Goal: Task Accomplishment & Management: Use online tool/utility

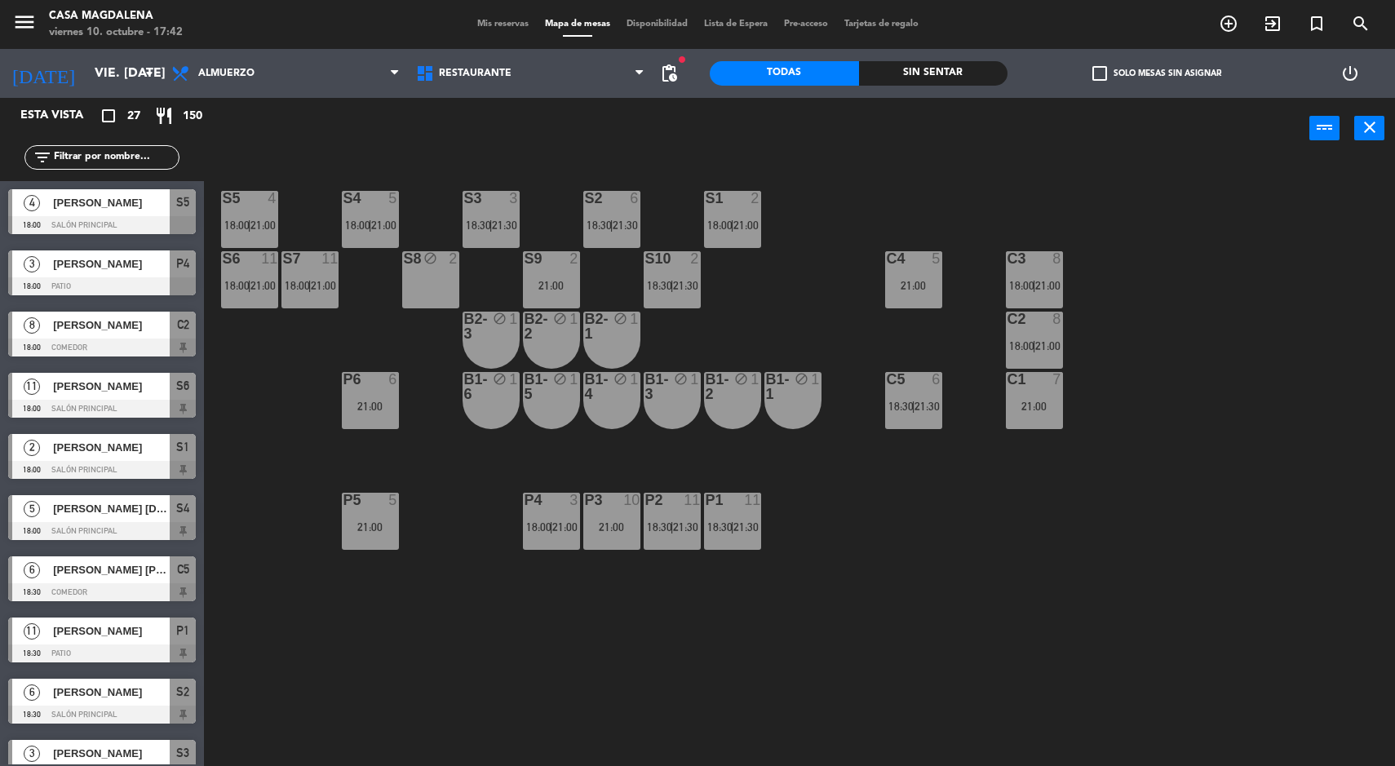
click at [356, 406] on div "21:00" at bounding box center [370, 406] width 57 height 11
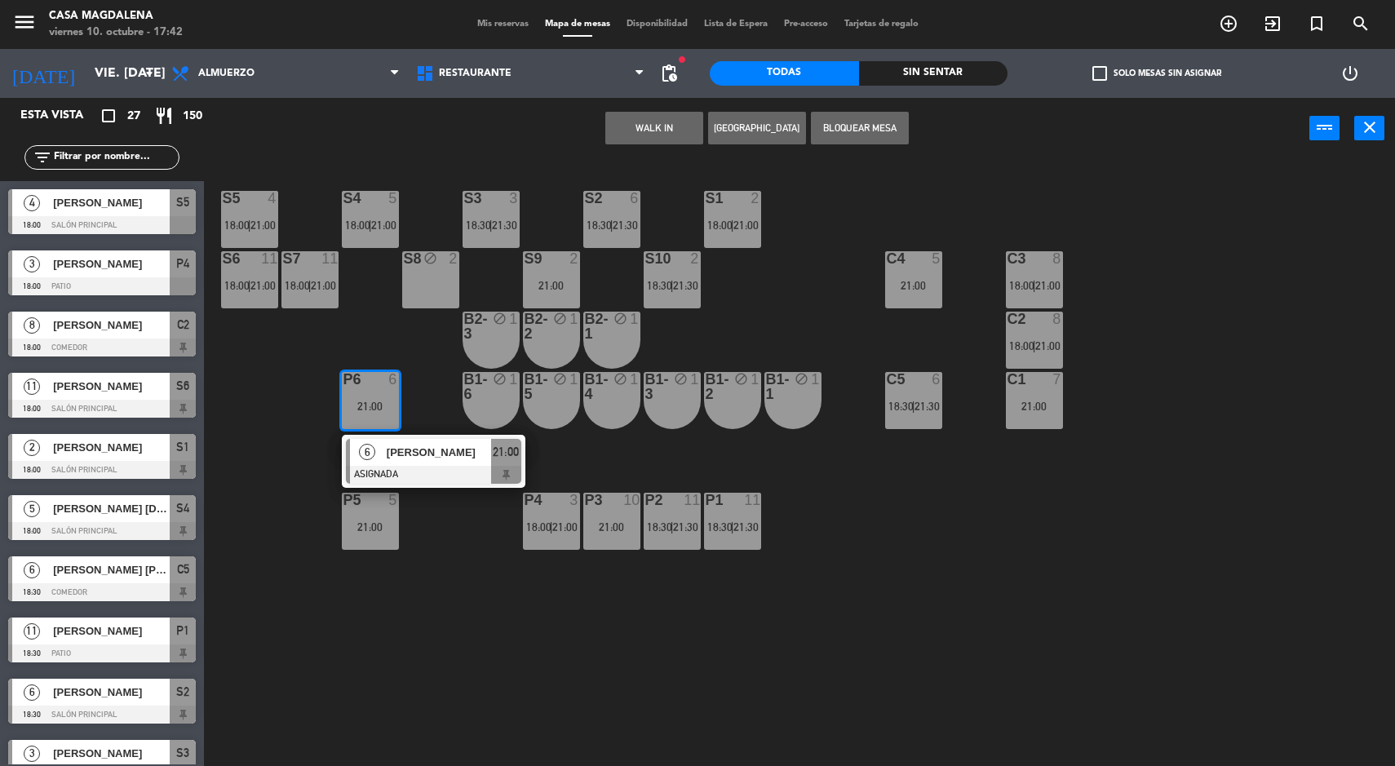
click at [844, 122] on button "Bloquear Mesa" at bounding box center [860, 128] width 98 height 33
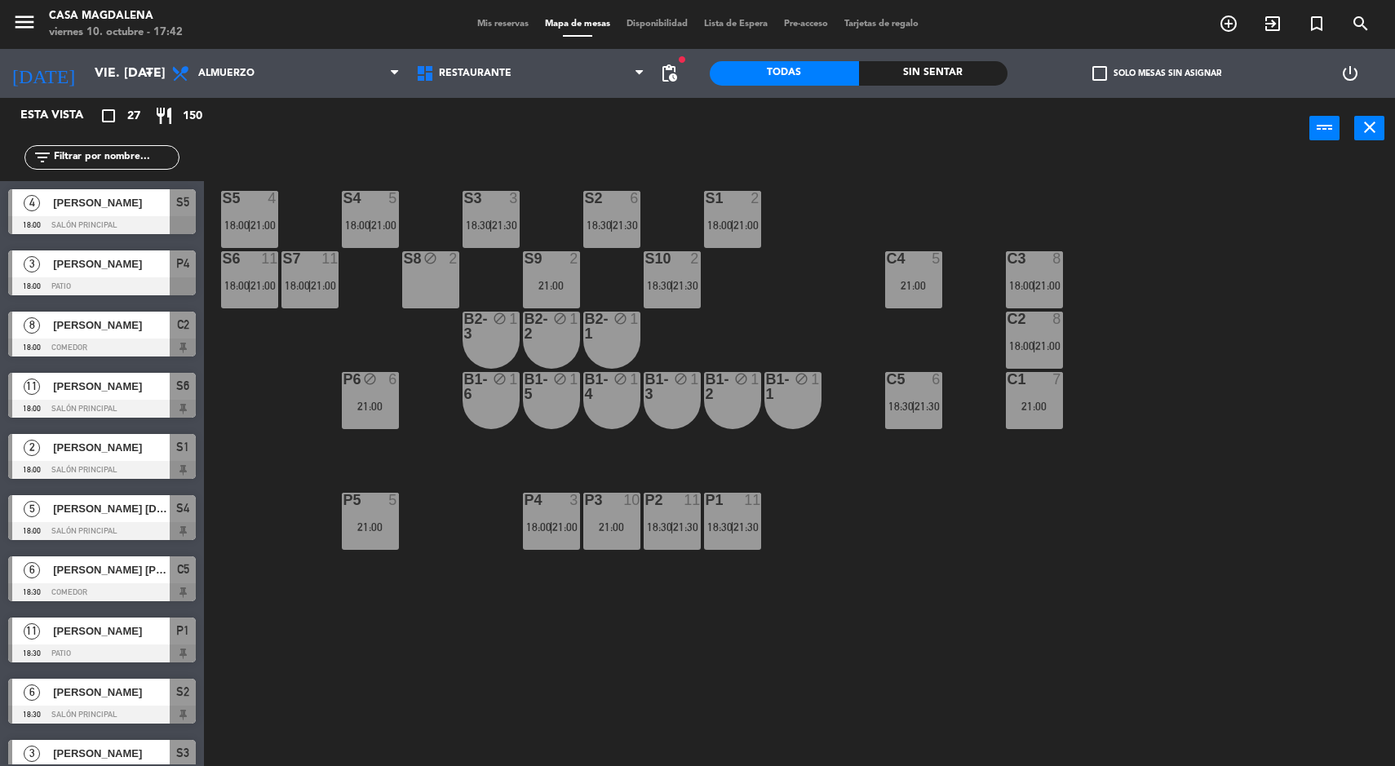
click at [864, 135] on div "power_input close" at bounding box center [756, 129] width 1105 height 62
click at [86, 74] on input "vie. [DATE]" at bounding box center [172, 74] width 172 height 32
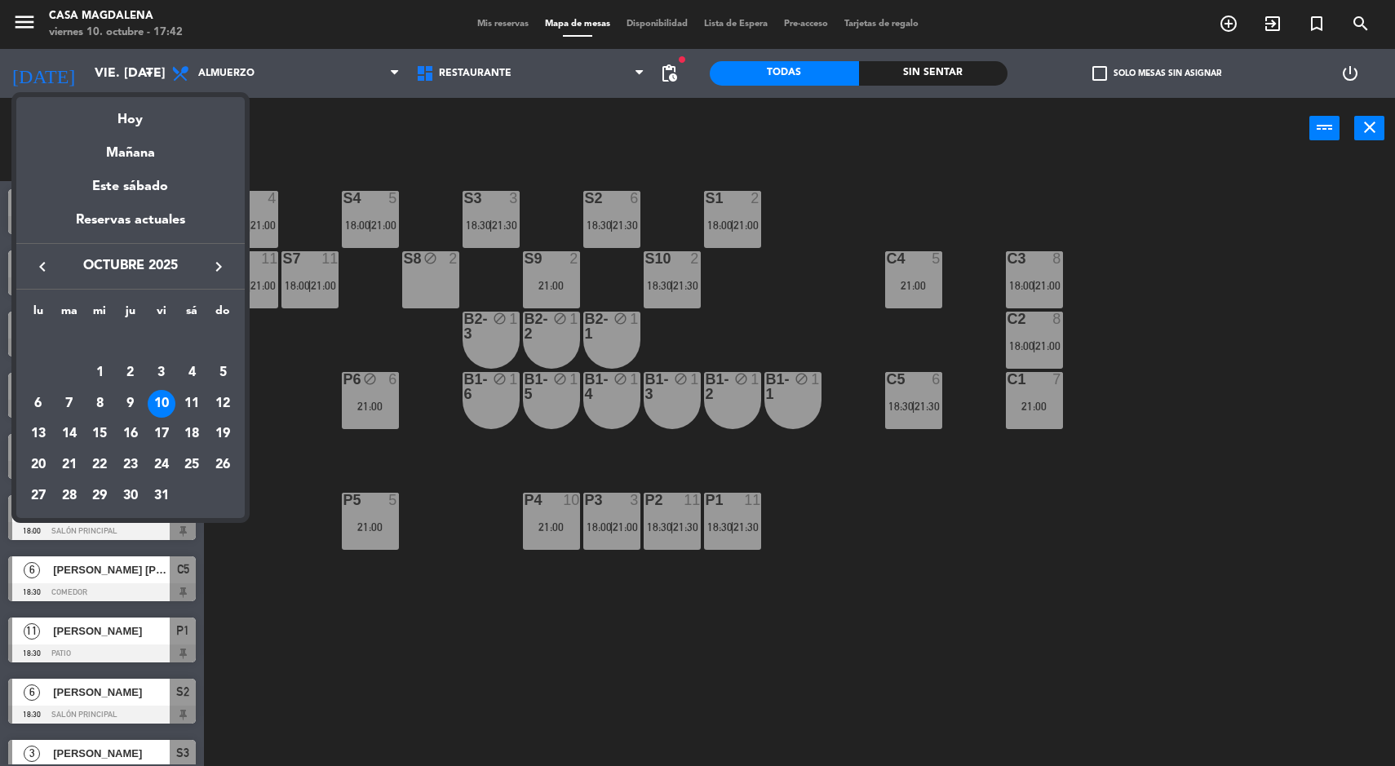
click at [194, 409] on div "11" at bounding box center [192, 404] width 28 height 28
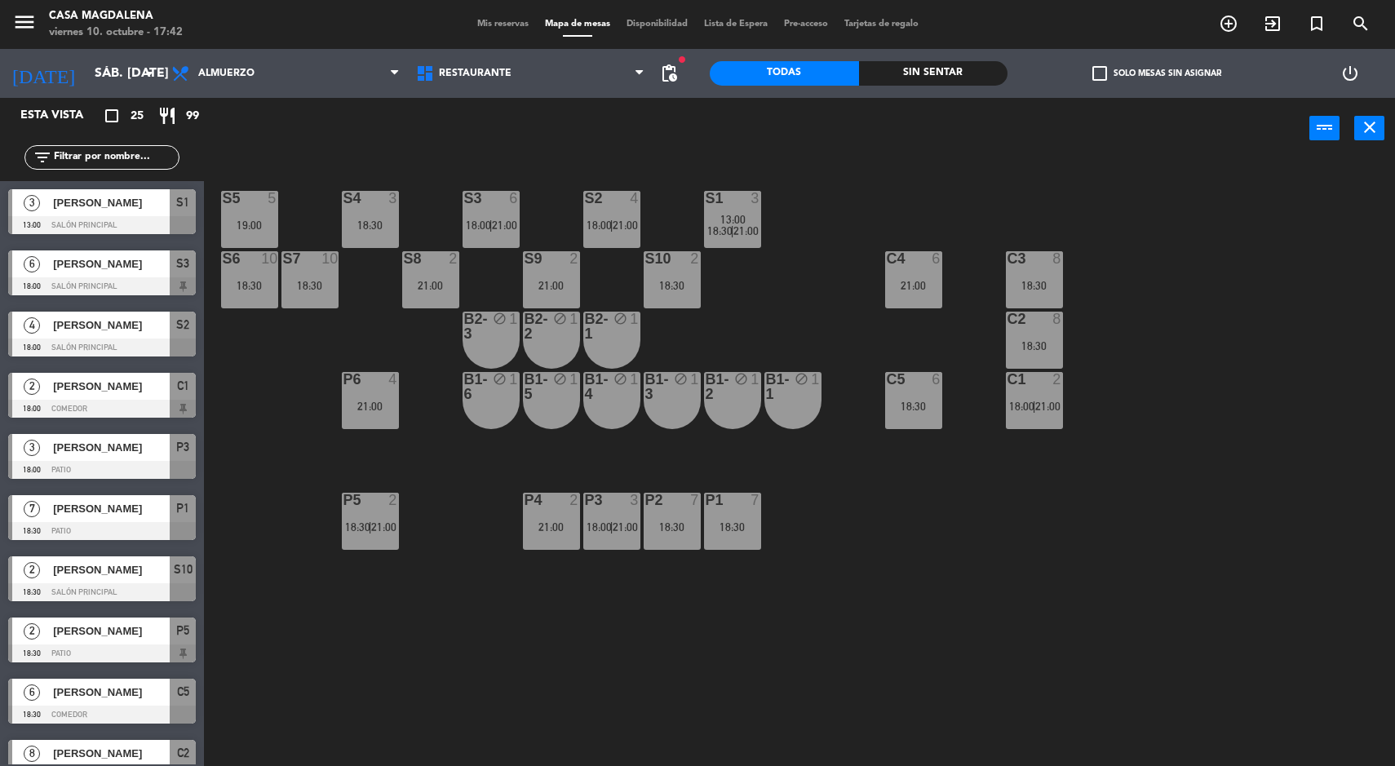
click at [116, 72] on input "sáb. [DATE]" at bounding box center [172, 74] width 172 height 32
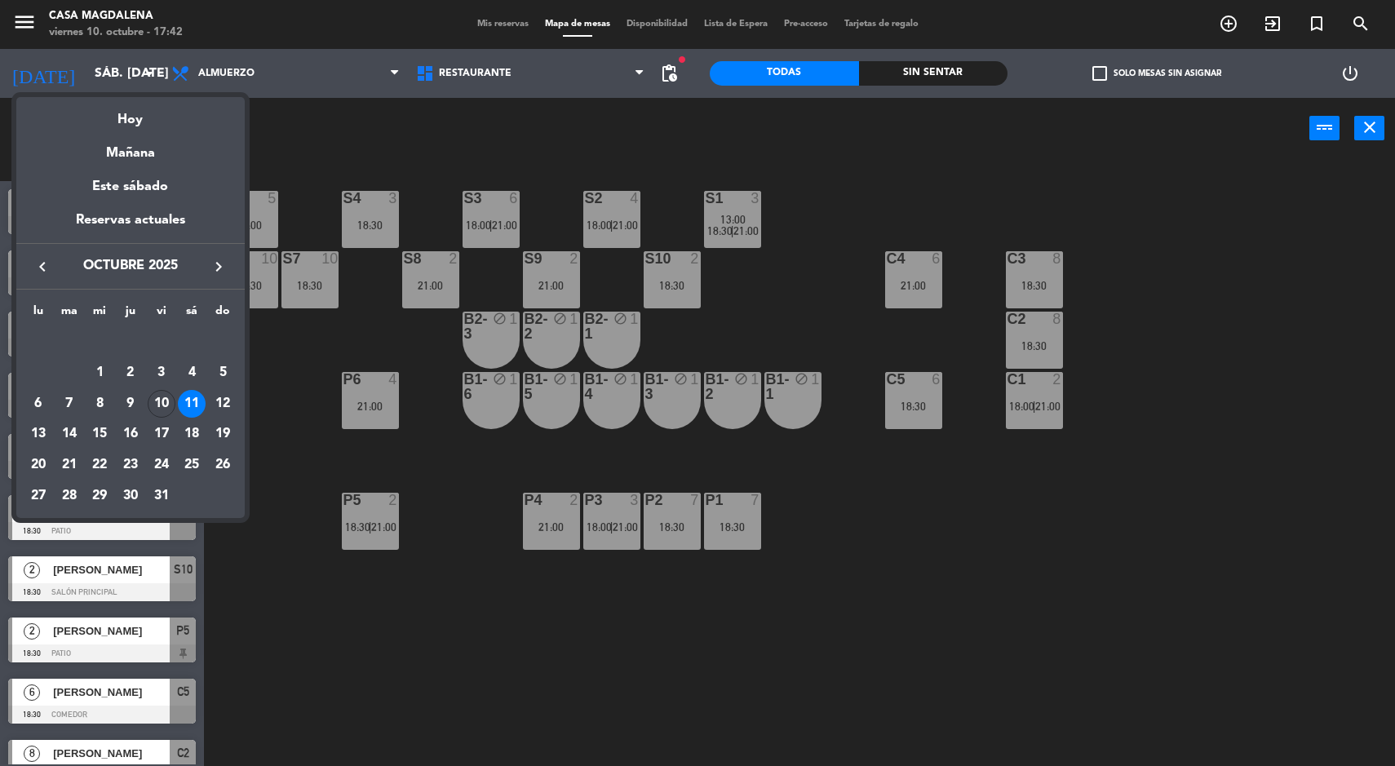
click at [213, 408] on div "12" at bounding box center [223, 404] width 28 height 28
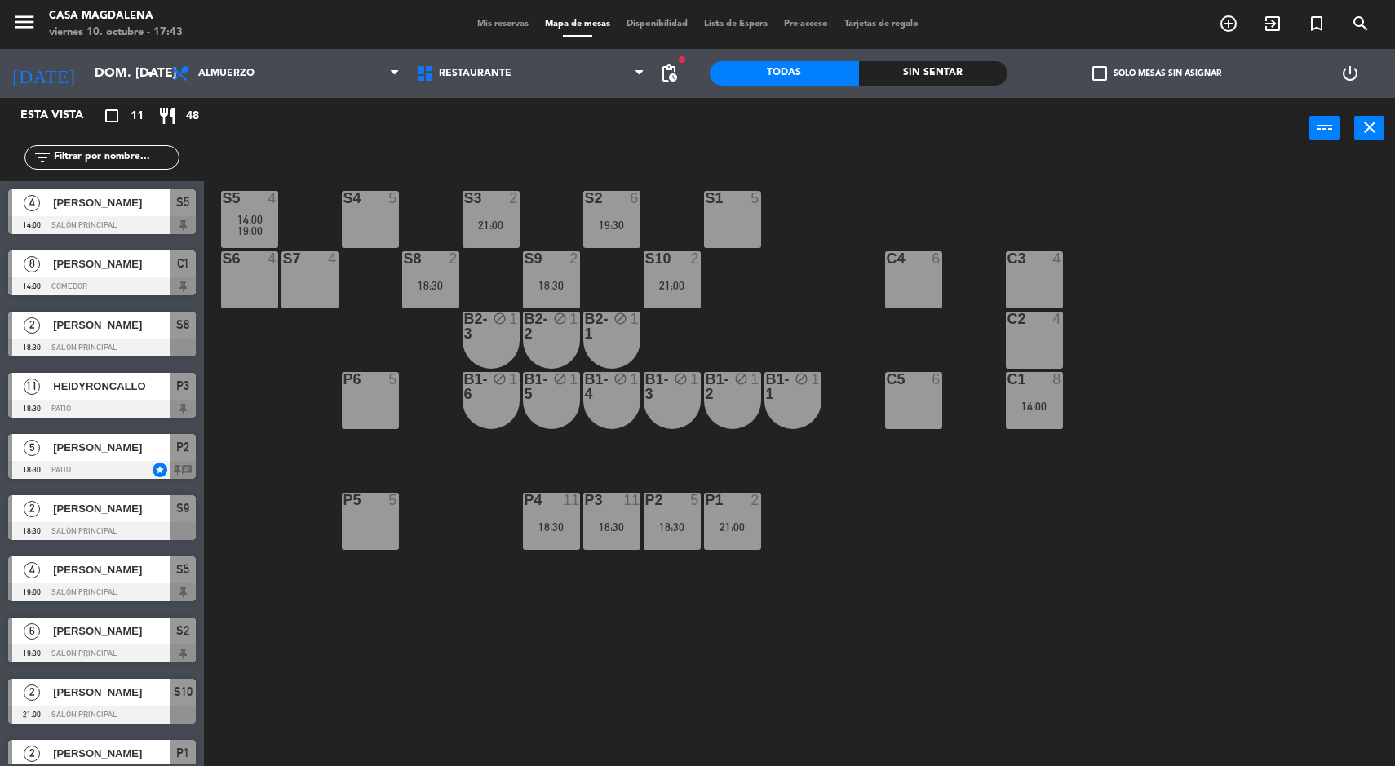
click at [96, 73] on input "dom. [DATE]" at bounding box center [172, 74] width 172 height 32
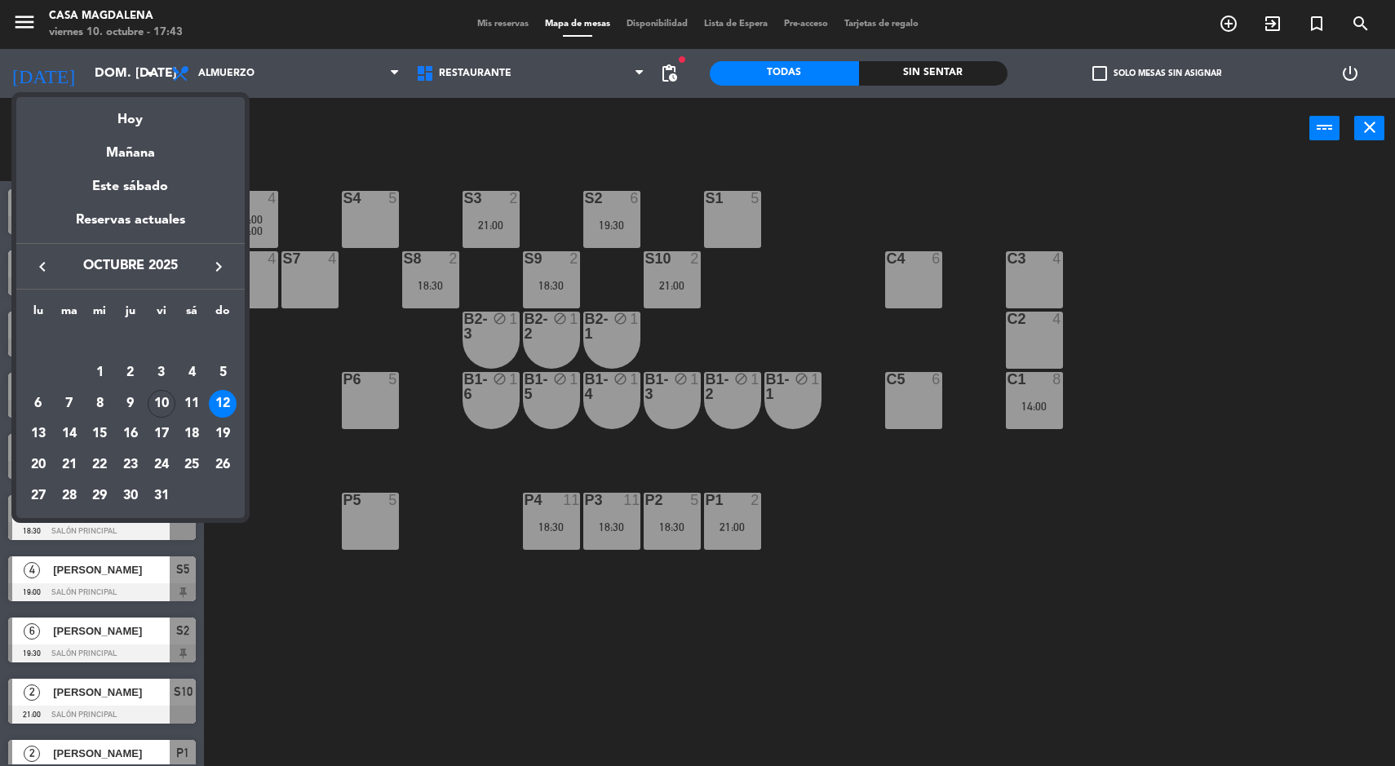
click at [160, 409] on div "10" at bounding box center [162, 404] width 28 height 28
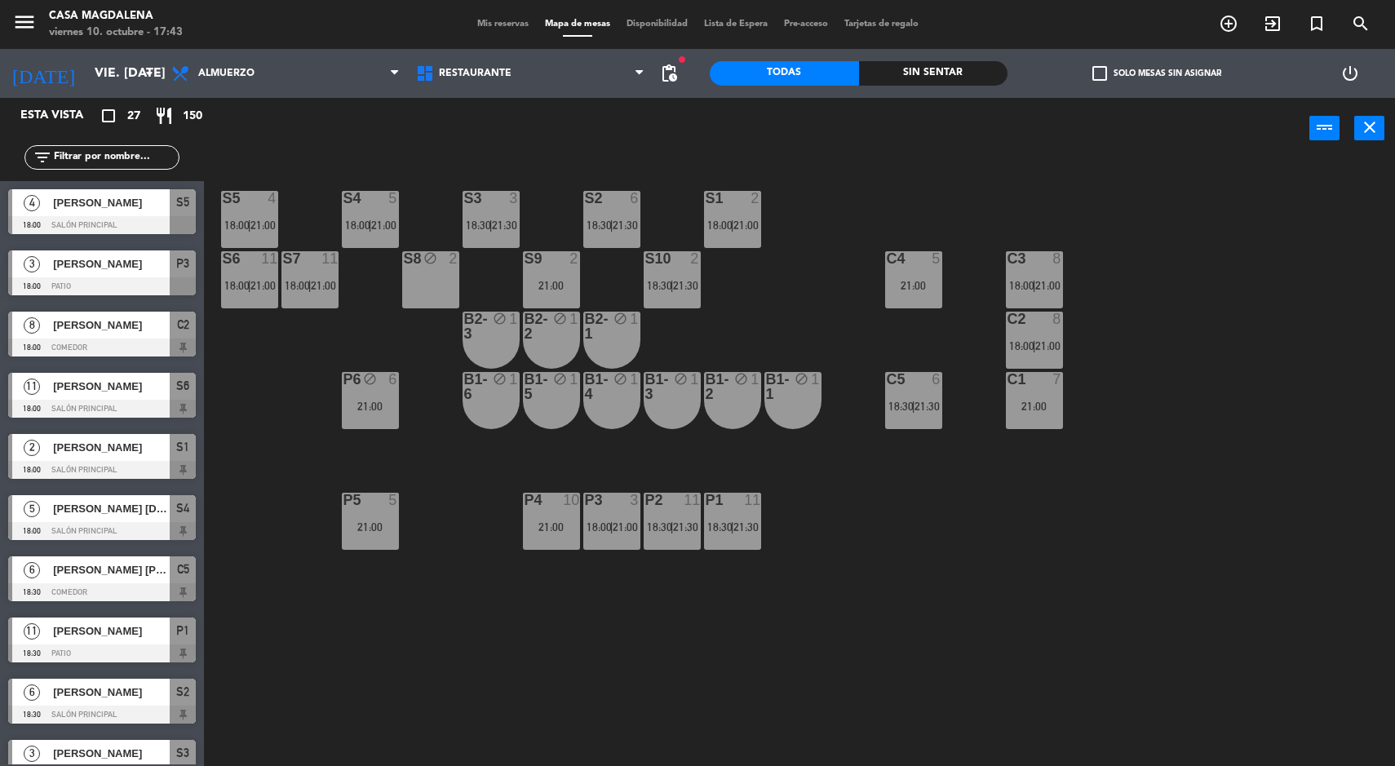
click at [1028, 321] on div at bounding box center [1033, 319] width 27 height 15
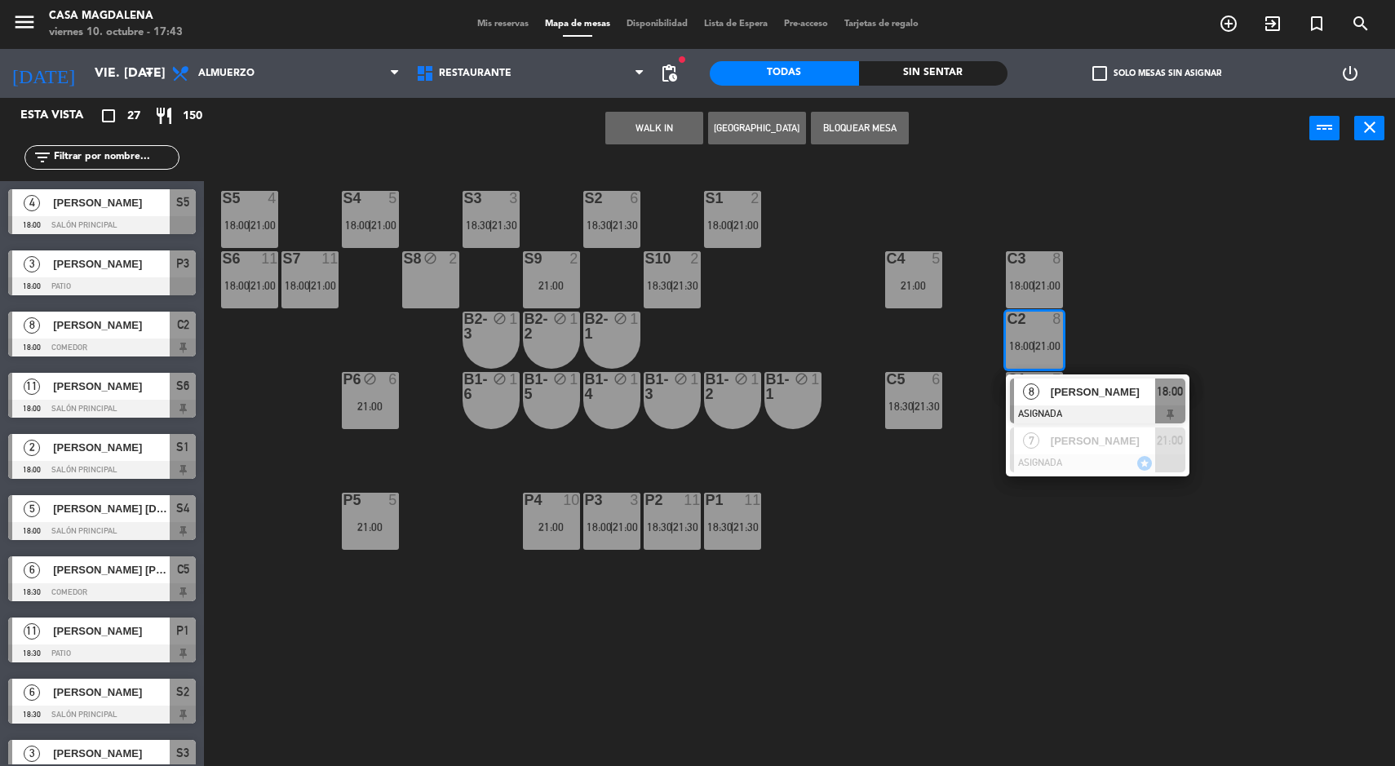
click at [920, 564] on div "S5 4 18:00 | 21:00 S4 5 18:00 | 21:00 S3 3 18:30 | 21:30 S2 6 18:30 | 21:30 S1 …" at bounding box center [806, 465] width 1177 height 607
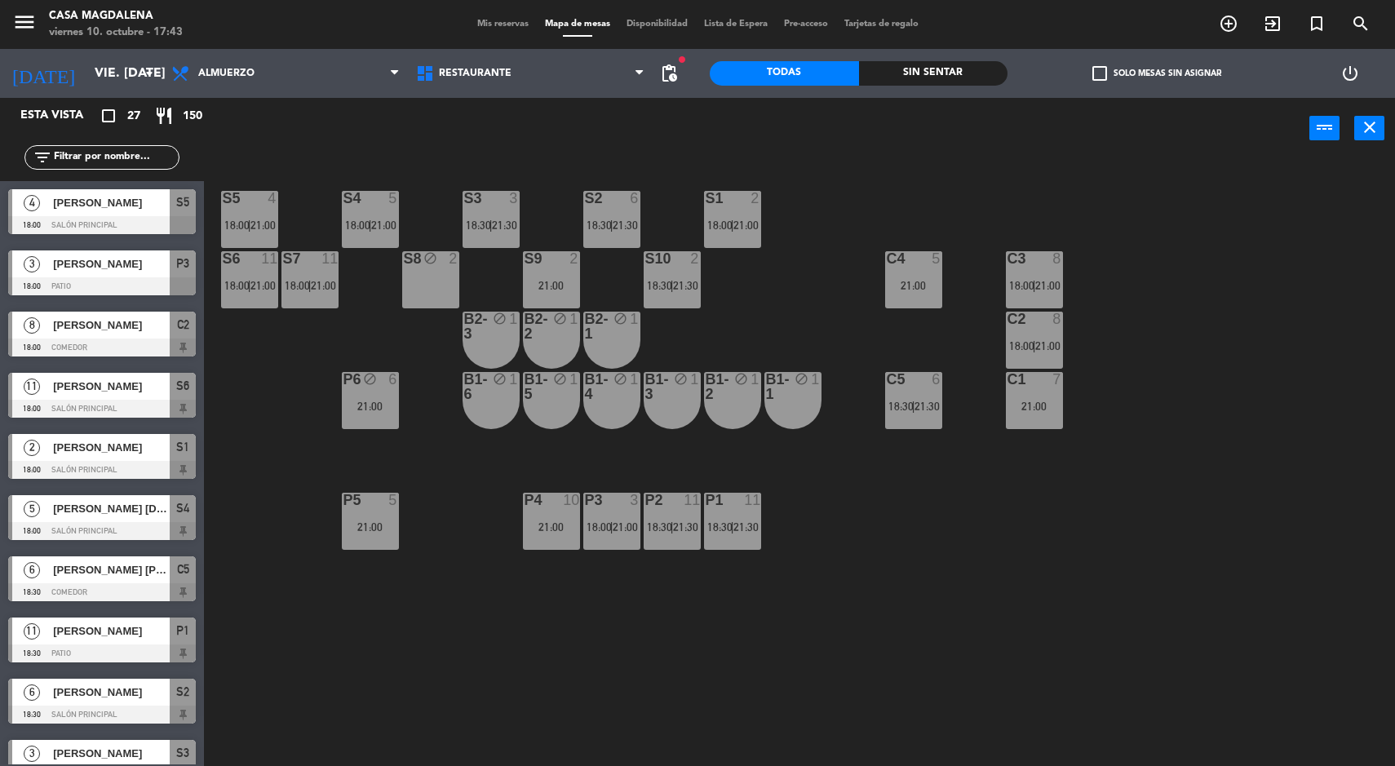
click at [86, 66] on input "vie. [DATE]" at bounding box center [172, 74] width 172 height 32
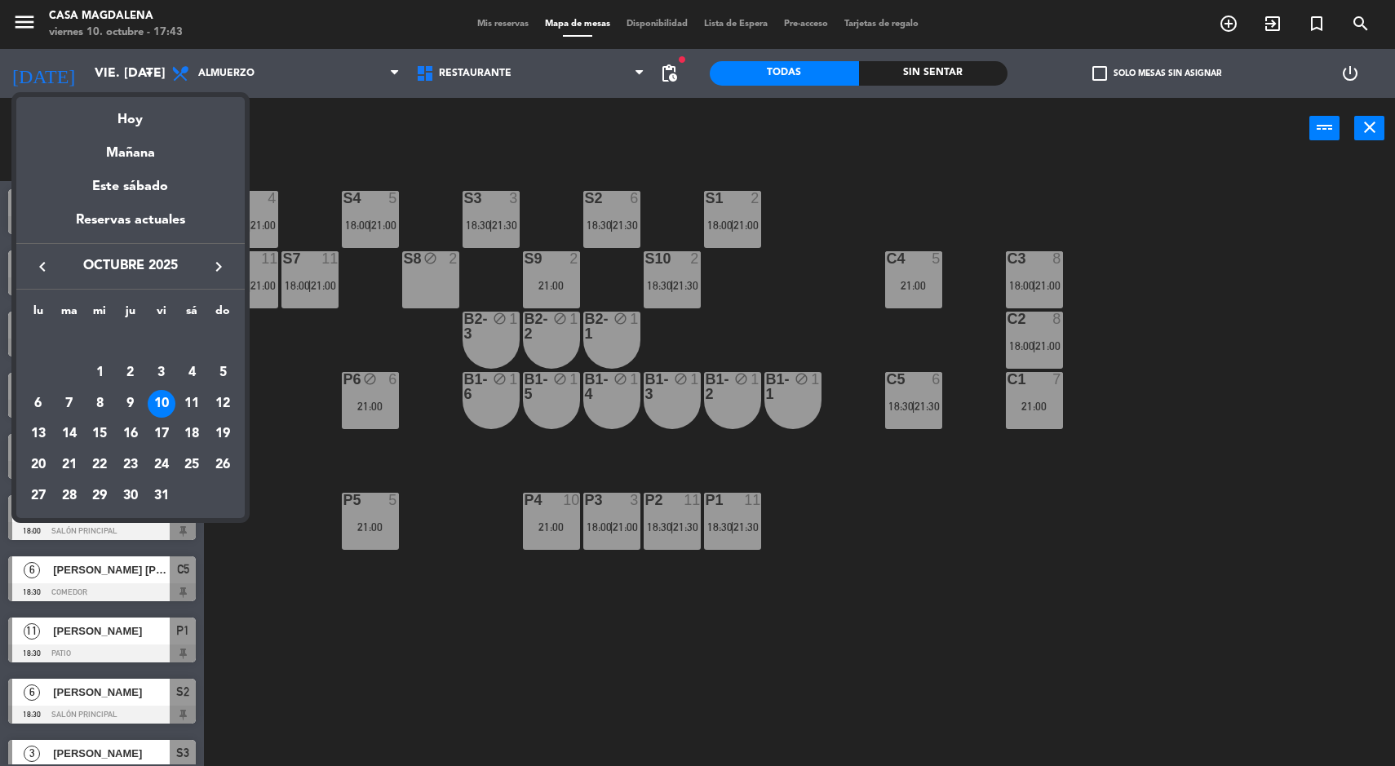
click at [755, 343] on div at bounding box center [697, 383] width 1395 height 766
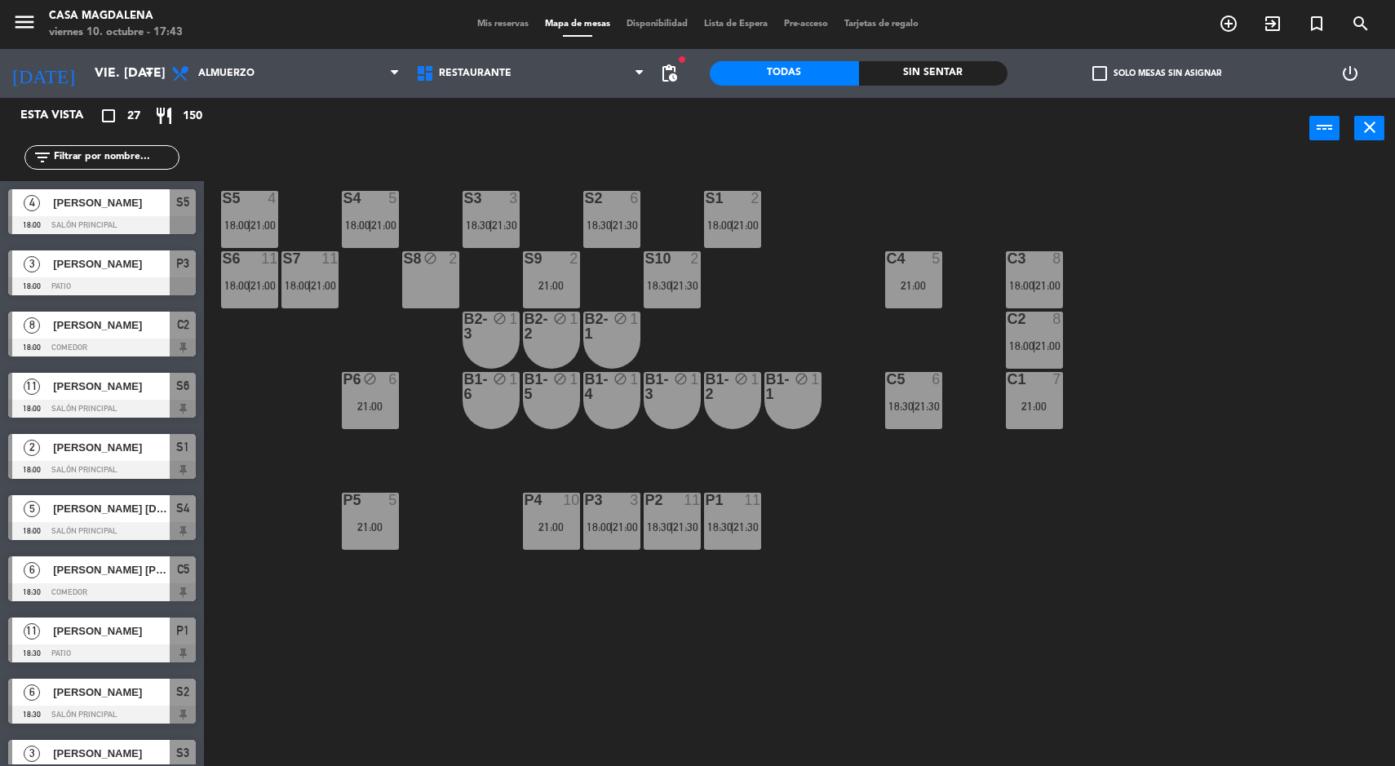
click at [673, 517] on div "P2 11 18:30 | 21:30" at bounding box center [672, 521] width 57 height 57
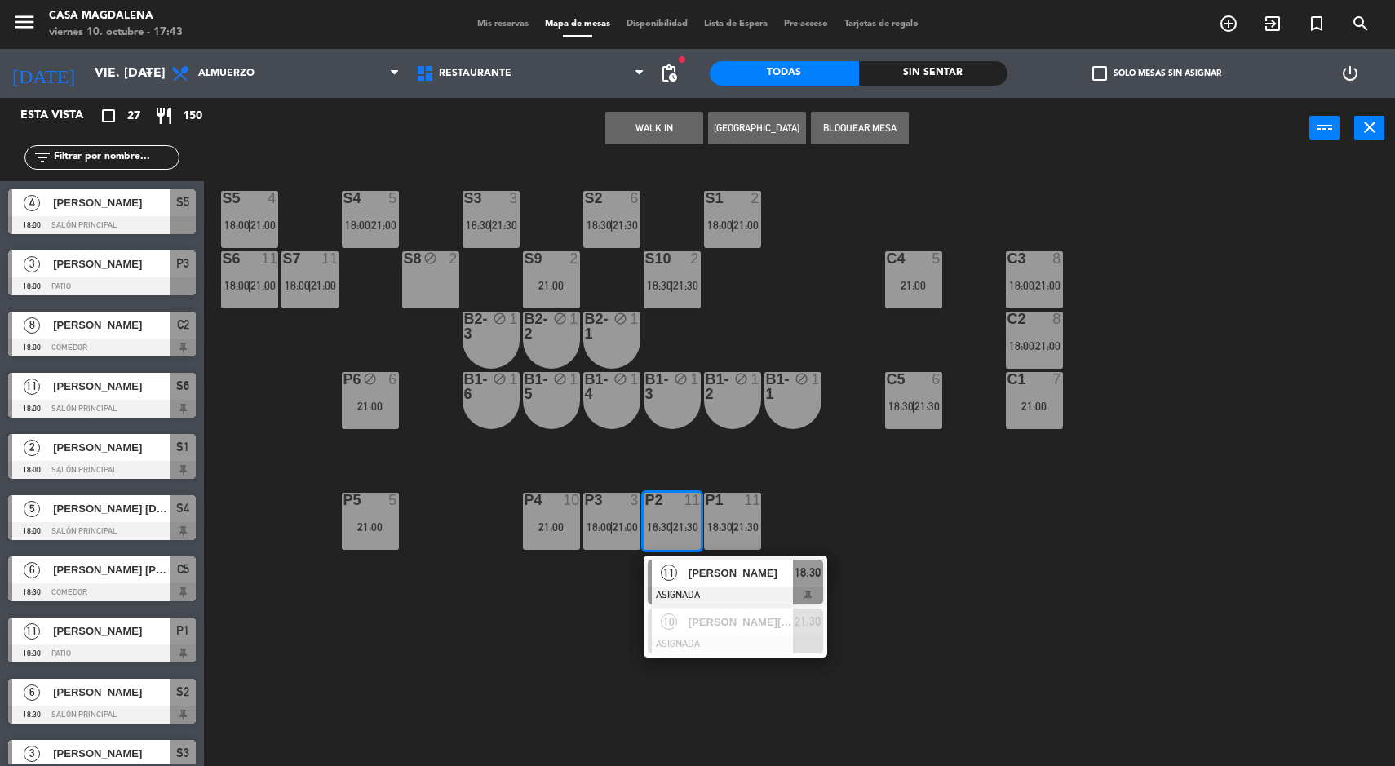
click at [778, 587] on div at bounding box center [735, 596] width 175 height 18
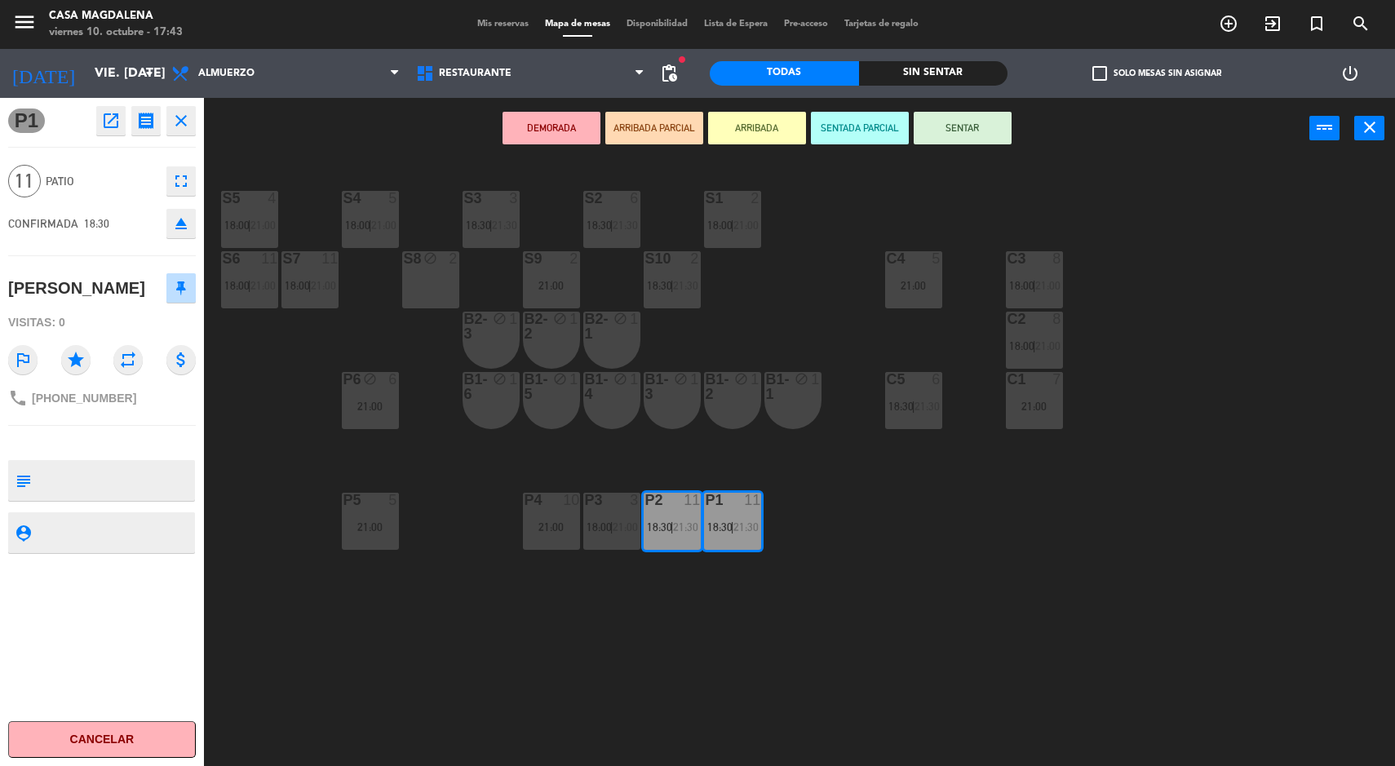
click at [883, 536] on div "S5 4 18:00 | 21:00 S4 5 18:00 | 21:00 S3 3 18:30 | 21:30 S2 6 18:30 | 21:30 S1 …" at bounding box center [806, 465] width 1177 height 607
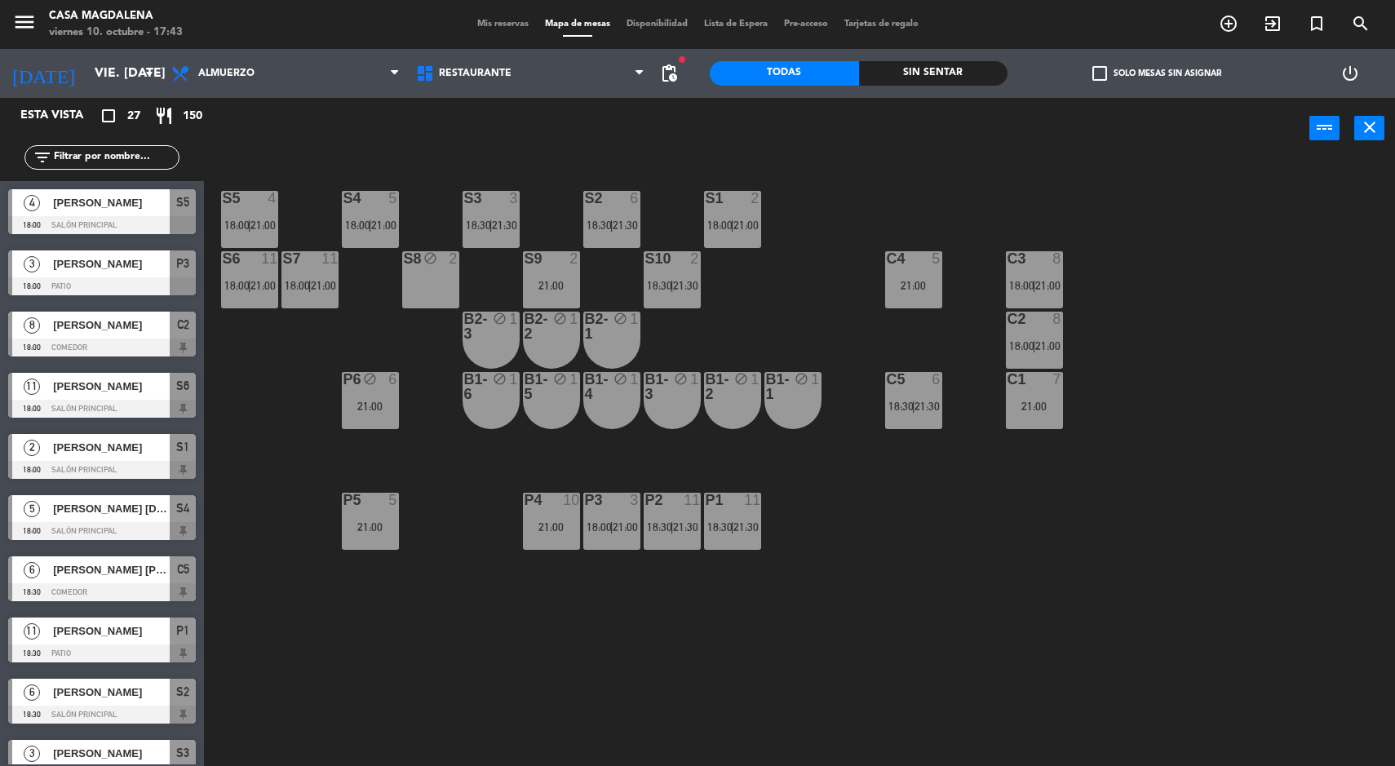
click at [755, 526] on span "21:30" at bounding box center [745, 526] width 25 height 13
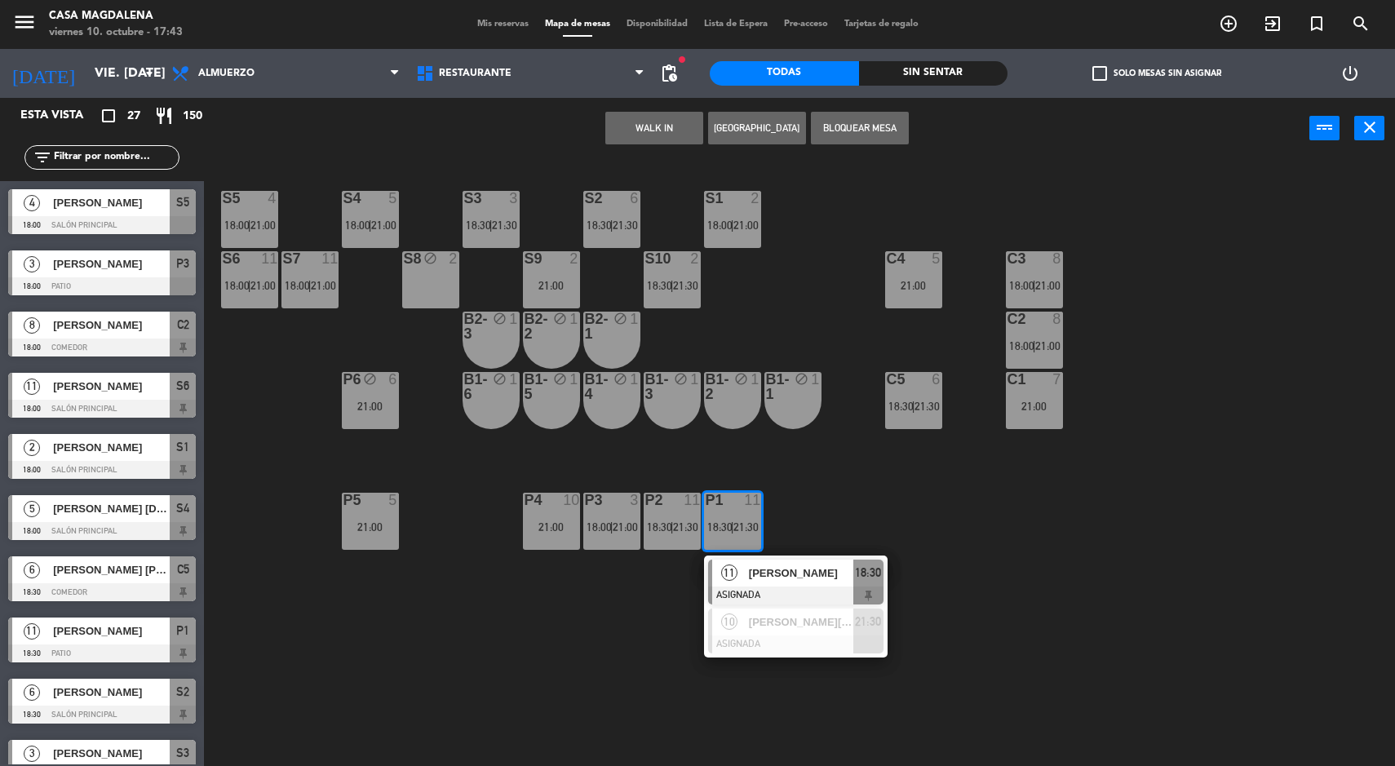
click at [808, 617] on span "[PERSON_NAME][US_STATE]" at bounding box center [801, 621] width 104 height 17
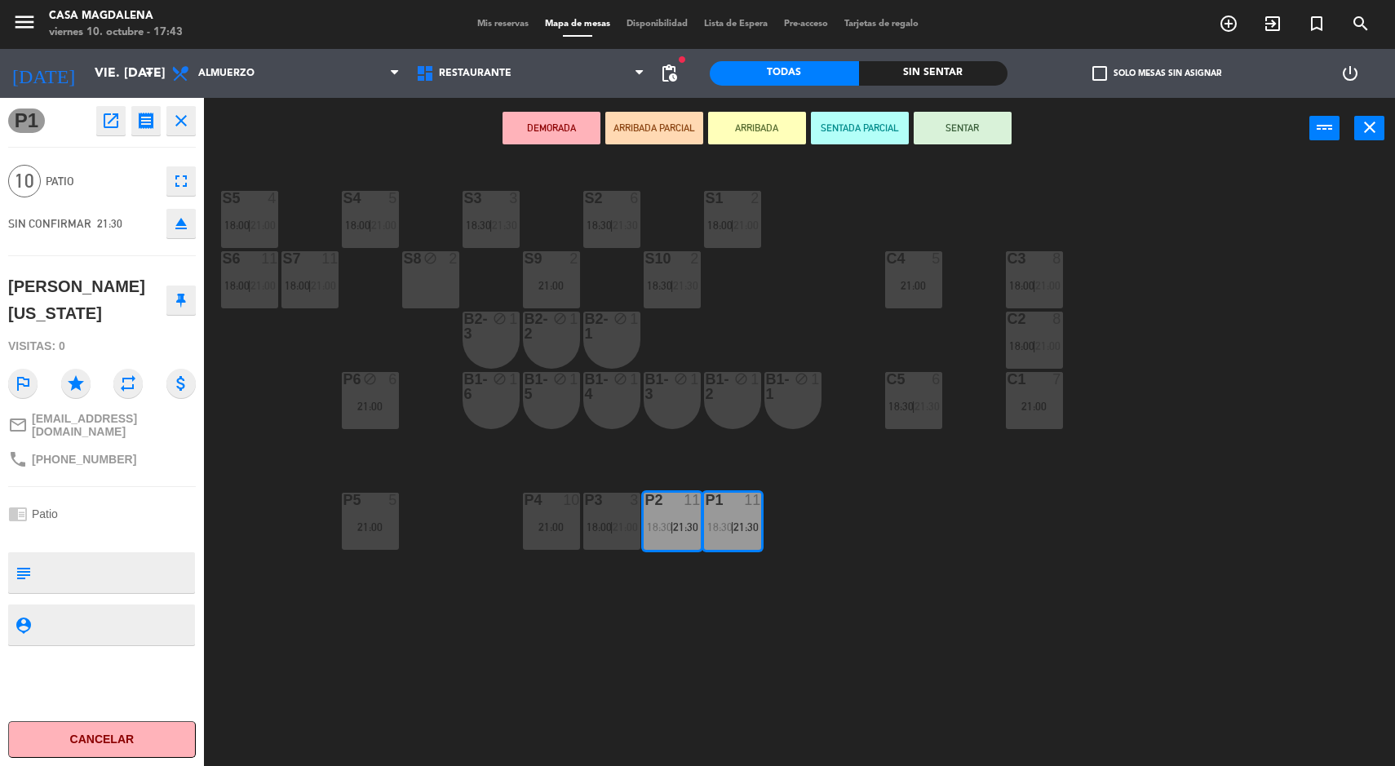
click at [861, 479] on div "S5 4 18:00 | 21:00 S4 5 18:00 | 21:00 S3 3 18:30 | 21:30 S2 6 18:30 | 21:30 S1 …" at bounding box center [806, 465] width 1177 height 607
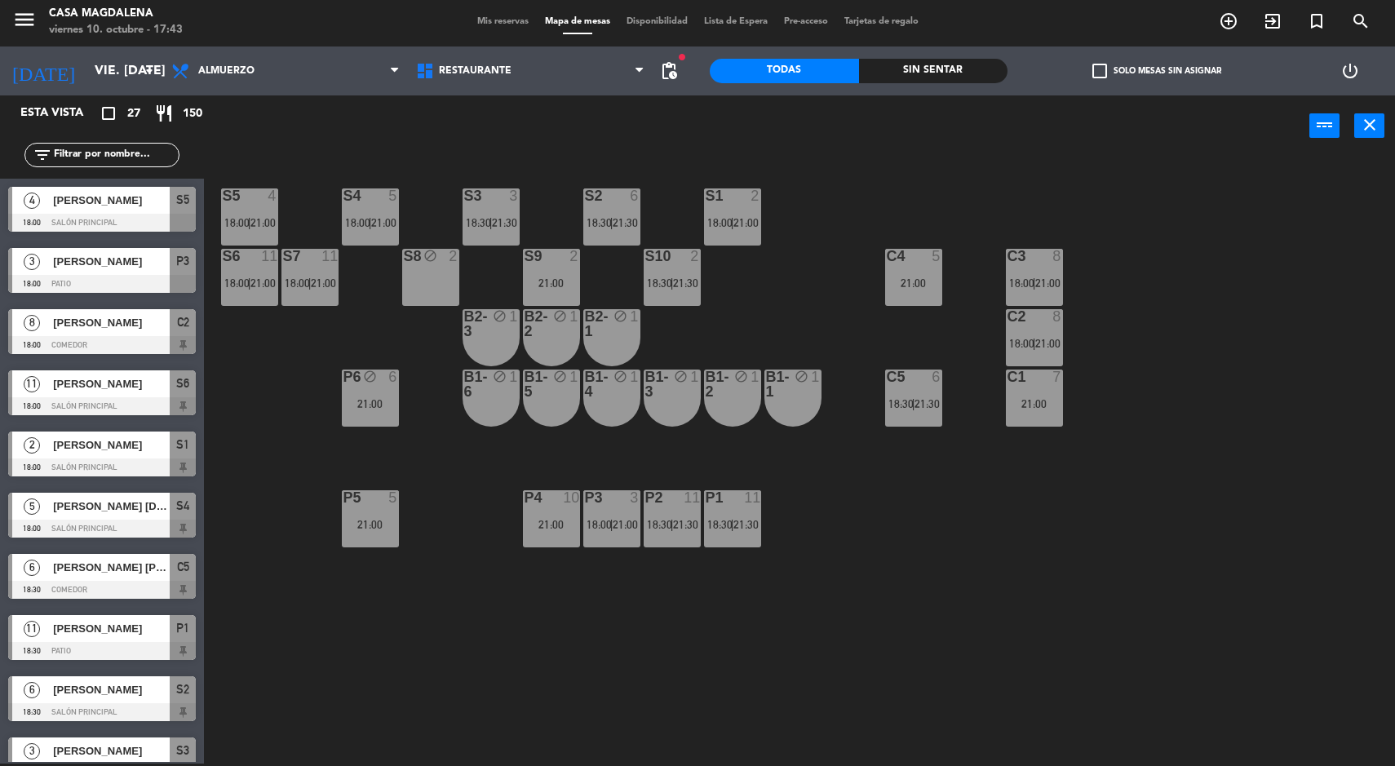
scroll to position [340, 0]
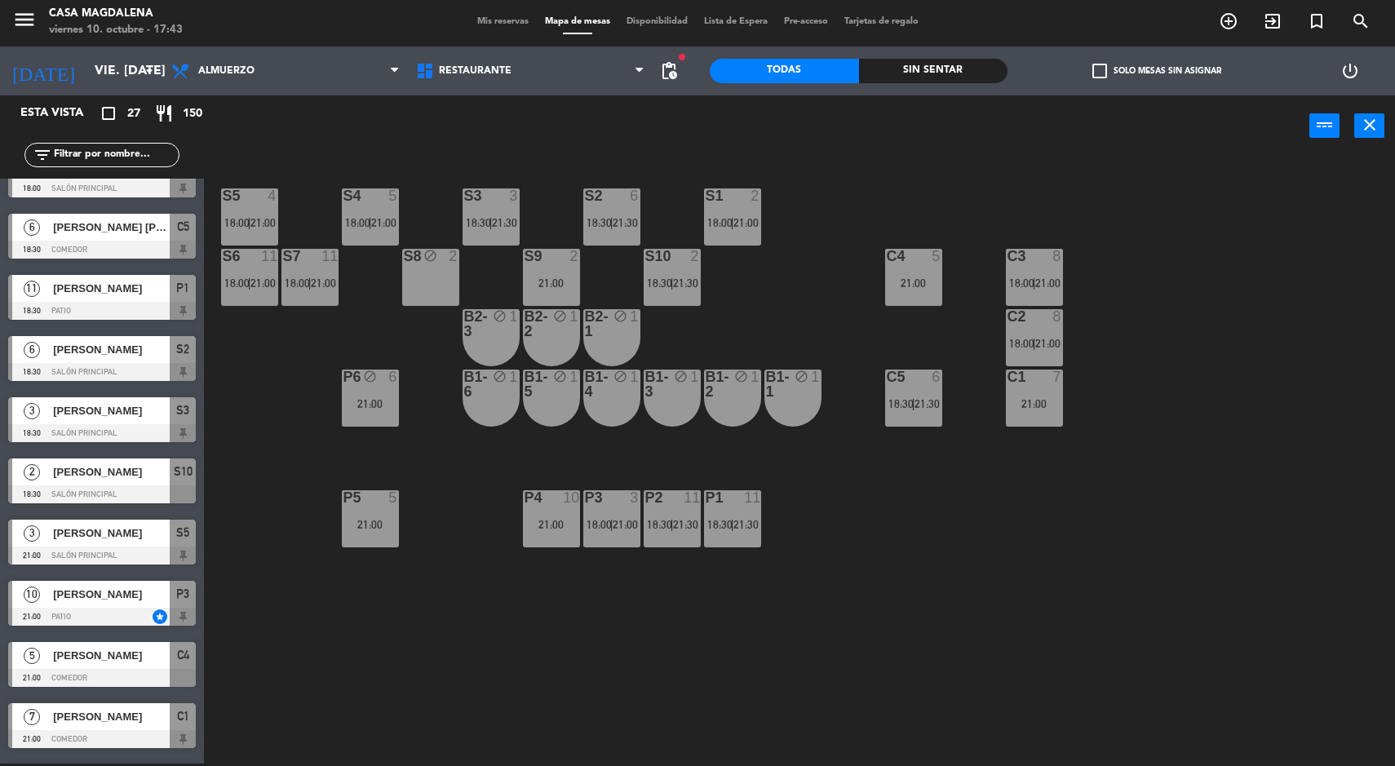
click at [622, 516] on div "P3 3 18:00 | 21:00" at bounding box center [611, 518] width 57 height 57
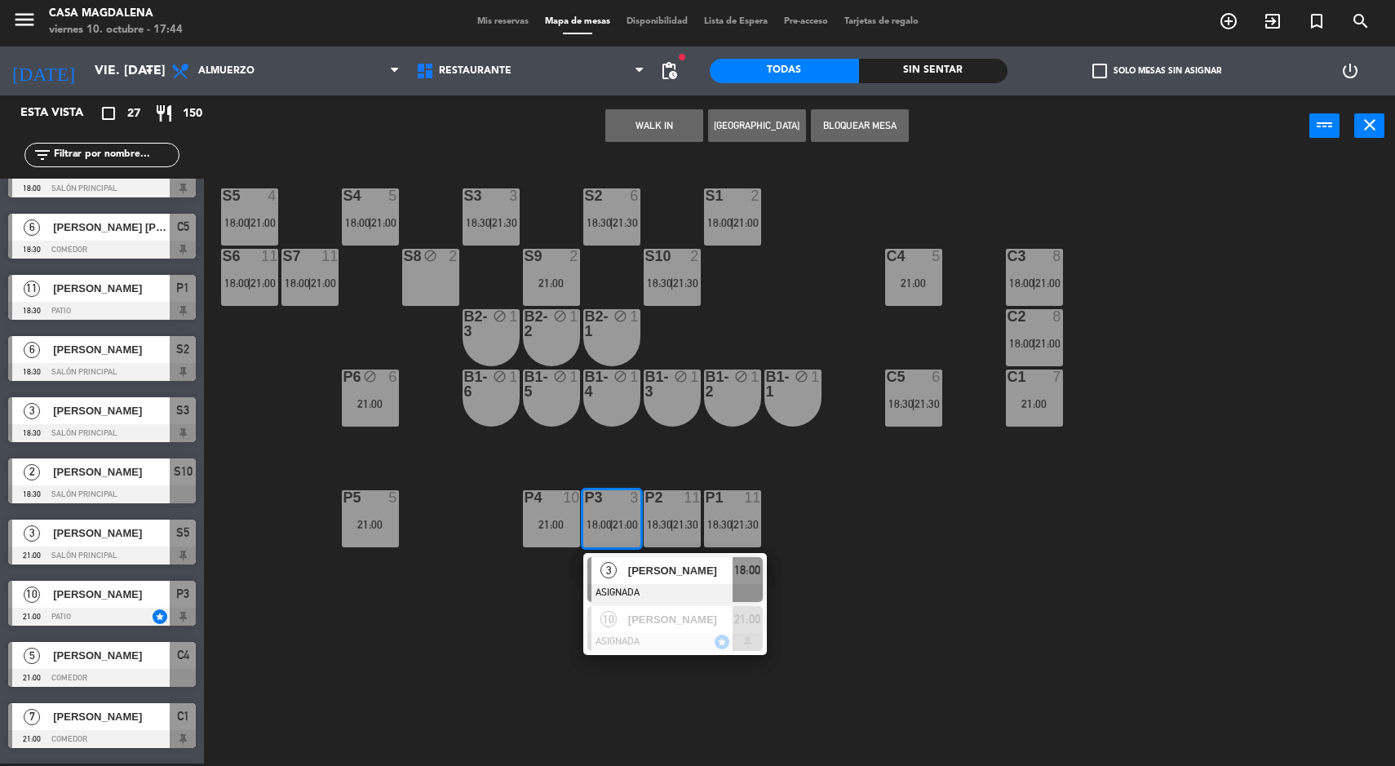
click at [879, 490] on div "S5 4 18:00 | 21:00 S4 5 18:00 | 21:00 S3 3 18:30 | 21:30 S2 6 18:30 | 21:30 S1 …" at bounding box center [806, 462] width 1177 height 607
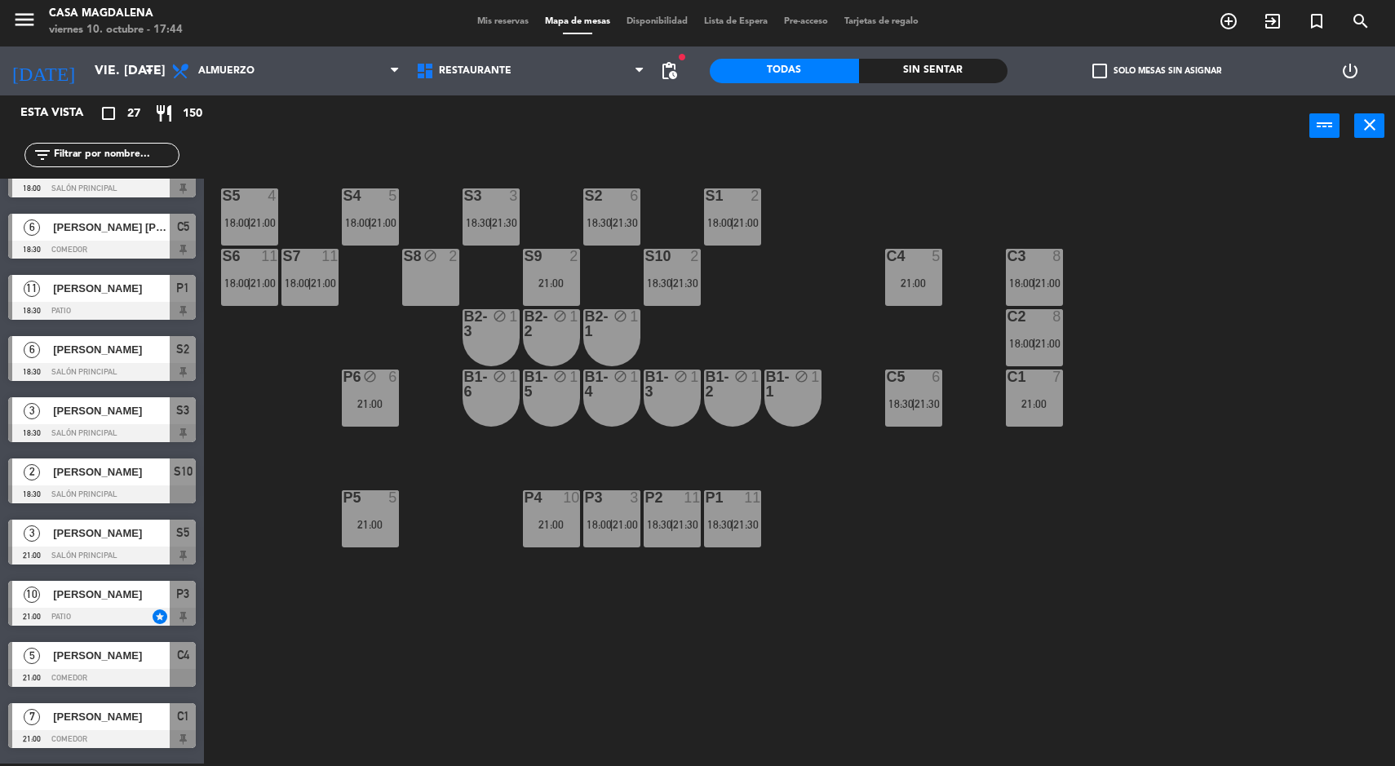
click at [612, 539] on div "P3 3 18:00 | 21:00" at bounding box center [611, 518] width 57 height 57
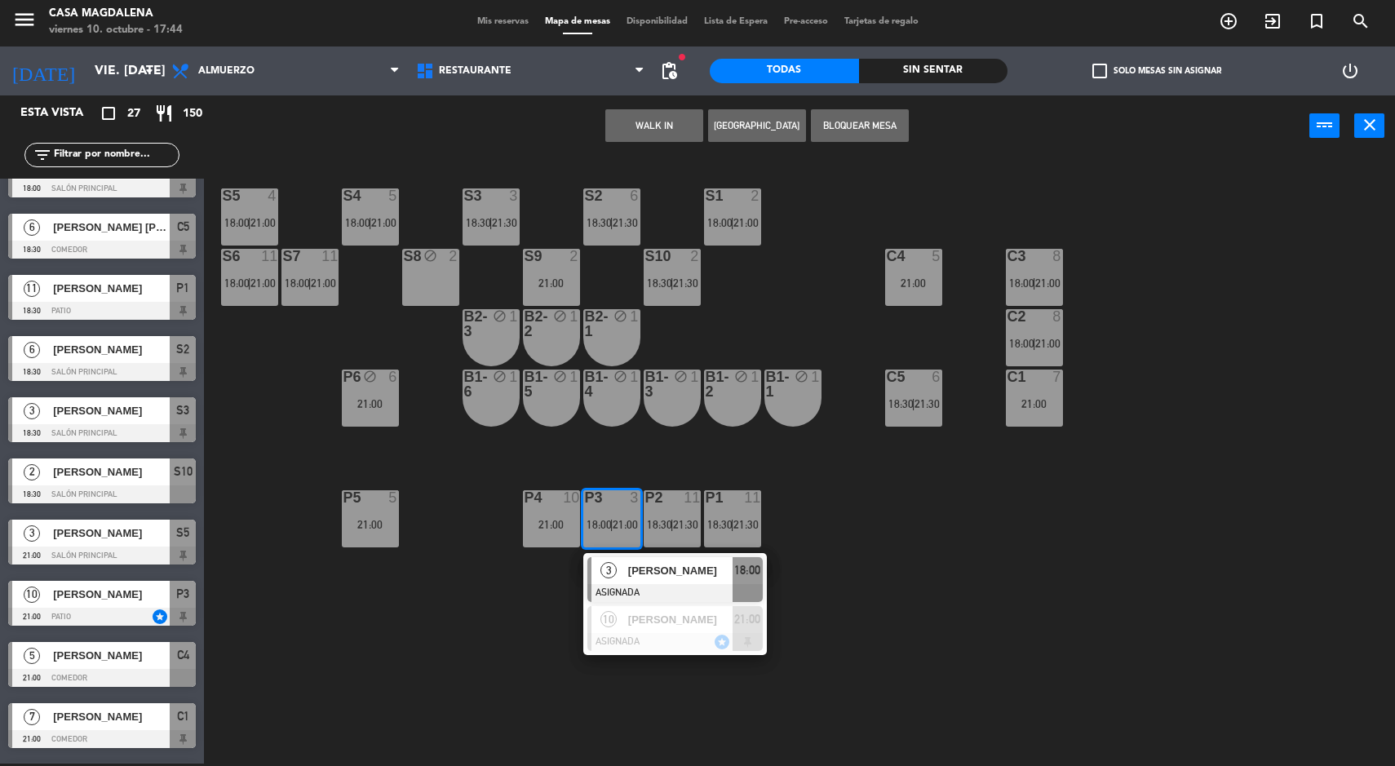
click at [870, 490] on div "S5 4 18:00 | 21:00 S4 5 18:00 | 21:00 S3 3 18:30 | 21:30 S2 6 18:30 | 21:30 S1 …" at bounding box center [806, 462] width 1177 height 607
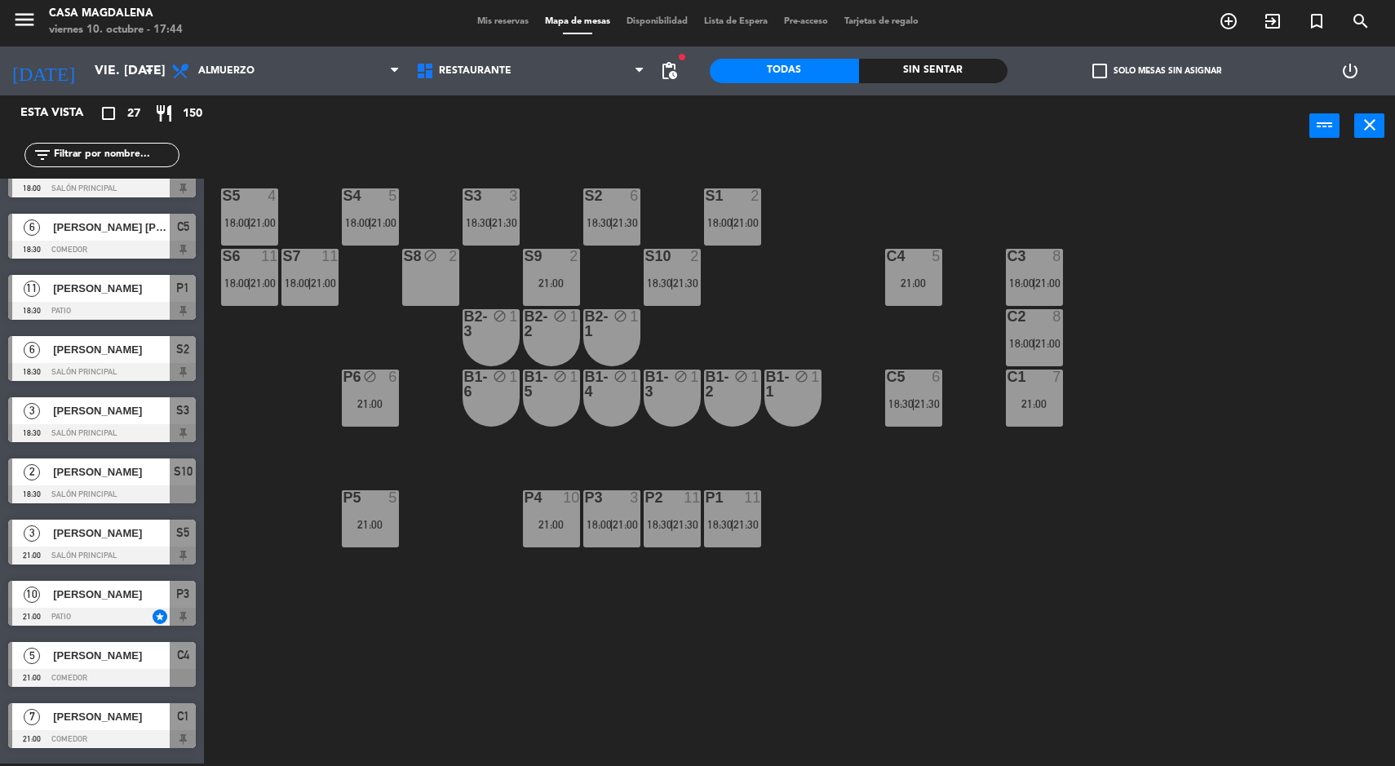
click at [618, 535] on div "P3 3 18:00 | 21:00" at bounding box center [611, 518] width 57 height 57
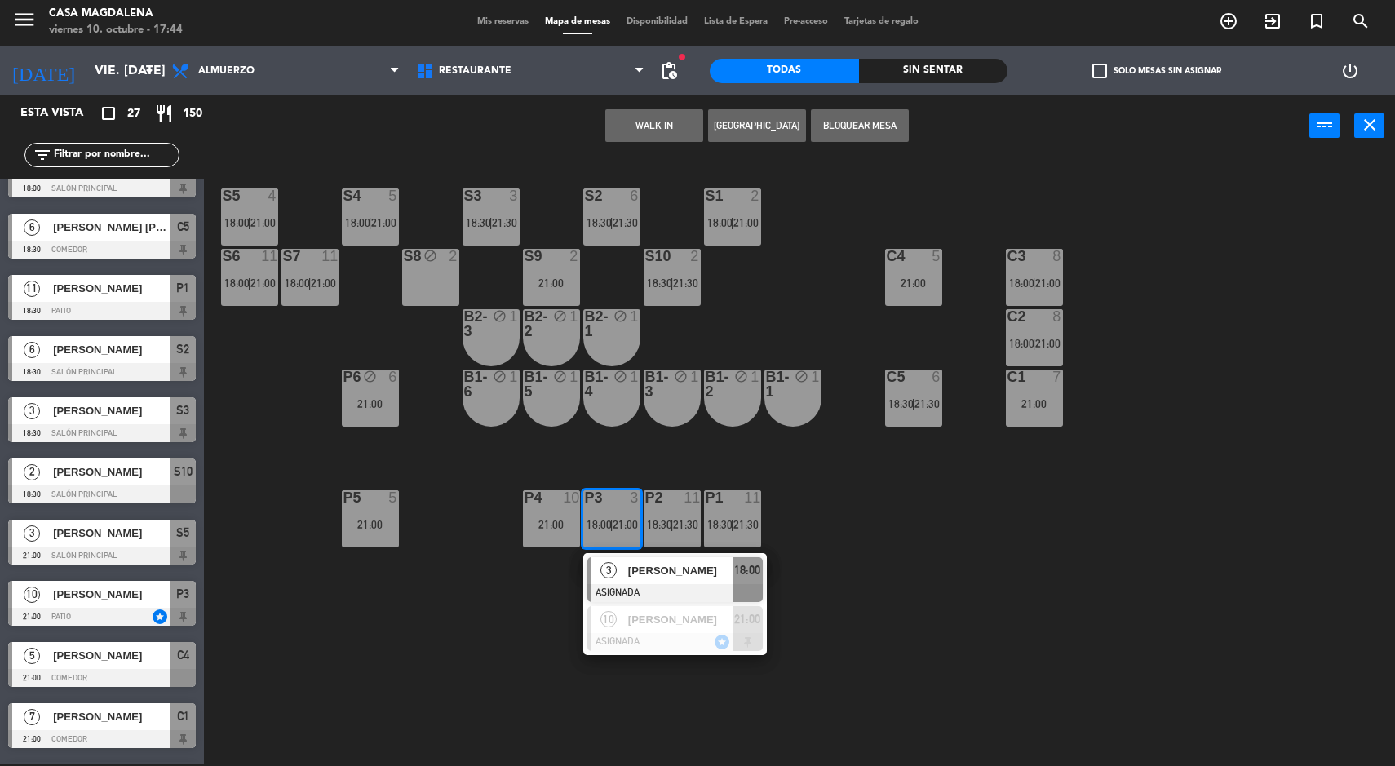
click at [857, 539] on div "S5 4 18:00 | 21:00 S4 5 18:00 | 21:00 S3 3 18:30 | 21:30 S2 6 18:30 | 21:30 S1 …" at bounding box center [806, 462] width 1177 height 607
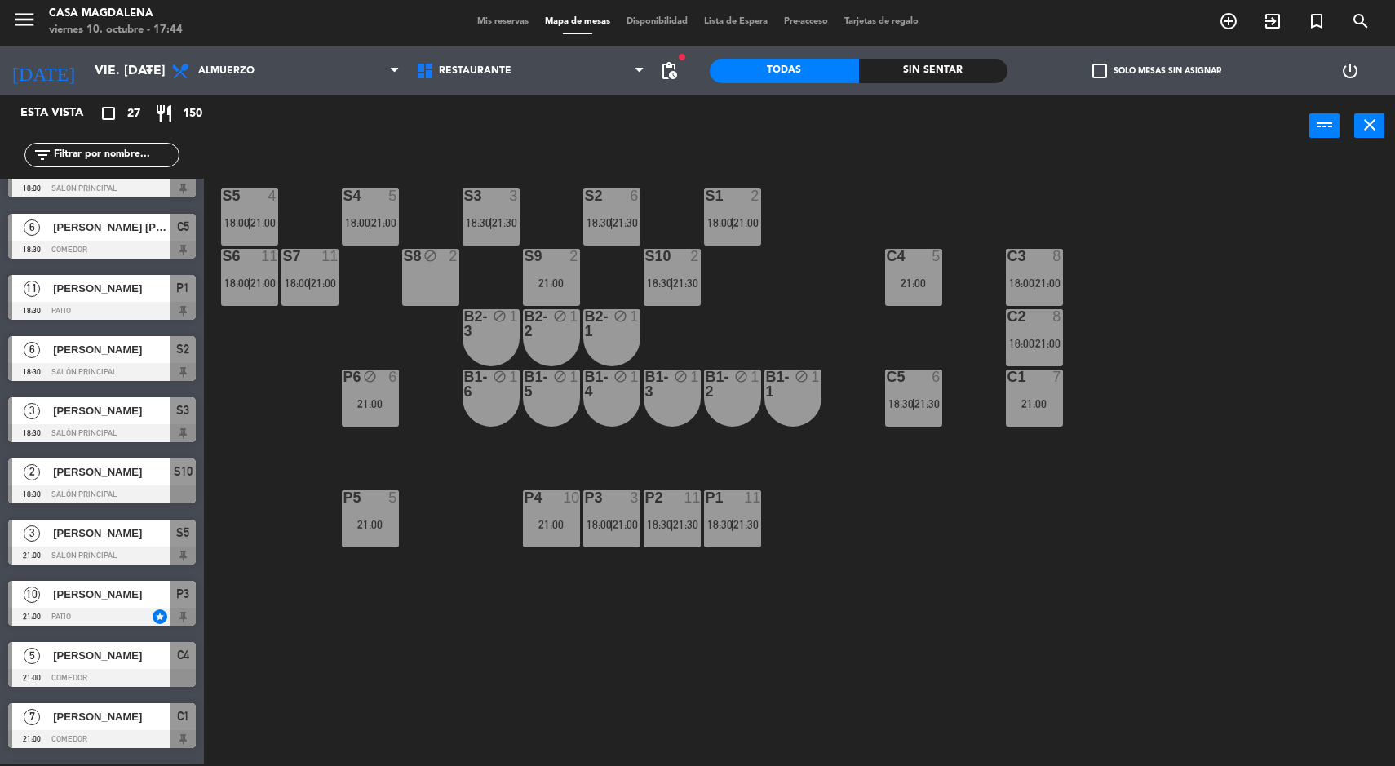
click at [824, 248] on div "S5 4 18:00 | 21:00 S4 5 18:00 | 21:00 S3 3 18:30 | 21:30 S2 6 18:30 | 21:30 S1 …" at bounding box center [806, 462] width 1177 height 607
click at [433, 281] on div "S8 block 2" at bounding box center [430, 277] width 57 height 57
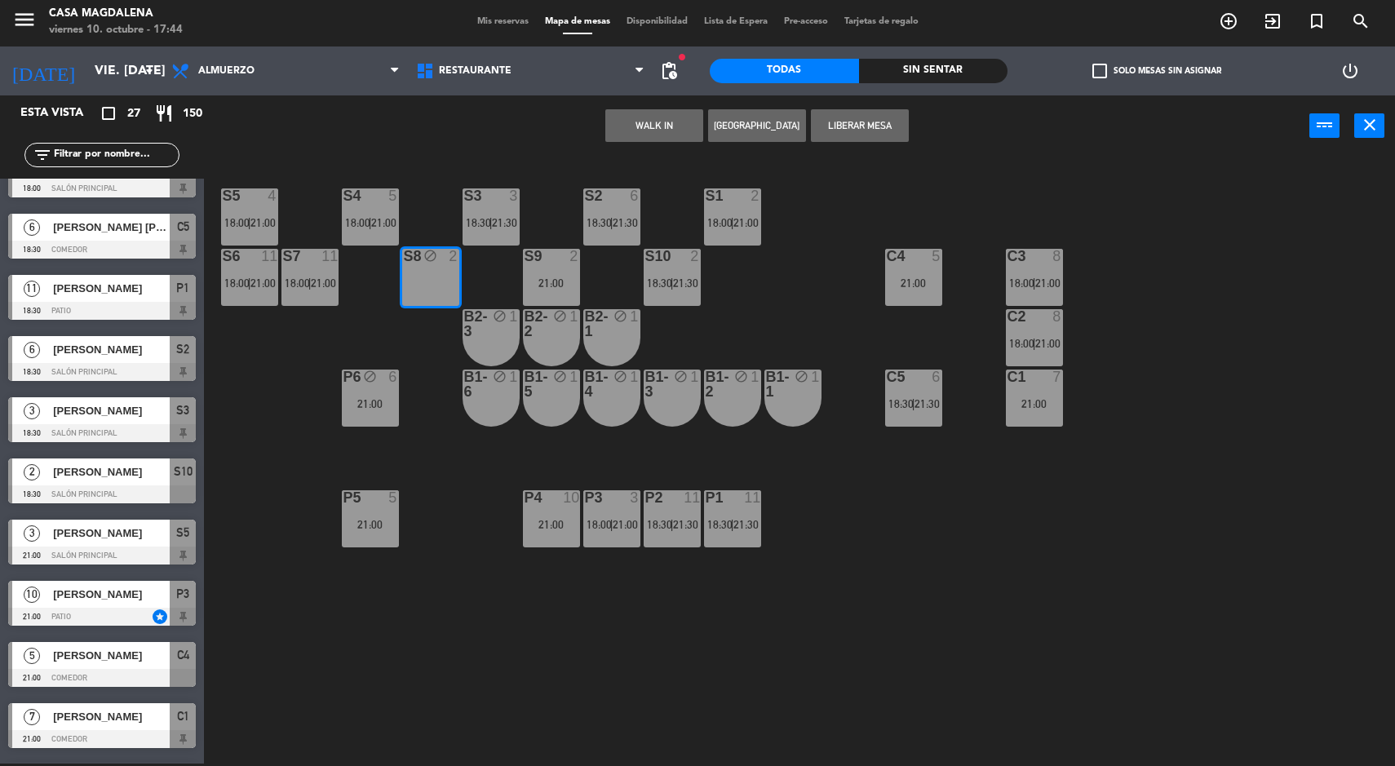
click at [885, 124] on button "Liberar Mesa" at bounding box center [860, 125] width 98 height 33
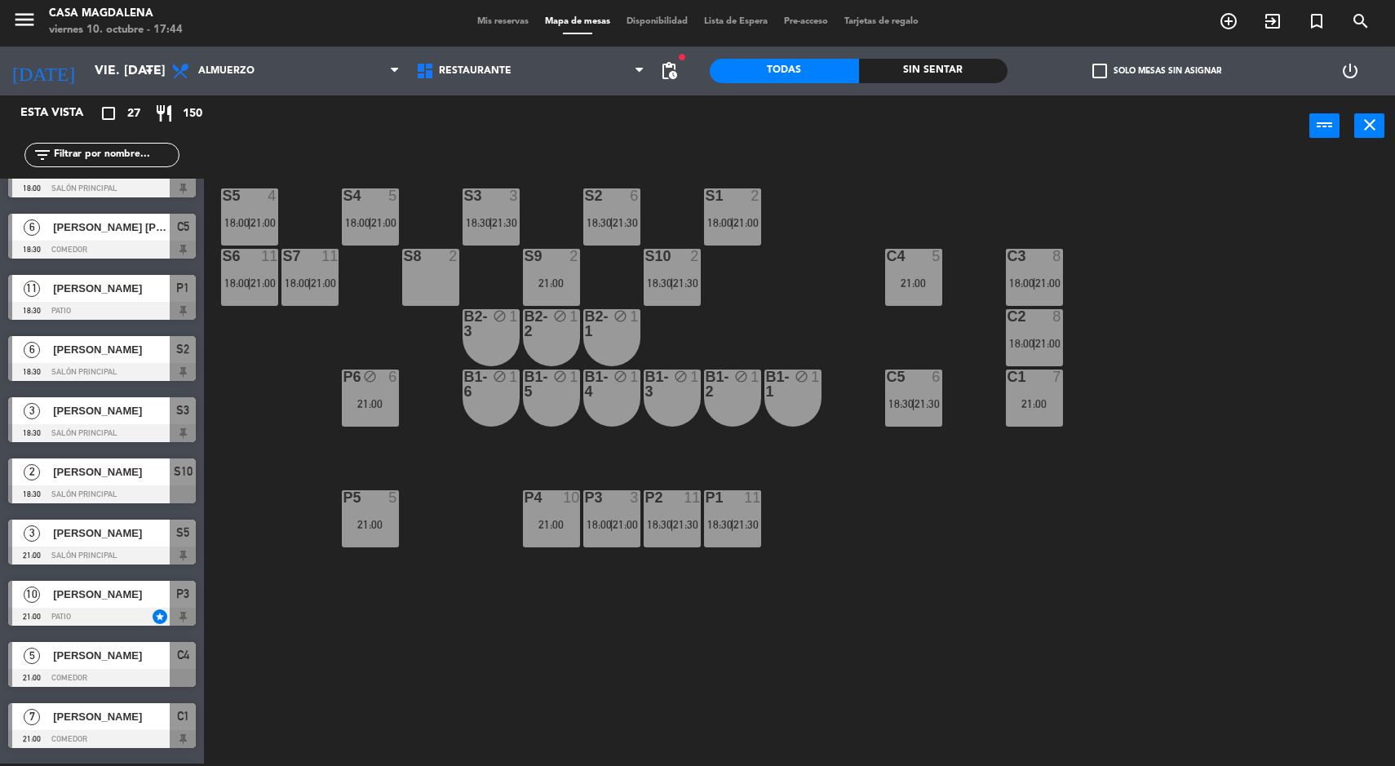
click at [921, 558] on div "S5 4 18:00 | 21:00 S4 5 18:00 | 21:00 S3 3 18:30 | 21:30 S2 6 18:30 | 21:30 S1 …" at bounding box center [806, 462] width 1177 height 607
click at [98, 82] on input "vie. [DATE]" at bounding box center [172, 71] width 172 height 32
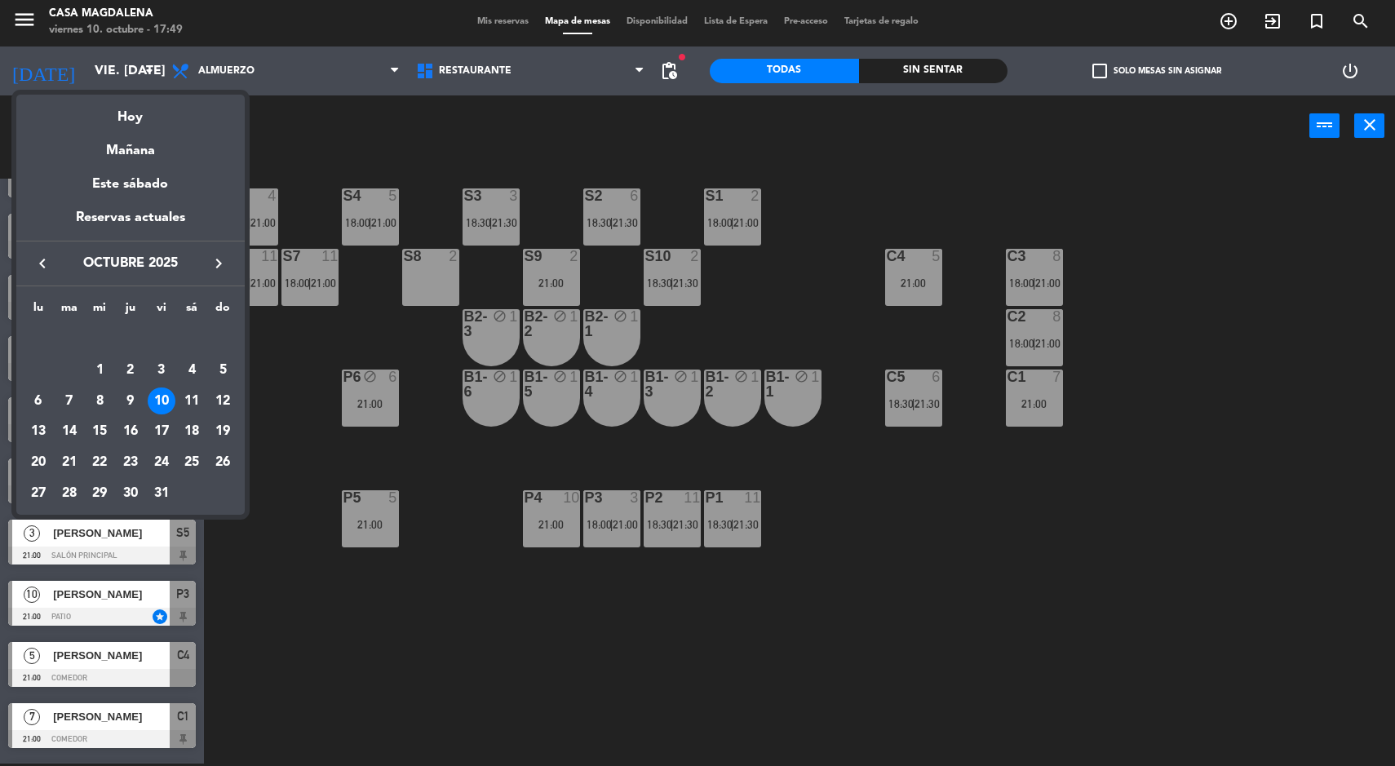
click at [330, 675] on div at bounding box center [697, 383] width 1395 height 766
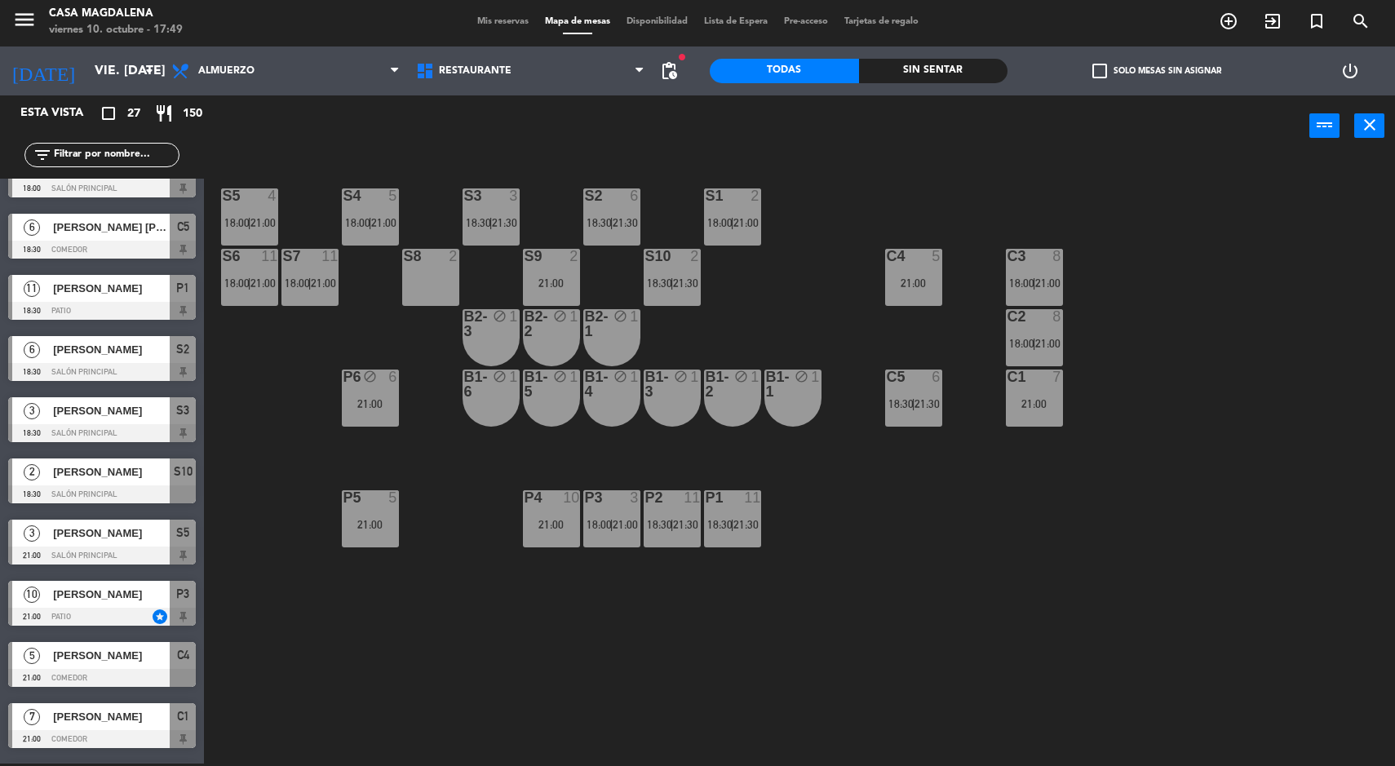
click at [120, 69] on input "vie. [DATE]" at bounding box center [172, 71] width 172 height 32
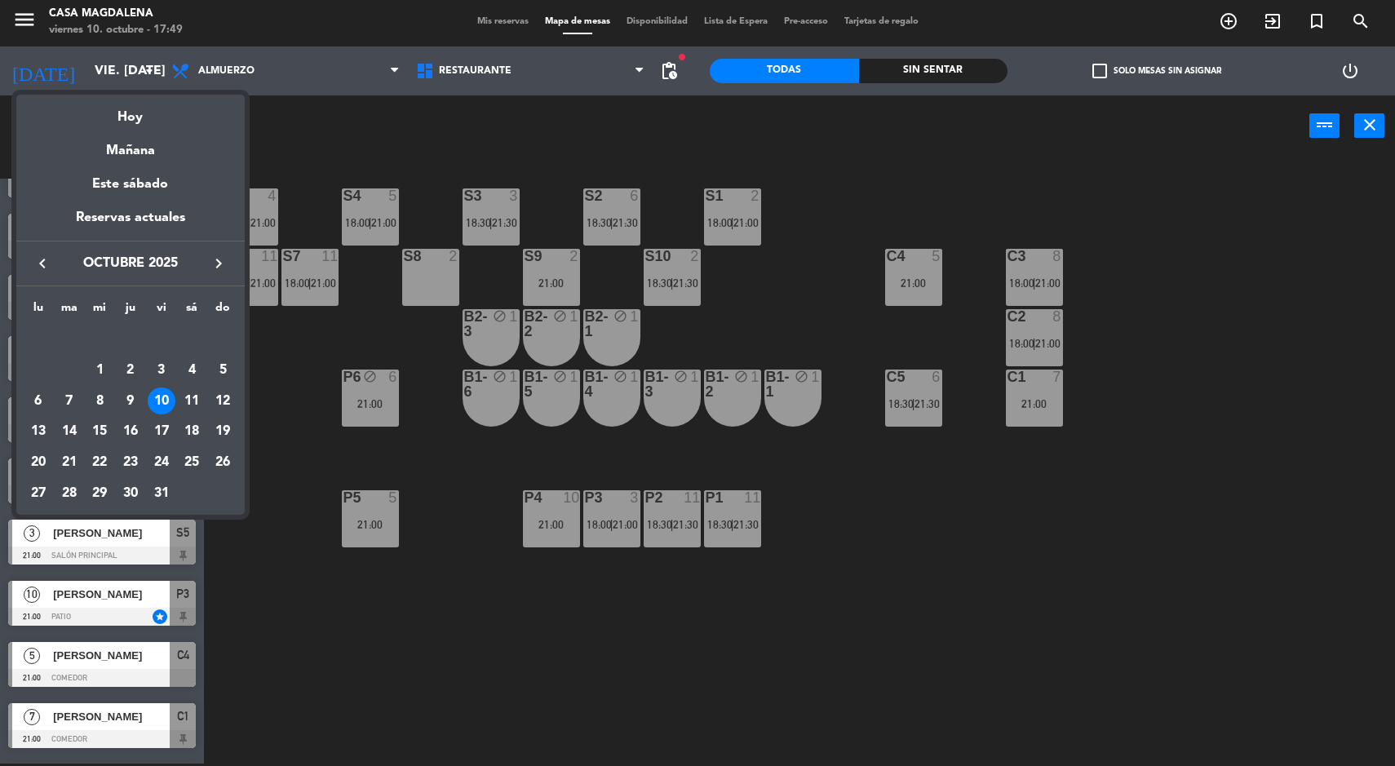
click at [139, 103] on div "Hoy" at bounding box center [130, 111] width 228 height 33
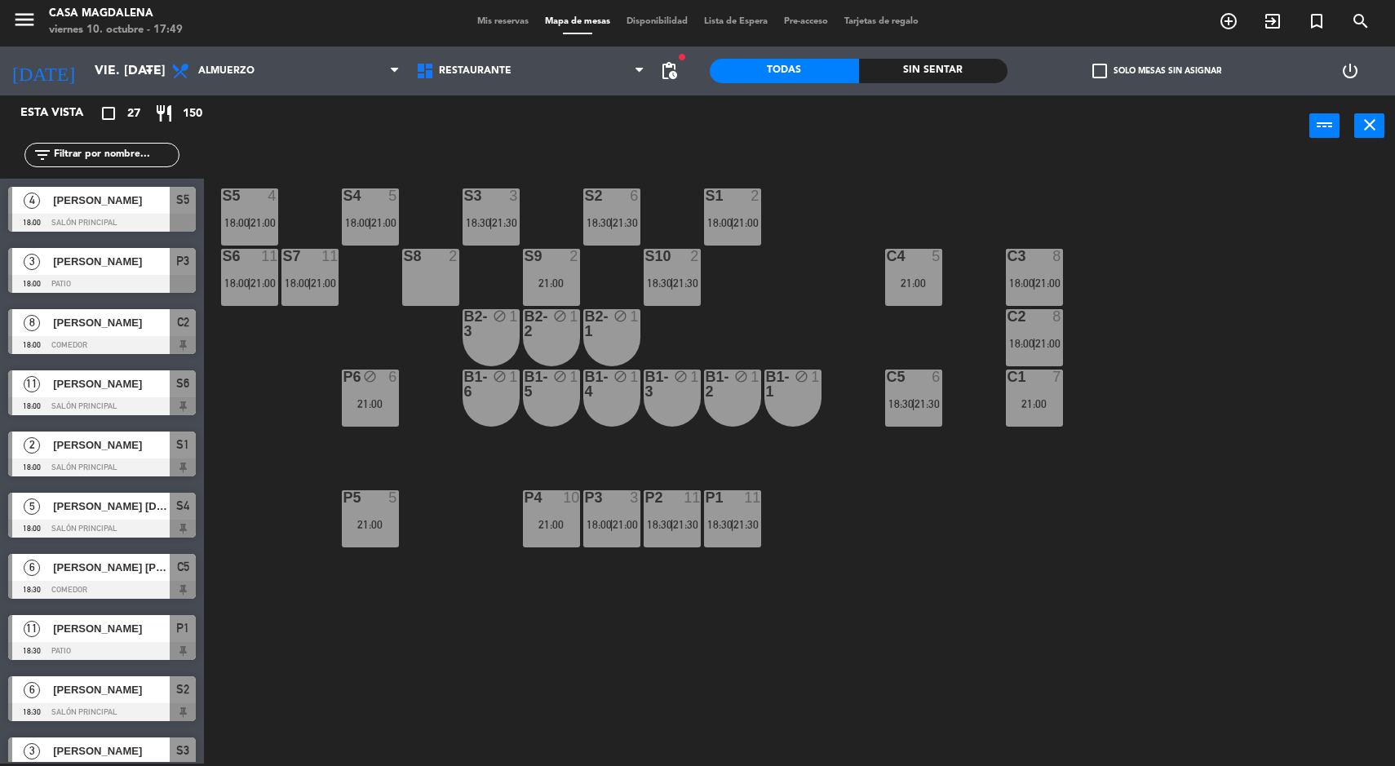
scroll to position [1069, 0]
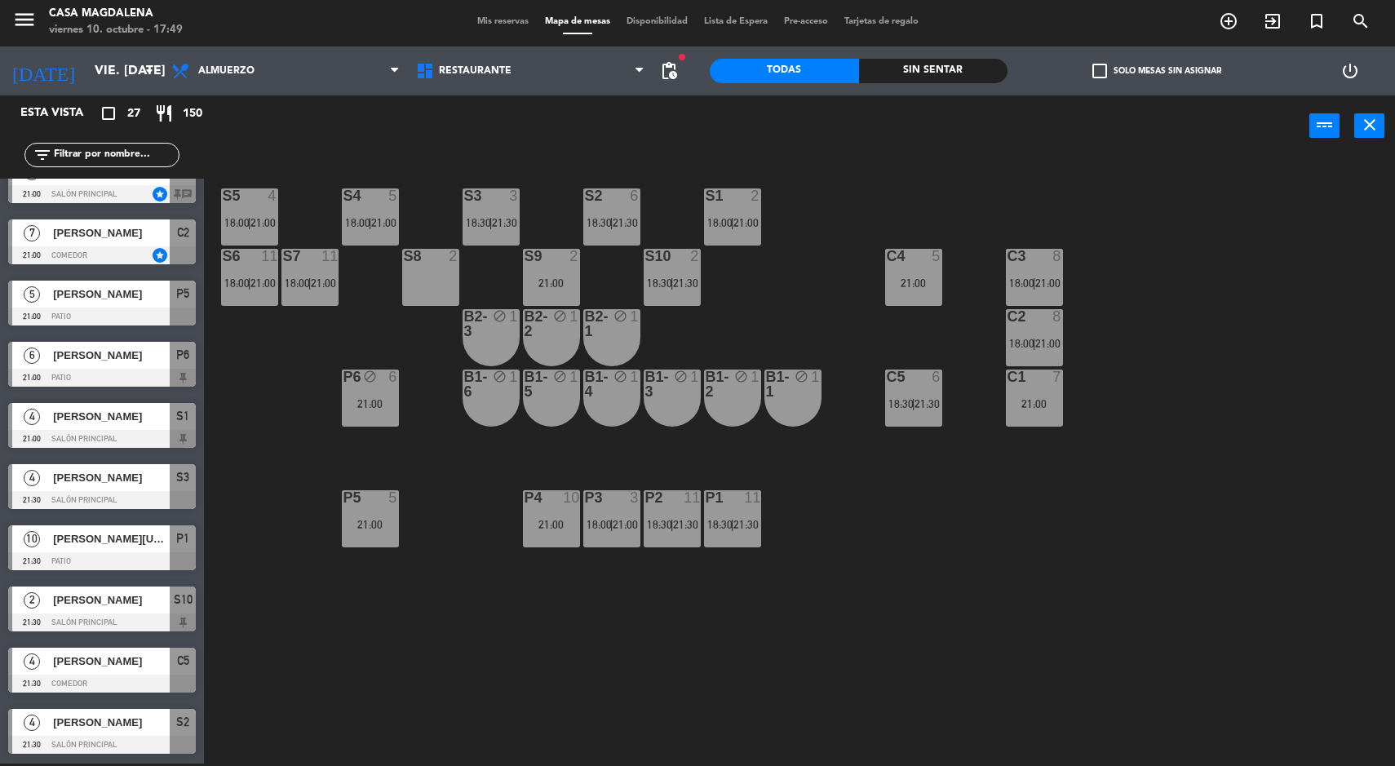
click at [1149, 501] on div "S5 4 18:00 | 21:00 S4 5 18:00 | 21:00 S3 3 18:30 | 21:30 S2 6 18:30 | 21:30 S1 …" at bounding box center [806, 462] width 1177 height 607
click at [1186, 562] on div "S5 4 18:00 | 21:00 S4 5 18:00 | 21:00 S3 3 18:30 | 21:30 S2 6 18:30 | 21:30 S1 …" at bounding box center [806, 462] width 1177 height 607
click at [914, 254] on div at bounding box center [913, 256] width 27 height 15
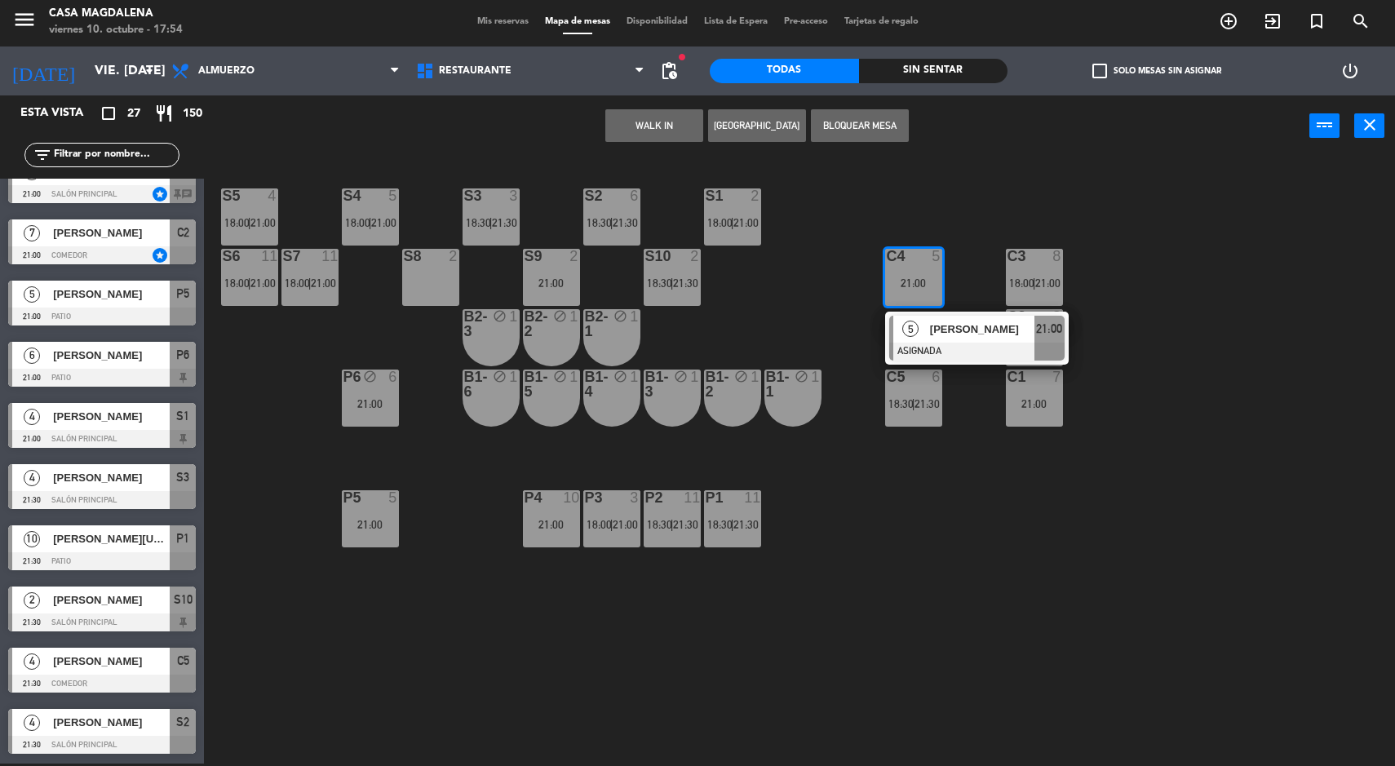
click at [630, 113] on button "WALK IN" at bounding box center [654, 125] width 98 height 33
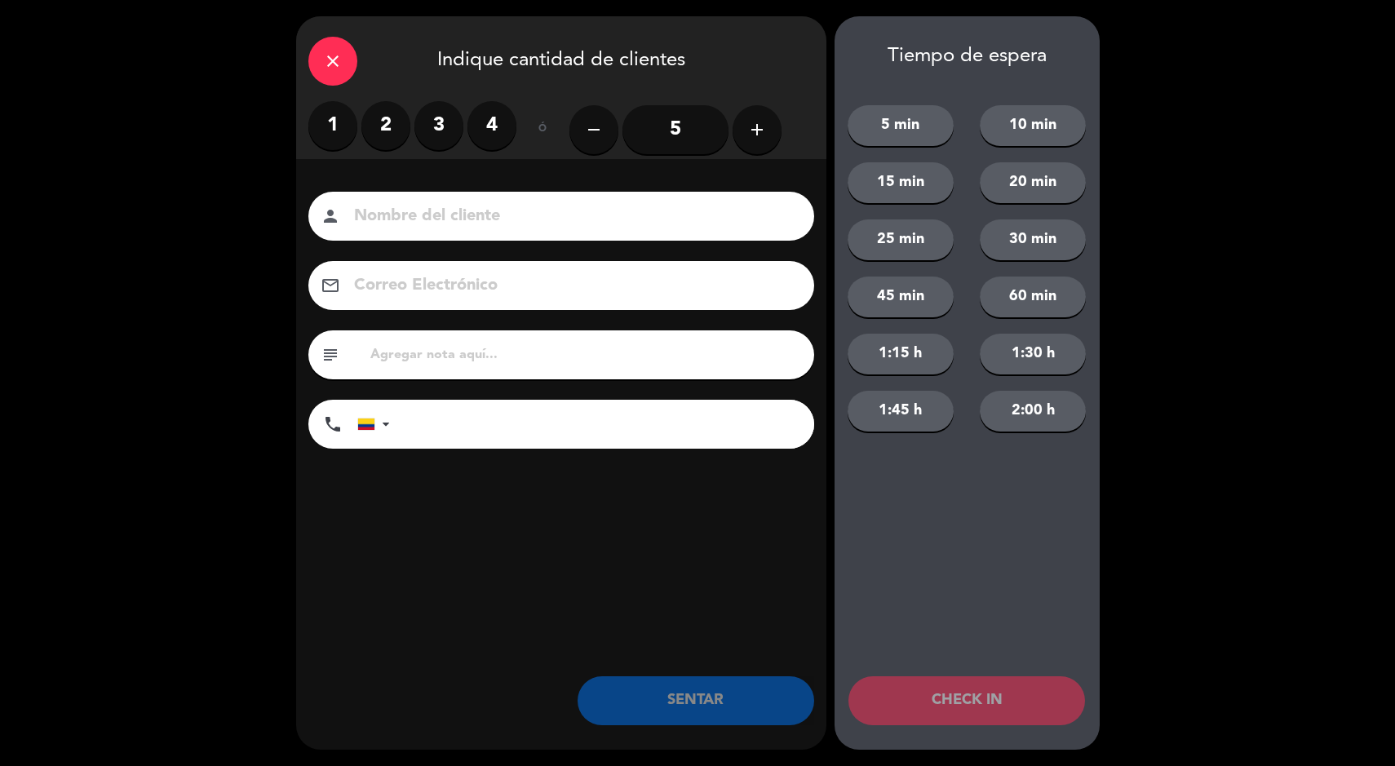
click at [431, 108] on label "3" at bounding box center [438, 125] width 49 height 49
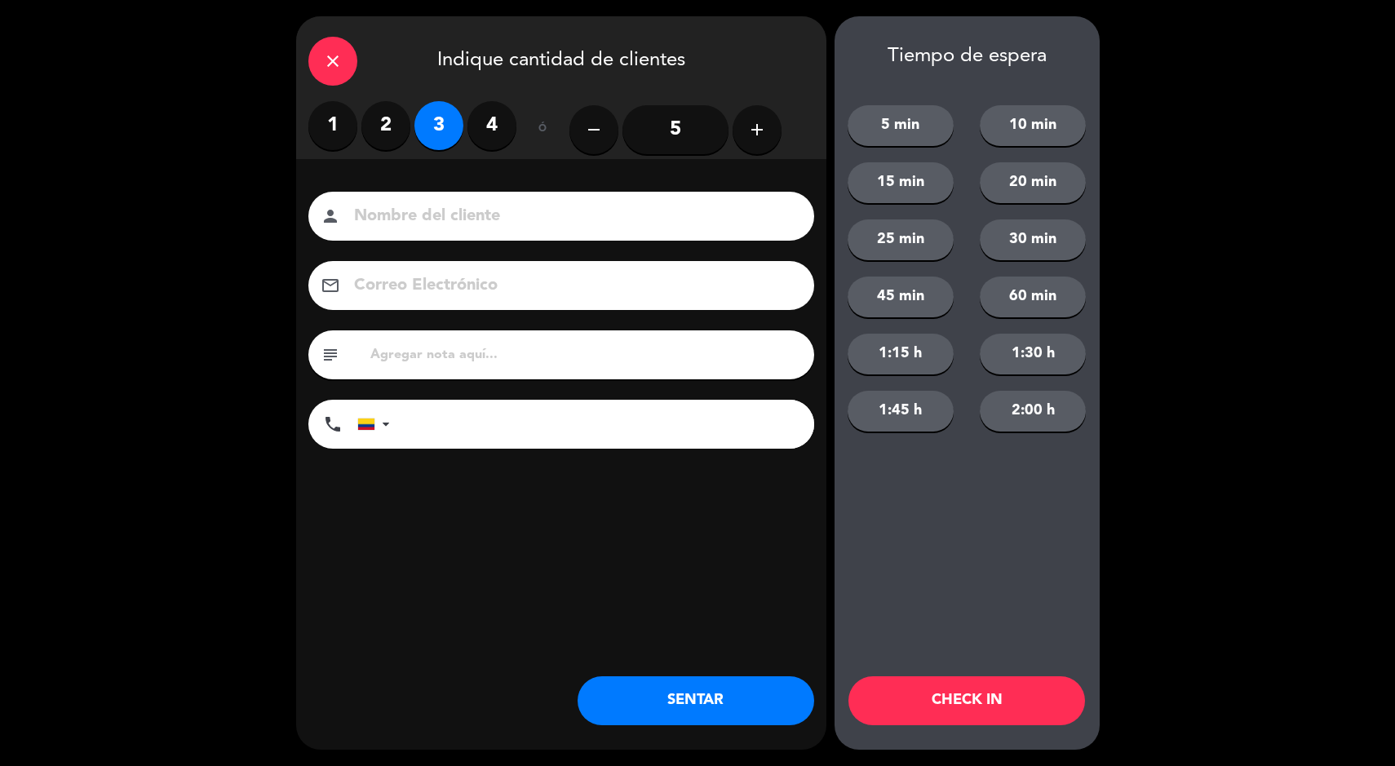
click at [731, 693] on button "SENTAR" at bounding box center [696, 700] width 237 height 49
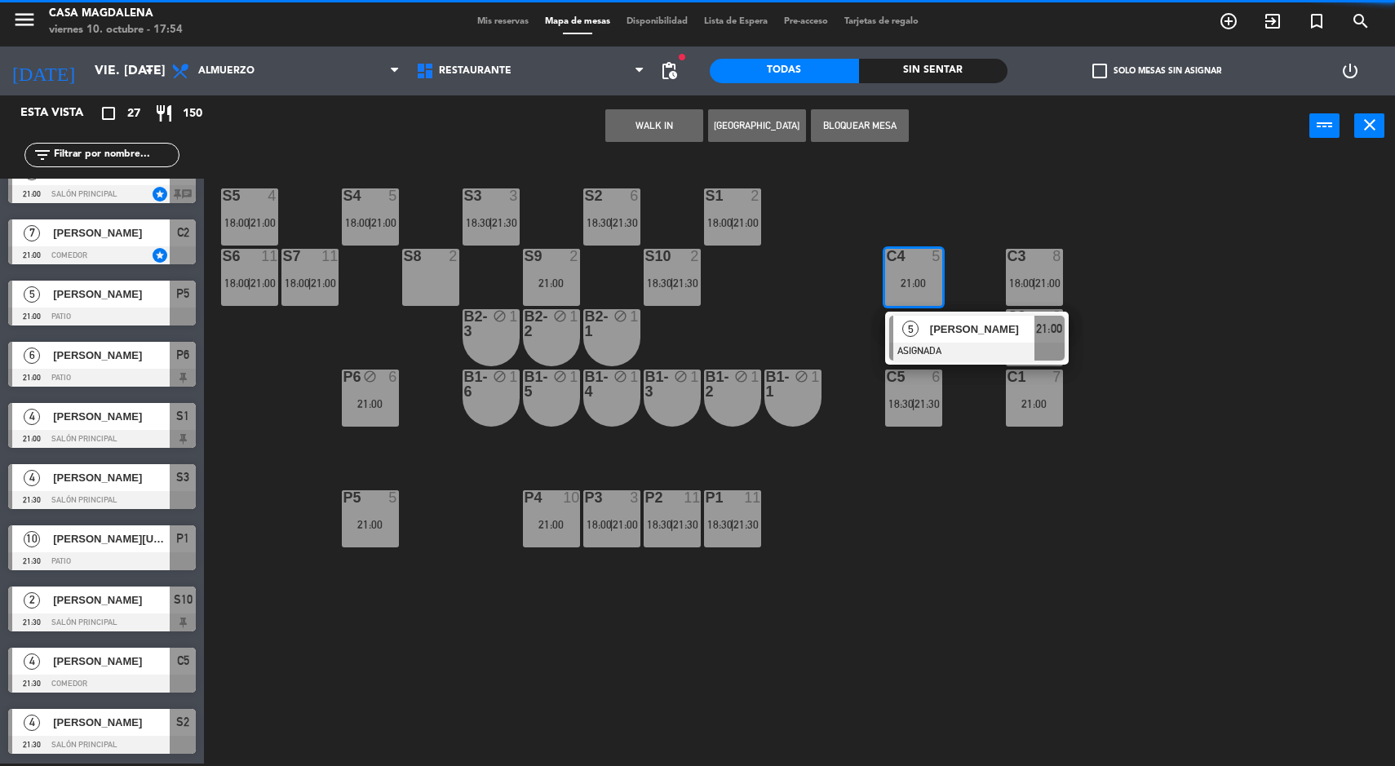
scroll to position [0, 0]
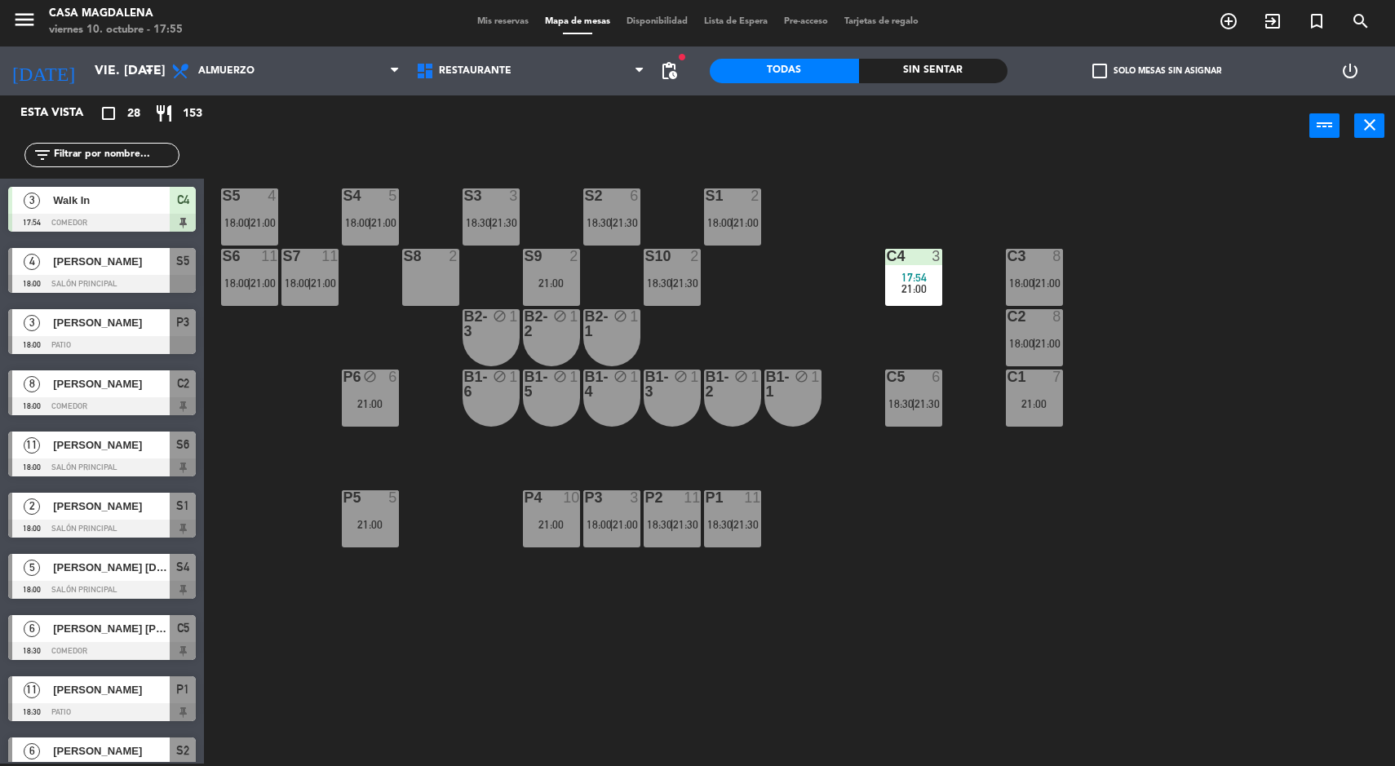
click at [361, 209] on div "S4 5 18:00 | 21:00" at bounding box center [370, 216] width 57 height 57
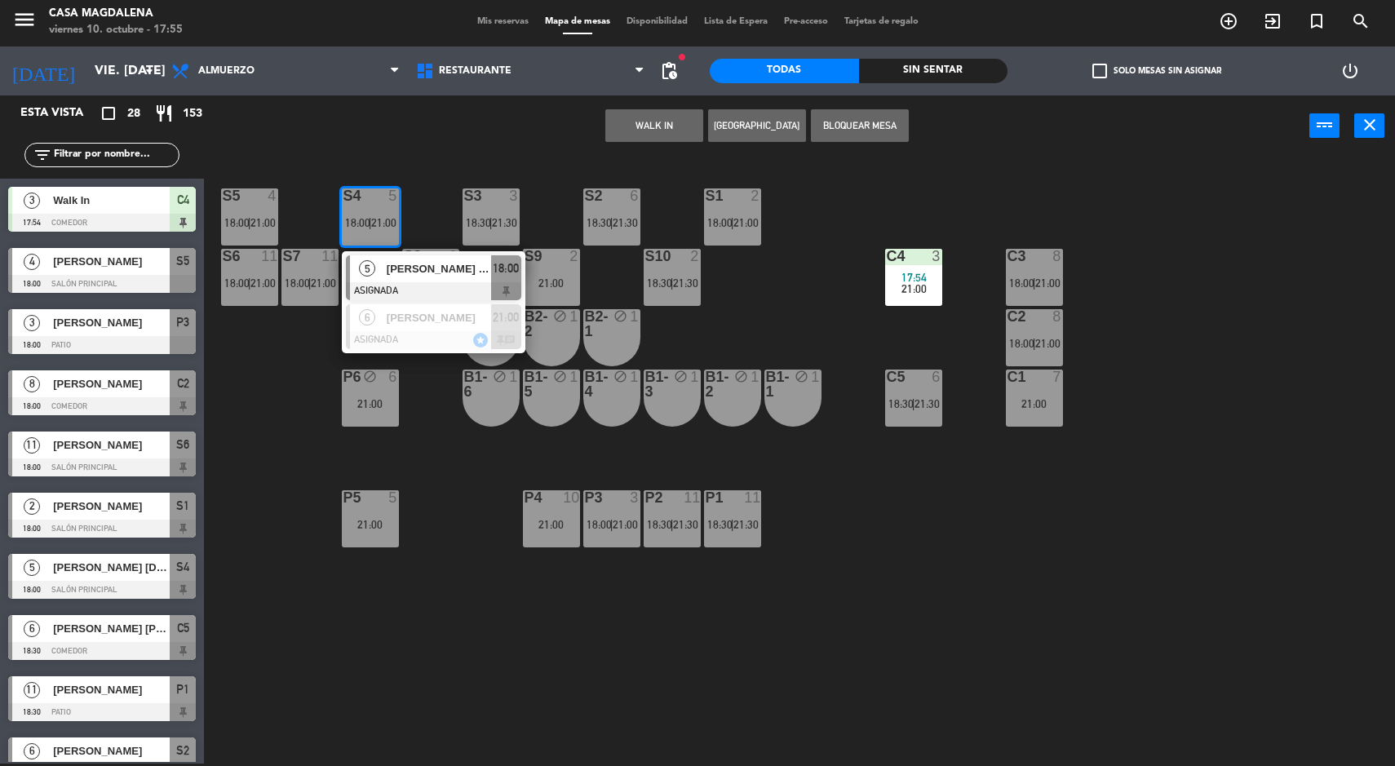
click at [467, 270] on span "[PERSON_NAME] [DATE]" at bounding box center [439, 268] width 104 height 17
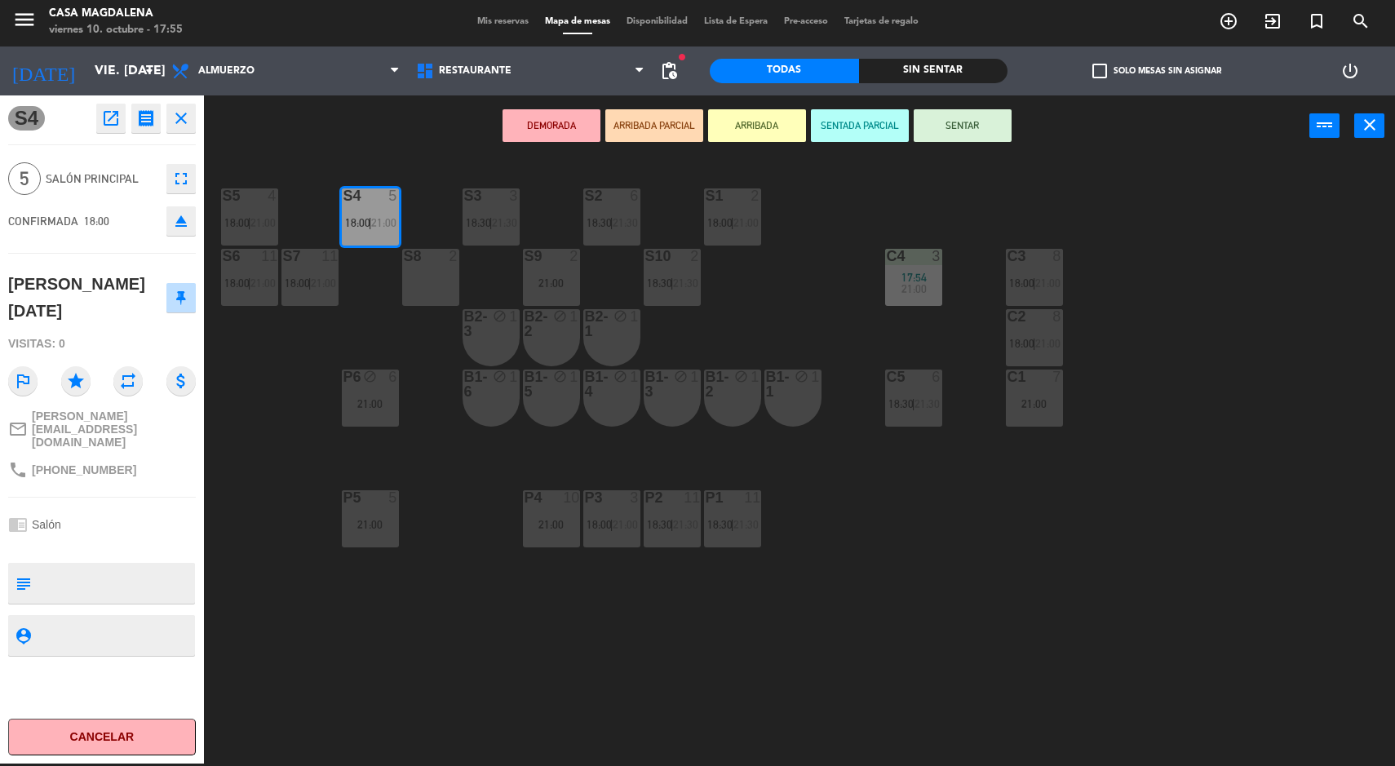
click at [153, 735] on button "Cancelar" at bounding box center [102, 737] width 188 height 37
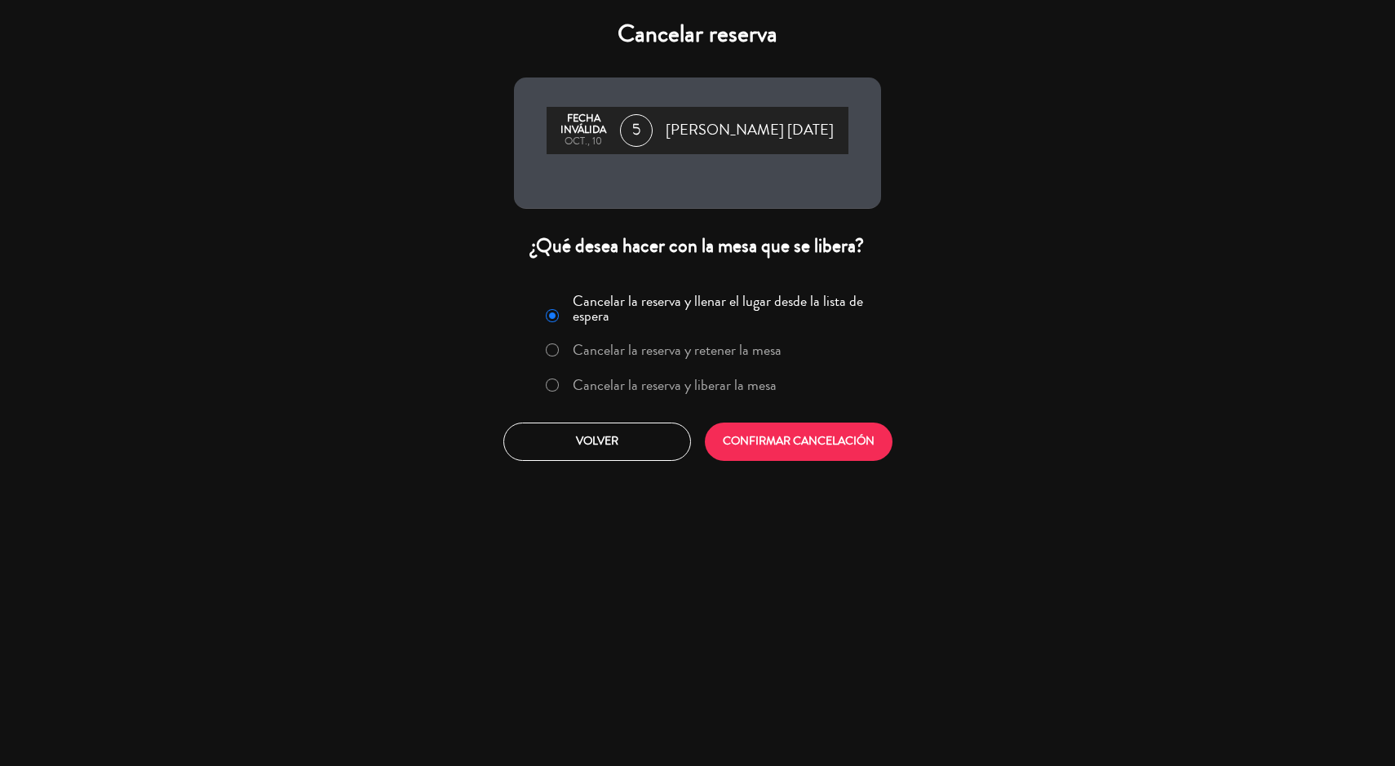
click at [752, 388] on label "Cancelar la reserva y liberar la mesa" at bounding box center [675, 385] width 204 height 15
click at [766, 441] on button "CONFIRMAR CANCELACIÓN" at bounding box center [799, 442] width 188 height 38
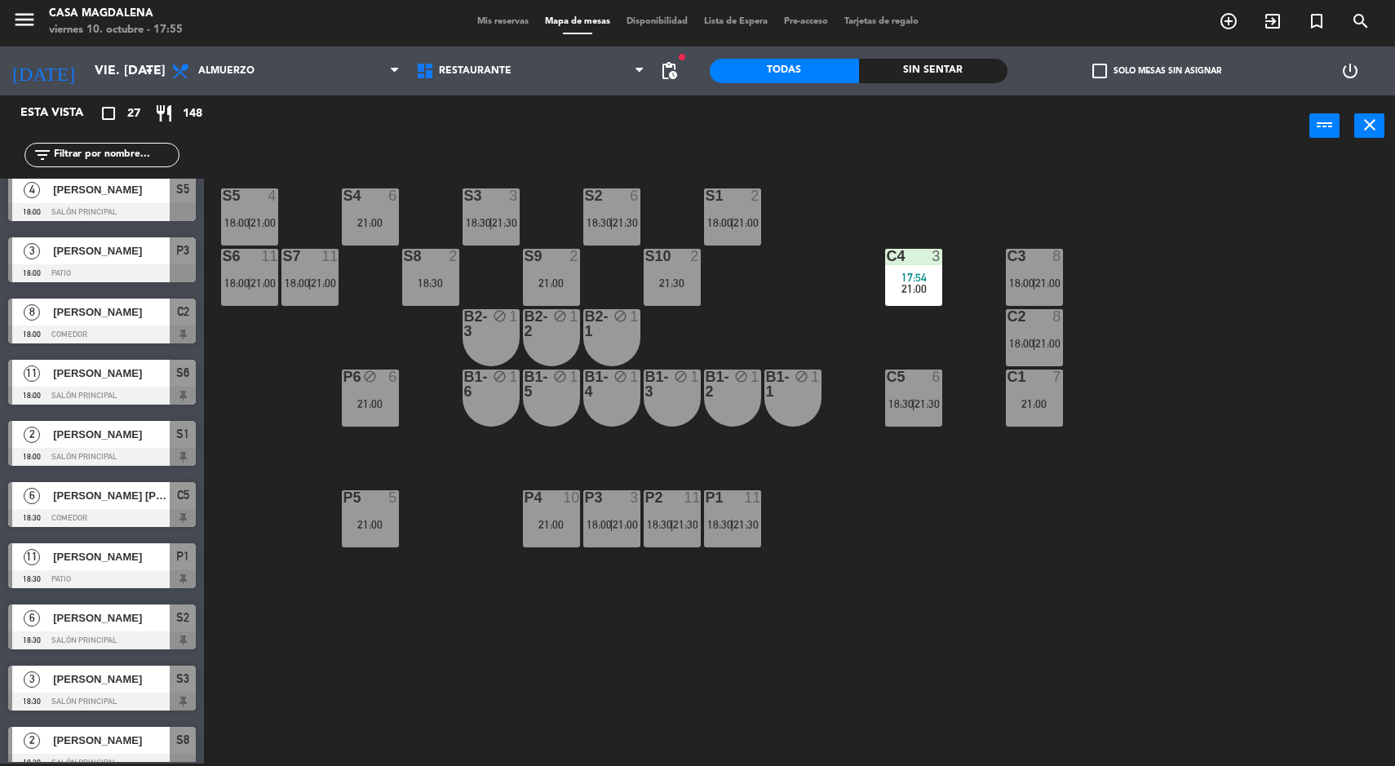
scroll to position [72, 0]
click at [129, 628] on div "[PERSON_NAME]" at bounding box center [110, 617] width 118 height 27
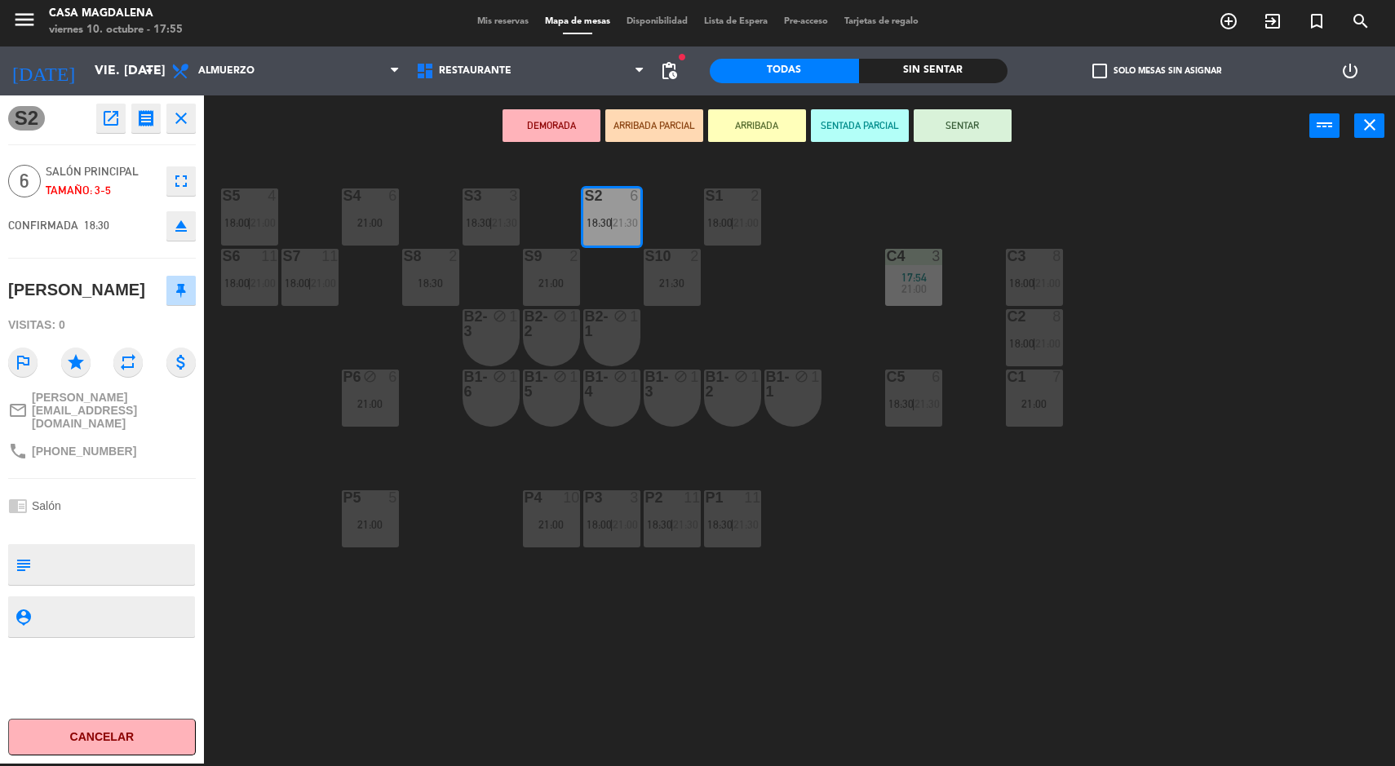
click at [171, 731] on button "Cancelar" at bounding box center [102, 737] width 188 height 37
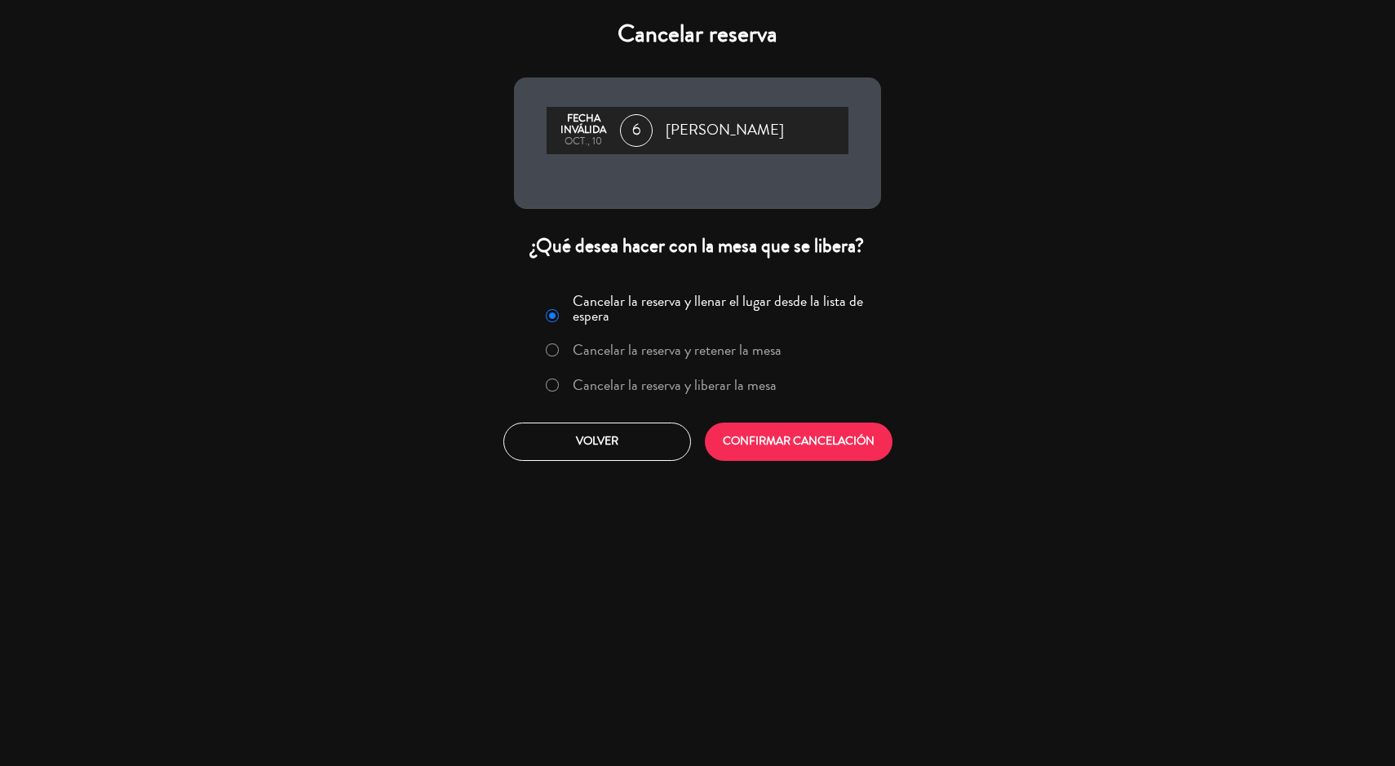
click at [712, 387] on label "Cancelar la reserva y liberar la mesa" at bounding box center [675, 385] width 204 height 15
click at [795, 454] on button "CONFIRMAR CANCELACIÓN" at bounding box center [799, 442] width 188 height 38
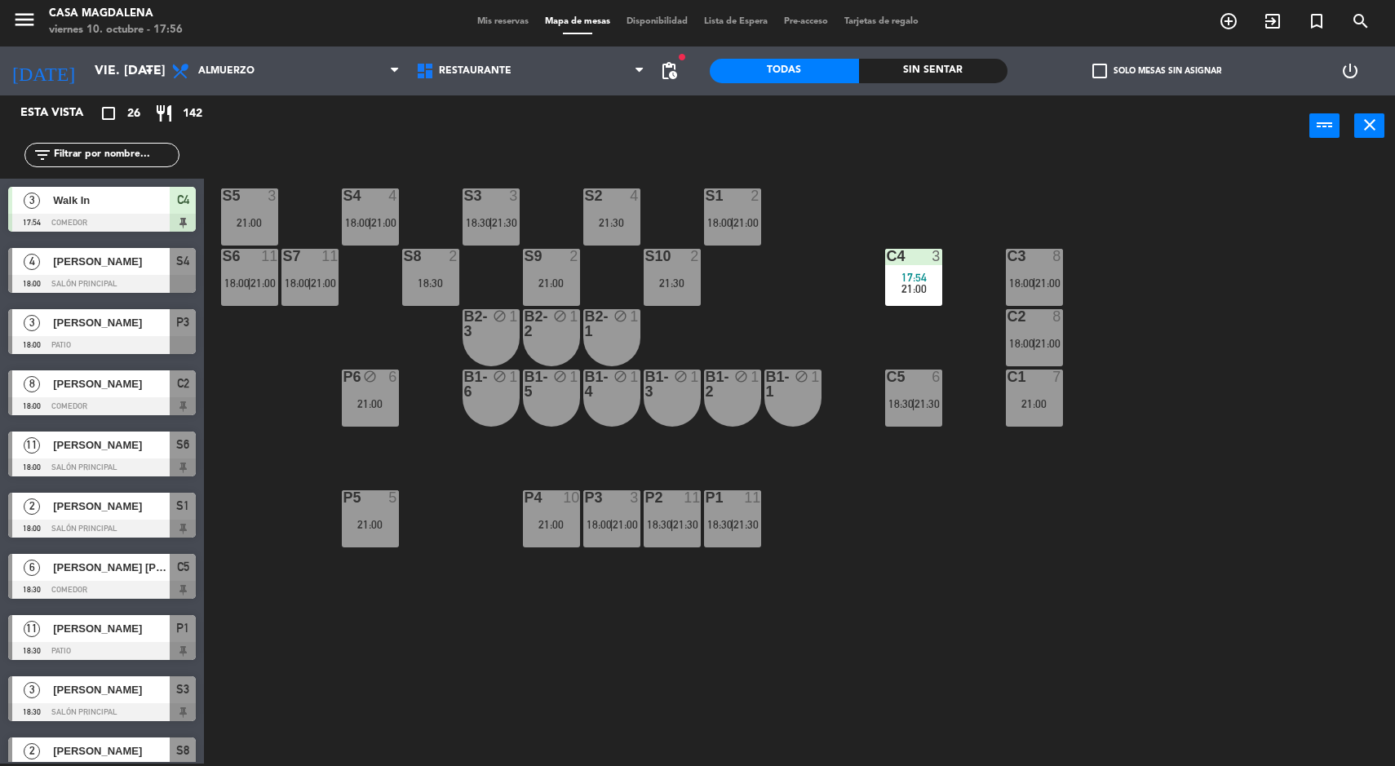
click at [887, 255] on div "C4" at bounding box center [887, 256] width 1 height 15
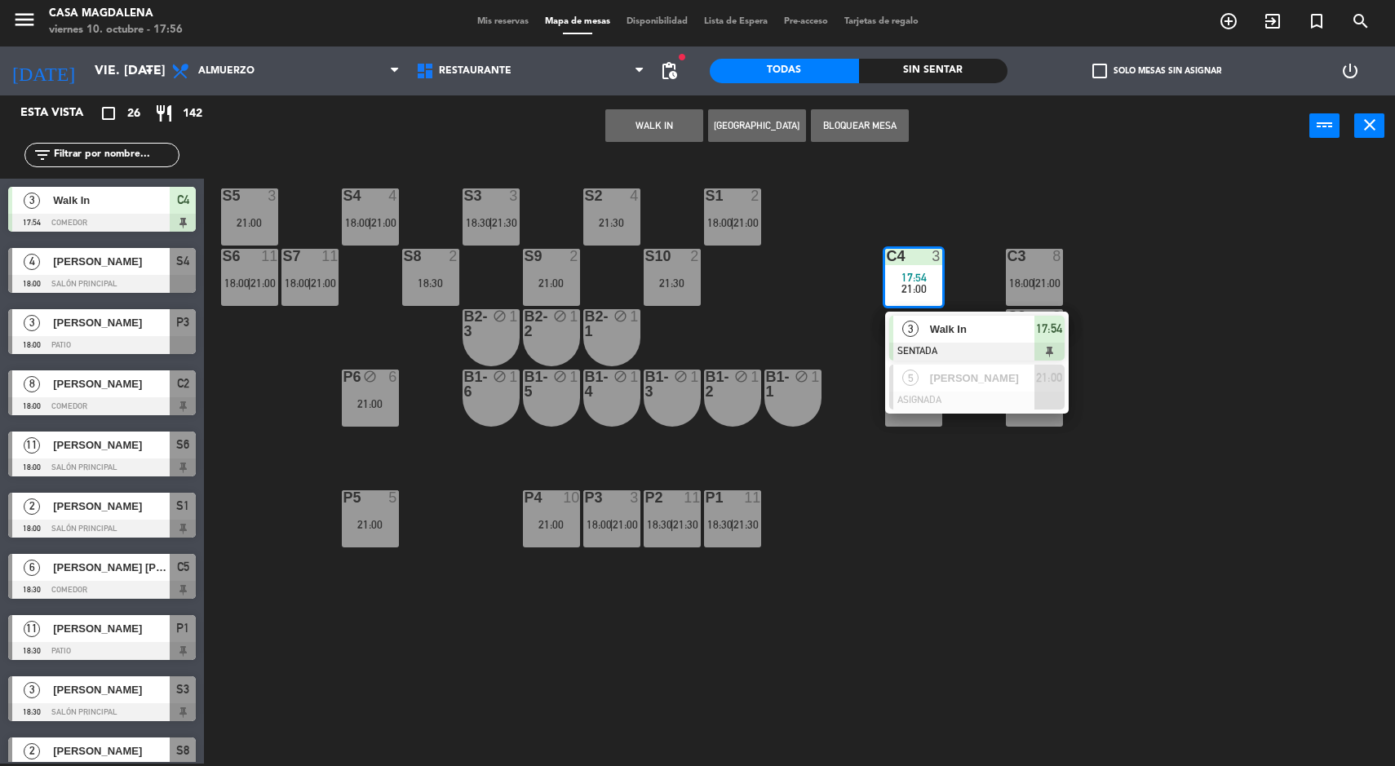
click at [958, 352] on div at bounding box center [976, 352] width 175 height 18
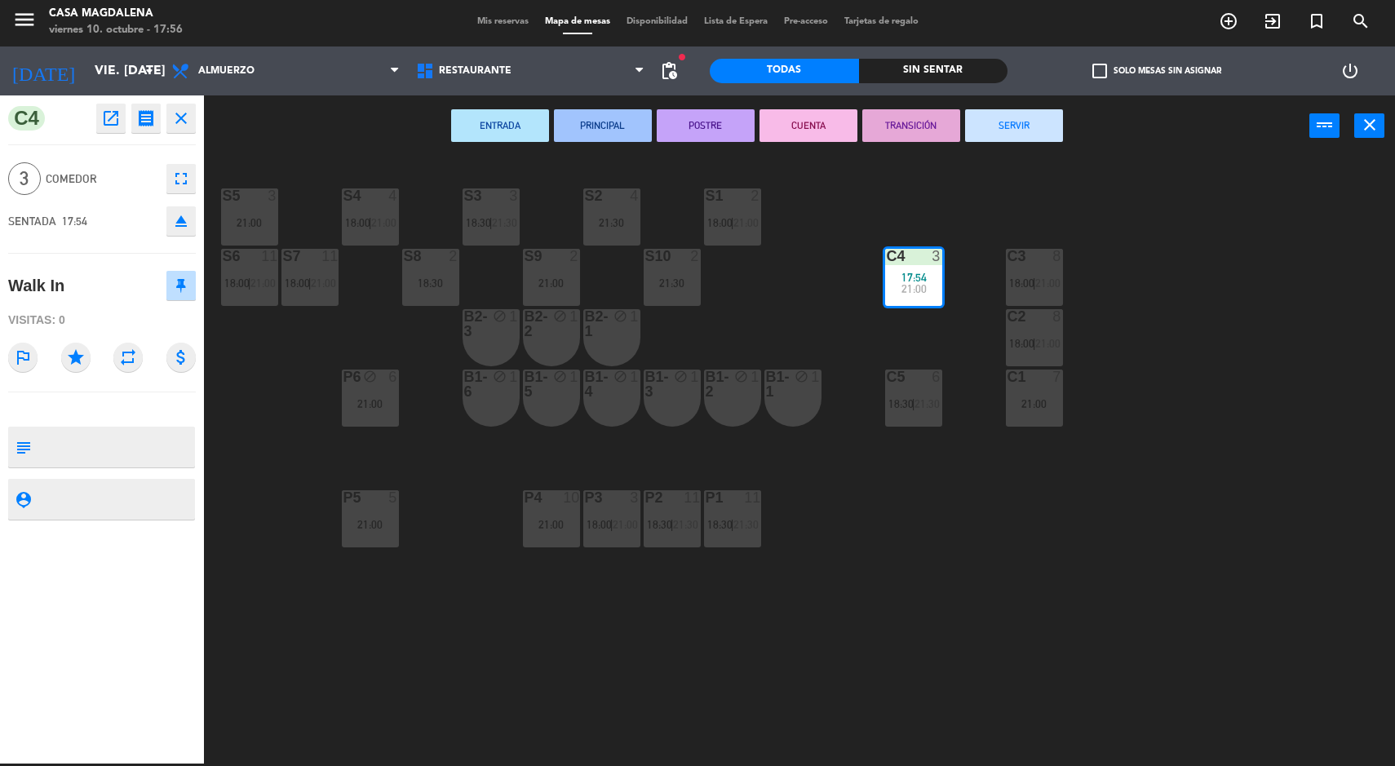
click at [951, 562] on div "S5 3 21:00 S4 4 18:00 | 21:00 S3 3 18:30 | 21:30 S2 4 21:30 S1 2 18:00 | 21:00 …" at bounding box center [806, 462] width 1177 height 607
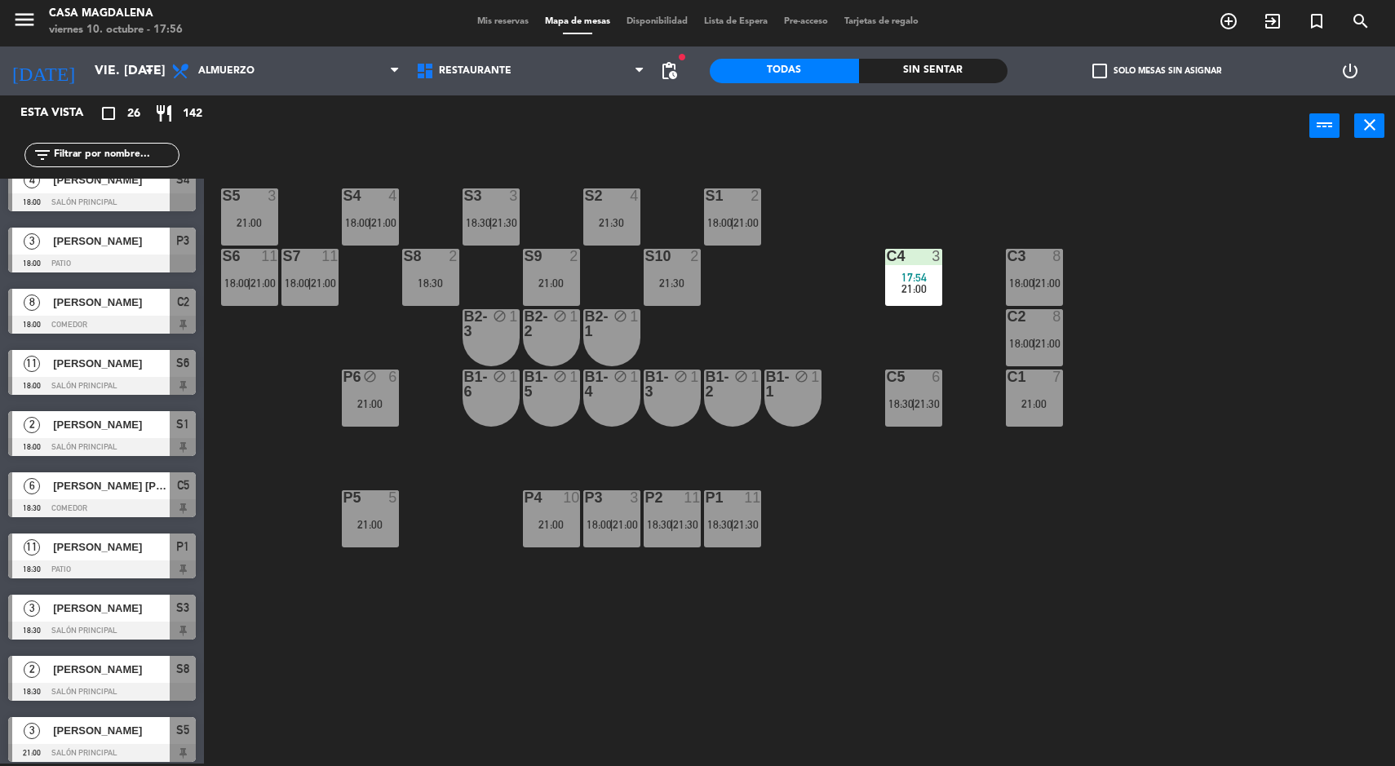
scroll to position [118, 0]
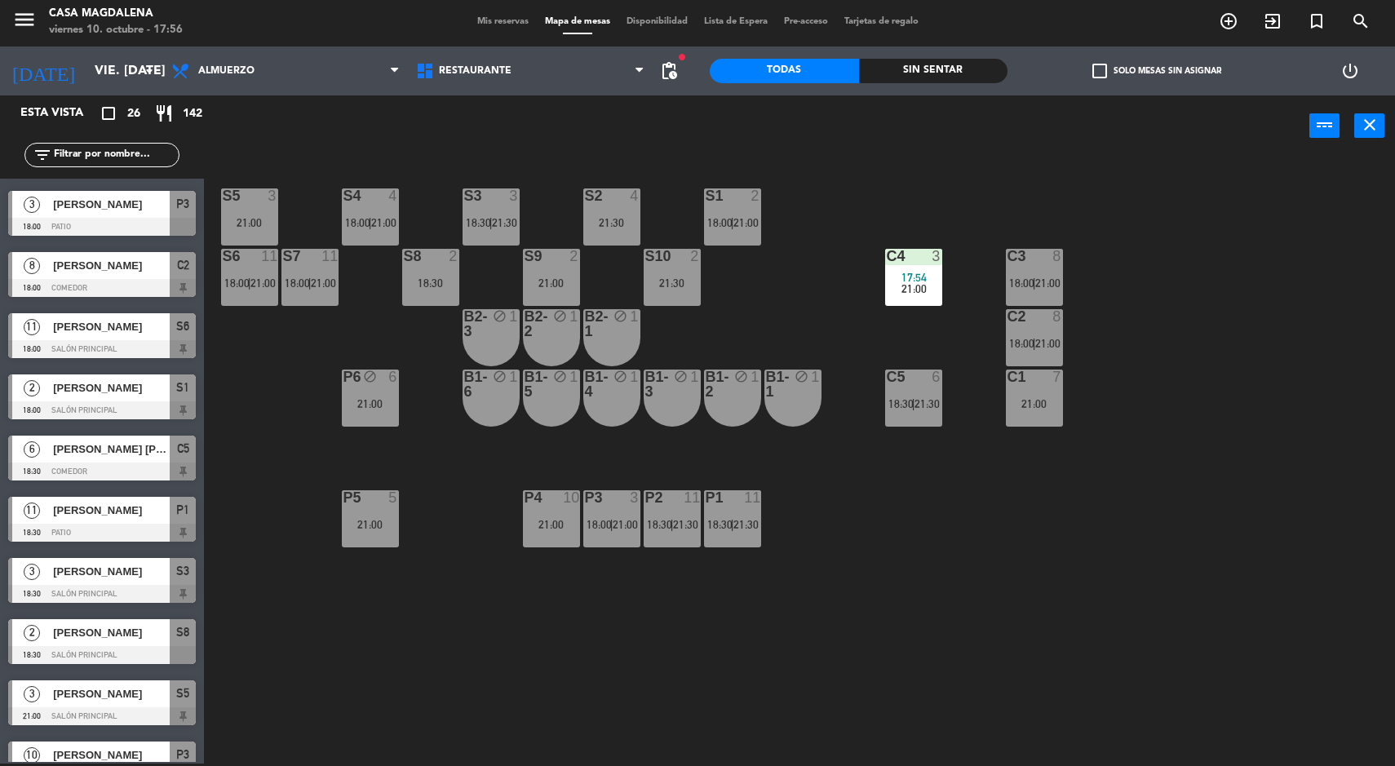
click at [66, 585] on div at bounding box center [102, 594] width 188 height 18
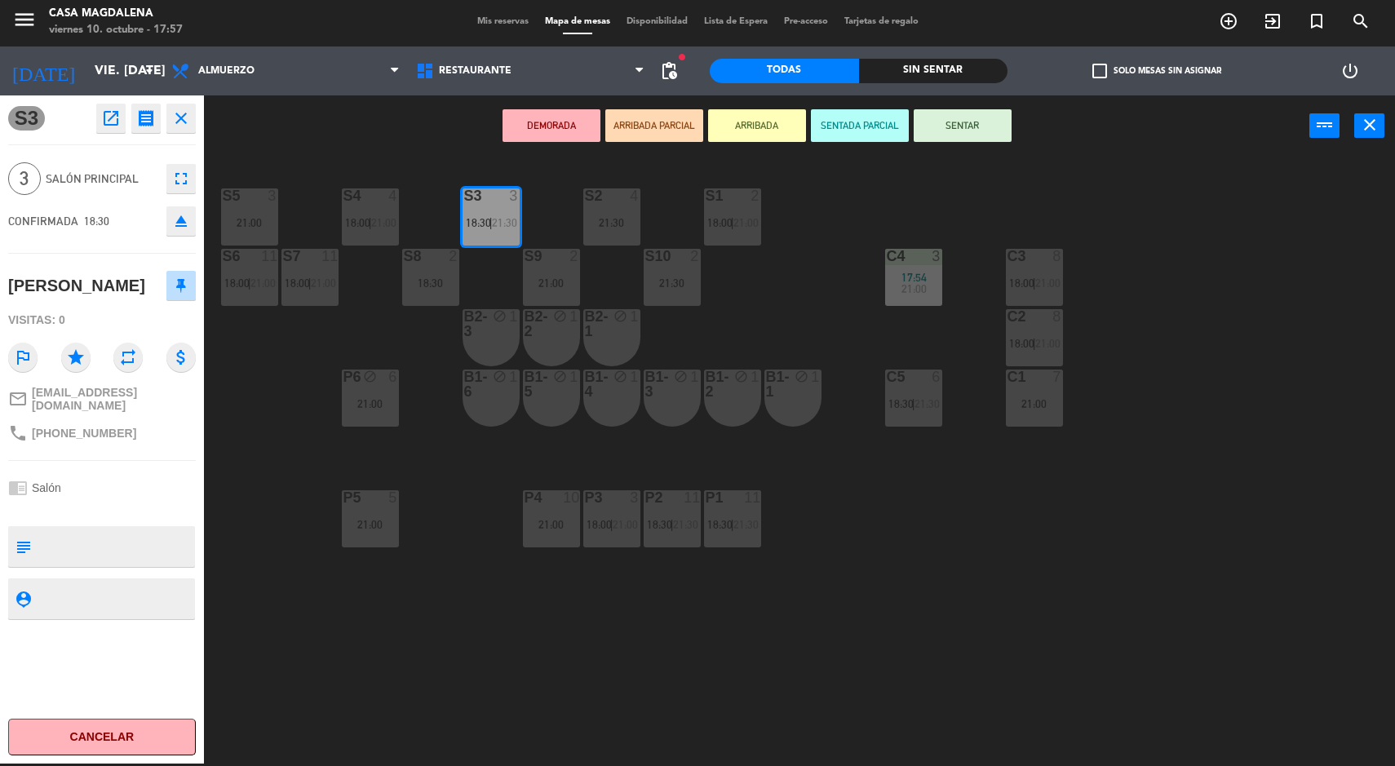
click at [984, 122] on button "SENTAR" at bounding box center [963, 125] width 98 height 33
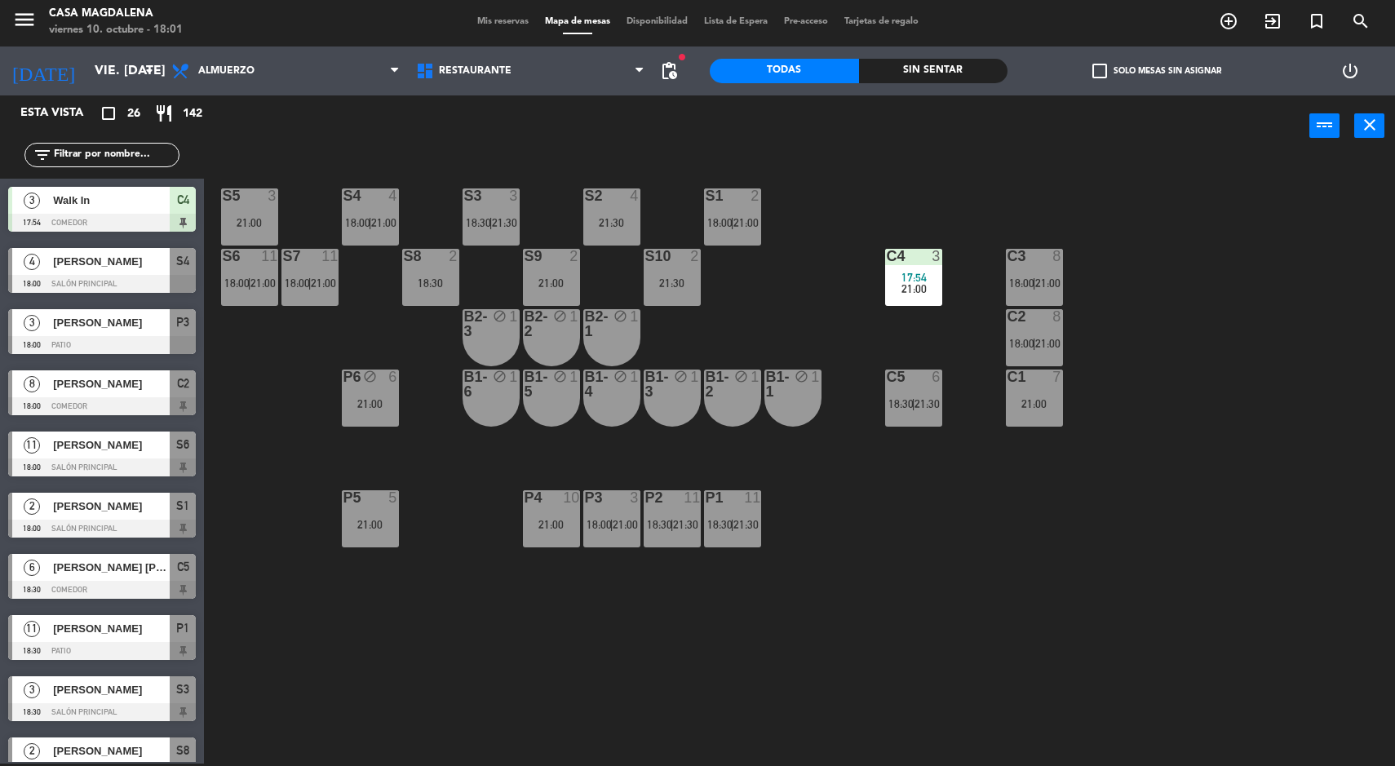
click at [46, 396] on div "8" at bounding box center [31, 383] width 39 height 27
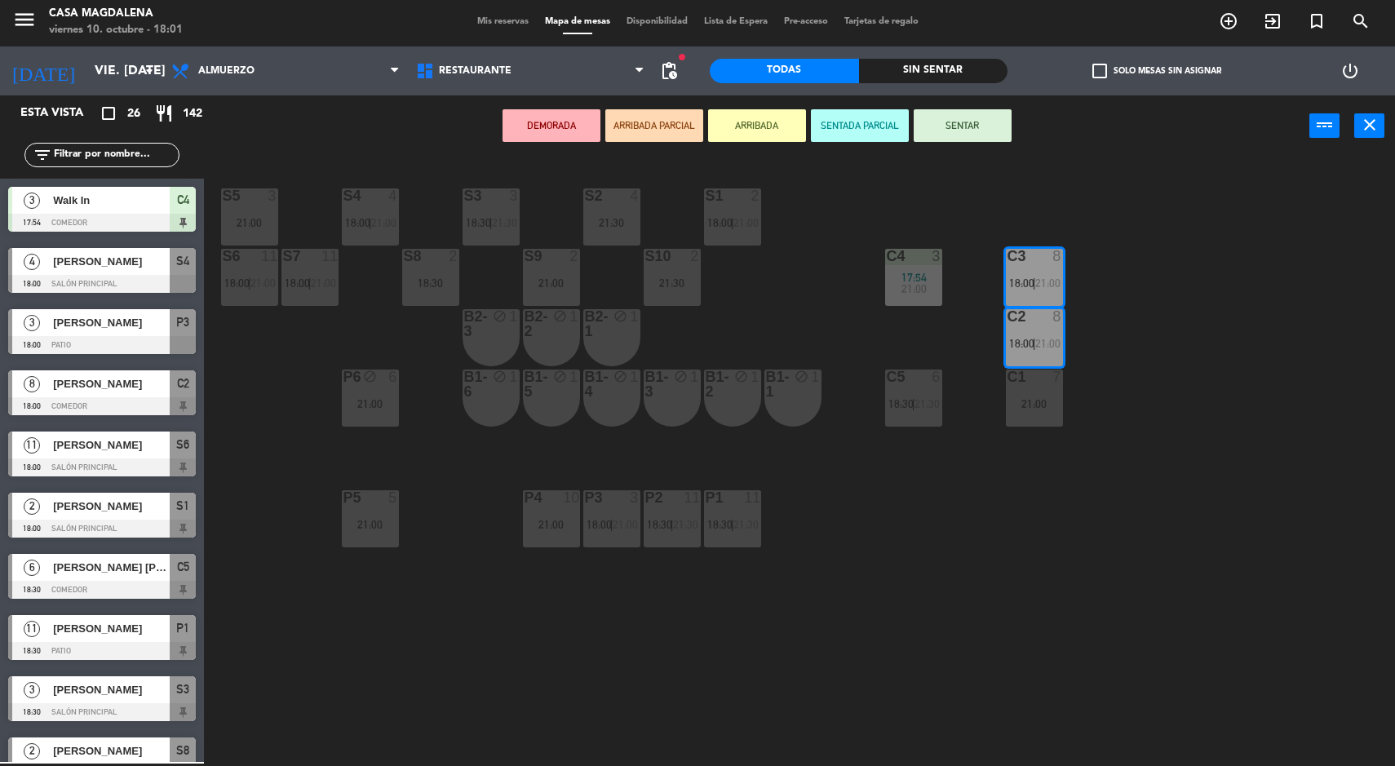
click at [1219, 630] on div "S5 3 21:00 S4 4 18:00 | 21:00 S3 3 18:30 | 21:30 S2 4 21:30 S1 2 18:00 | 21:00 …" at bounding box center [806, 462] width 1177 height 607
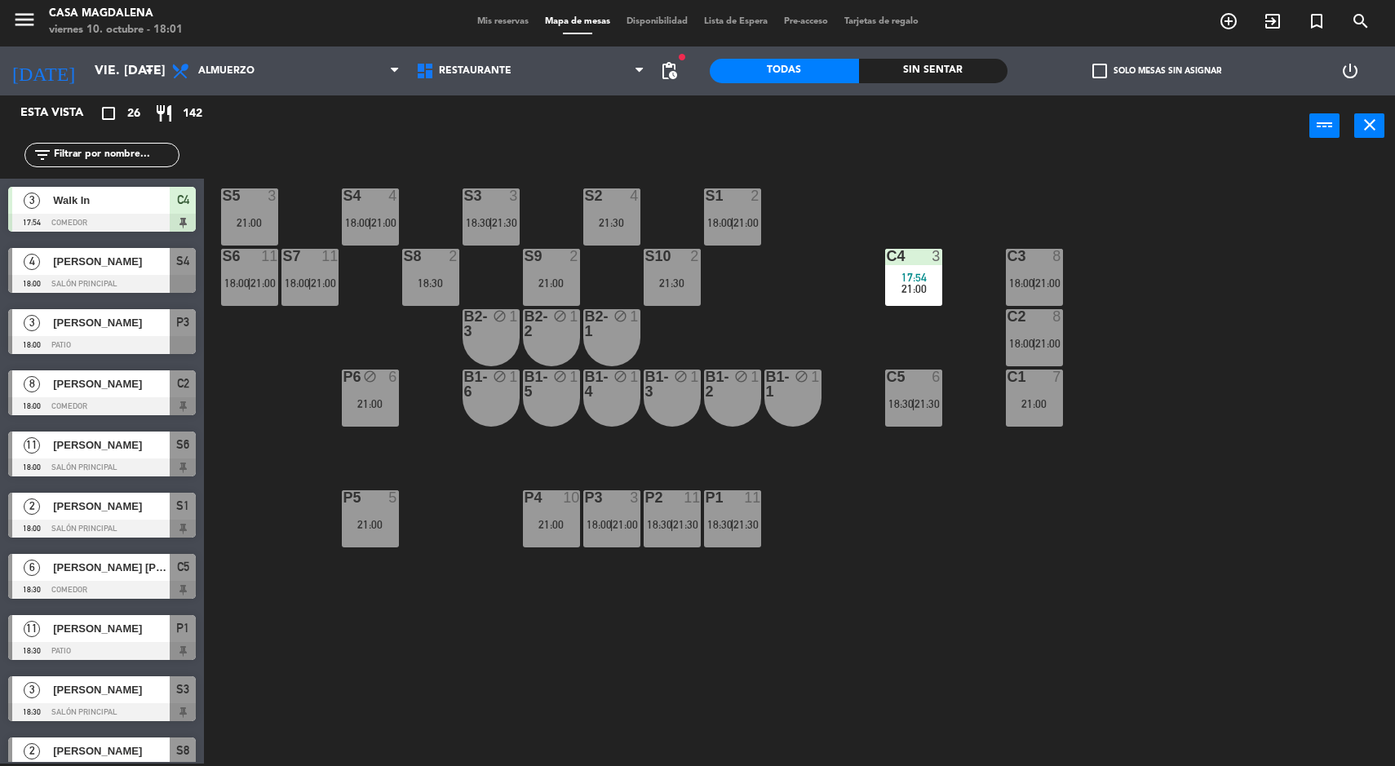
click at [243, 303] on div "S6 11 18:00 | 21:00" at bounding box center [249, 277] width 57 height 57
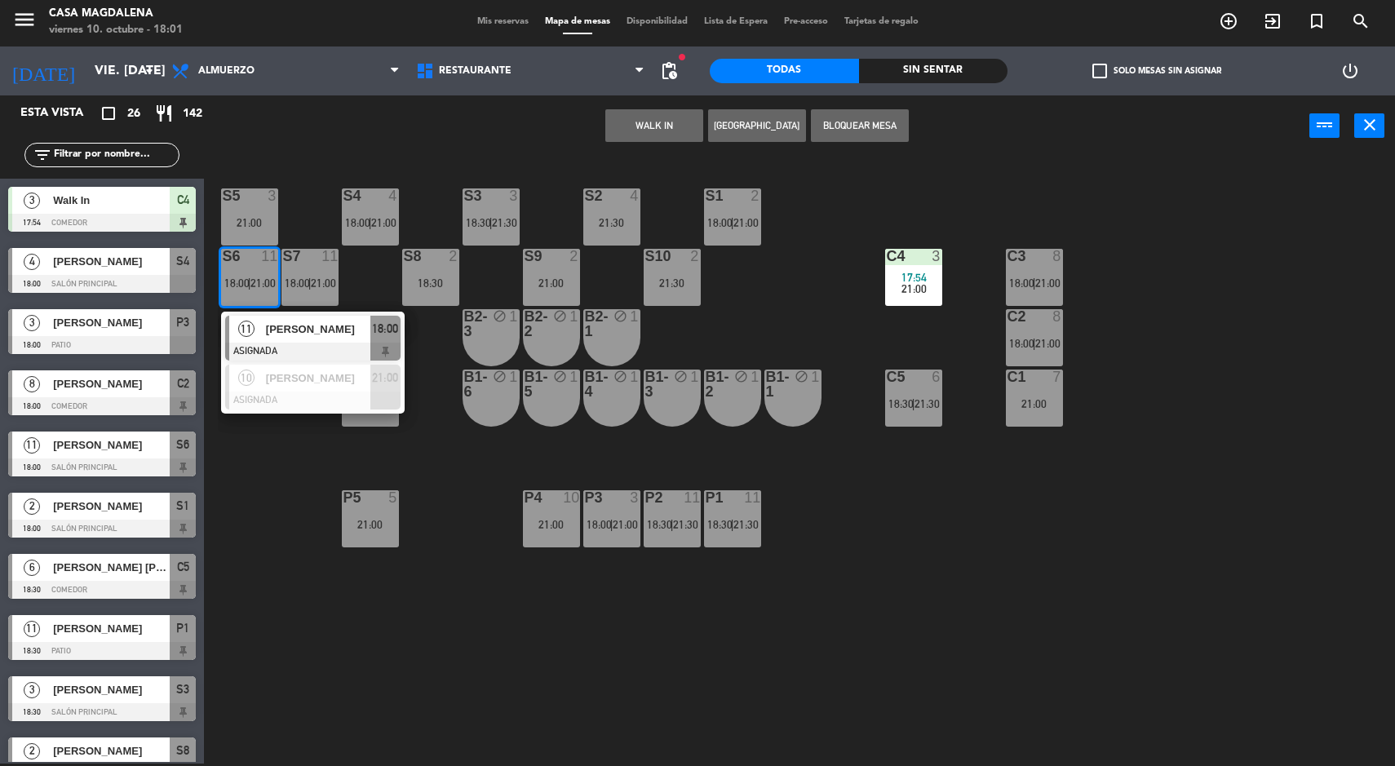
click at [246, 328] on span "11" at bounding box center [246, 329] width 16 height 16
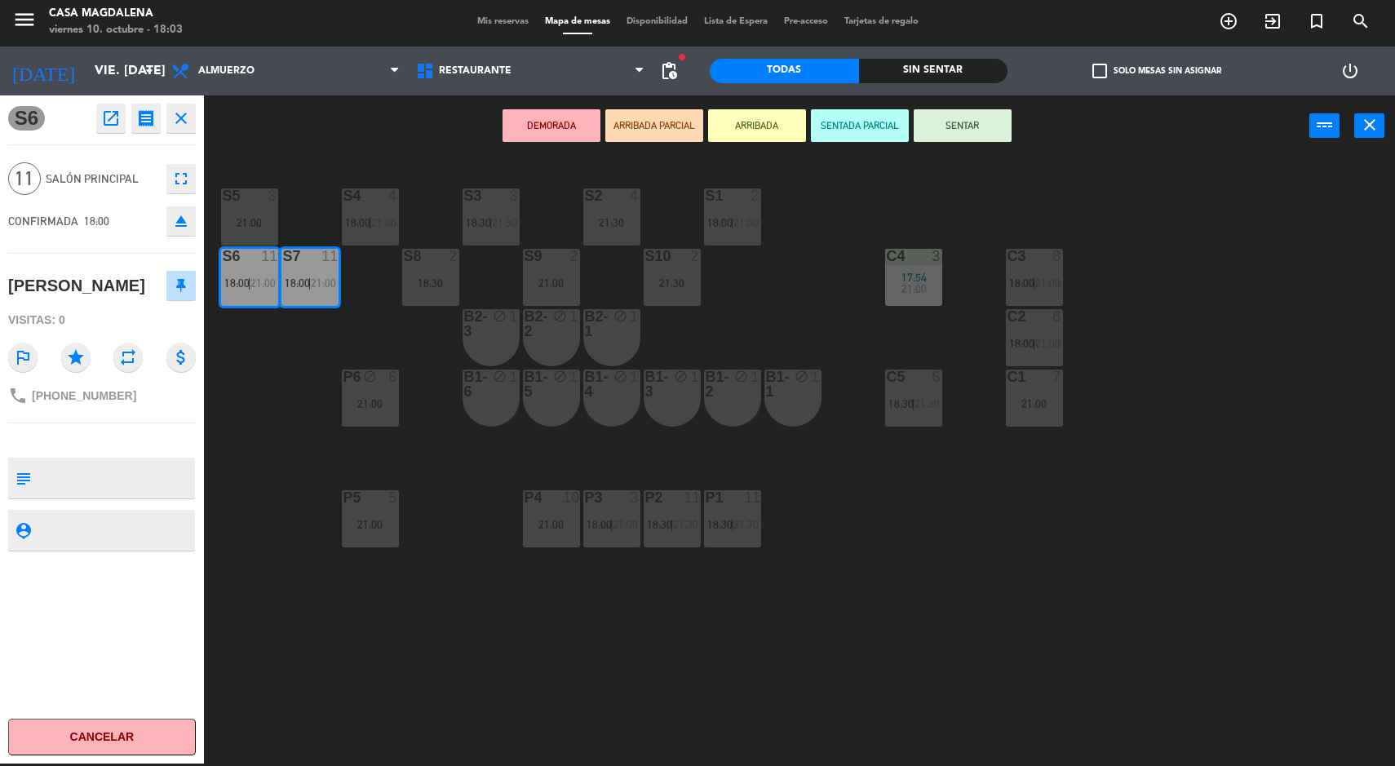
click at [959, 115] on button "SENTAR" at bounding box center [963, 125] width 98 height 33
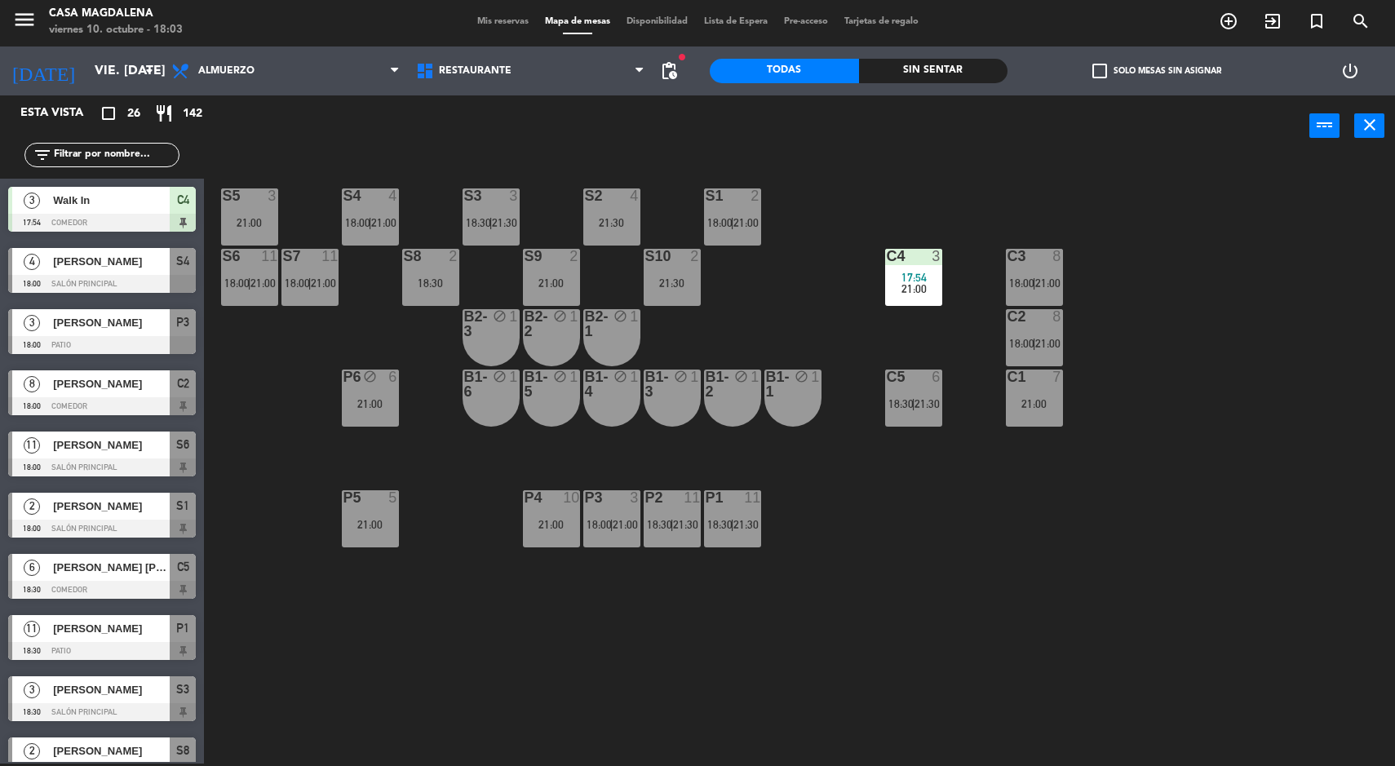
click at [1279, 453] on div "S5 3 21:00 S4 4 18:00 | 21:00 S3 3 18:30 | 21:30 S2 4 21:30 S1 2 18:00 | 21:00 …" at bounding box center [806, 462] width 1177 height 607
click at [1056, 311] on div "8" at bounding box center [1057, 316] width 10 height 15
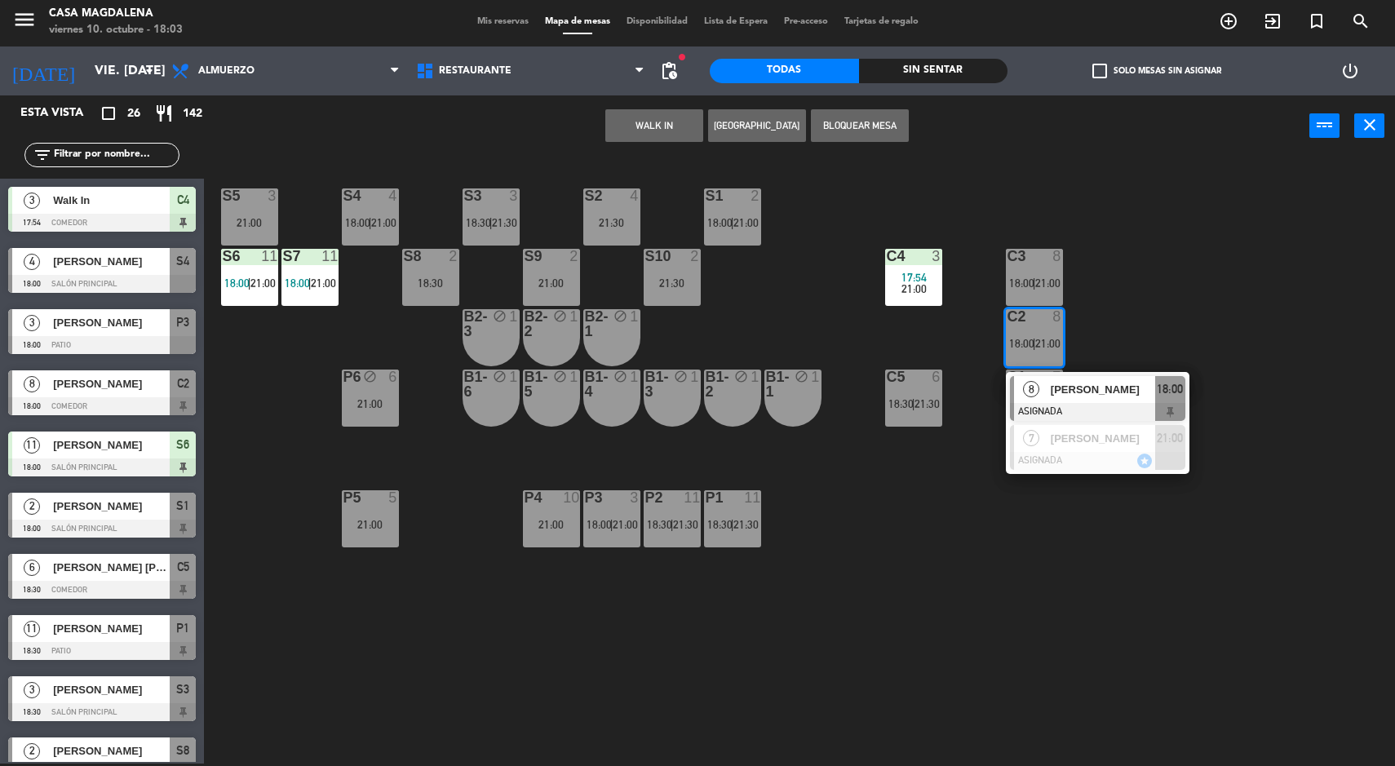
click at [1184, 372] on div "8 [PERSON_NAME] ASIGNADA 18:00" at bounding box center [1098, 398] width 184 height 53
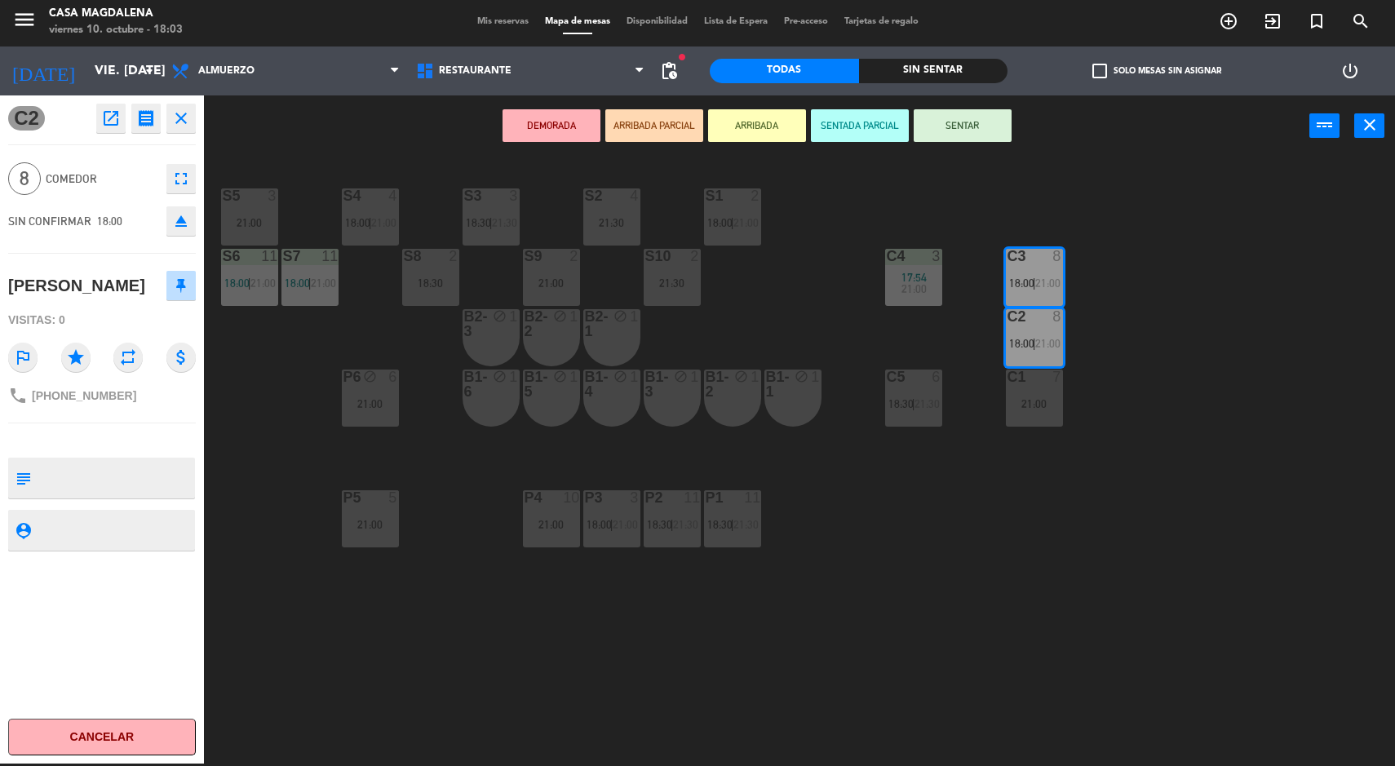
click at [1201, 197] on div "S5 3 21:00 S4 4 18:00 | 21:00 S3 3 18:30 | 21:30 S2 4 21:30 S1 2 18:00 | 21:00 …" at bounding box center [806, 462] width 1177 height 607
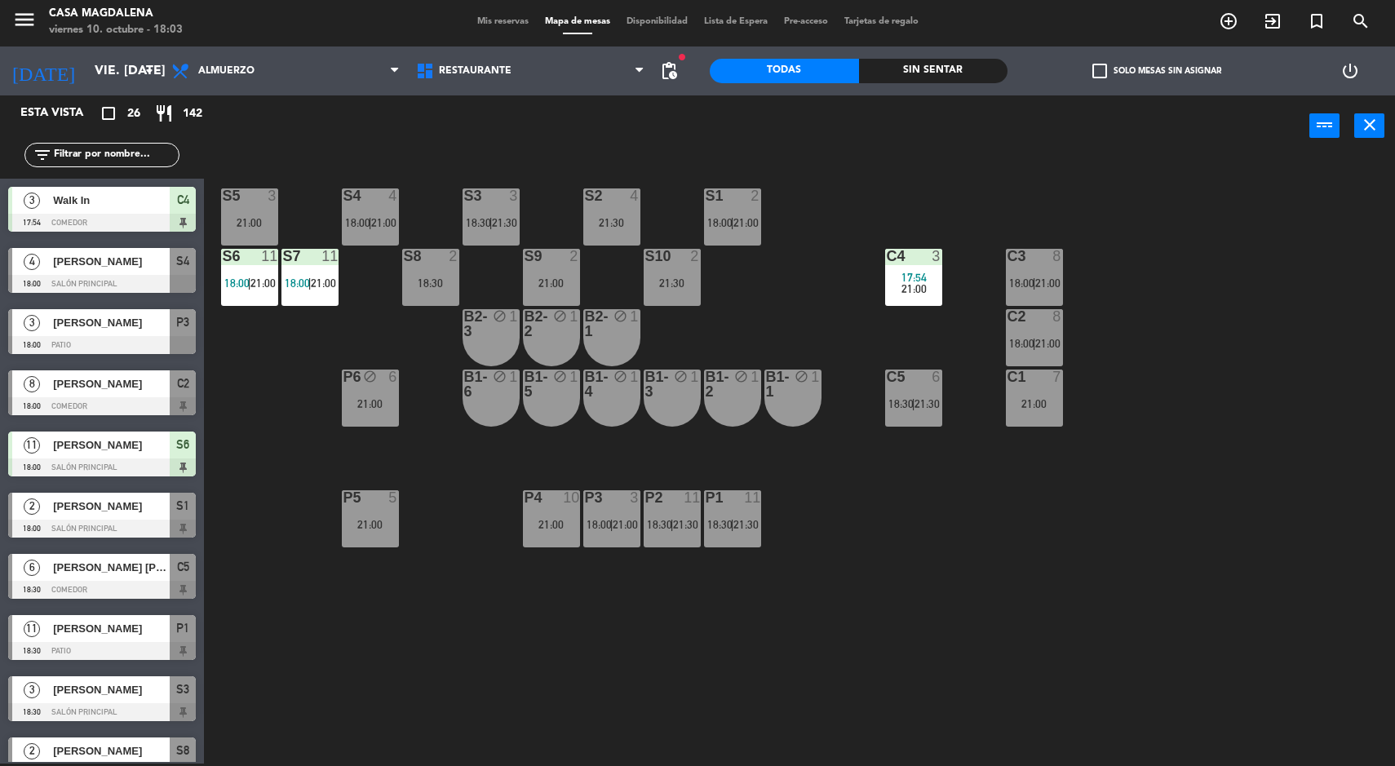
click at [718, 221] on span "18:00" at bounding box center [719, 222] width 25 height 13
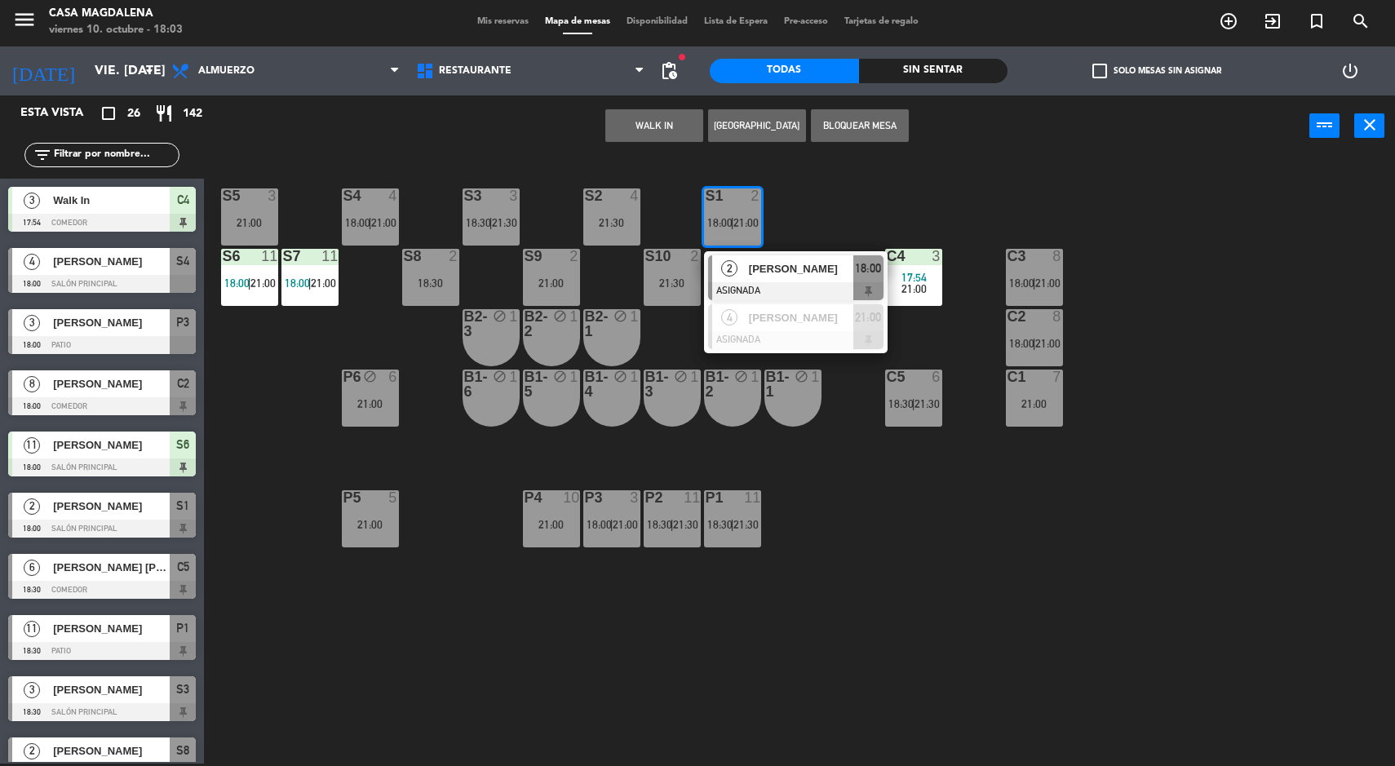
click at [1262, 267] on div "S5 3 21:00 S4 4 18:00 | 21:00 S3 3 18:30 | 21:30 S2 4 21:30 S1 2 18:00 | 21:00 …" at bounding box center [806, 462] width 1177 height 607
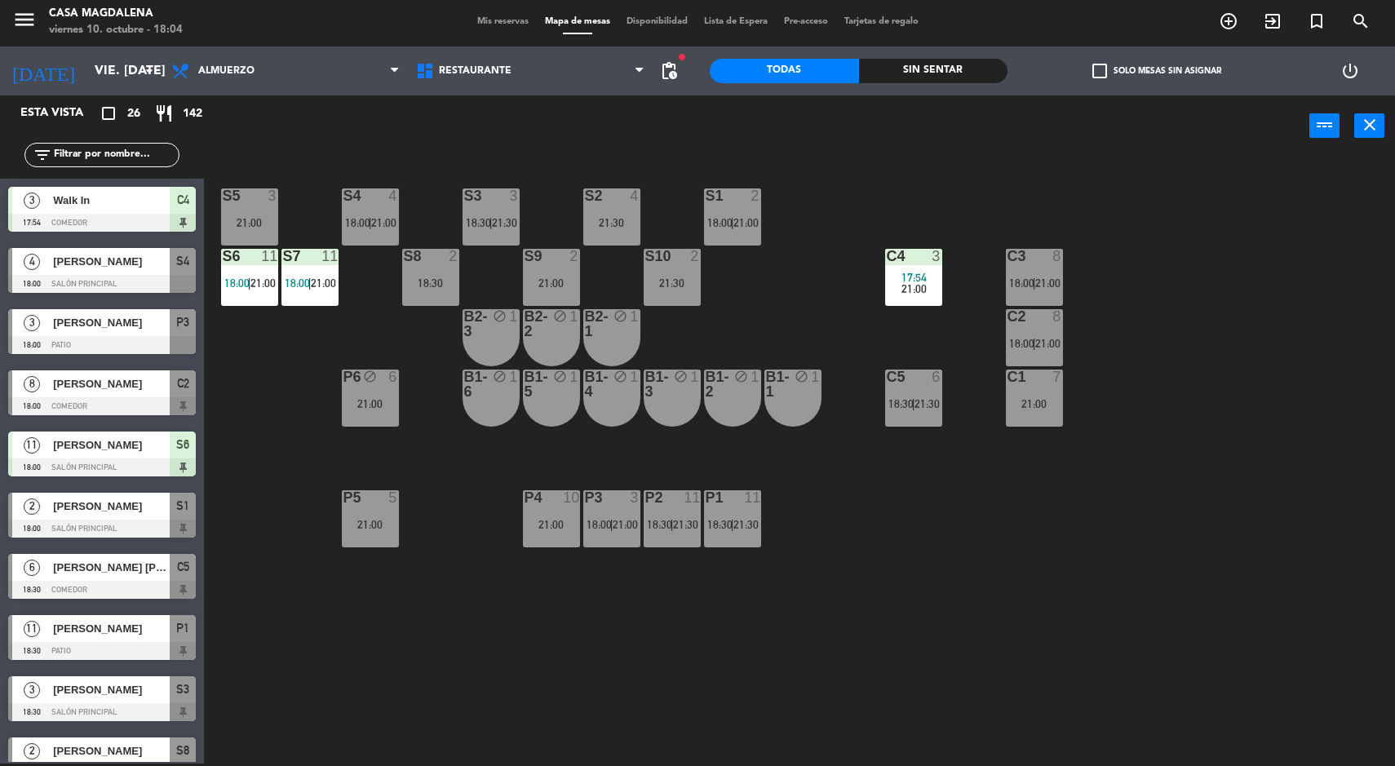
click at [224, 251] on div "S6" at bounding box center [223, 256] width 1 height 15
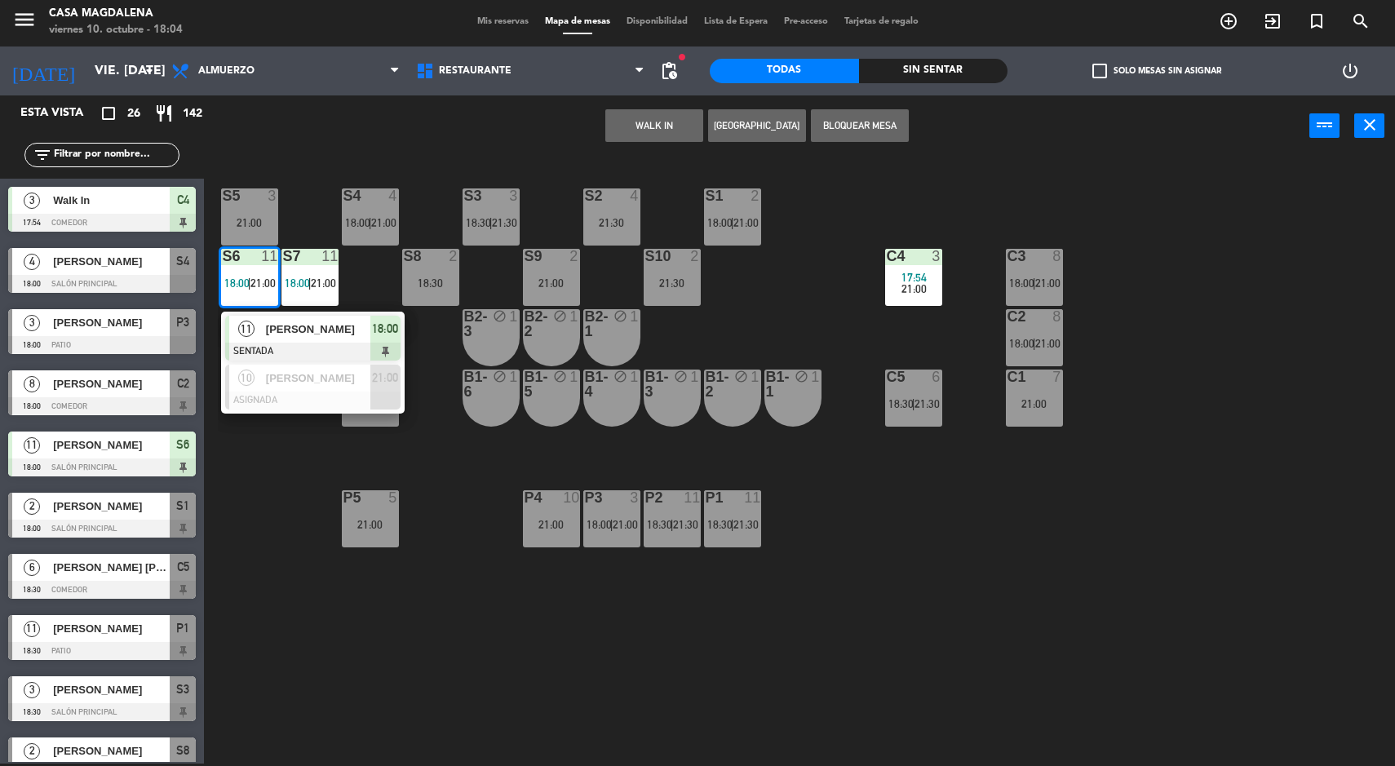
click at [290, 506] on div "S5 3 21:00 S4 4 18:00 | 21:00 S3 3 18:30 | 21:30 S2 4 21:30 S1 2 18:00 | 21:00 …" at bounding box center [806, 462] width 1177 height 607
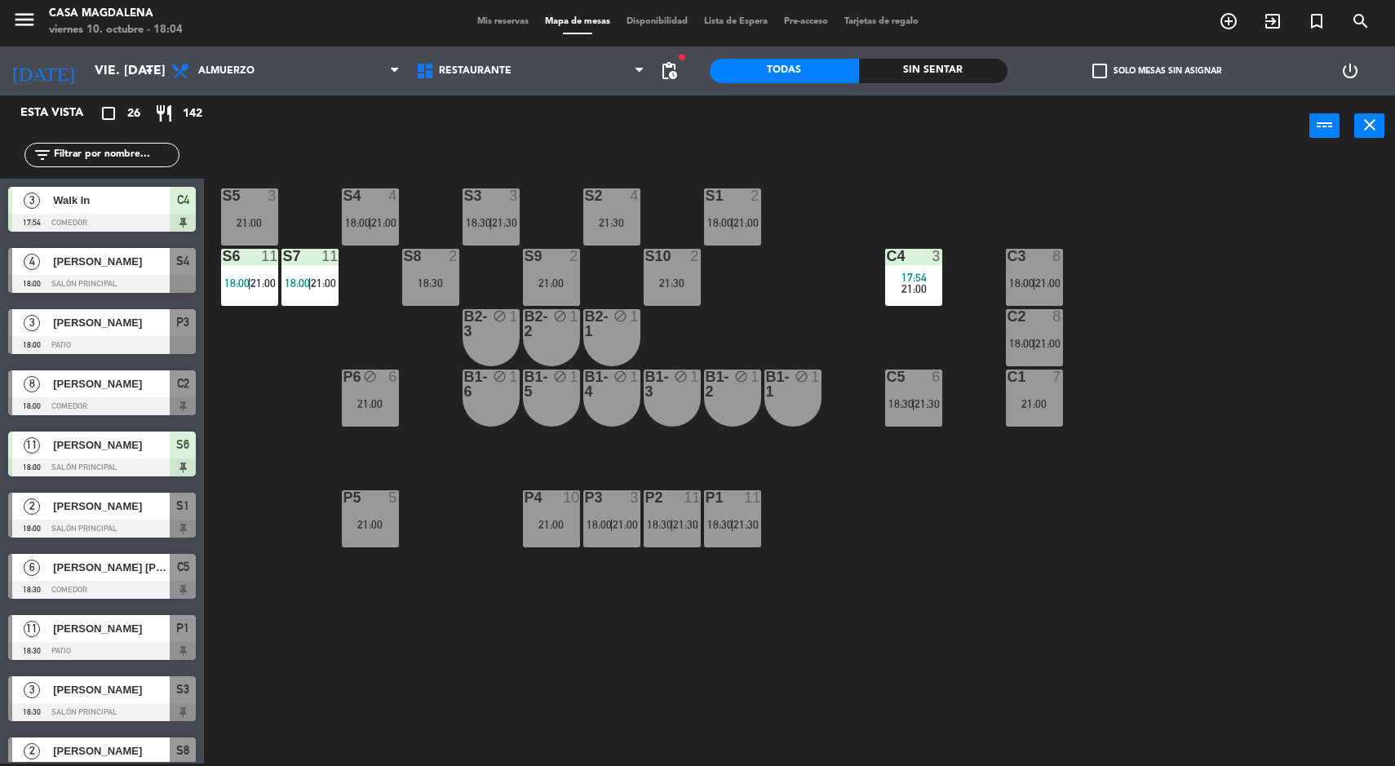
click at [911, 277] on span "17:54" at bounding box center [913, 277] width 25 height 13
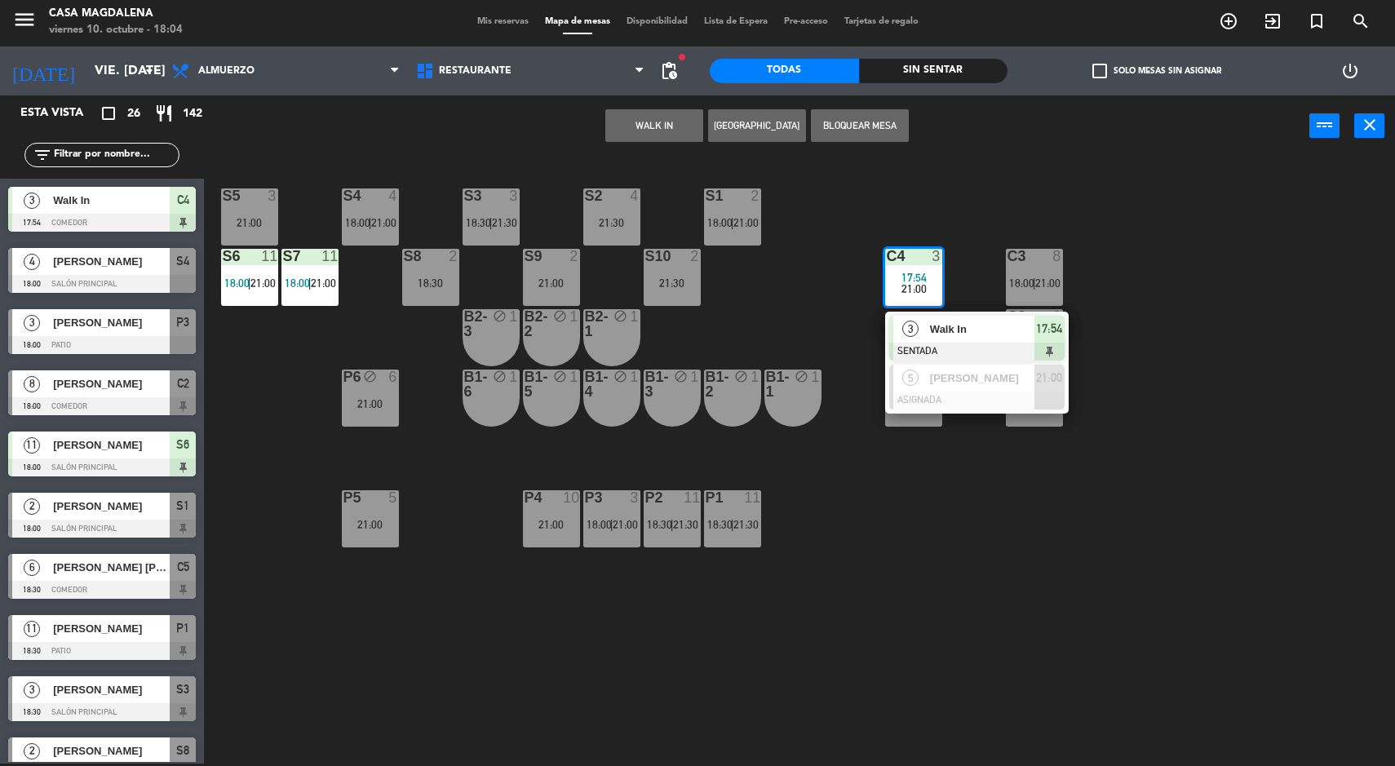
click at [1025, 402] on div at bounding box center [976, 401] width 175 height 18
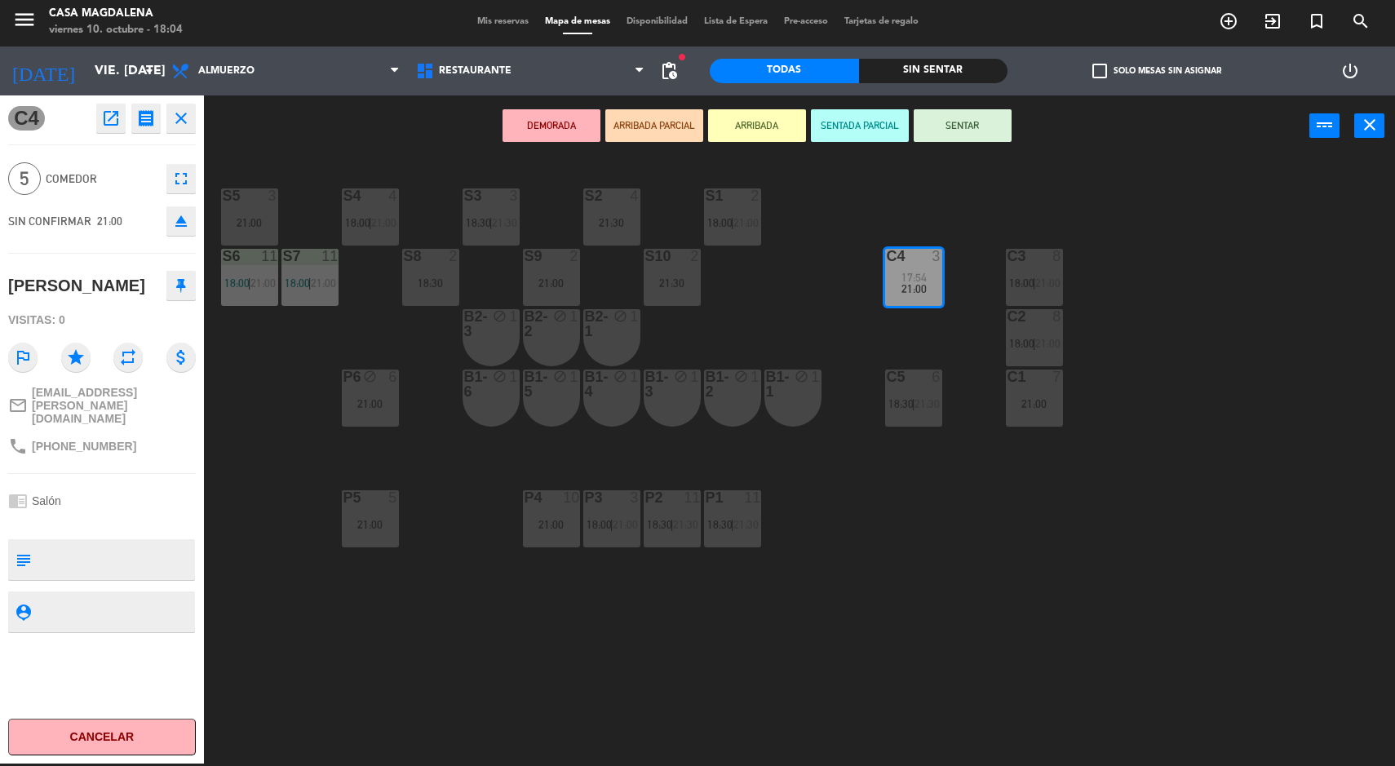
click at [1280, 543] on div "S5 3 21:00 S4 4 18:00 | 21:00 S3 3 18:30 | 21:30 S2 4 21:30 S1 2 18:00 | 21:00 …" at bounding box center [806, 462] width 1177 height 607
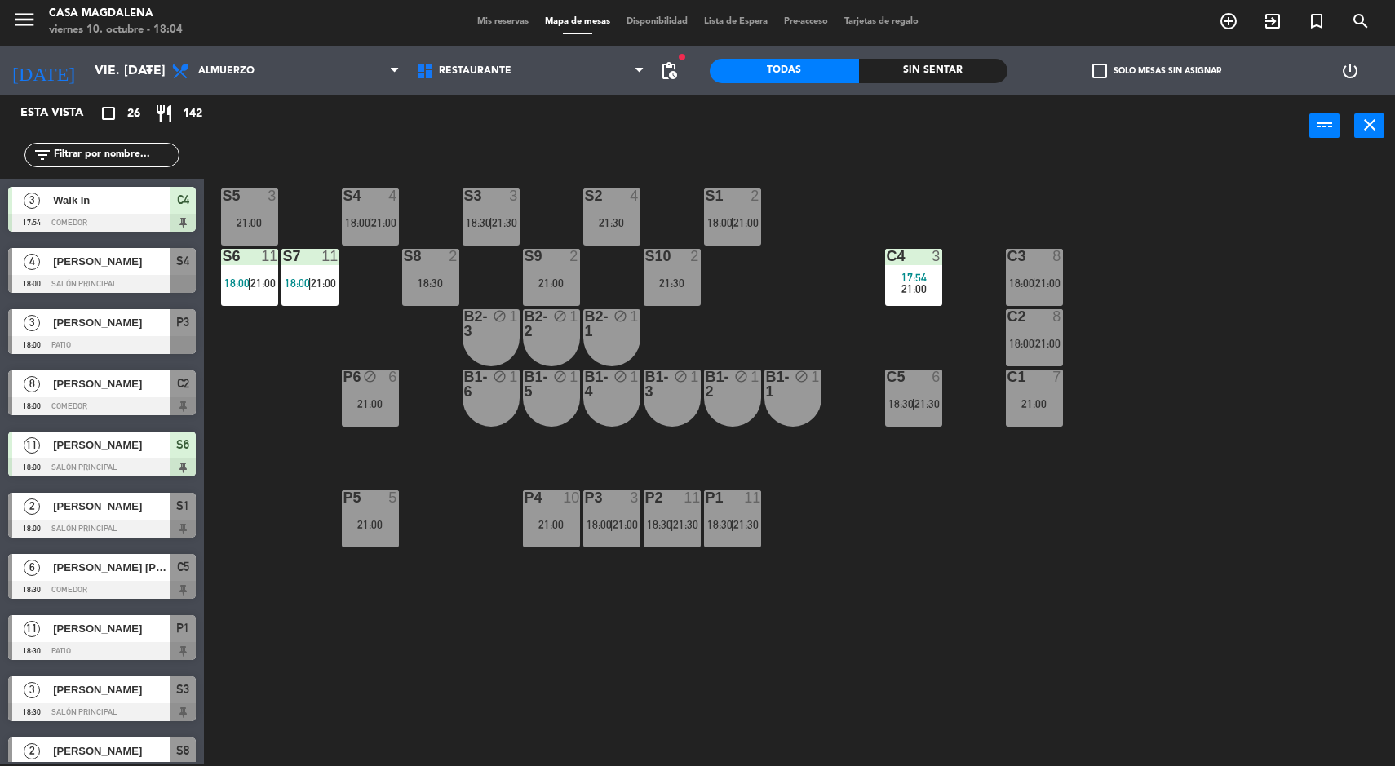
scroll to position [2, 0]
click at [1040, 358] on div "C2 8 18:00 | 21:00" at bounding box center [1034, 337] width 57 height 57
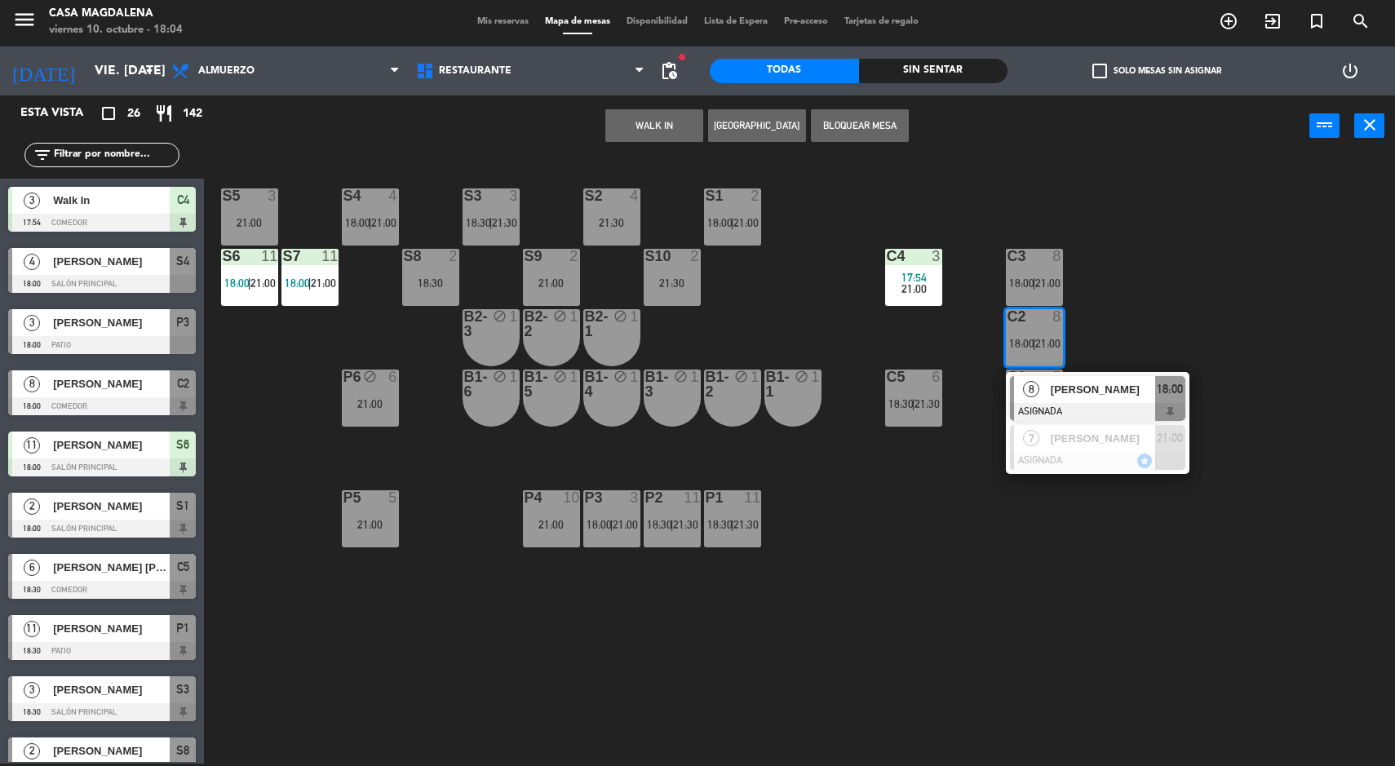
click at [1267, 481] on div "S5 3 21:00 S4 4 18:00 | 21:00 S3 3 18:30 | 21:30 S2 4 21:30 S1 2 18:00 | 21:00 …" at bounding box center [806, 462] width 1177 height 607
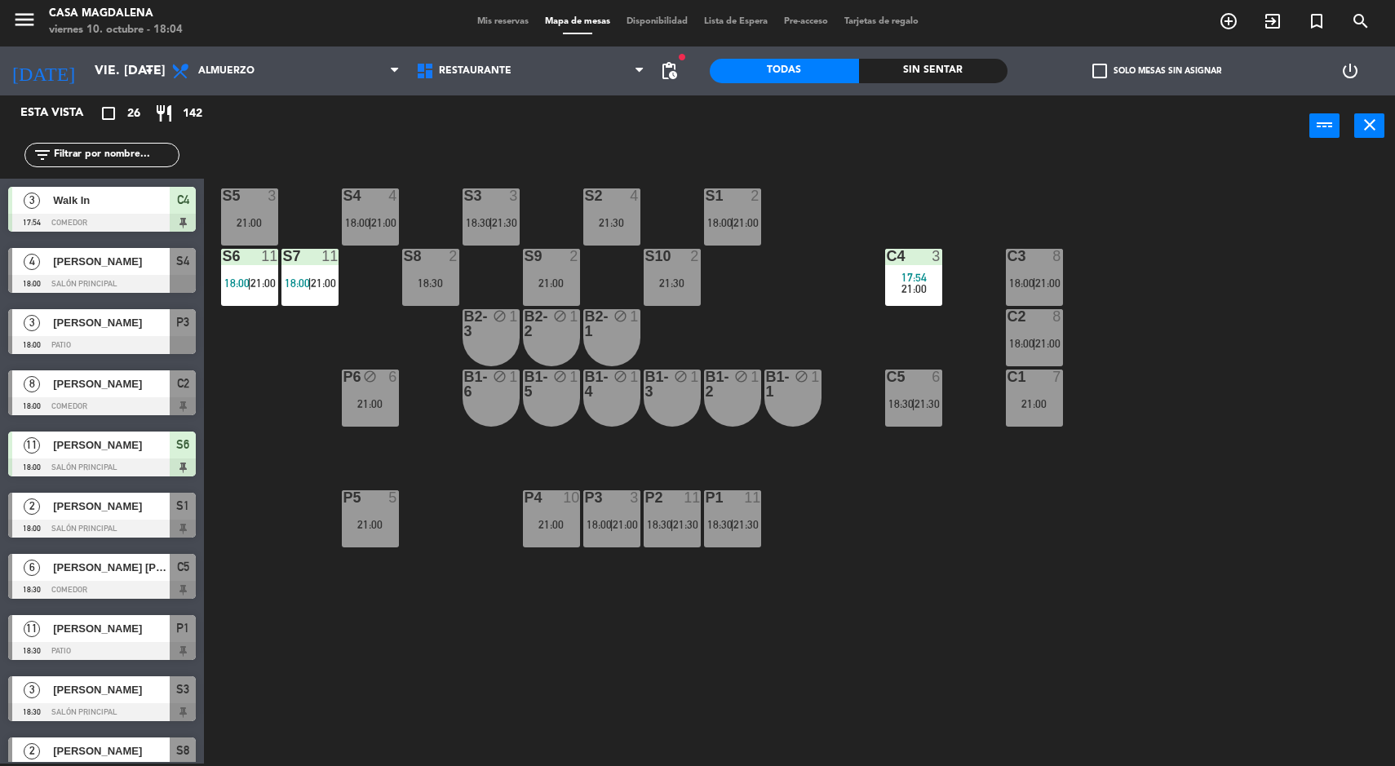
click at [724, 200] on div at bounding box center [732, 195] width 27 height 15
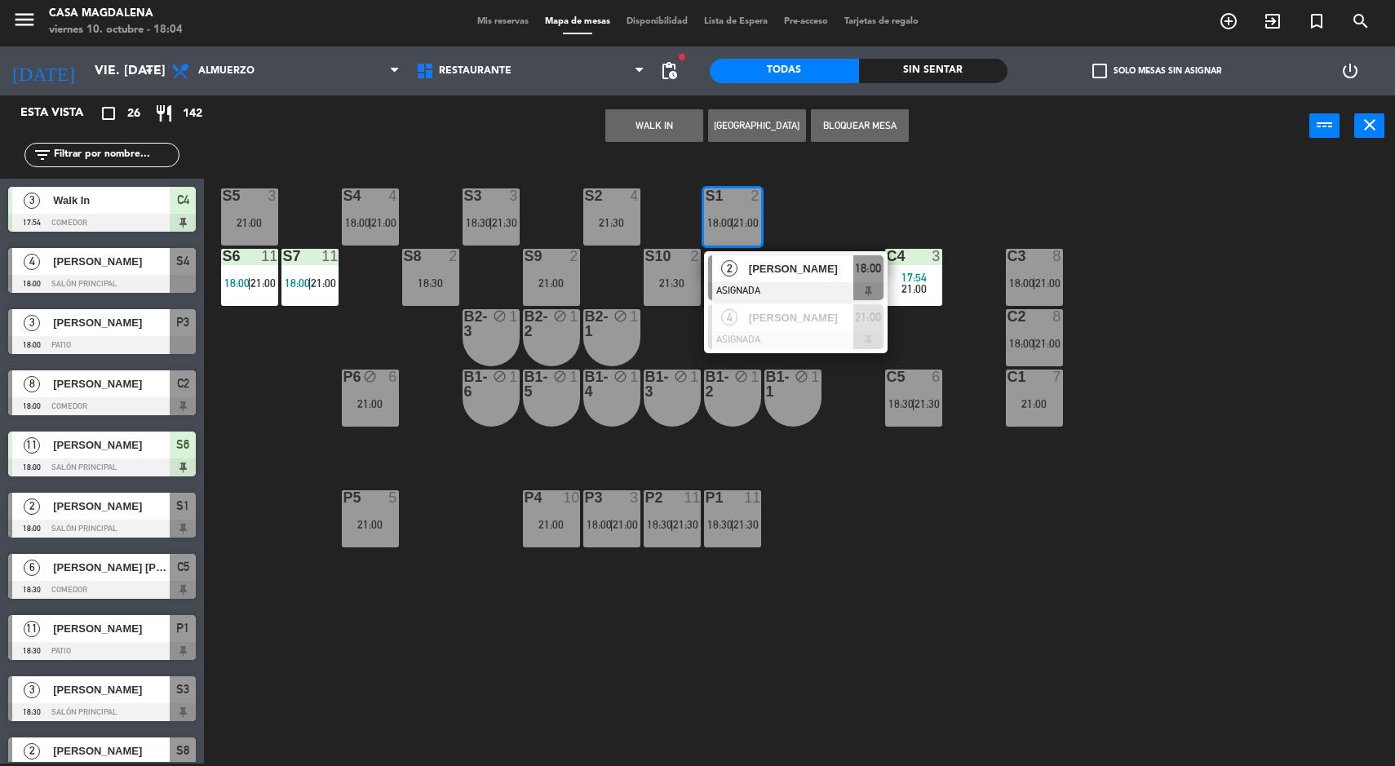
click at [1083, 516] on div "S5 3 21:00 S4 4 18:00 | 21:00 S3 3 18:30 | 21:30 S2 4 21:30 S1 2 18:00 | 21:00 …" at bounding box center [806, 462] width 1177 height 607
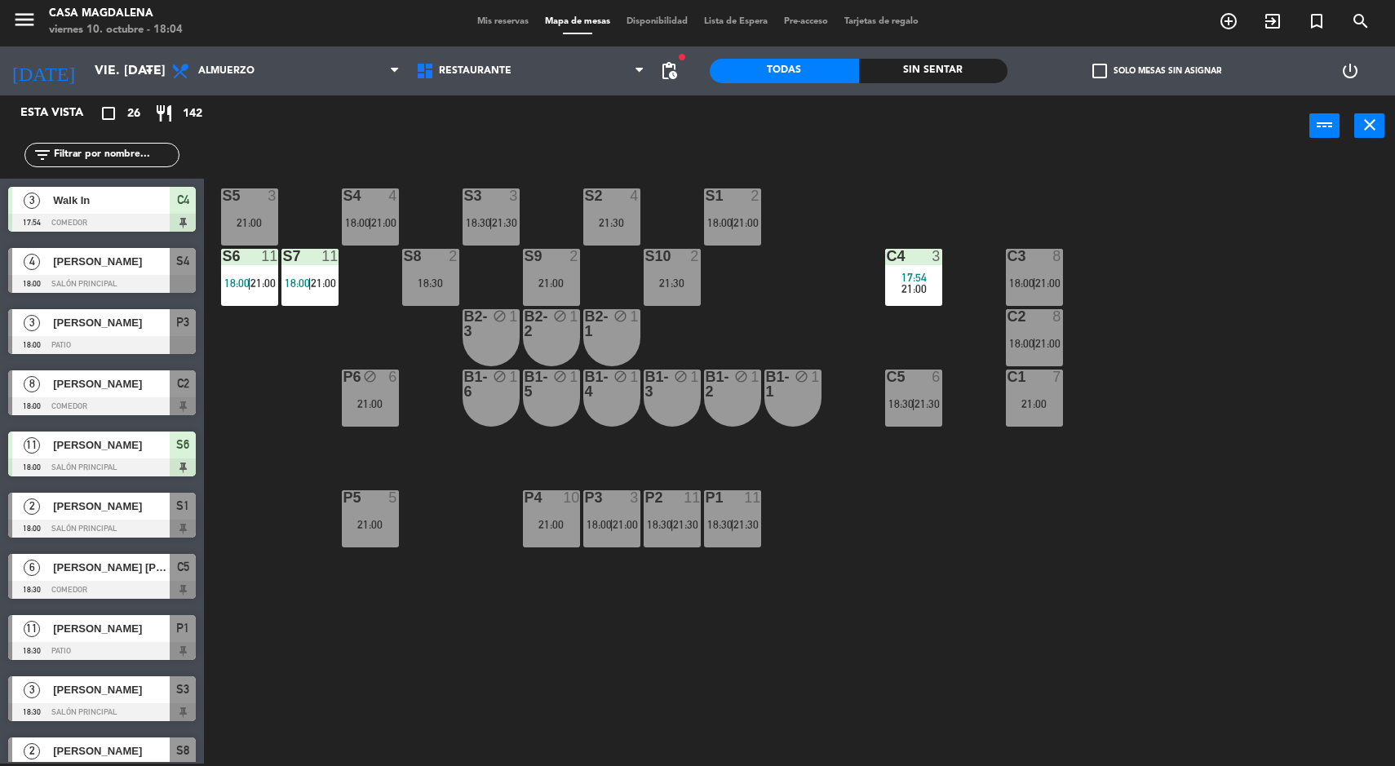
click at [1031, 422] on div "C1 7 21:00" at bounding box center [1034, 398] width 57 height 57
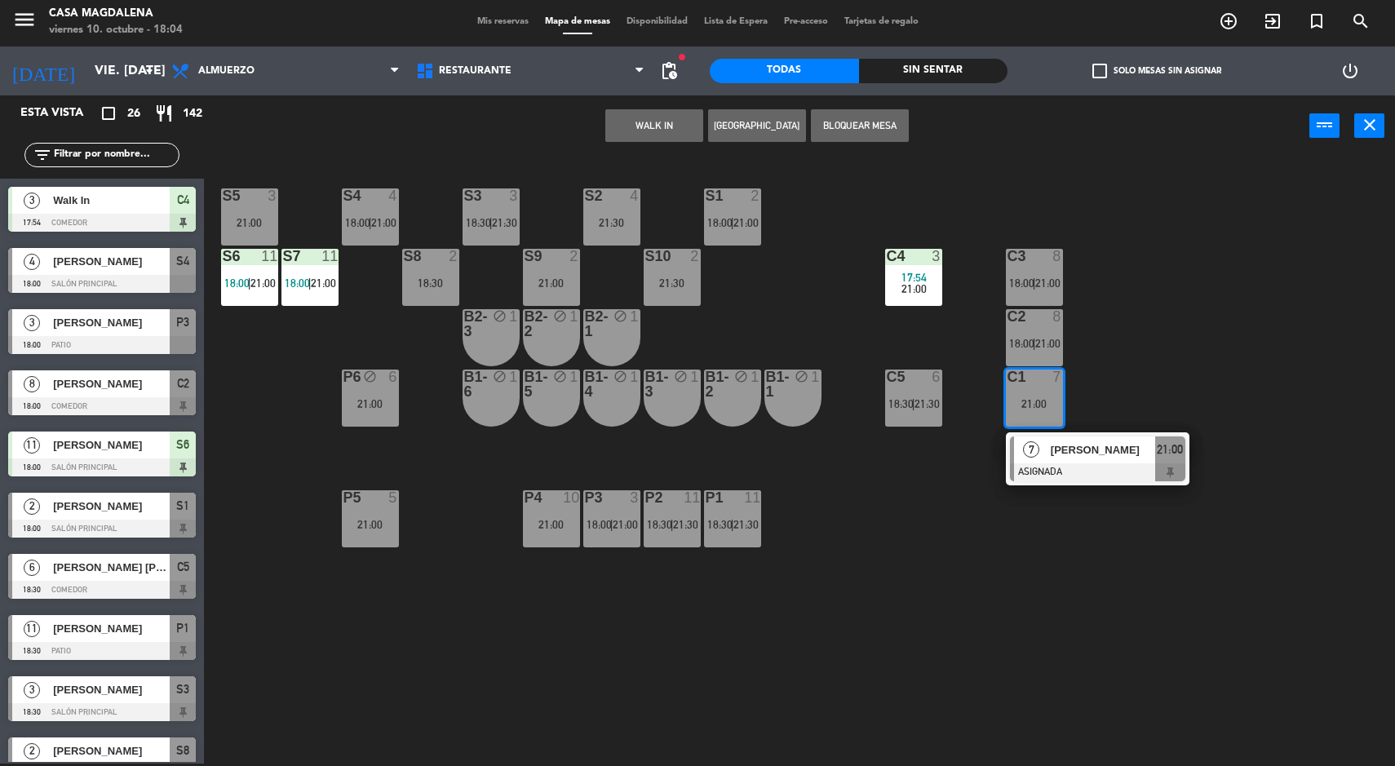
click at [1210, 323] on div "S5 3 21:00 S4 4 18:00 | 21:00 S3 3 18:30 | 21:30 S2 4 21:30 S1 2 18:00 | 21:00 …" at bounding box center [806, 462] width 1177 height 607
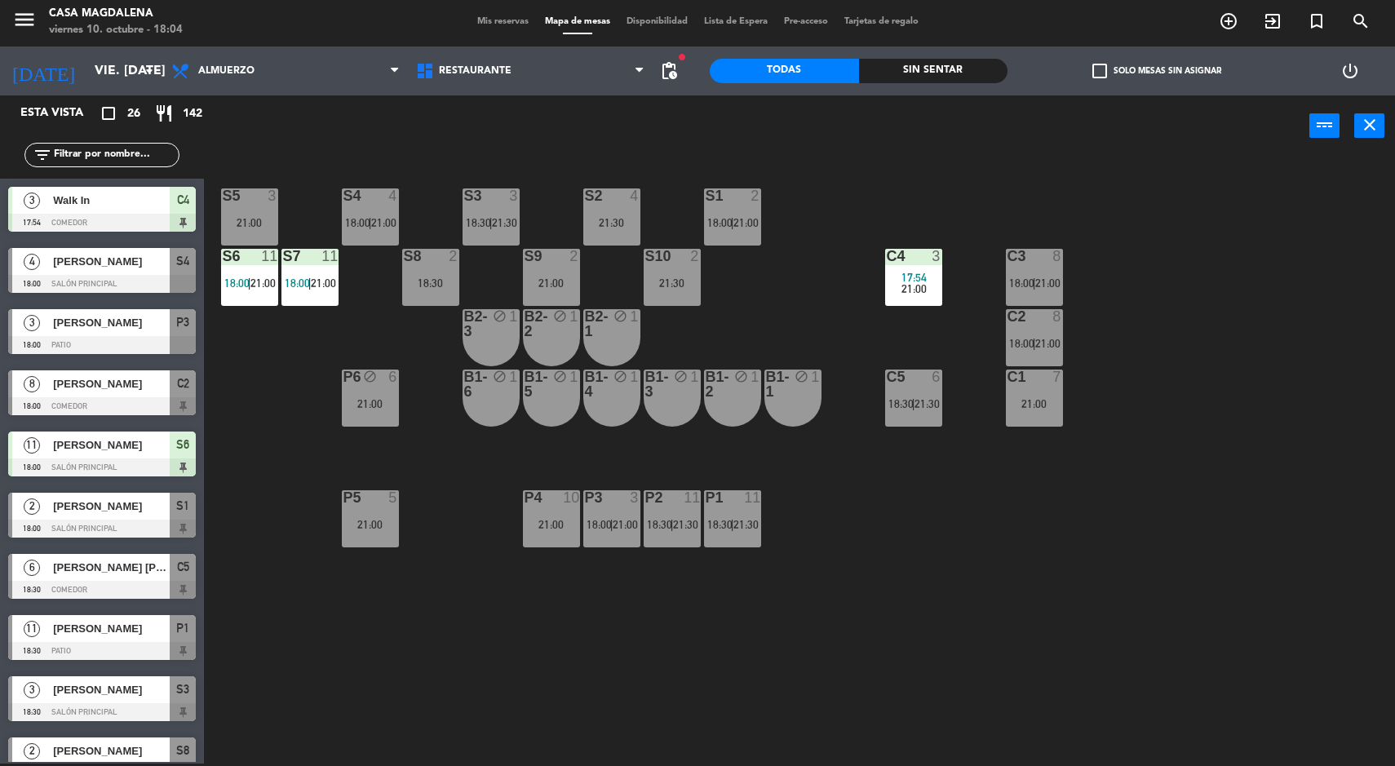
click at [934, 404] on span "21:30" at bounding box center [926, 403] width 25 height 13
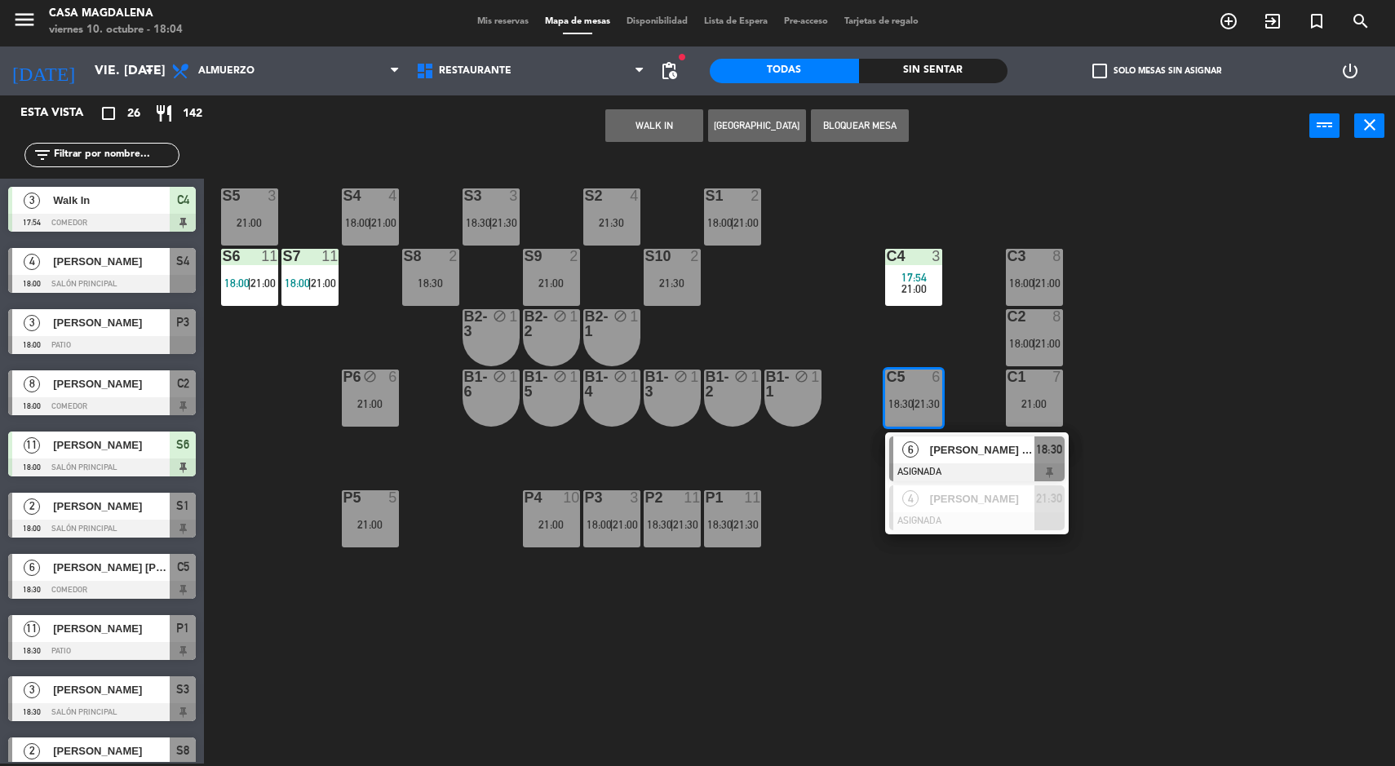
click at [1029, 520] on div at bounding box center [976, 521] width 175 height 18
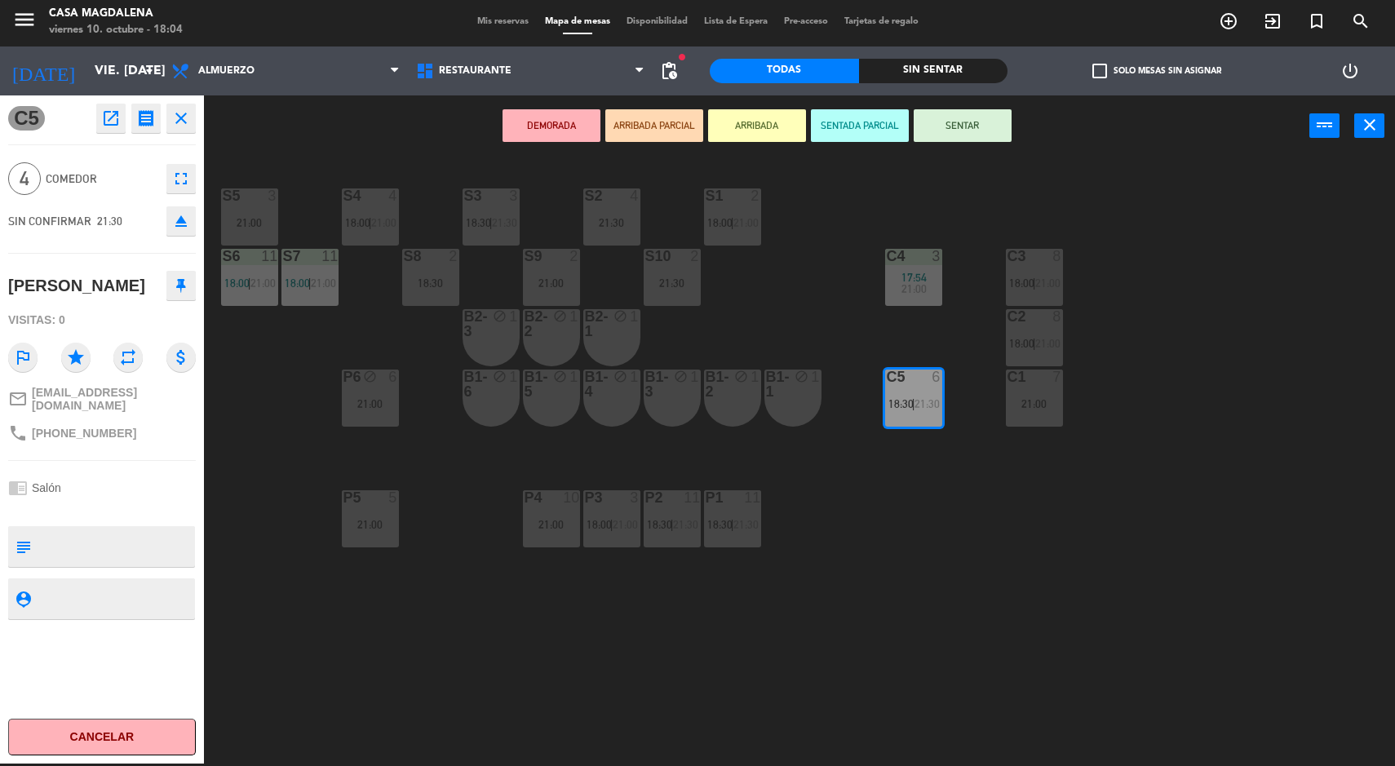
click at [1234, 388] on div "S5 3 21:00 S4 4 18:00 | 21:00 S3 3 18:30 | 21:30 S2 4 21:30 S1 2 18:00 | 21:00 …" at bounding box center [806, 462] width 1177 height 607
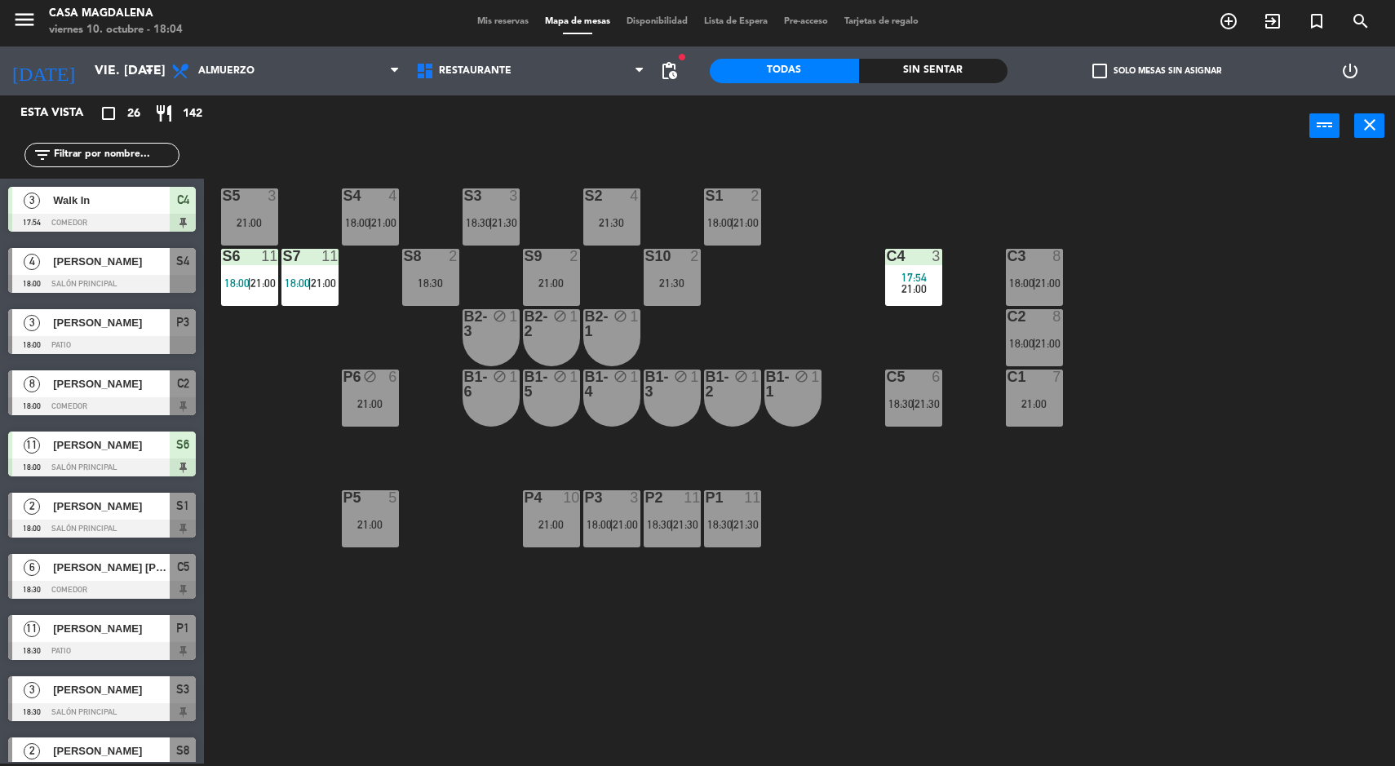
scroll to position [441, 0]
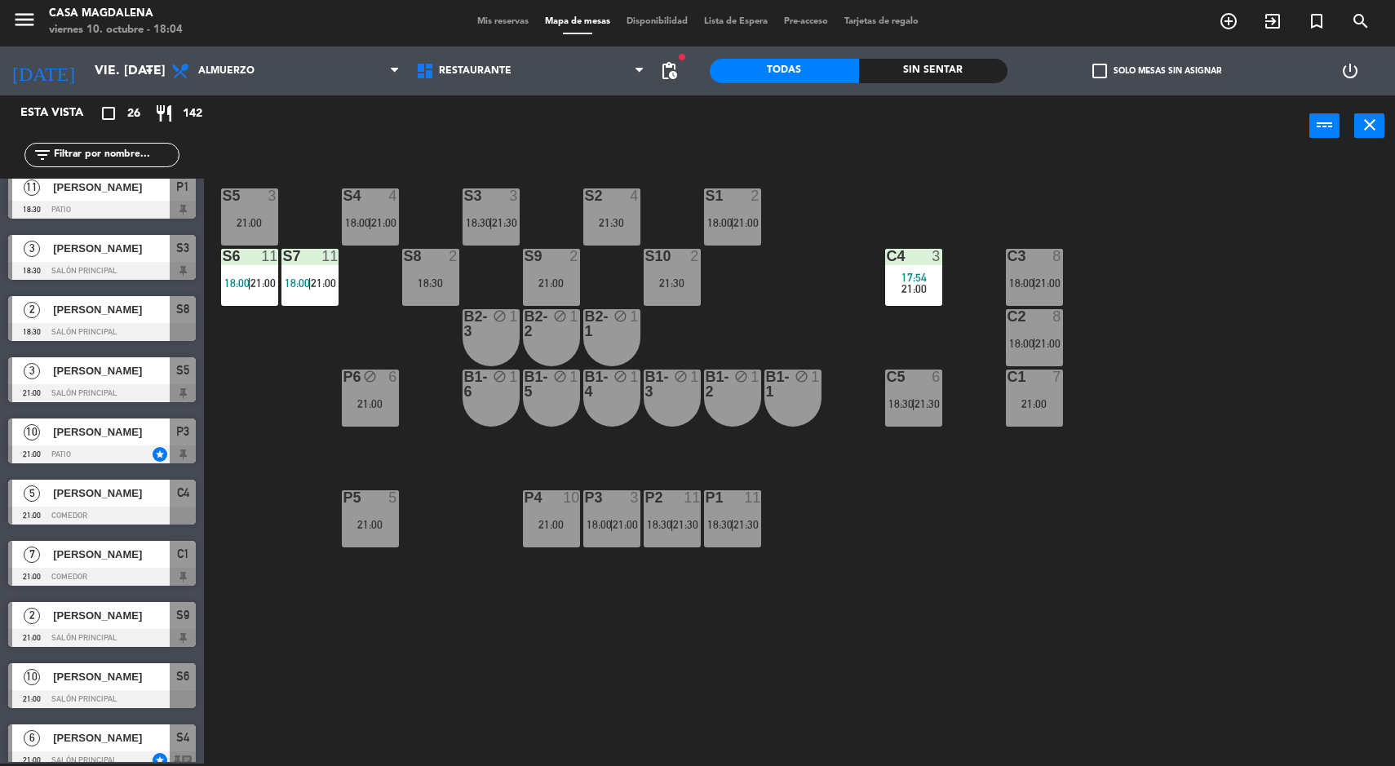
click at [955, 59] on div "Sin sentar" at bounding box center [933, 71] width 149 height 24
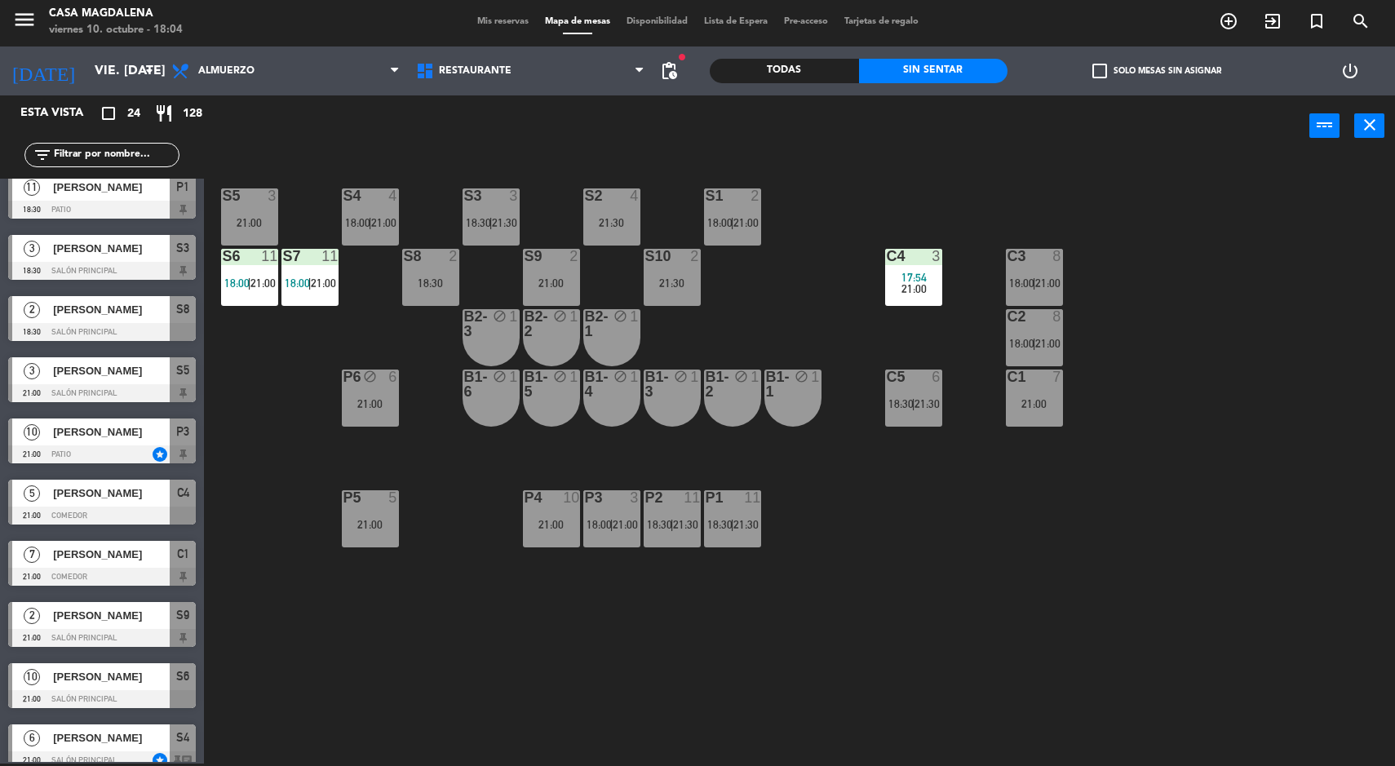
scroll to position [0, 0]
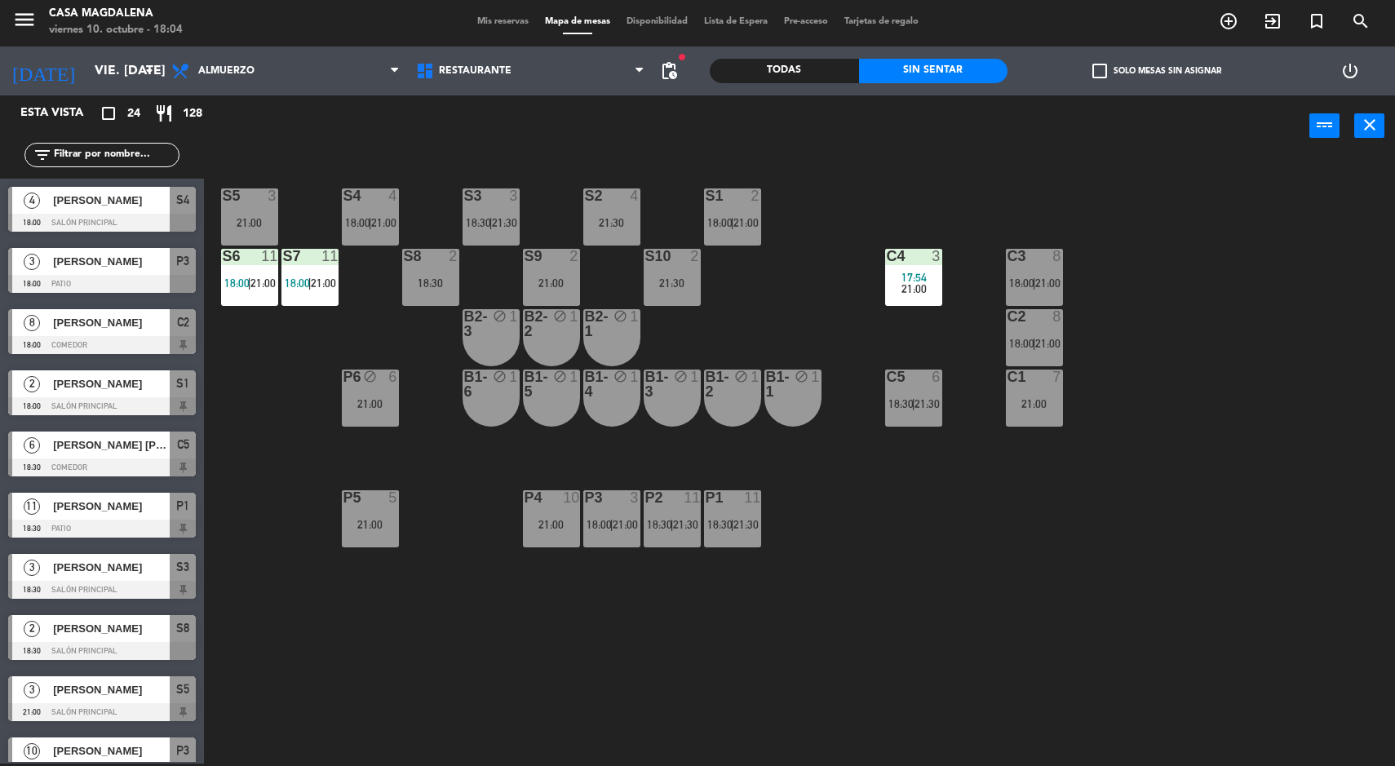
click at [51, 197] on div "[PERSON_NAME]" at bounding box center [110, 200] width 118 height 27
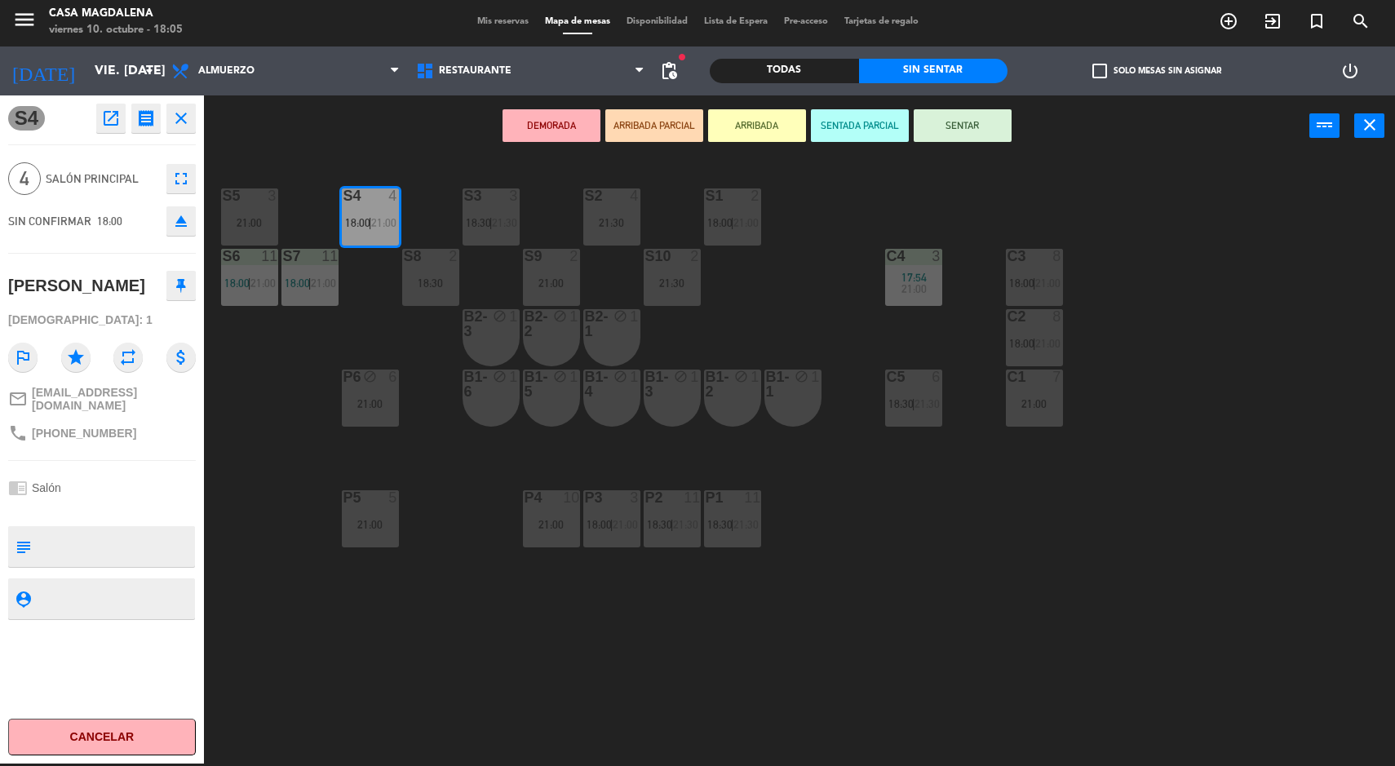
click at [330, 370] on div "P6" at bounding box center [343, 377] width 27 height 15
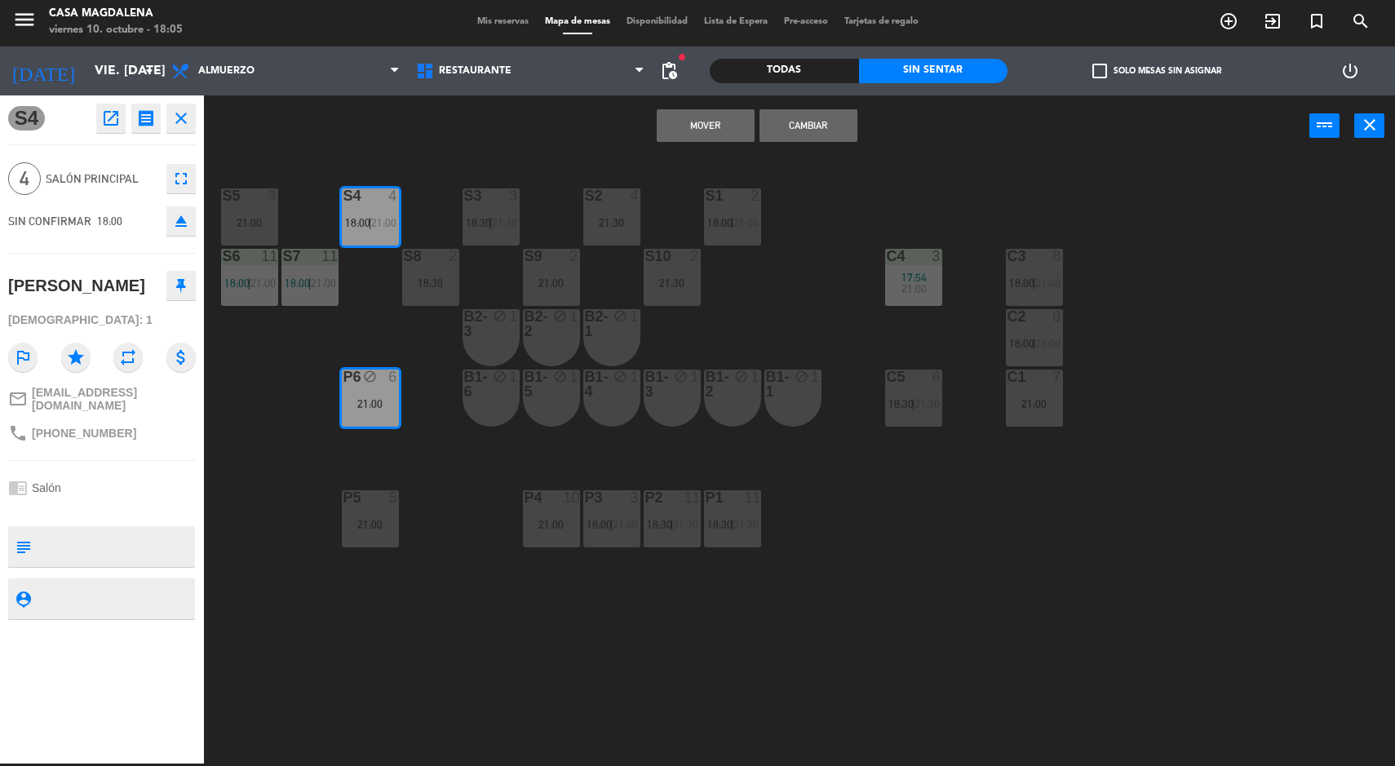
click at [270, 565] on div "S5 3 21:00 S4 4 18:00 | 21:00 S3 3 18:30 | 21:30 S2 4 21:30 S1 2 18:00 | 21:00 …" at bounding box center [806, 462] width 1177 height 607
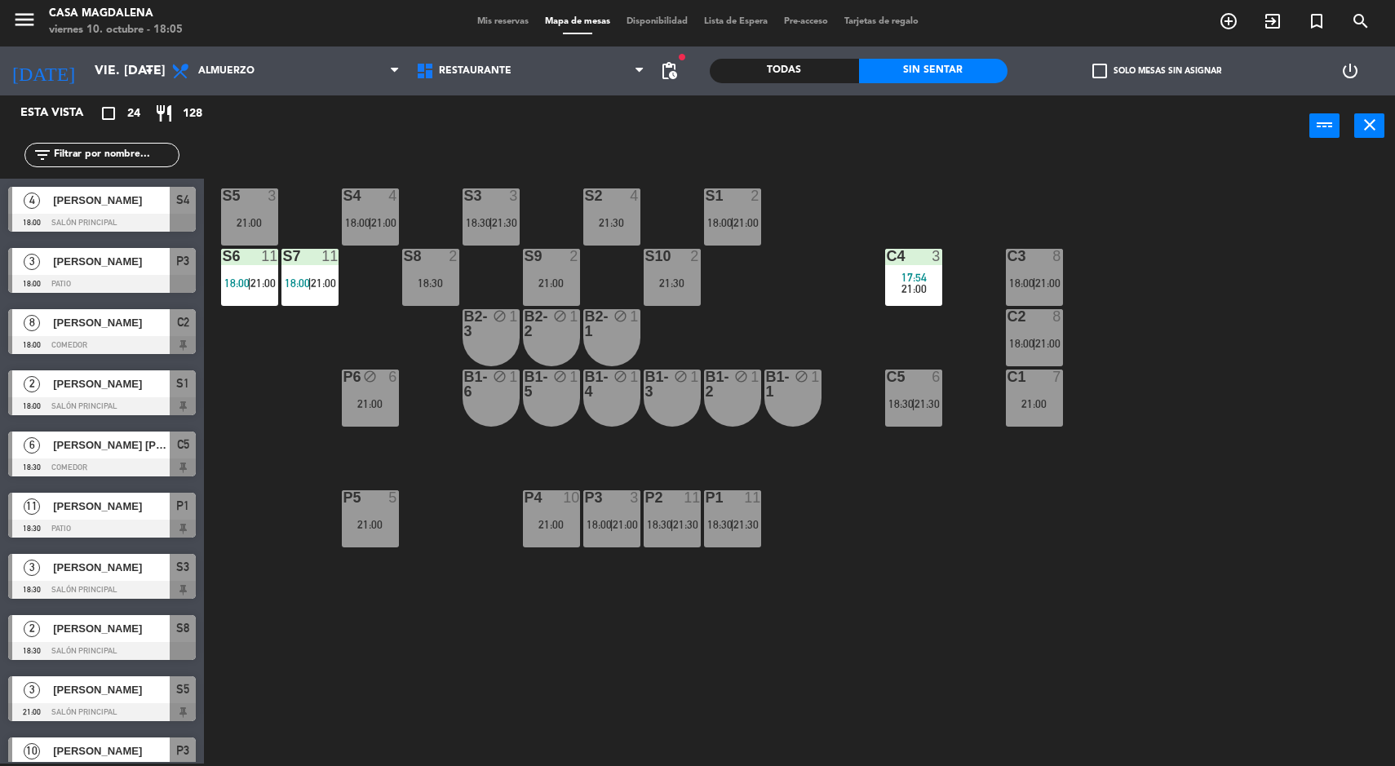
click at [322, 408] on div "S5 3 21:00 S4 4 18:00 | 21:00 S3 3 18:30 | 21:30 S2 4 21:30 S1 2 18:00 | 21:00 …" at bounding box center [806, 462] width 1177 height 607
click at [347, 414] on div "P6 block 6 21:00" at bounding box center [370, 398] width 57 height 57
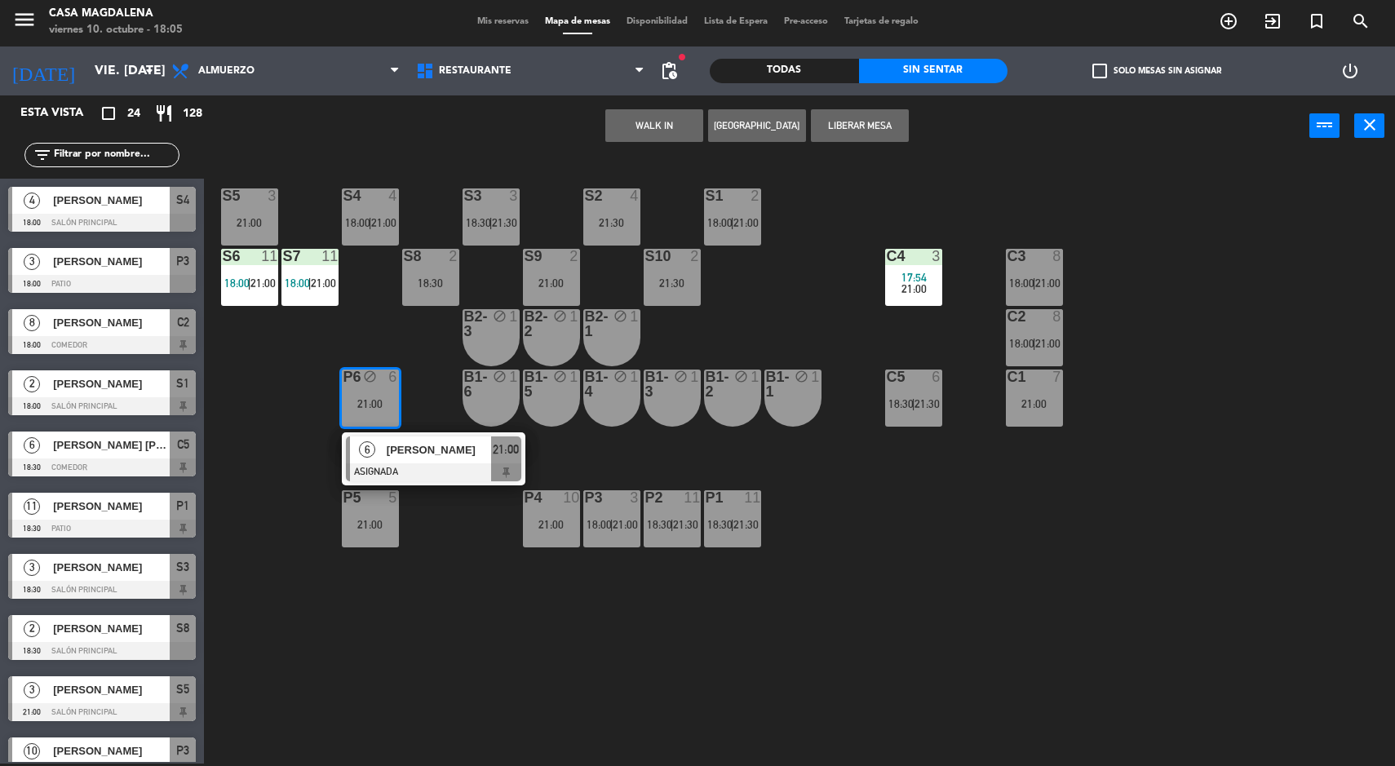
click at [347, 464] on div at bounding box center [433, 472] width 175 height 18
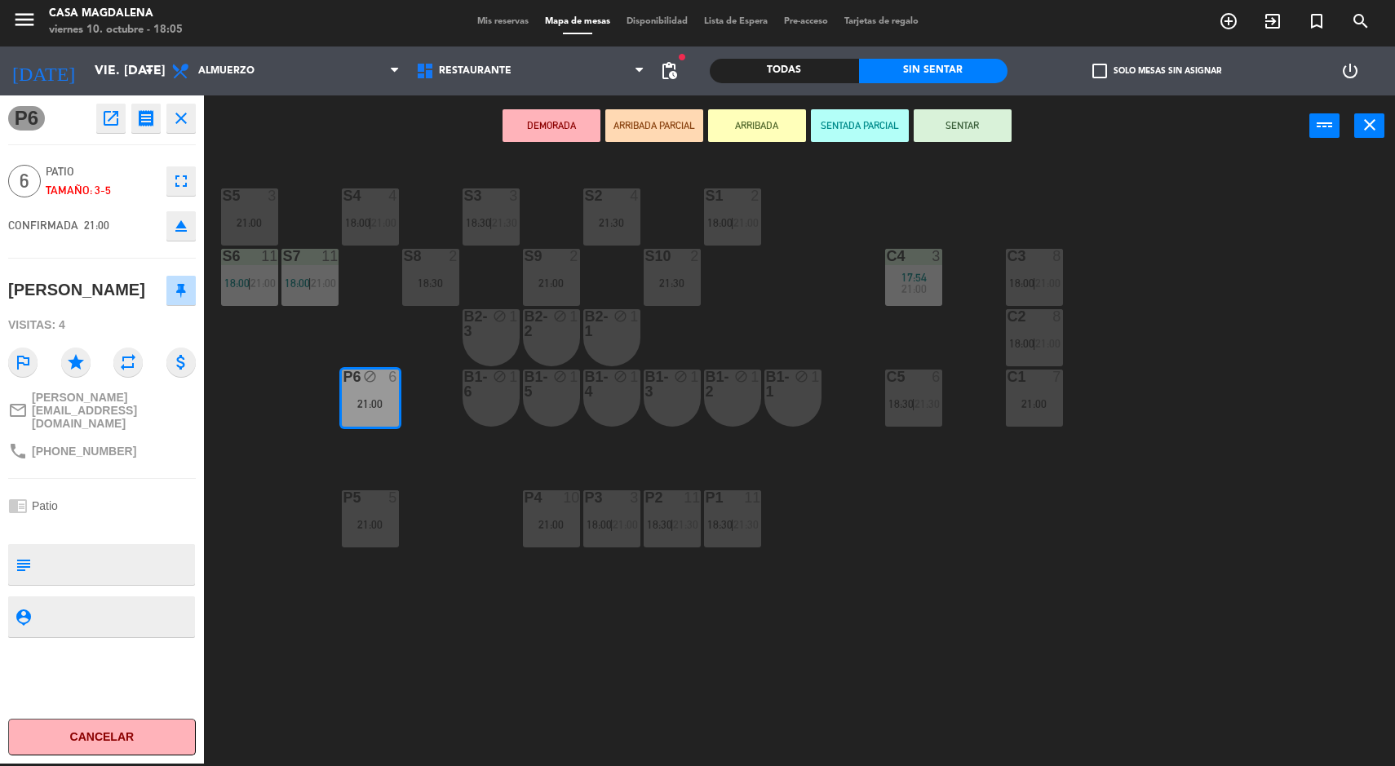
click at [316, 668] on div "S5 3 21:00 S4 4 18:00 | 21:00 S3 3 18:30 | 21:30 S2 4 21:30 S1 2 18:00 | 21:00 …" at bounding box center [806, 462] width 1177 height 607
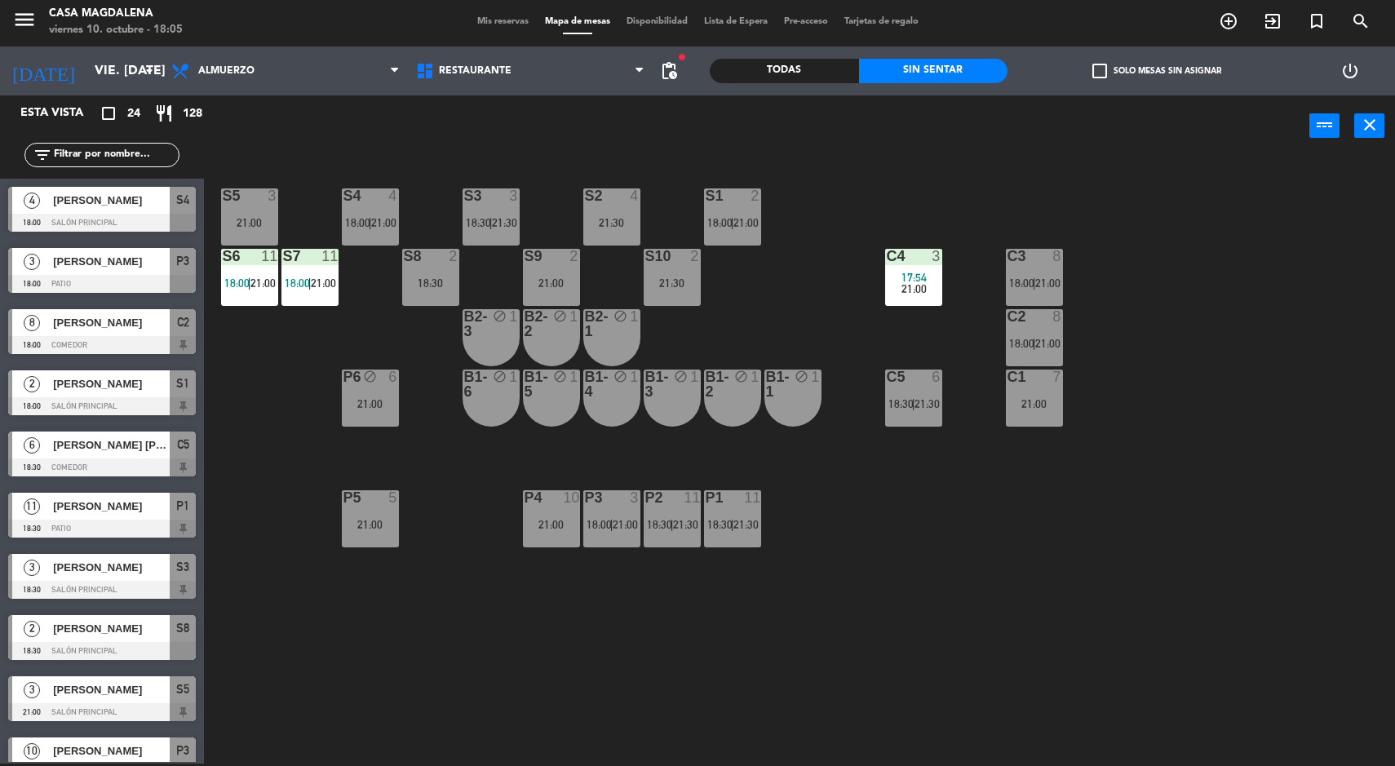
scroll to position [92, 0]
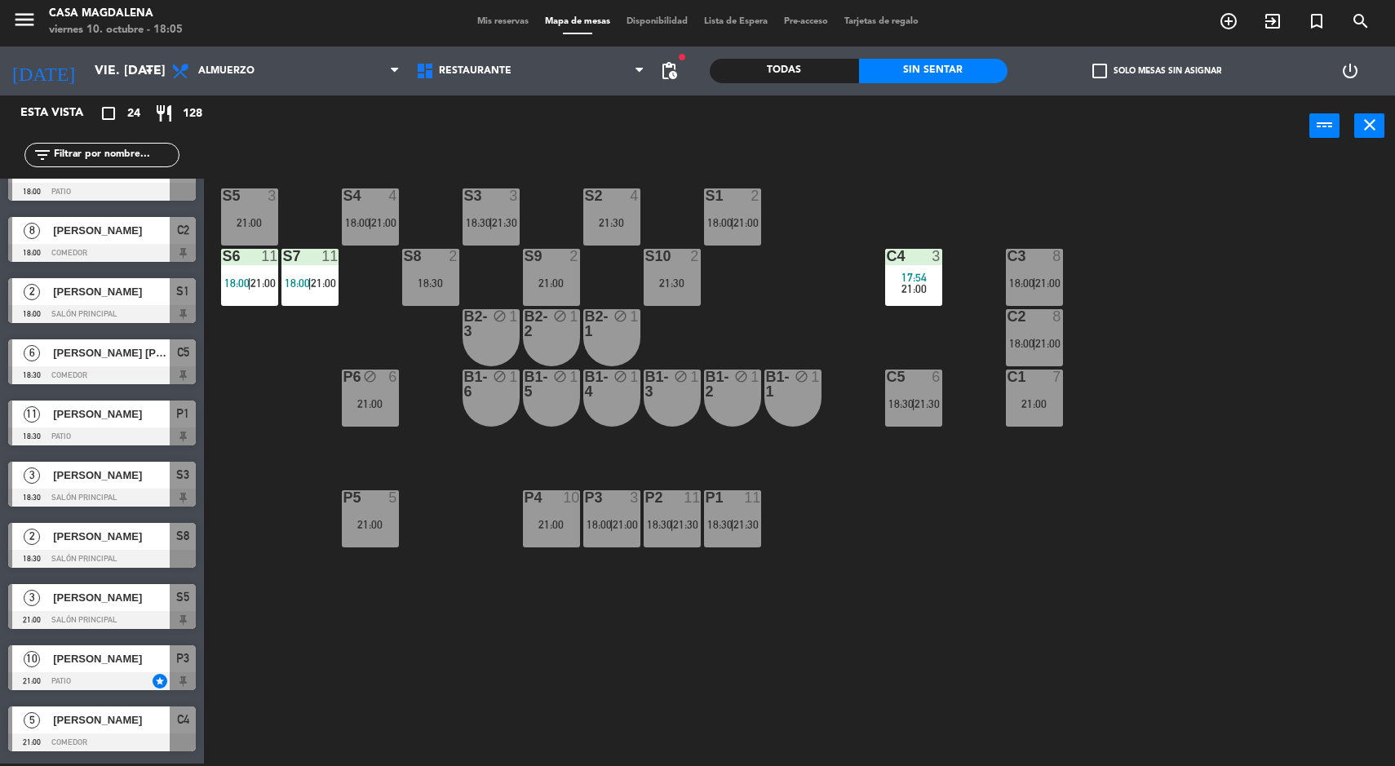
click at [633, 525] on span "21:00" at bounding box center [625, 524] width 25 height 13
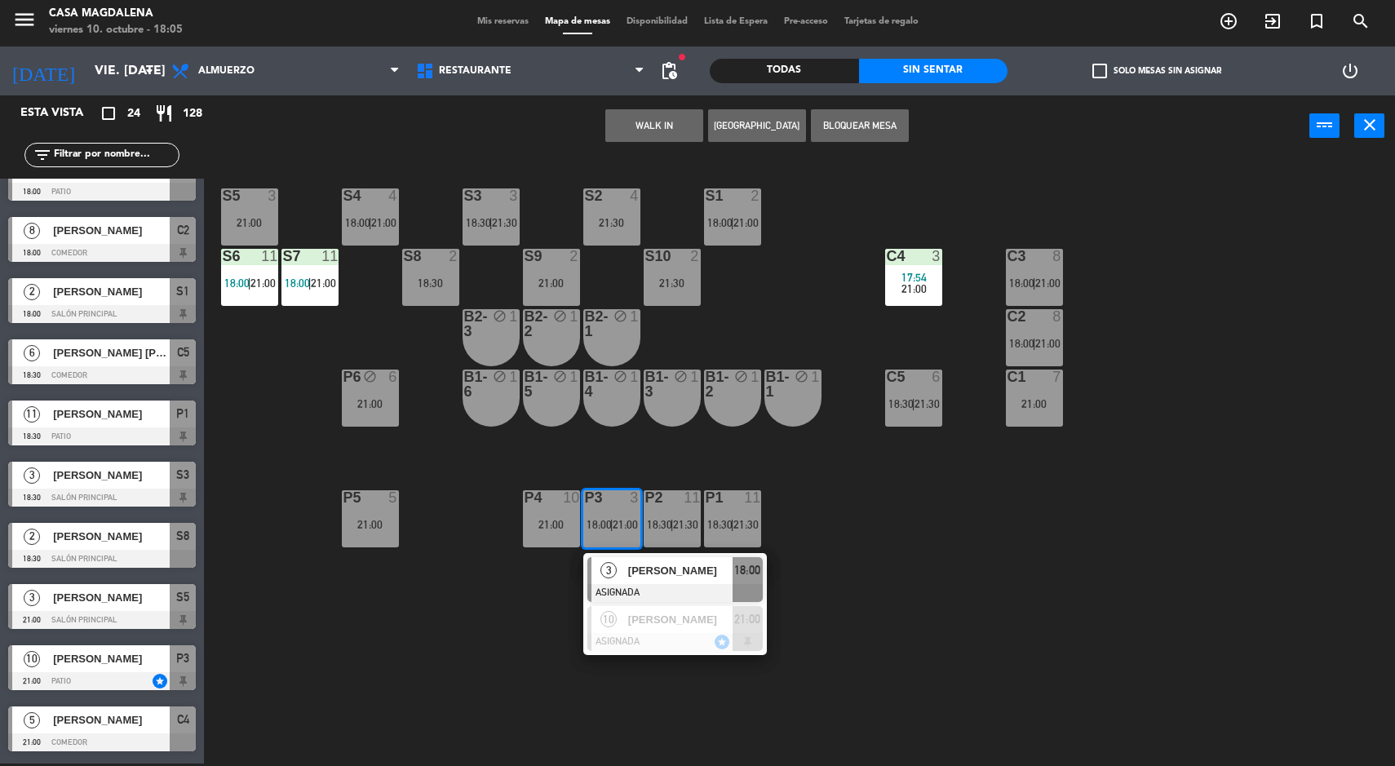
click at [610, 556] on div "3 [PERSON_NAME] ASIGNADA 18:00" at bounding box center [675, 579] width 184 height 53
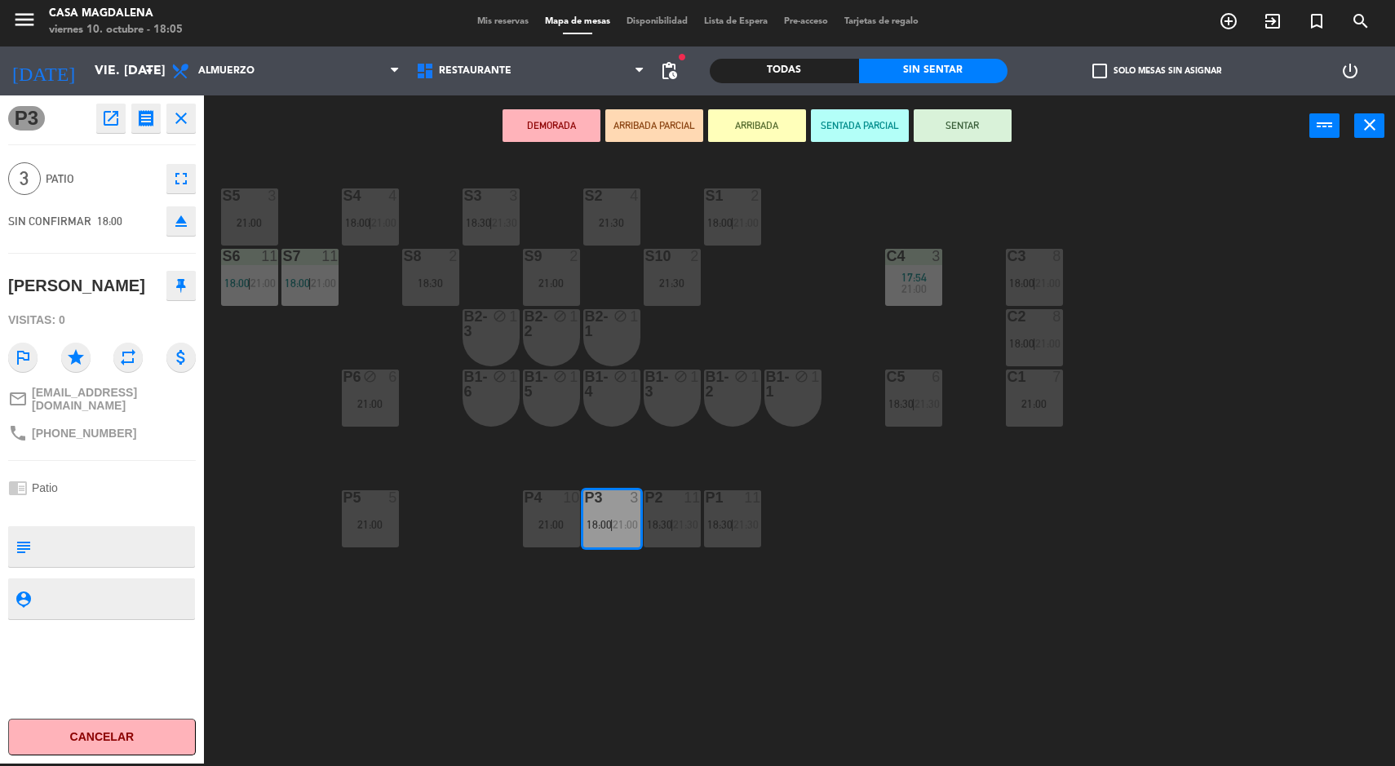
click at [315, 649] on div "S5 3 21:00 S4 4 18:00 | 21:00 S3 3 18:30 | 21:30 S2 4 21:30 S1 2 18:00 | 21:00 …" at bounding box center [806, 462] width 1177 height 607
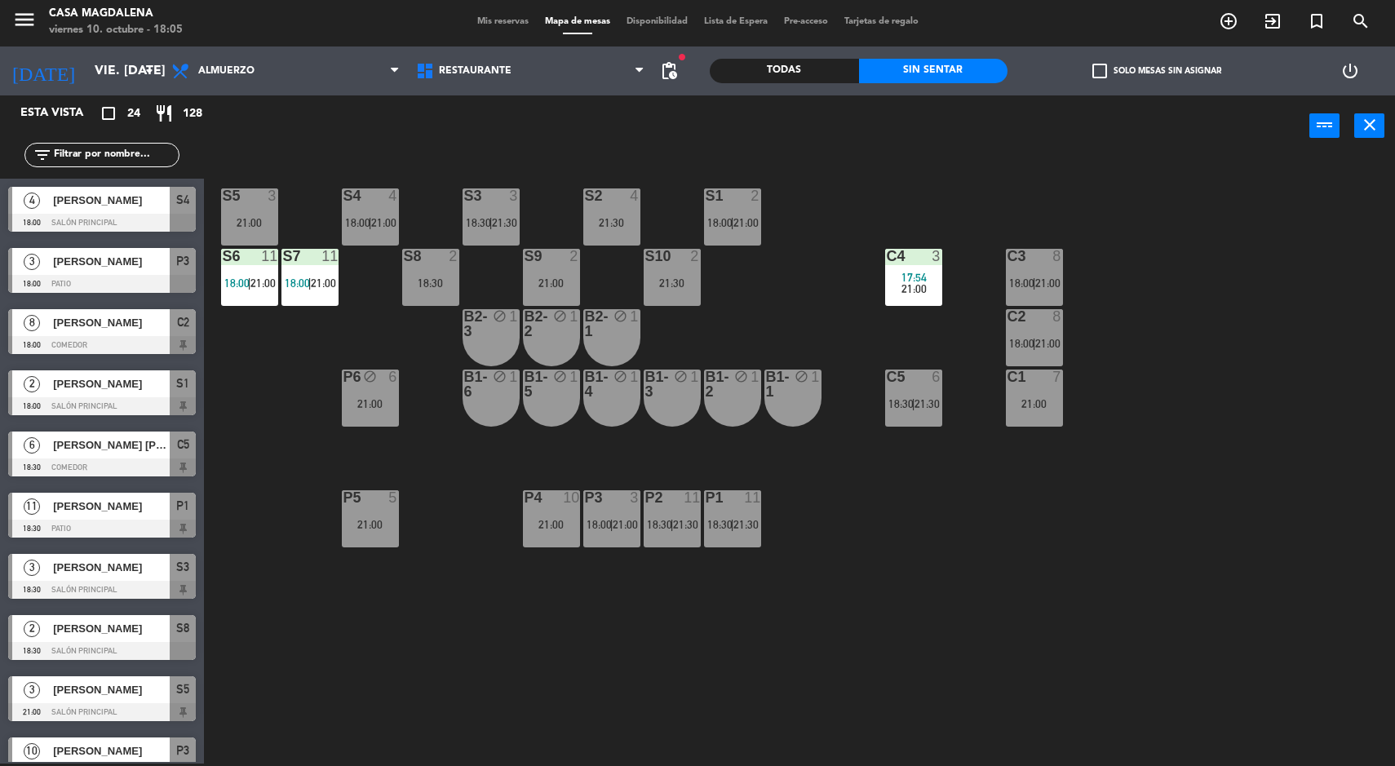
click at [608, 506] on div "P3 3 18:00 | 21:00" at bounding box center [611, 518] width 57 height 57
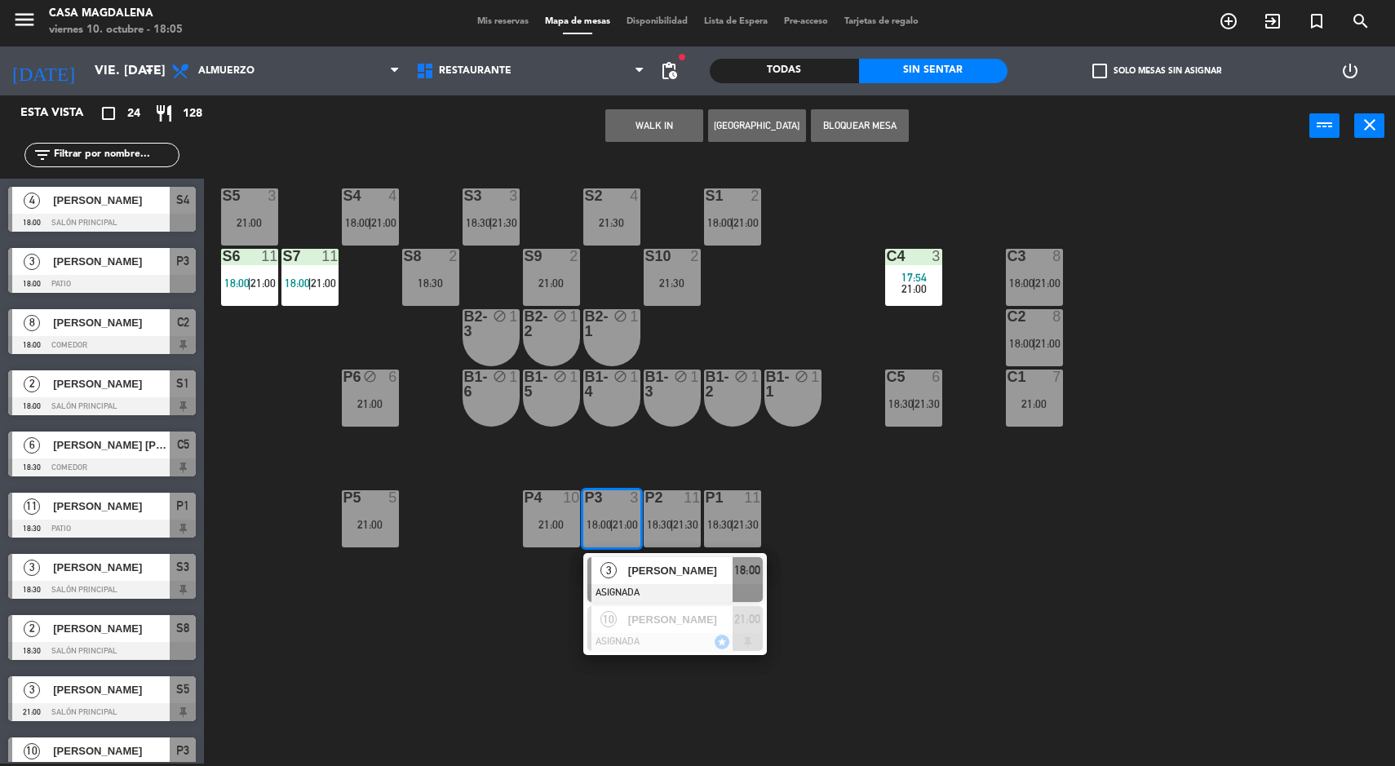
click at [649, 556] on div "3 [PERSON_NAME] ASIGNADA 18:00" at bounding box center [675, 579] width 184 height 53
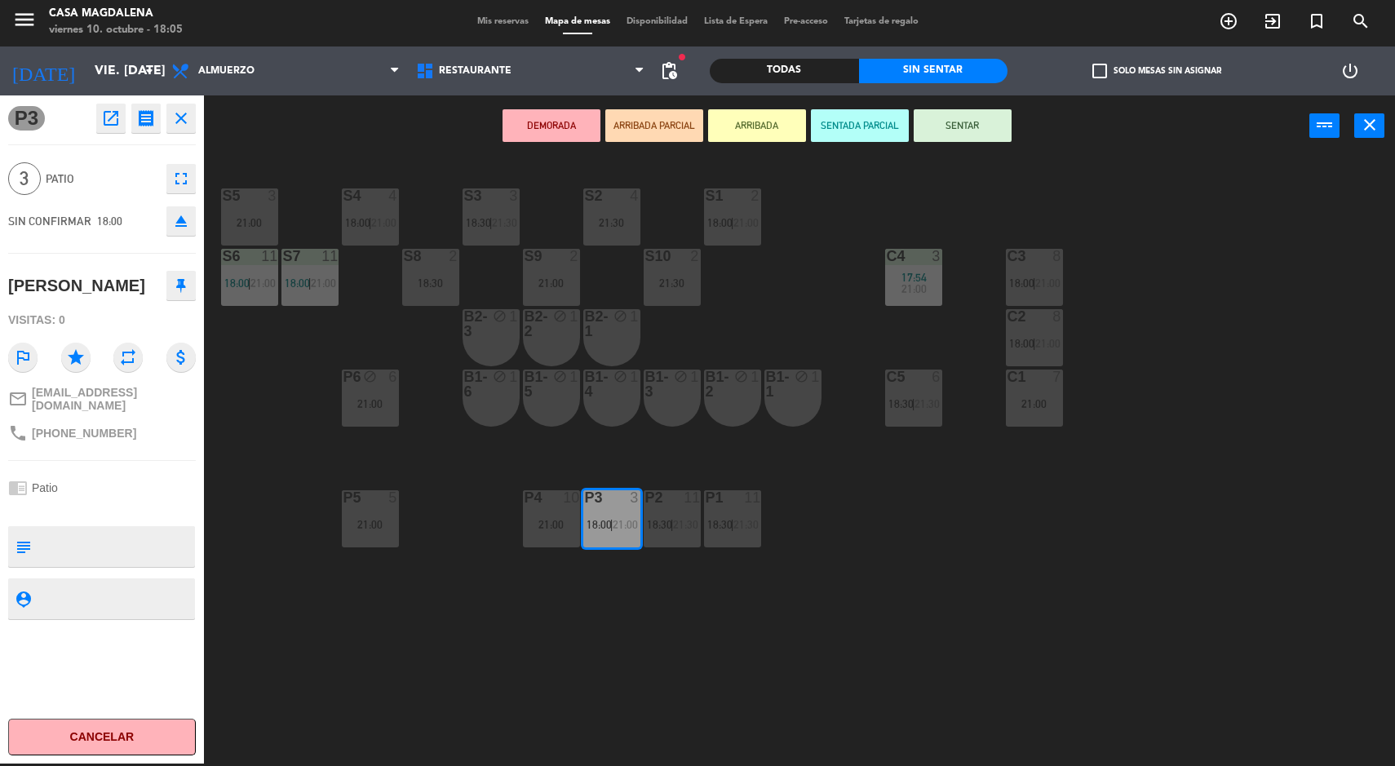
click at [368, 691] on div "S5 3 21:00 S4 4 18:00 | 21:00 S3 3 18:30 | 21:30 S2 4 21:30 S1 2 18:00 | 21:00 …" at bounding box center [806, 462] width 1177 height 607
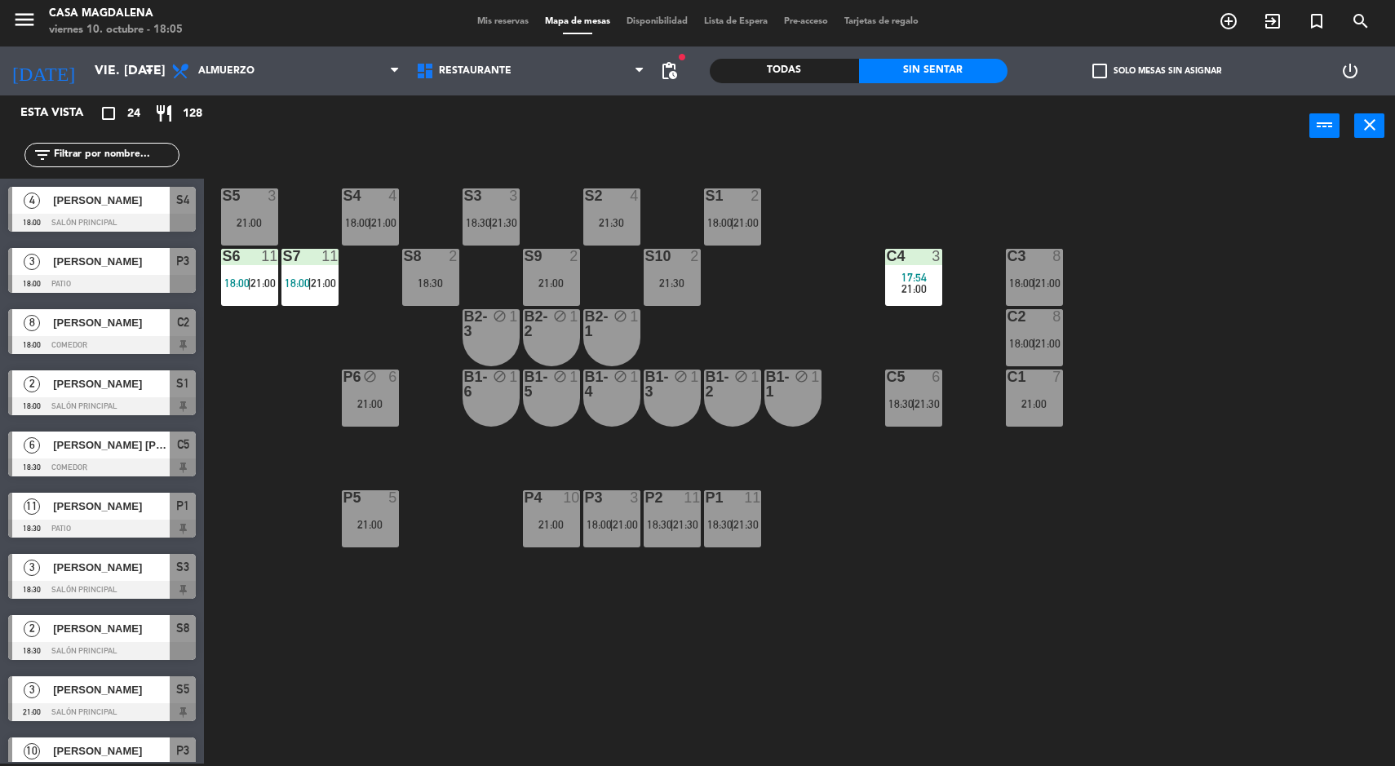
click at [613, 524] on span "|" at bounding box center [611, 524] width 3 height 13
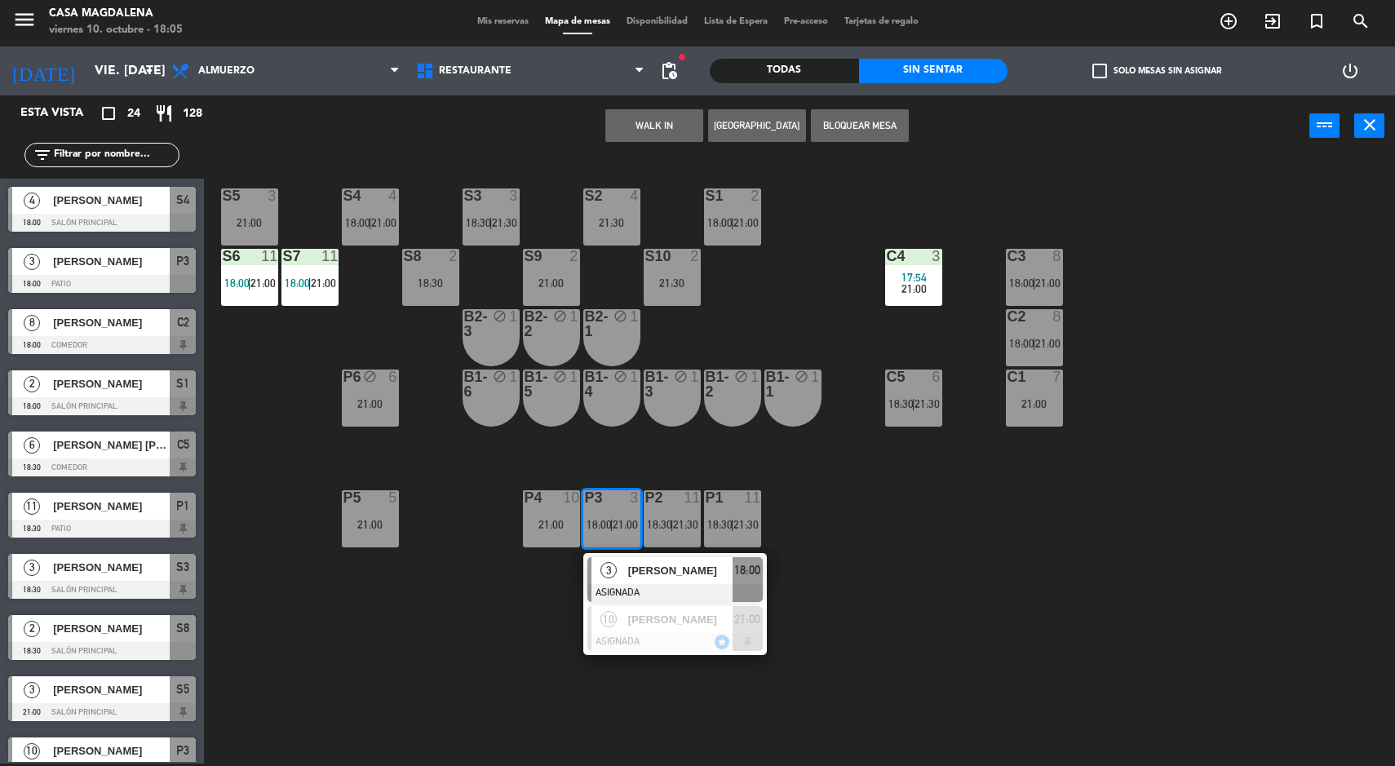
click at [449, 657] on div "S5 3 21:00 S4 4 18:00 | 21:00 S3 3 18:30 | 21:30 S2 4 21:30 S1 2 18:00 | 21:00 …" at bounding box center [806, 462] width 1177 height 607
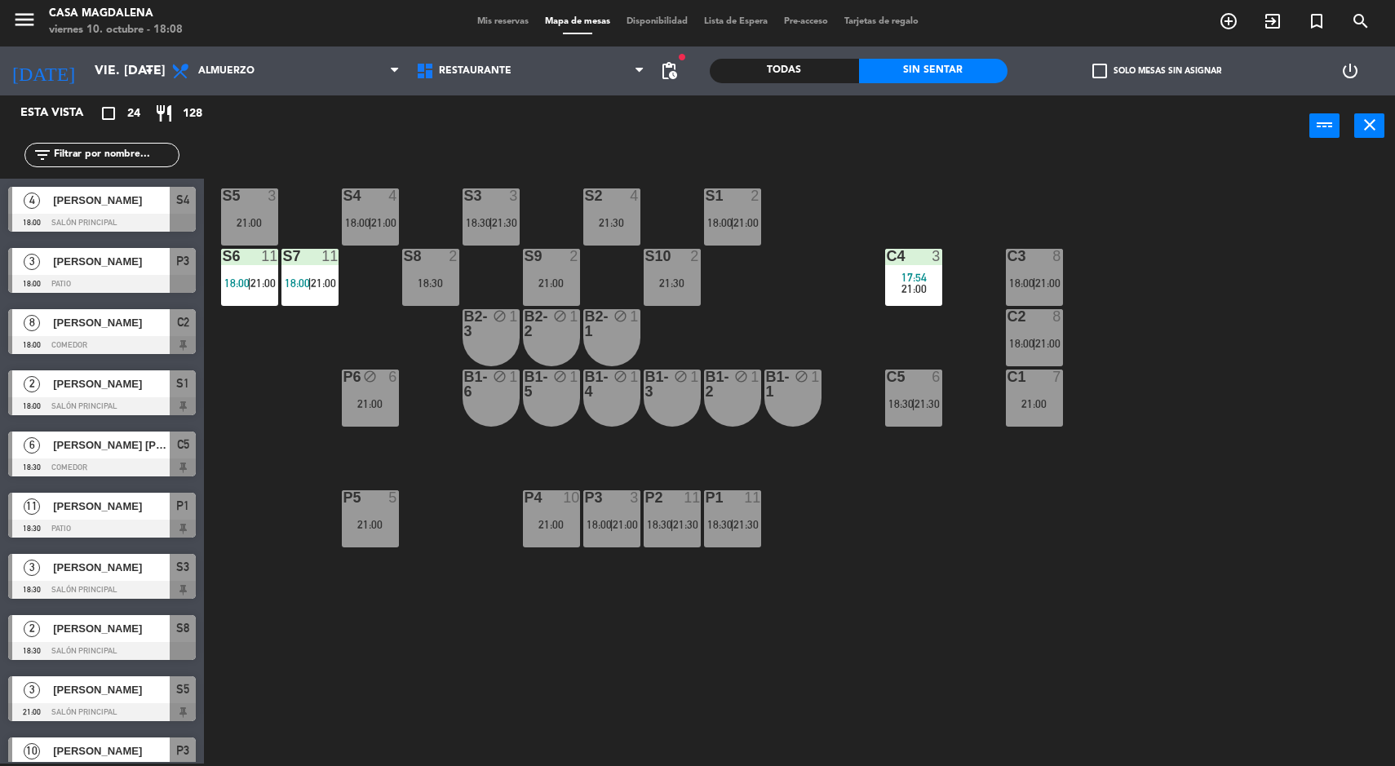
click at [649, 518] on span "18:30" at bounding box center [659, 524] width 25 height 13
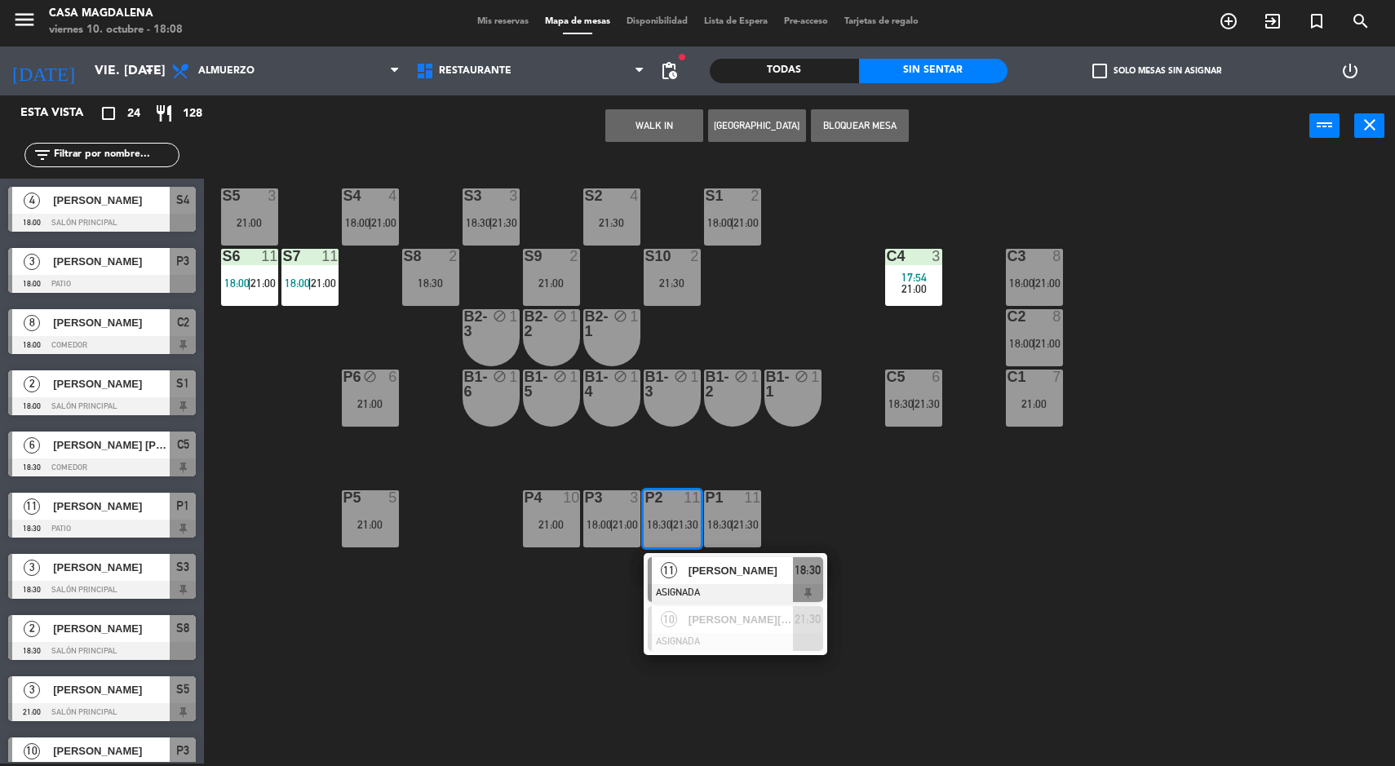
click at [742, 546] on div "P1 11 18:30 | 21:30" at bounding box center [732, 518] width 57 height 57
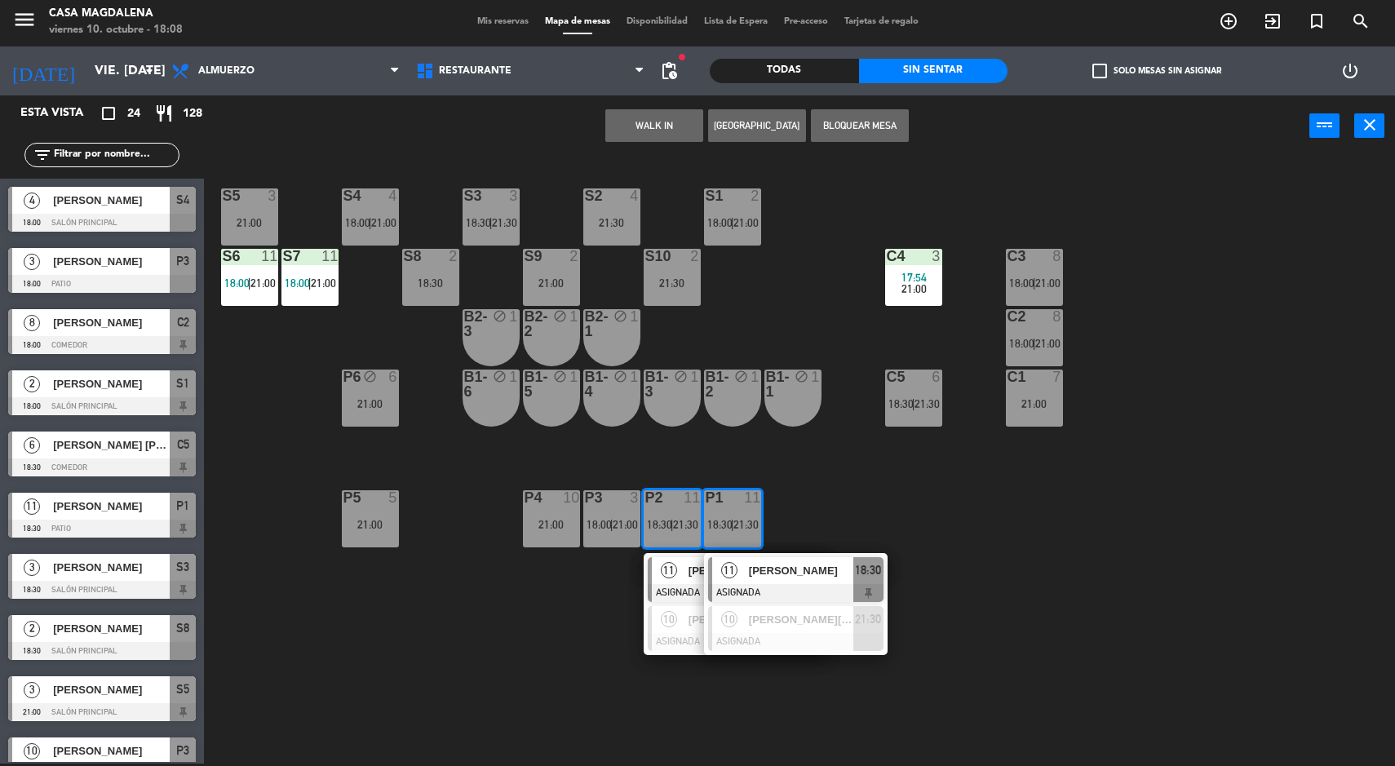
click at [523, 649] on div "S5 3 21:00 S4 4 18:00 | 21:00 S3 3 18:30 | 21:30 S2 4 21:30 S1 2 18:00 | 21:00 …" at bounding box center [806, 462] width 1177 height 607
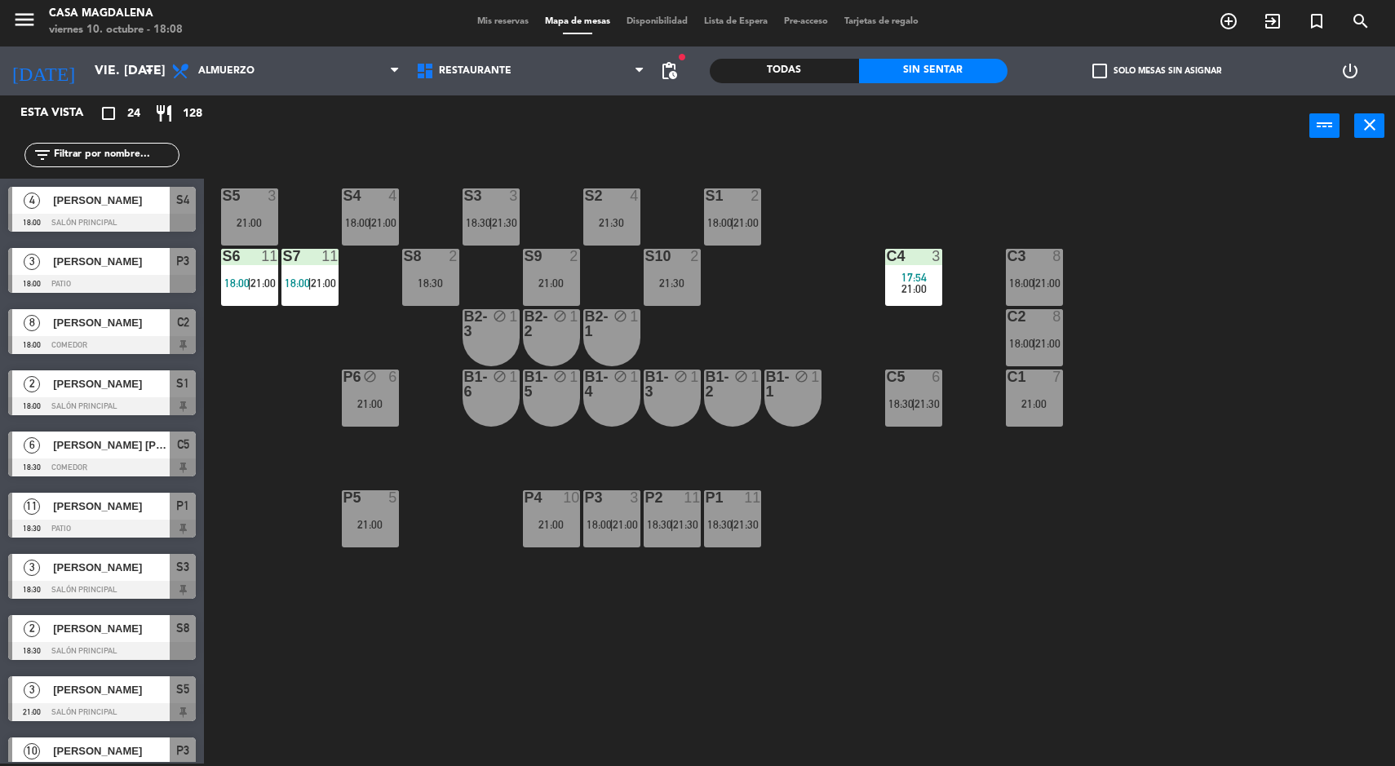
click at [750, 521] on span "21:30" at bounding box center [745, 524] width 25 height 13
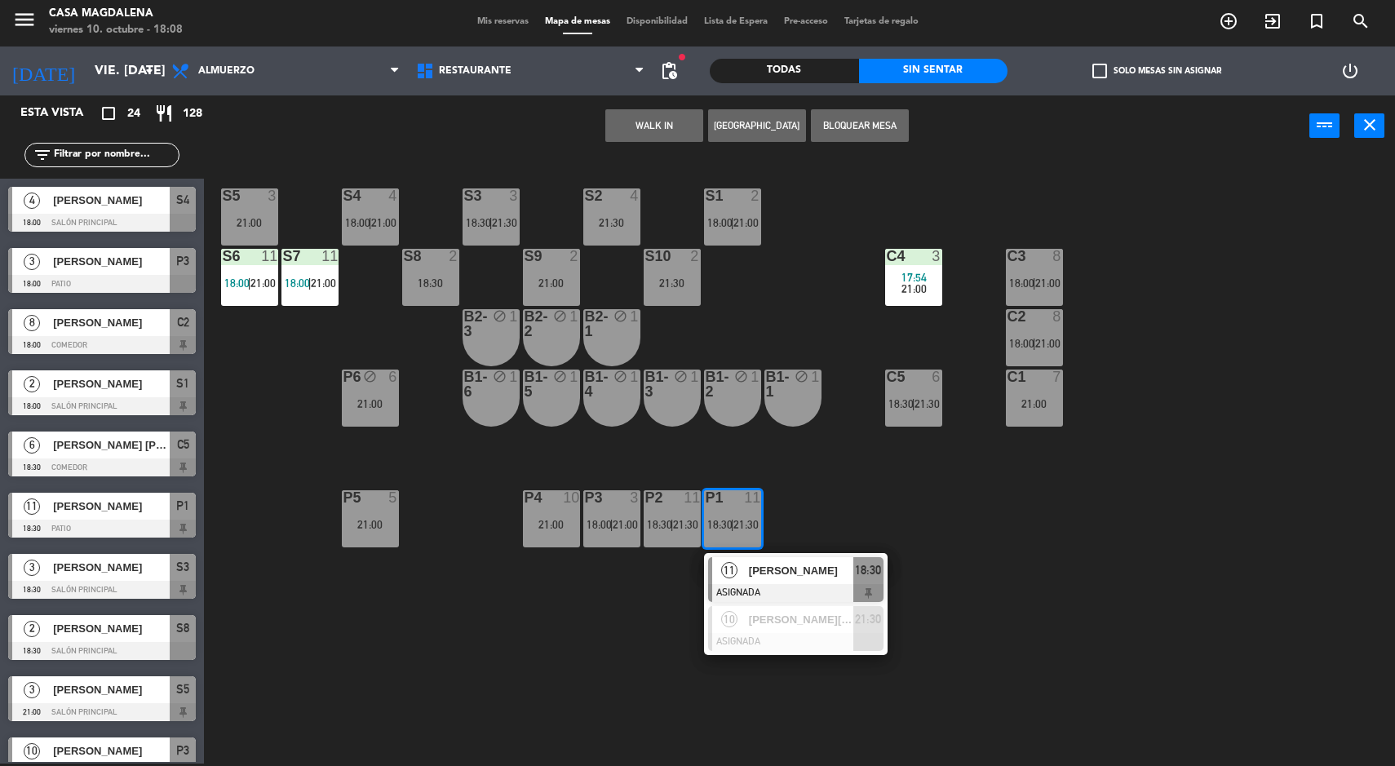
click at [785, 557] on div "[PERSON_NAME]" at bounding box center [800, 570] width 106 height 27
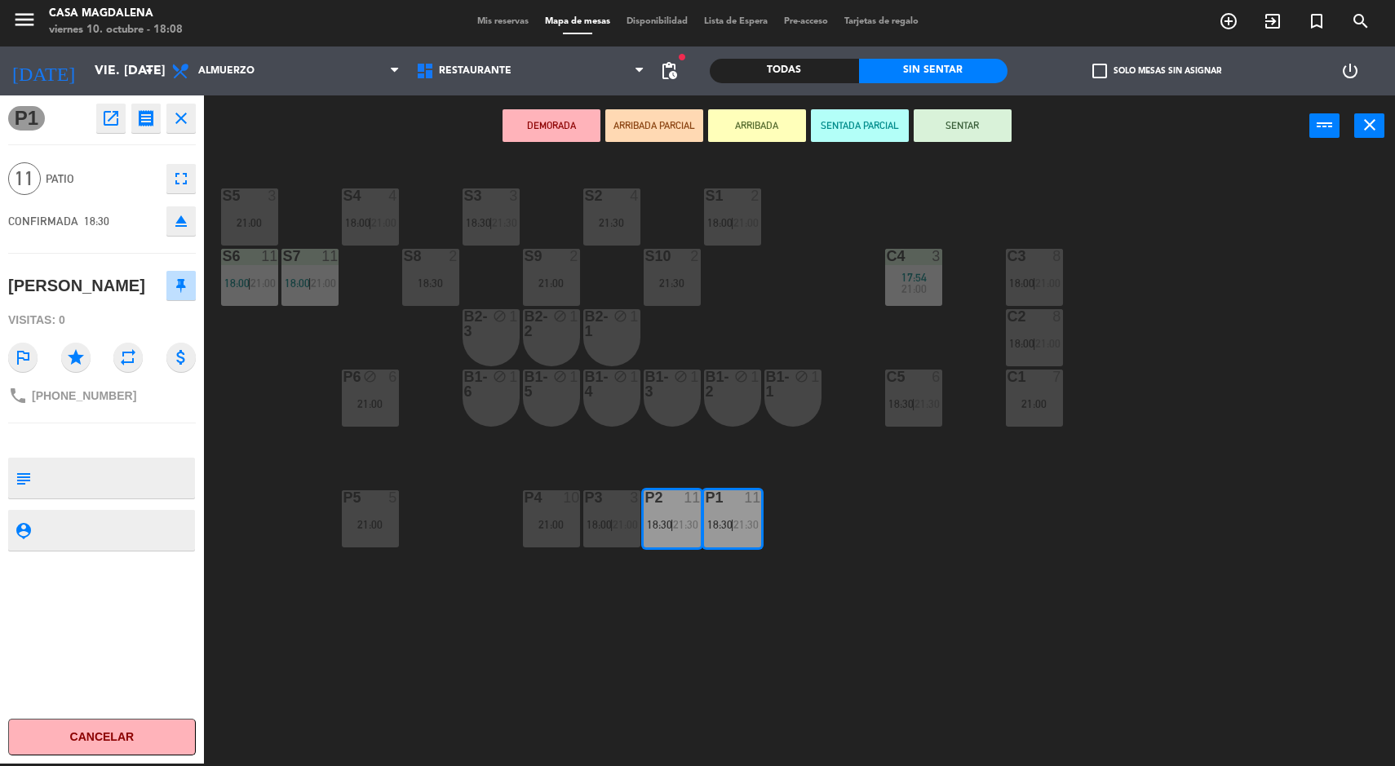
click at [1290, 449] on div "S5 3 21:00 S4 4 18:00 | 21:00 S3 3 18:30 | 21:30 S2 4 21:30 S1 2 18:00 | 21:00 …" at bounding box center [806, 462] width 1177 height 607
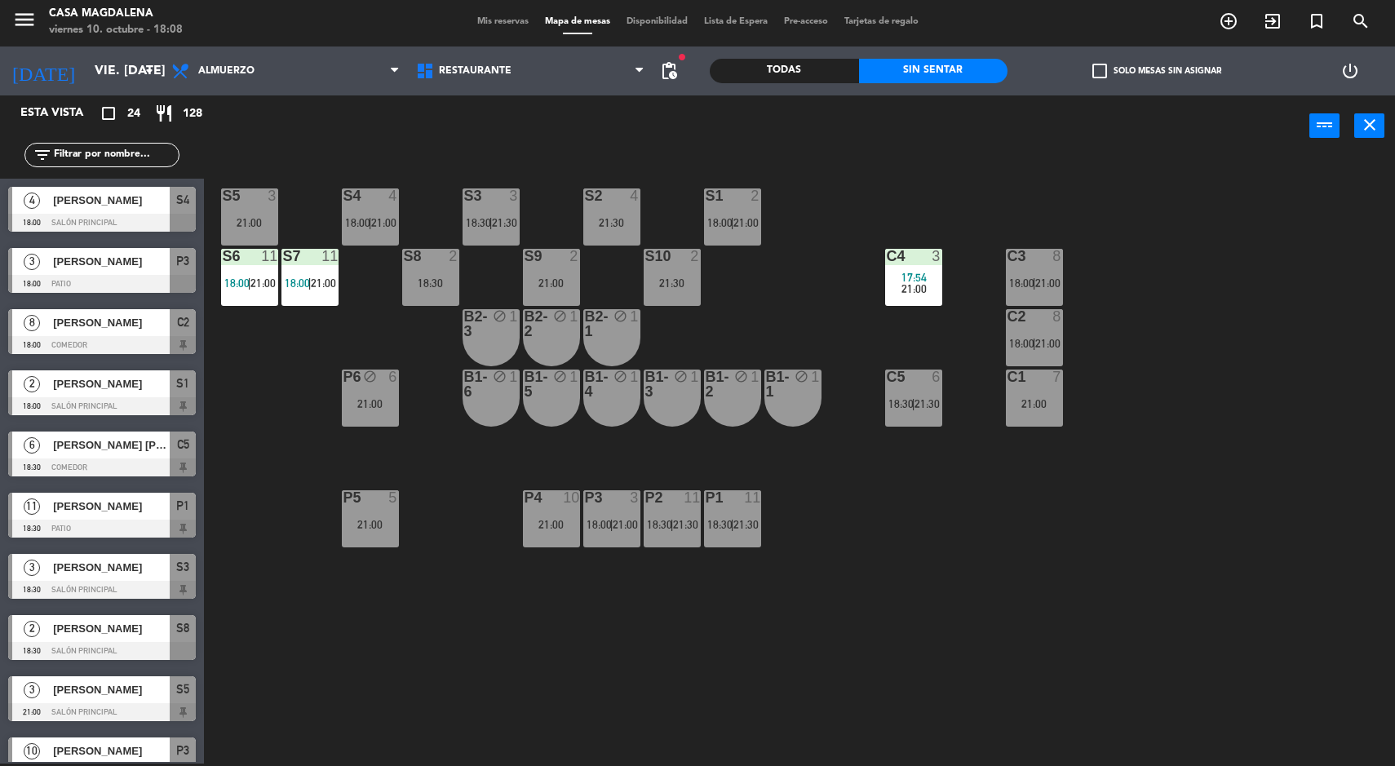
click at [730, 497] on div at bounding box center [732, 497] width 27 height 15
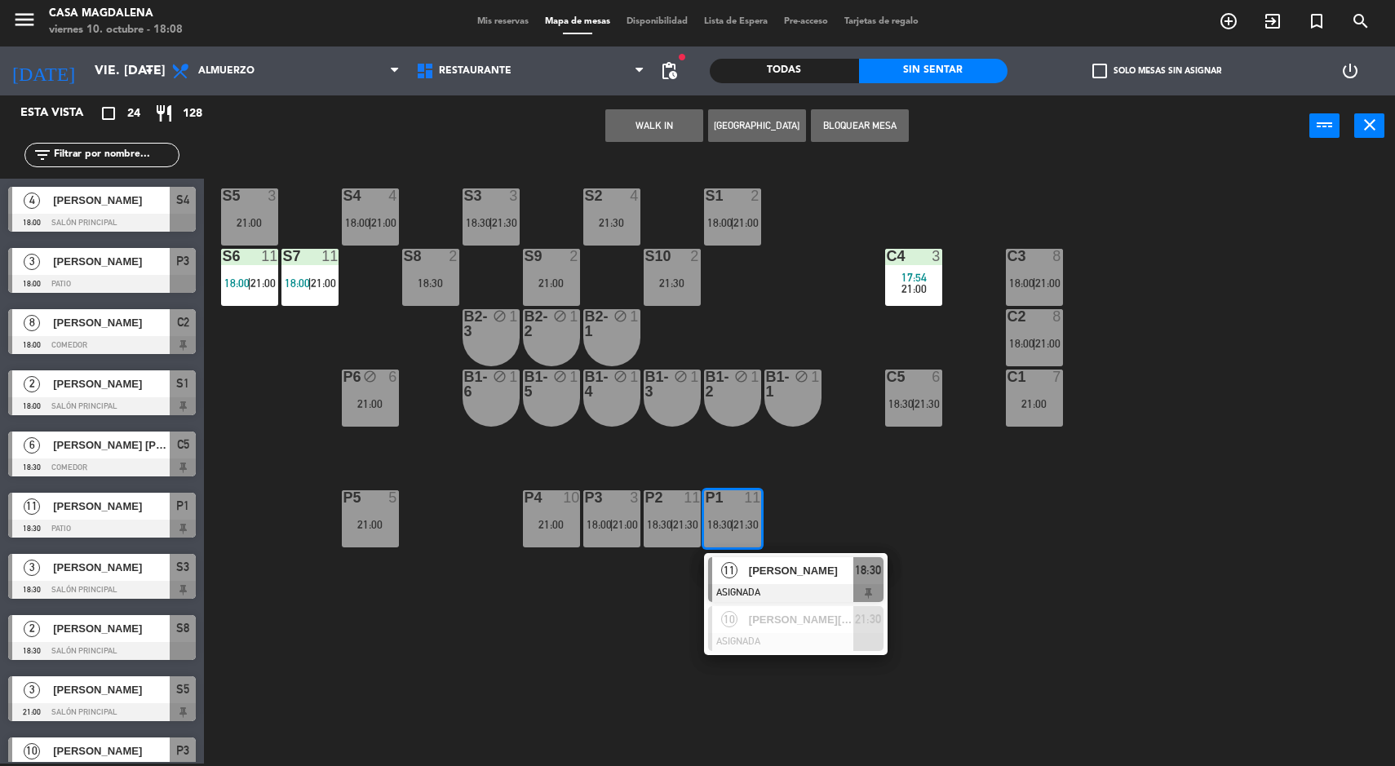
click at [832, 560] on div "[PERSON_NAME]" at bounding box center [800, 570] width 106 height 27
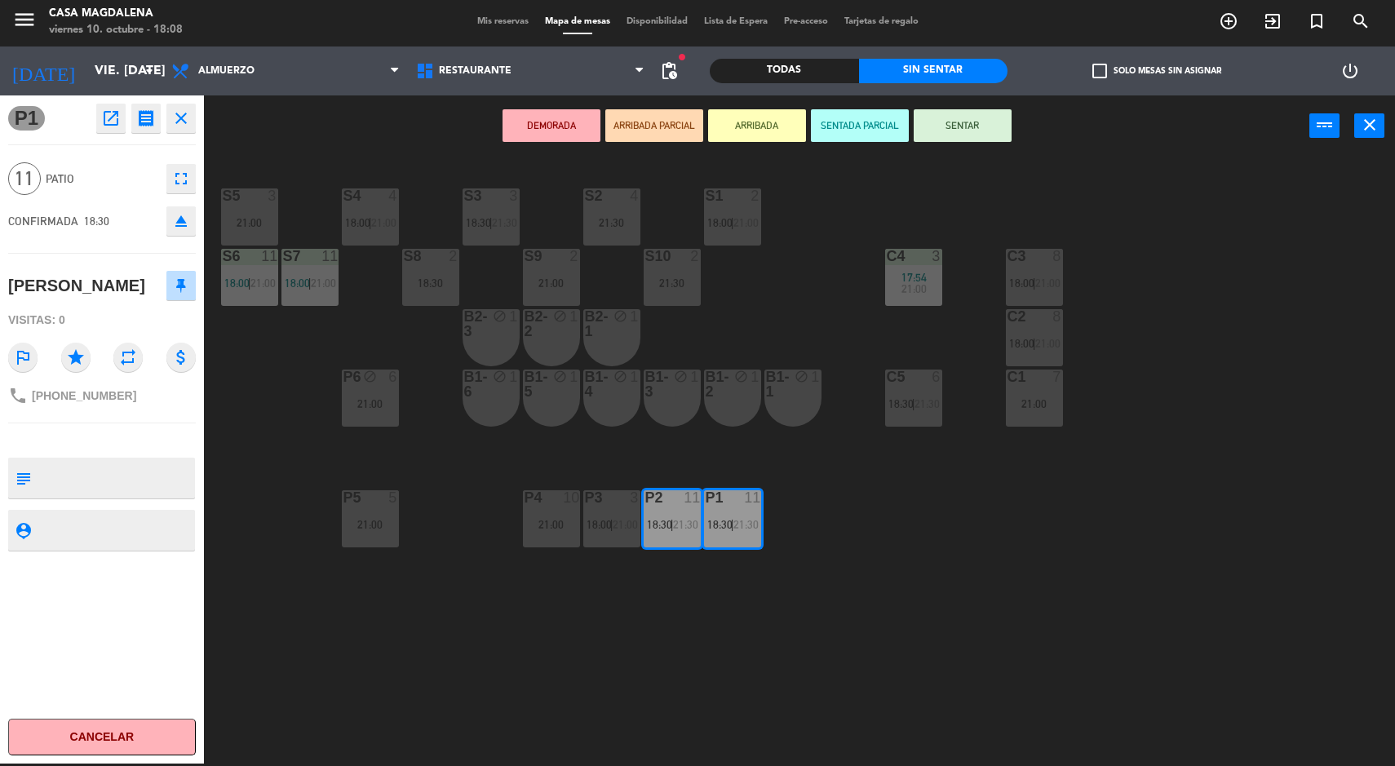
click at [977, 138] on button "SENTAR" at bounding box center [963, 125] width 98 height 33
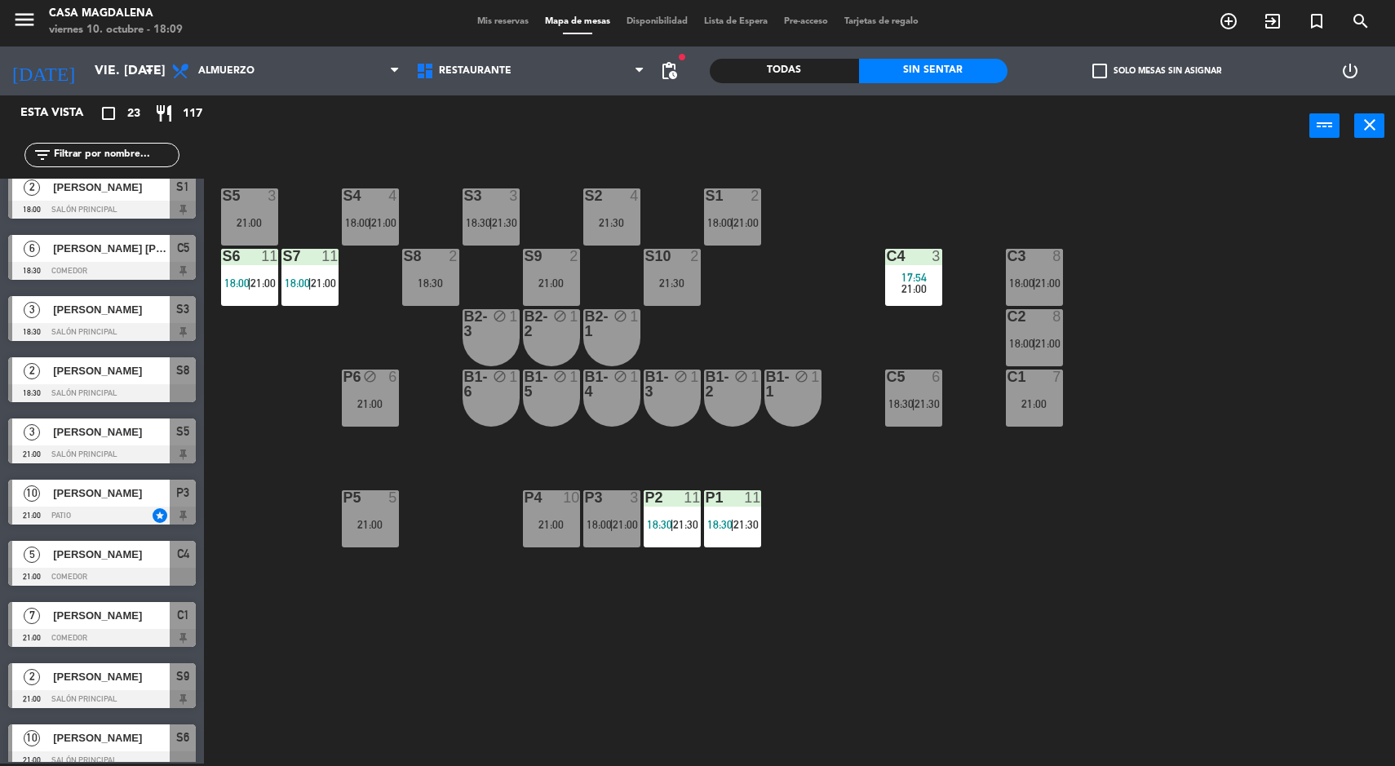
scroll to position [0, 0]
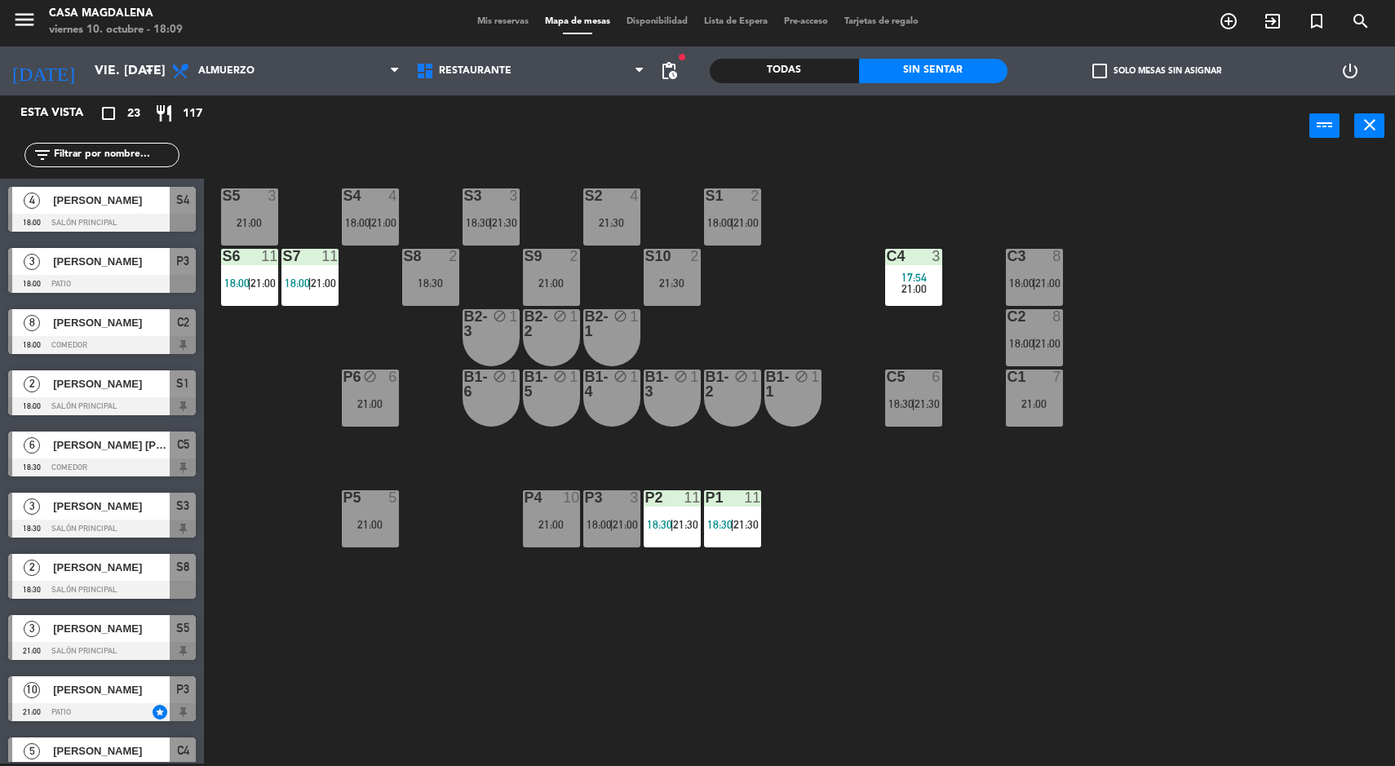
click at [165, 564] on span "[PERSON_NAME]" at bounding box center [111, 567] width 117 height 17
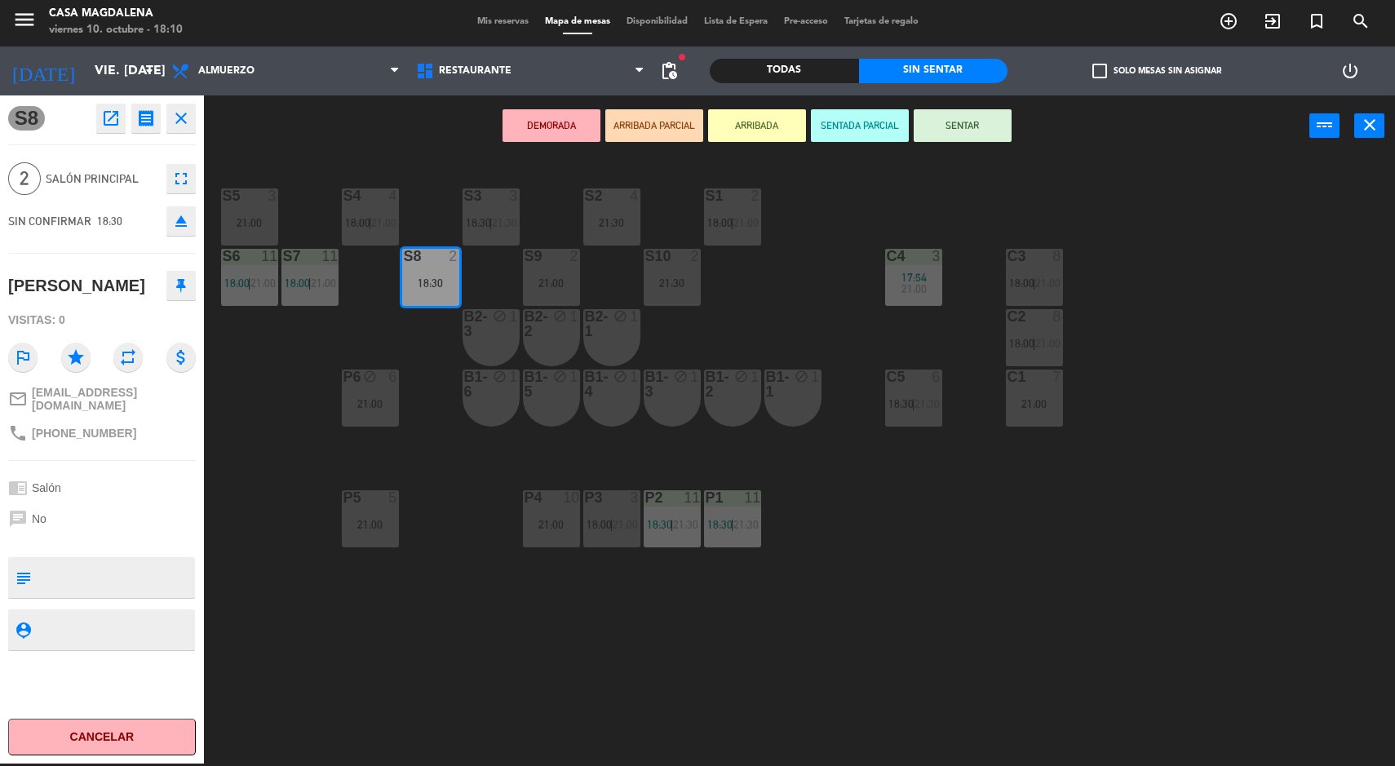
click at [333, 497] on div "P5" at bounding box center [343, 497] width 27 height 15
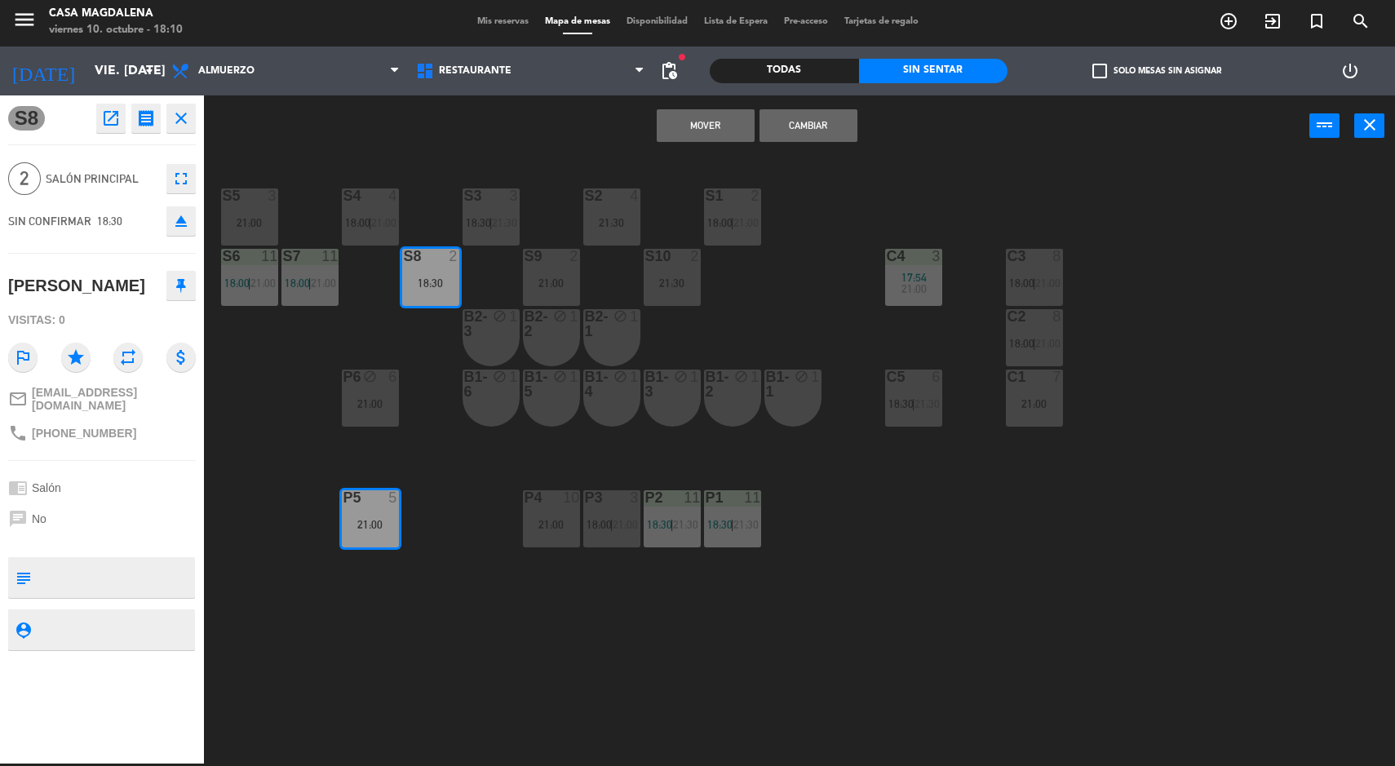
click at [631, 681] on div "S5 3 21:00 S4 4 18:00 | 21:00 S3 3 18:30 | 21:30 S2 4 21:30 S1 2 18:00 | 21:00 …" at bounding box center [806, 462] width 1177 height 607
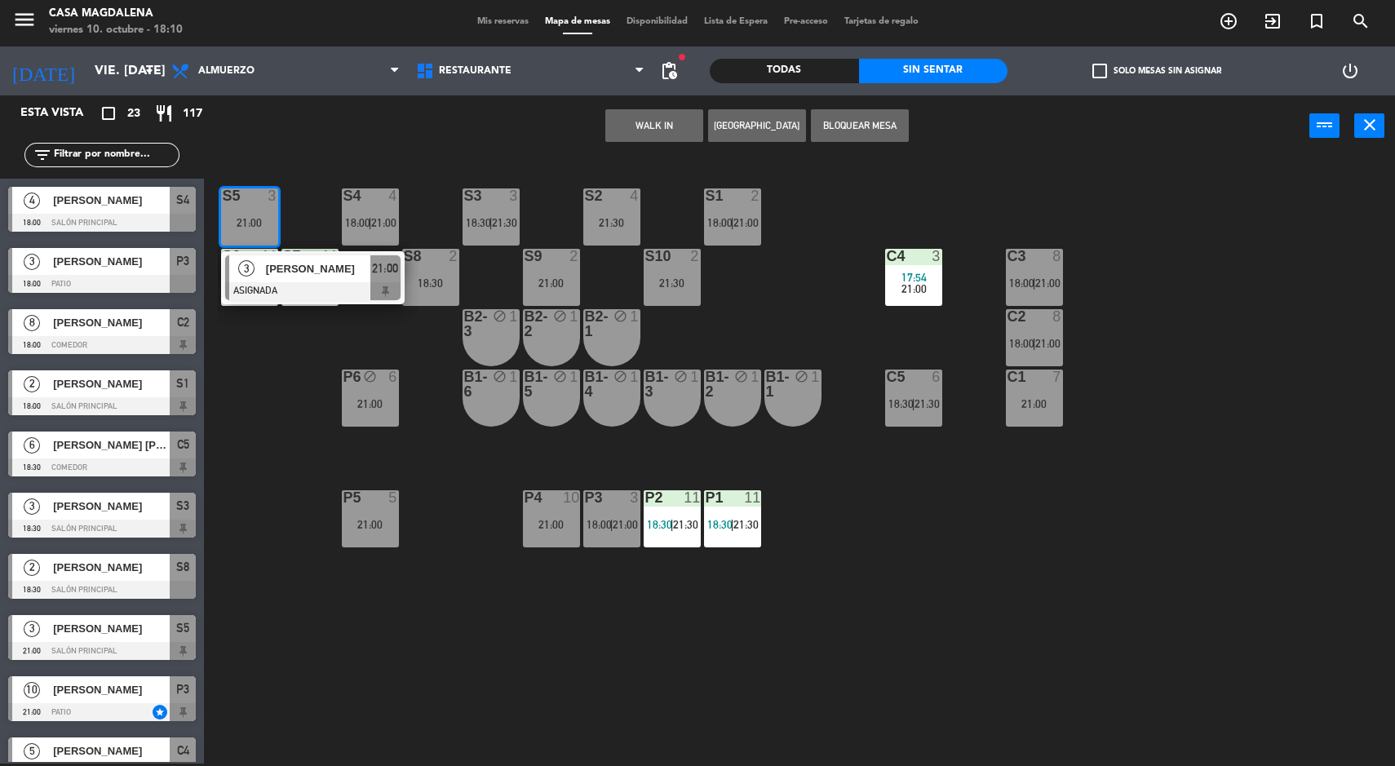
click at [368, 671] on div "S5 3 21:00 3 [PERSON_NAME] ASIGNADA 21:00 S4 4 18:00 | 21:00 S3 3 18:30 | 21:30…" at bounding box center [806, 462] width 1177 height 607
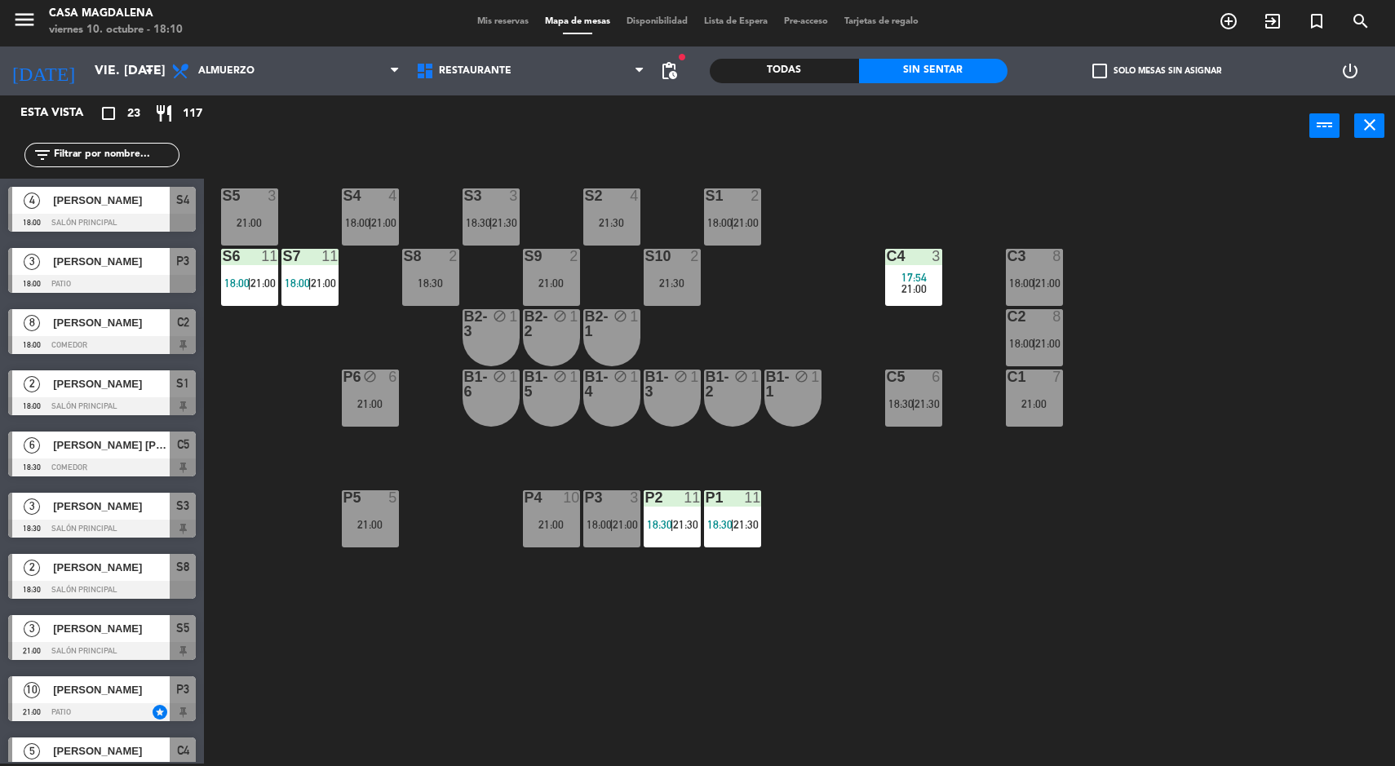
click at [409, 279] on div "18:30" at bounding box center [430, 282] width 57 height 11
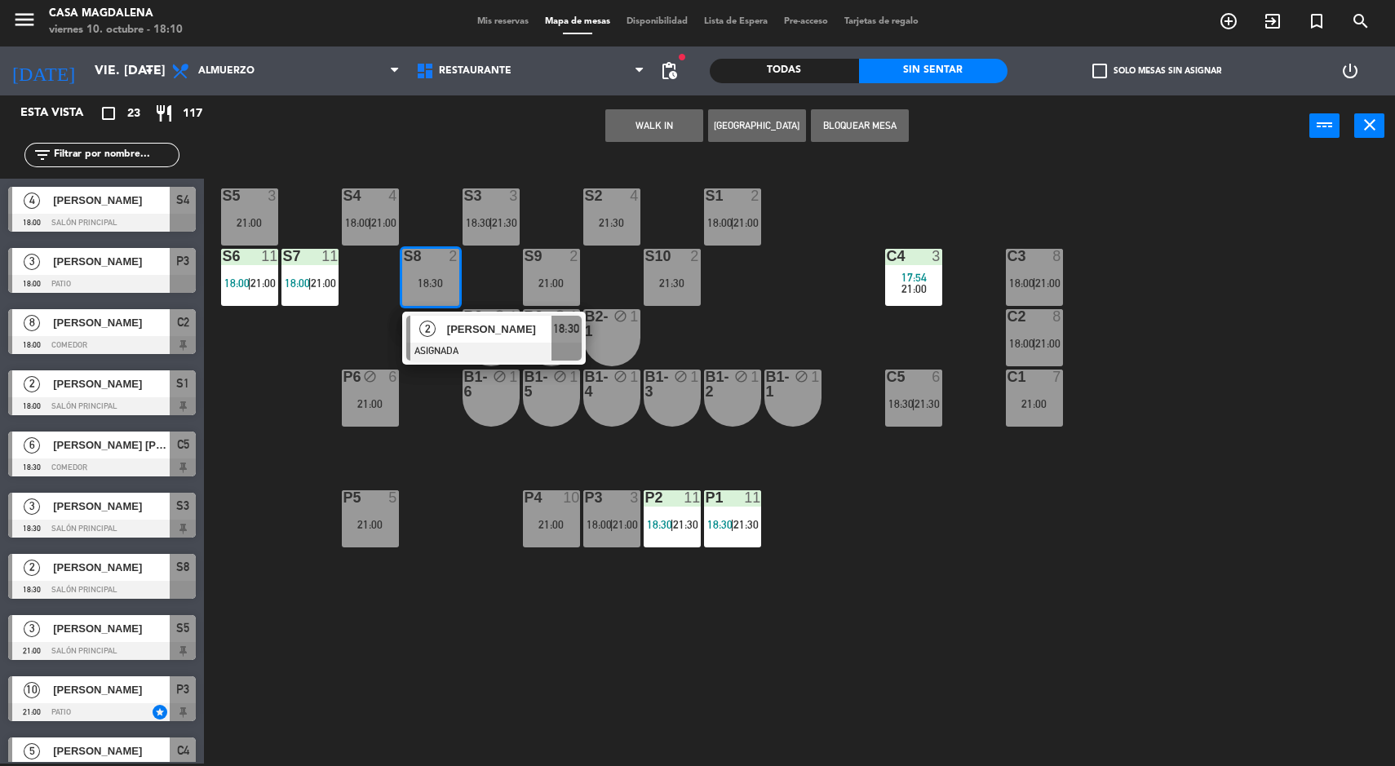
click at [449, 321] on span "[PERSON_NAME]" at bounding box center [499, 329] width 104 height 17
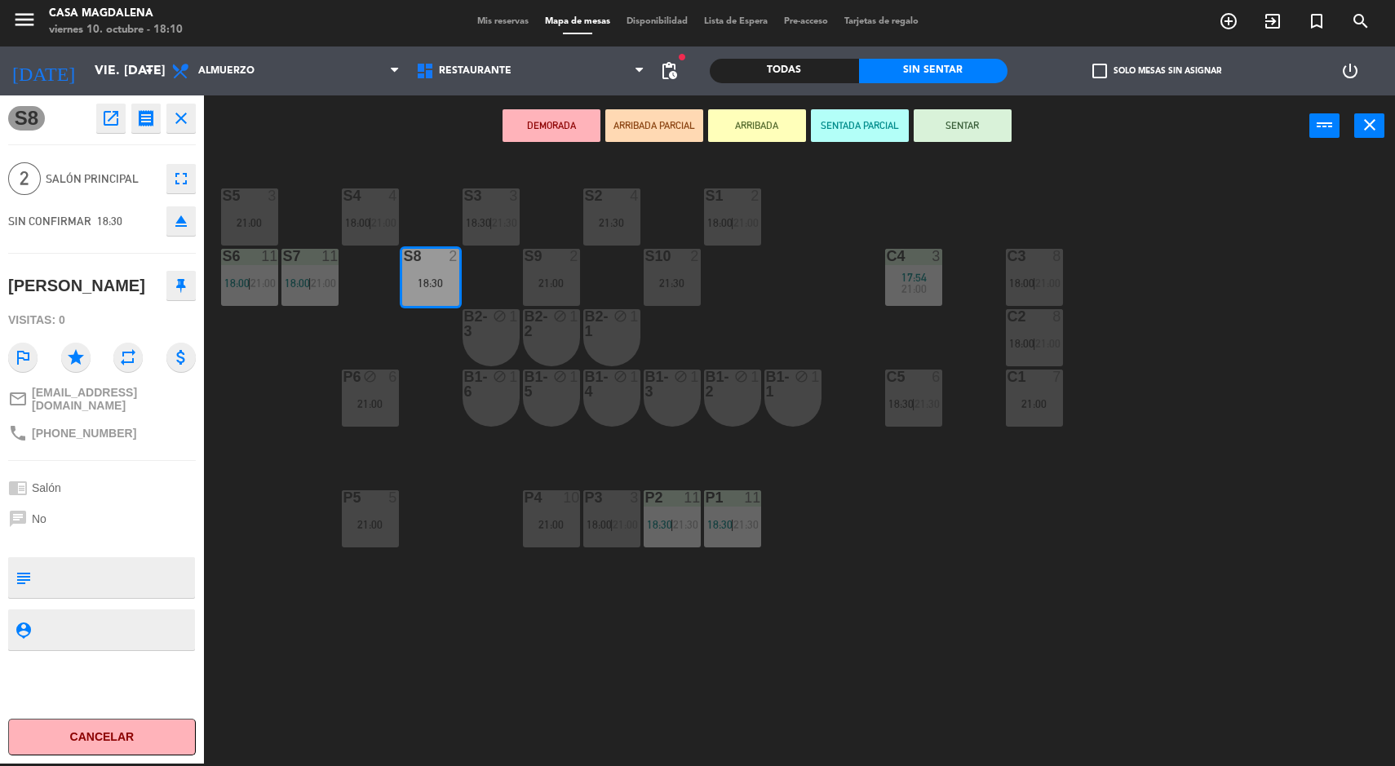
click at [972, 135] on button "SENTAR" at bounding box center [963, 125] width 98 height 33
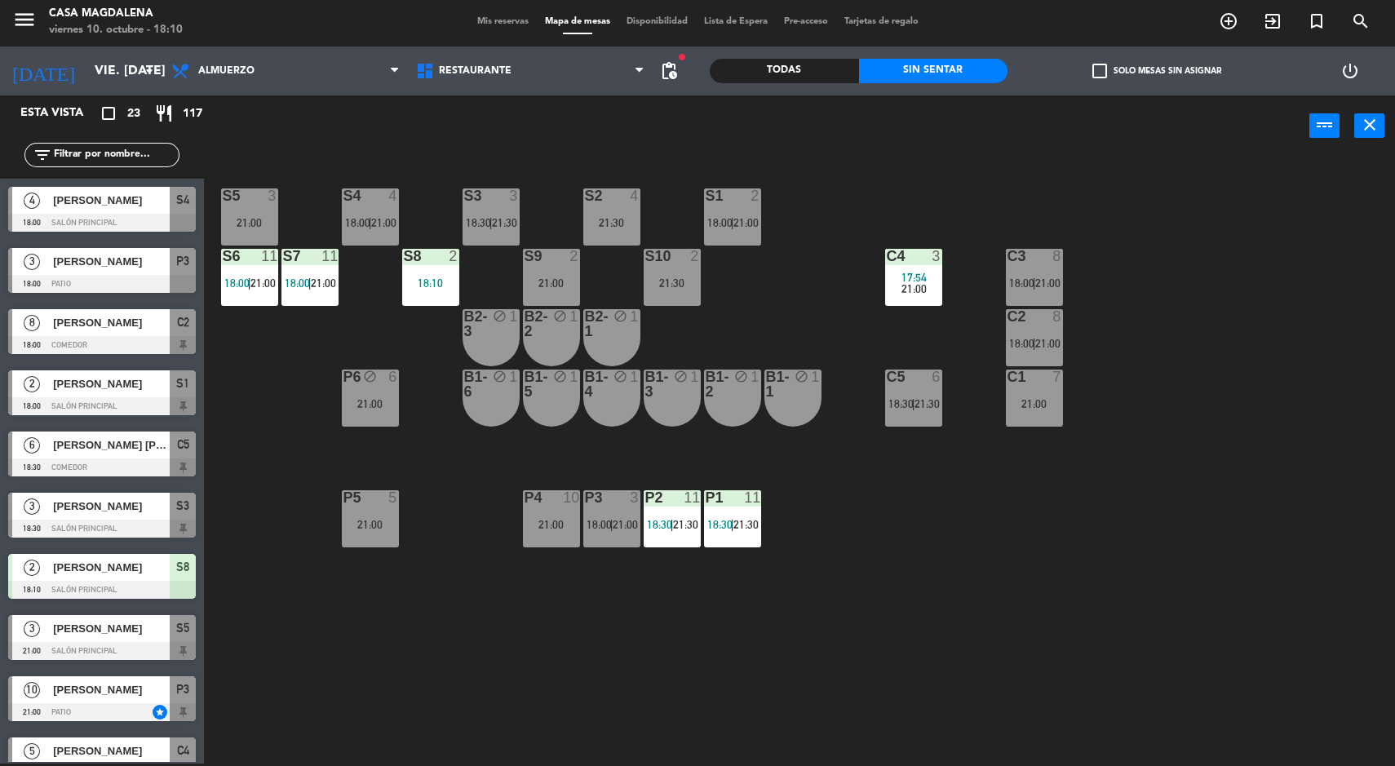
click at [217, 157] on main "S5 3 21:00 S4 4 18:00 | 21:00 S3 3 18:30 | 21:30 S2 4 21:30 S1 2 18:00 | 21:00 …" at bounding box center [799, 455] width 1191 height 621
click at [272, 415] on div "S5 3 21:00 S4 4 18:00 | 21:00 S3 3 18:30 | 21:30 S2 4 21:30 S1 2 18:00 | 21:00 …" at bounding box center [806, 462] width 1177 height 607
click at [433, 276] on div "S8 2 18:30" at bounding box center [430, 277] width 57 height 57
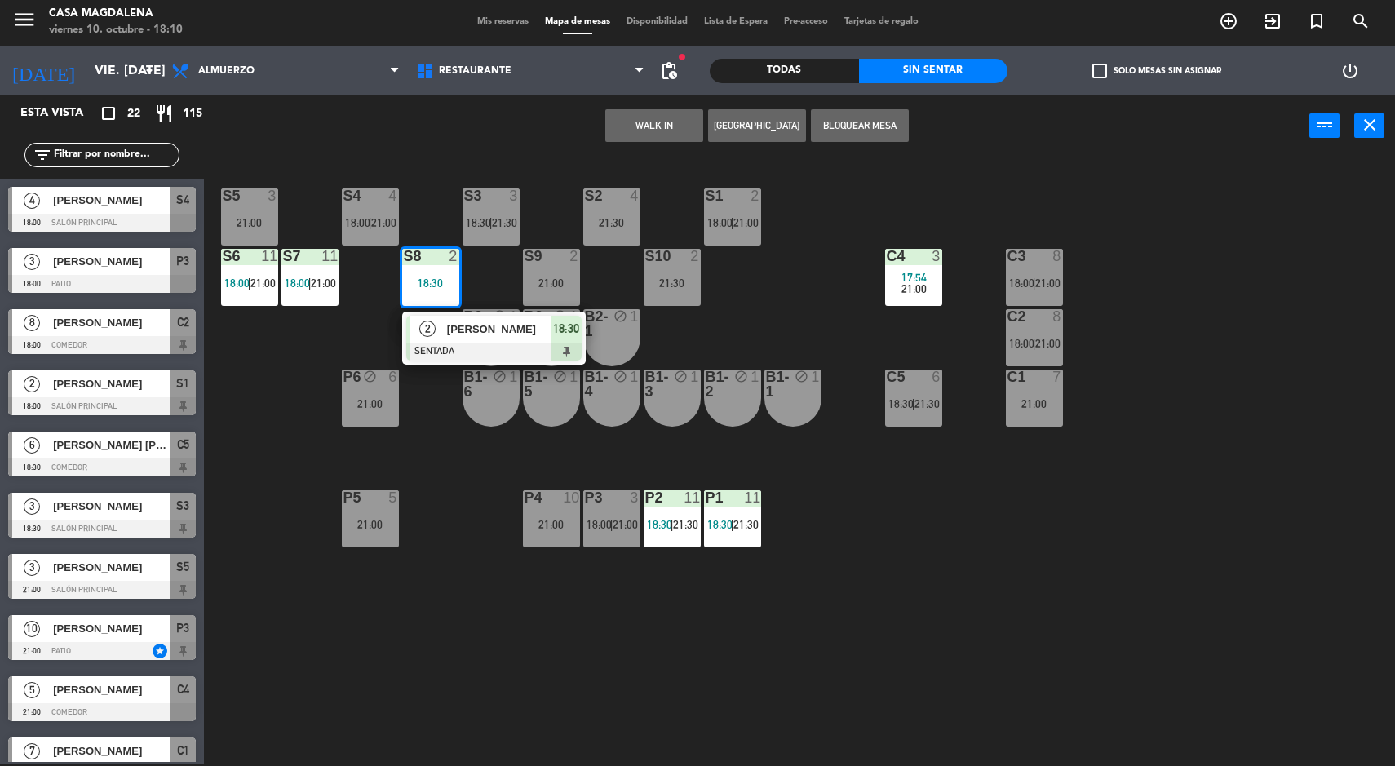
click at [454, 329] on span "[PERSON_NAME]" at bounding box center [499, 329] width 104 height 17
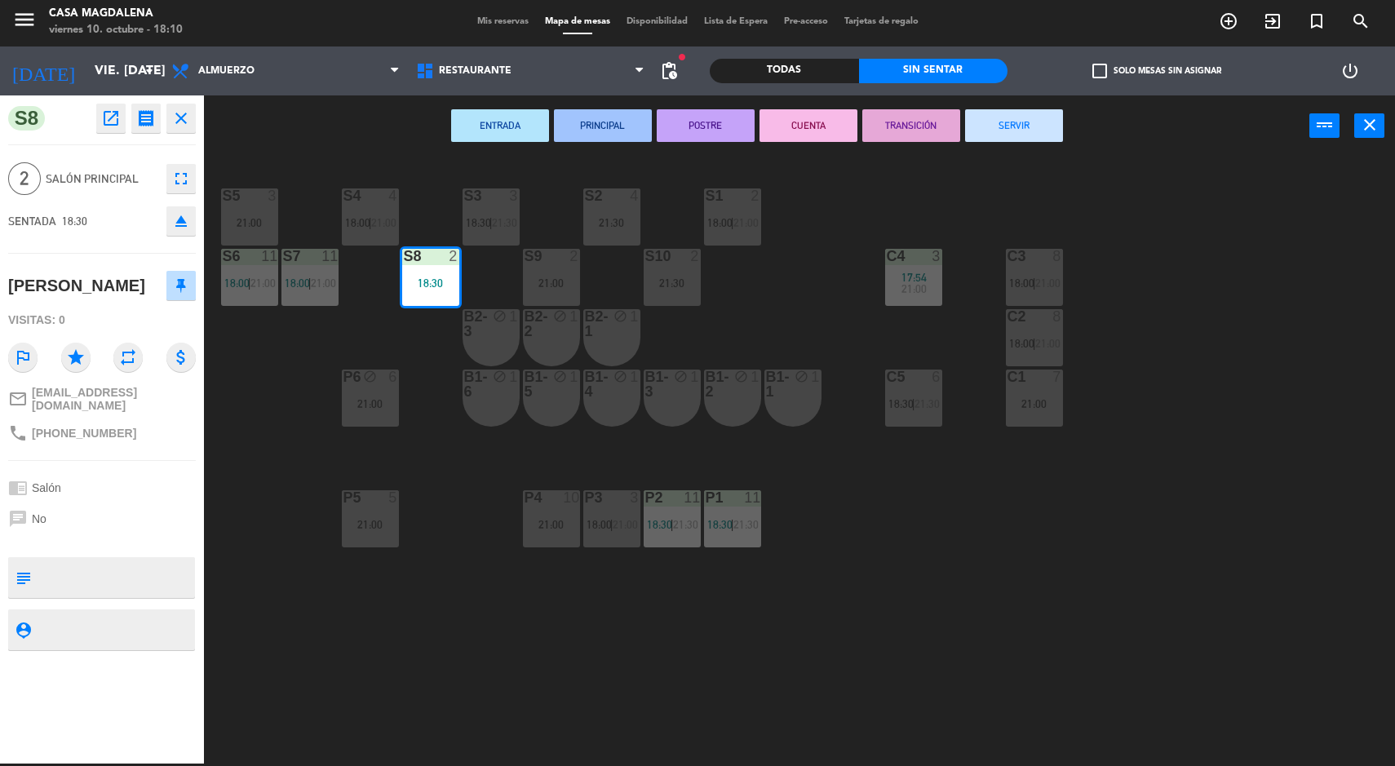
click at [507, 614] on div "S5 3 21:00 S4 4 18:00 | 21:00 S3 3 18:30 | 21:30 S2 4 21:30 S1 2 18:00 | 21:00 …" at bounding box center [806, 462] width 1177 height 607
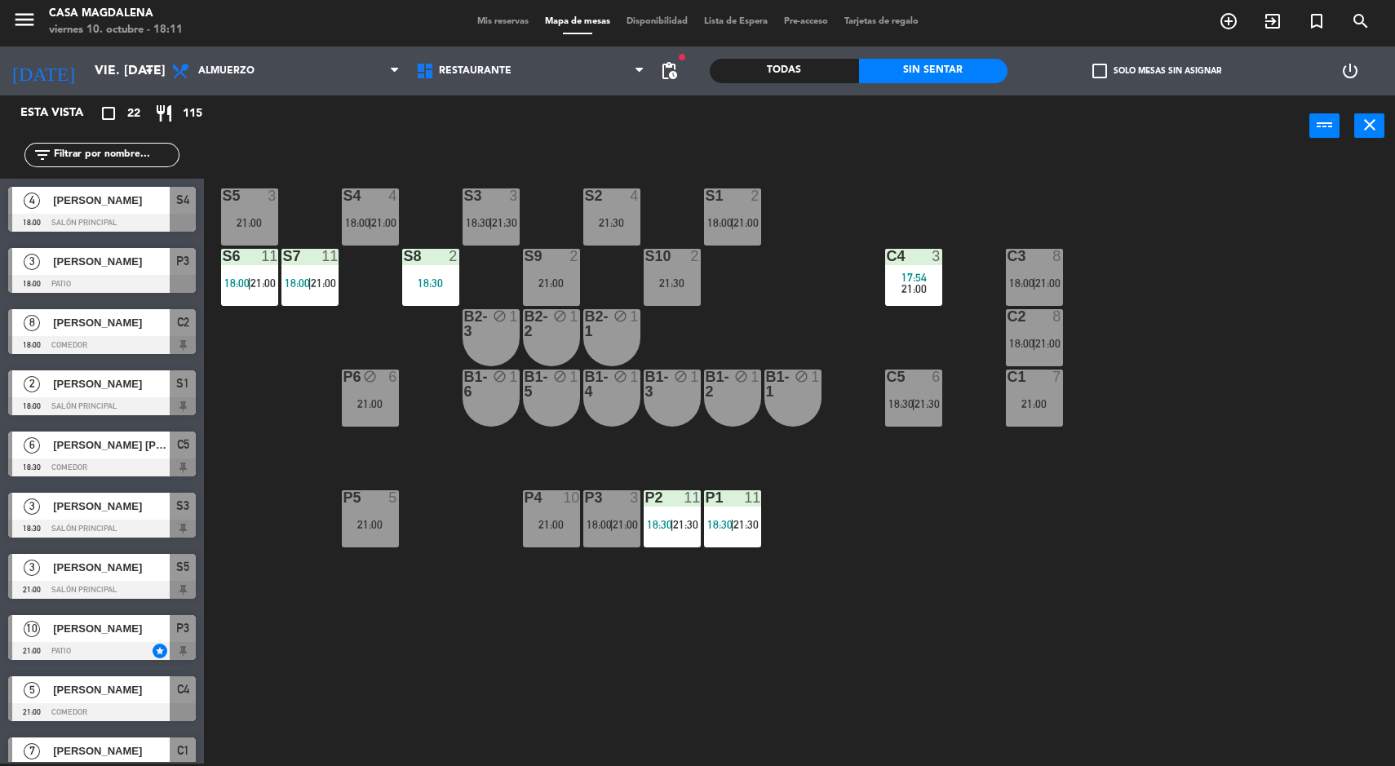
click at [570, 282] on div "21:00" at bounding box center [551, 282] width 57 height 11
click at [453, 282] on div "18:30" at bounding box center [430, 282] width 57 height 11
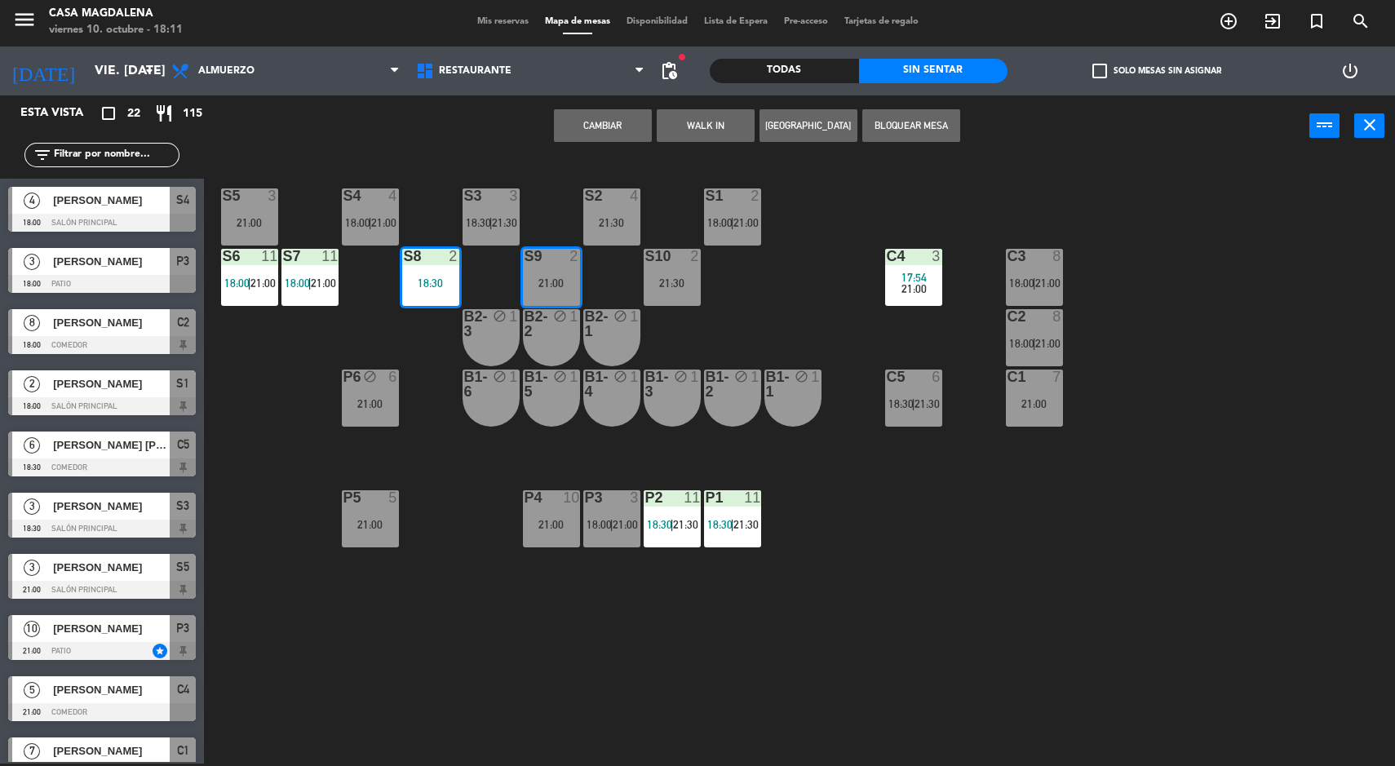
click at [639, 137] on button "Cambiar" at bounding box center [603, 125] width 98 height 33
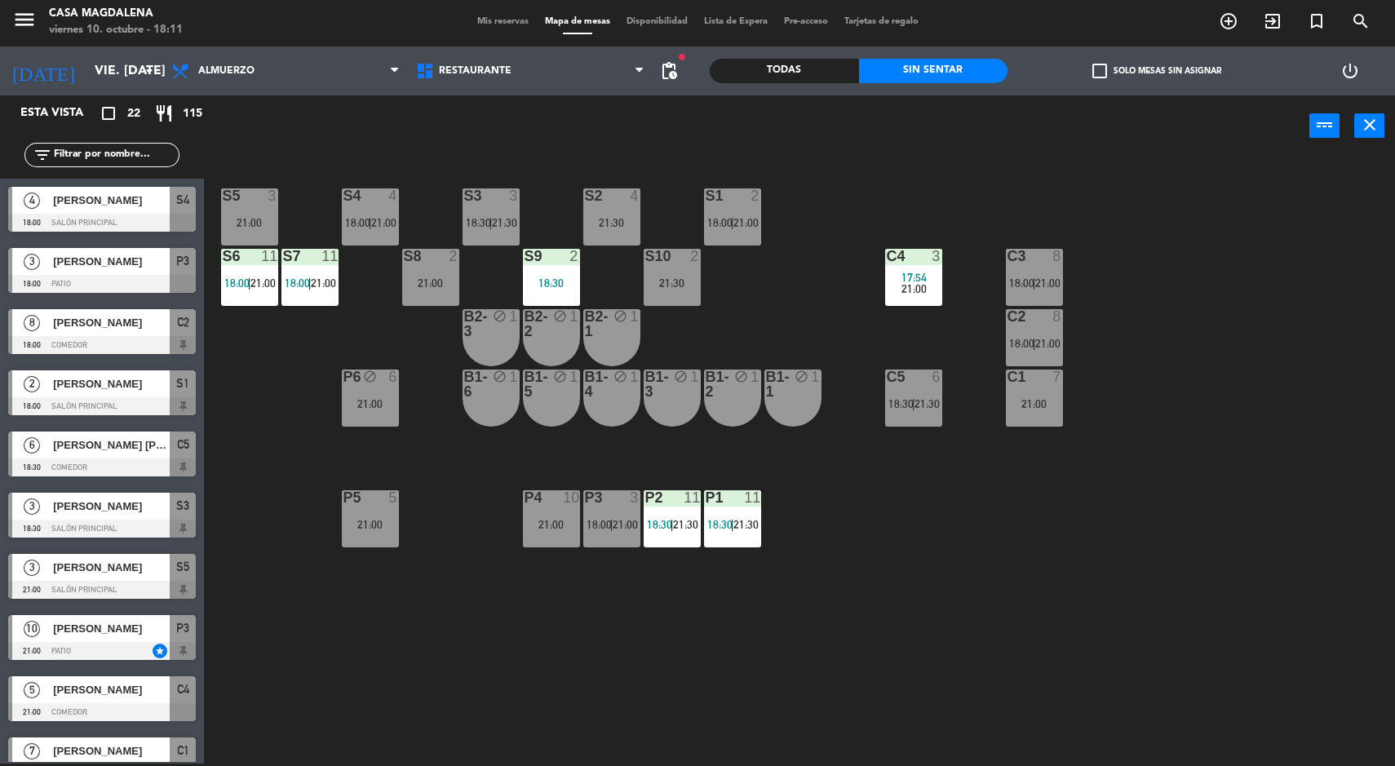
click at [575, 278] on div "18:30" at bounding box center [551, 282] width 57 height 11
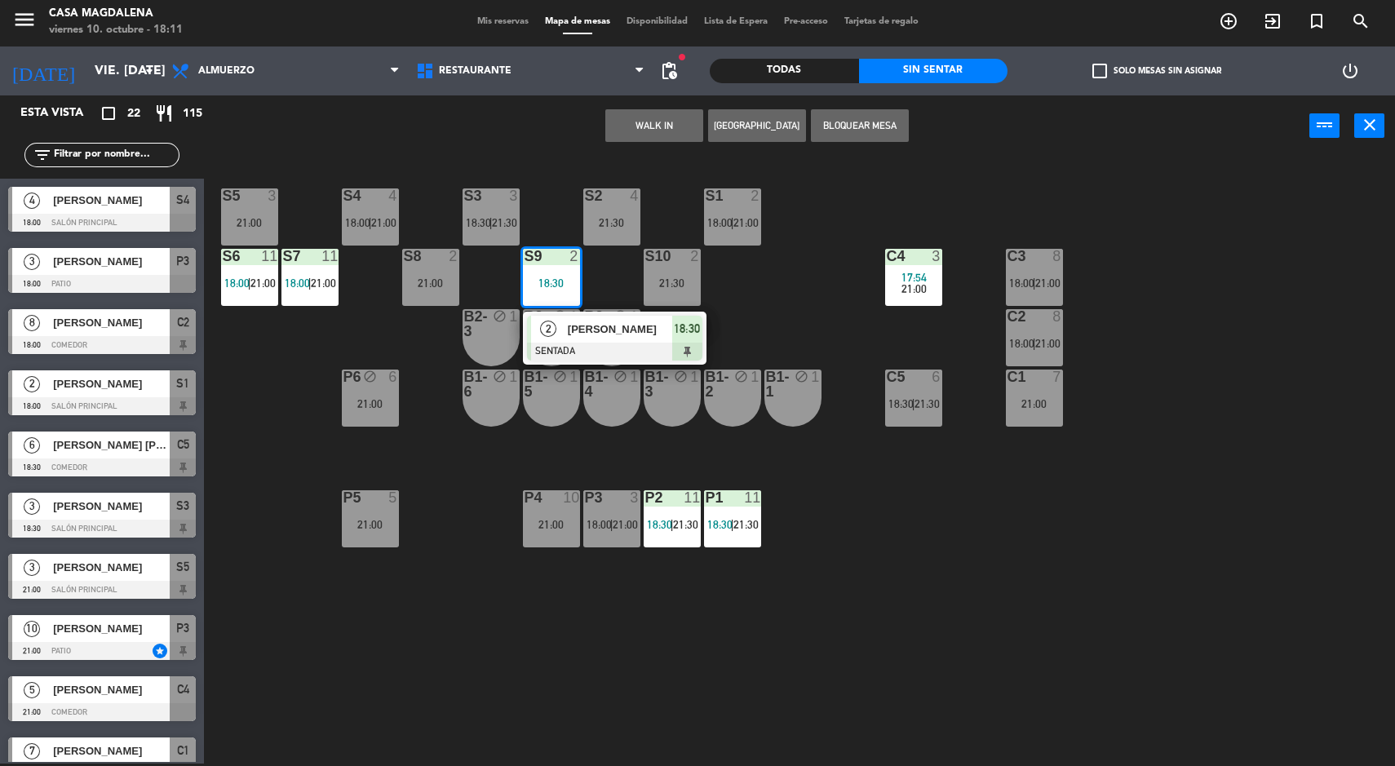
click at [452, 642] on div "S5 3 21:00 S4 4 18:00 | 21:00 S3 3 18:30 | 21:30 S2 4 21:30 S1 2 18:00 | 21:00 …" at bounding box center [806, 462] width 1177 height 607
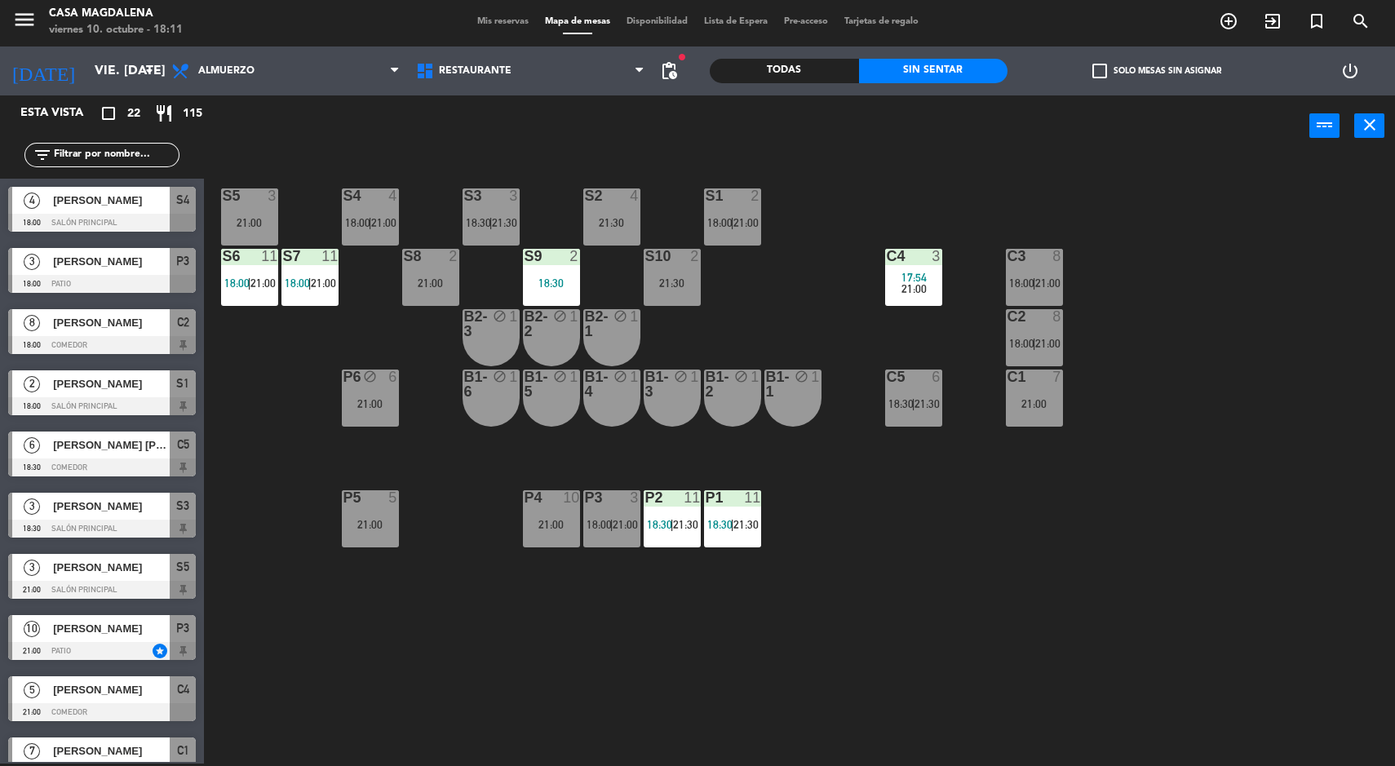
click at [425, 264] on div "S8 2" at bounding box center [430, 257] width 57 height 16
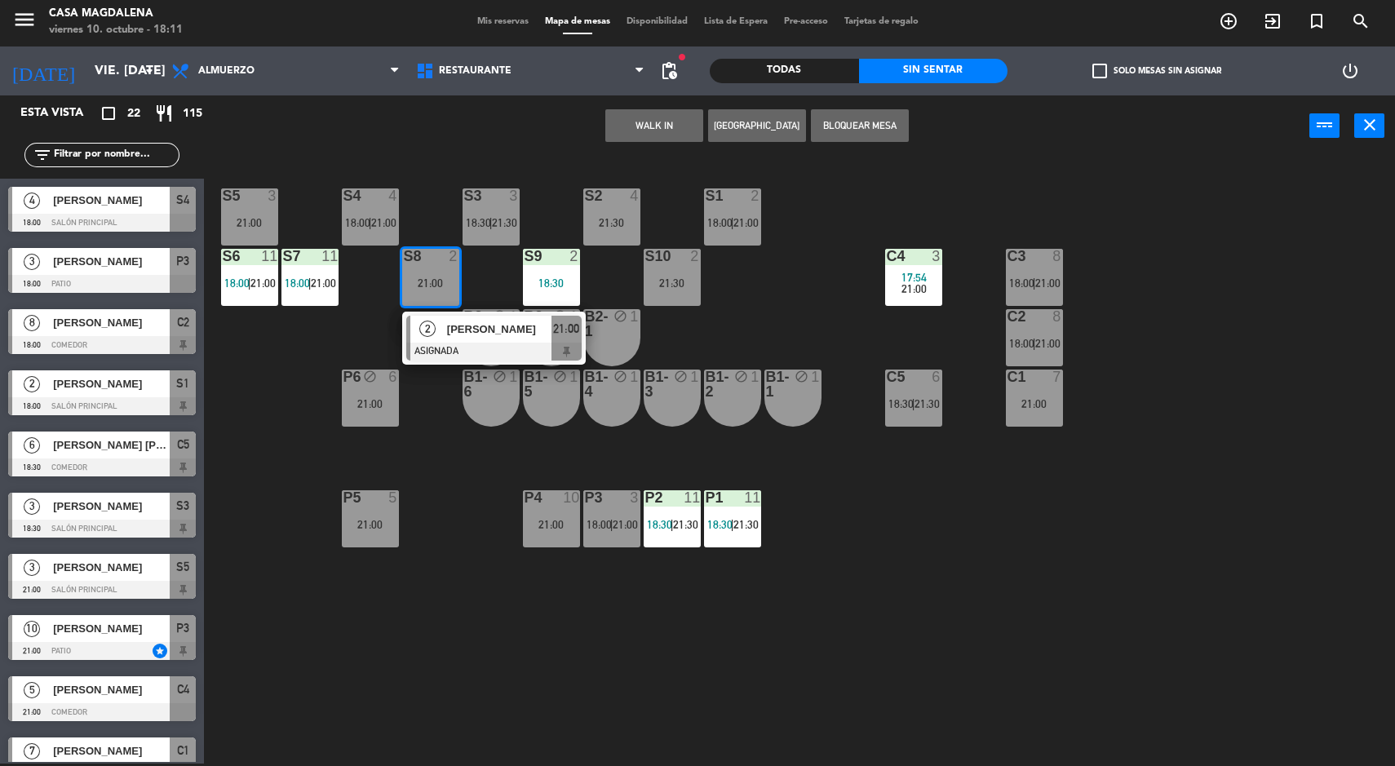
click at [486, 343] on div at bounding box center [493, 352] width 175 height 18
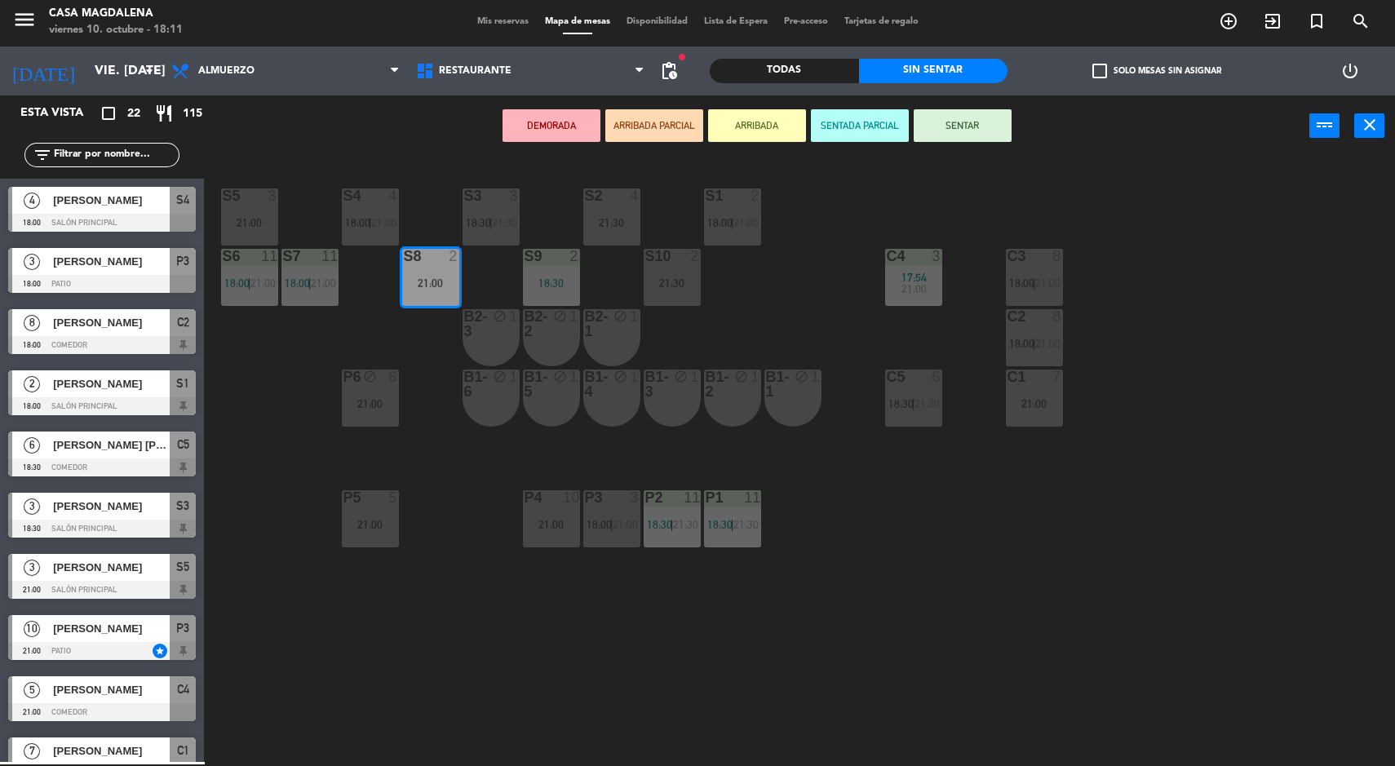
click at [550, 282] on div "18:30" at bounding box center [551, 282] width 57 height 11
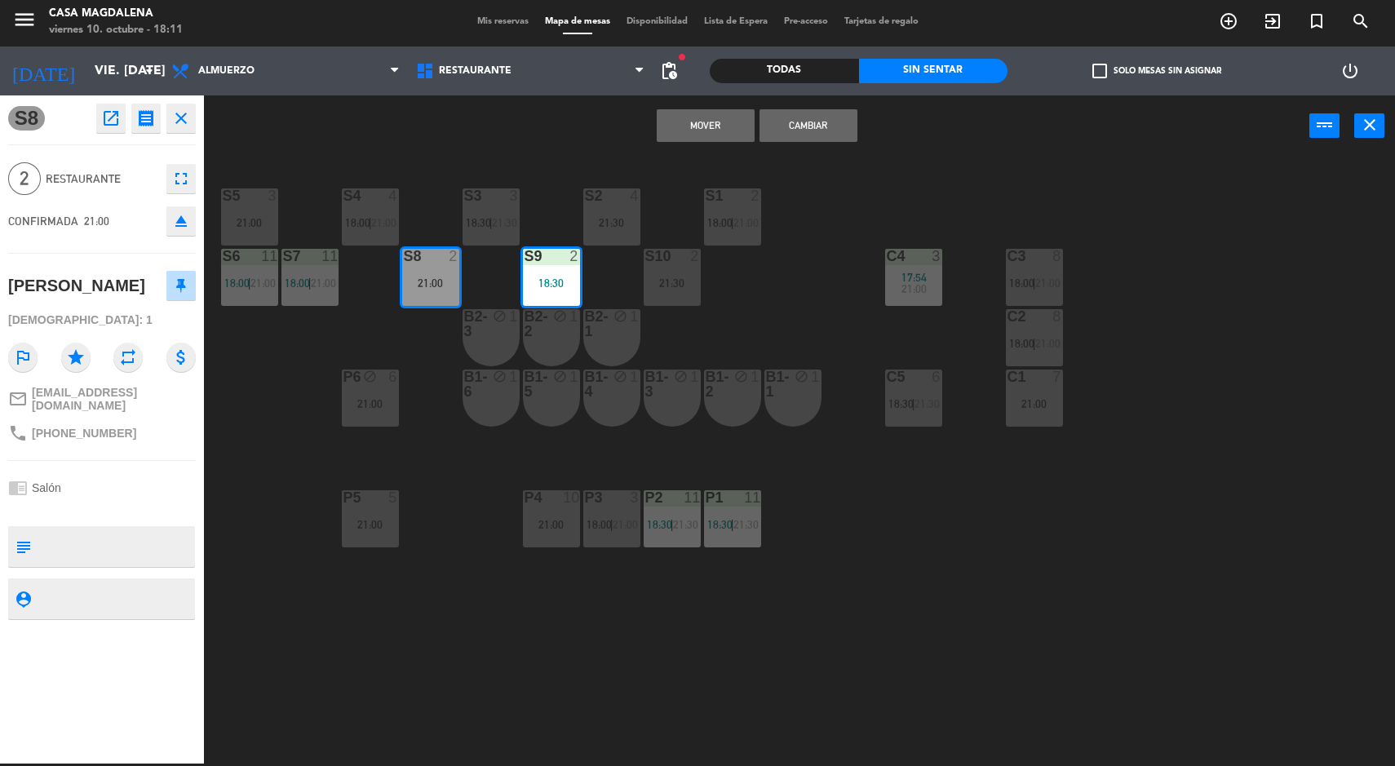
click at [685, 111] on button "Mover" at bounding box center [706, 125] width 98 height 33
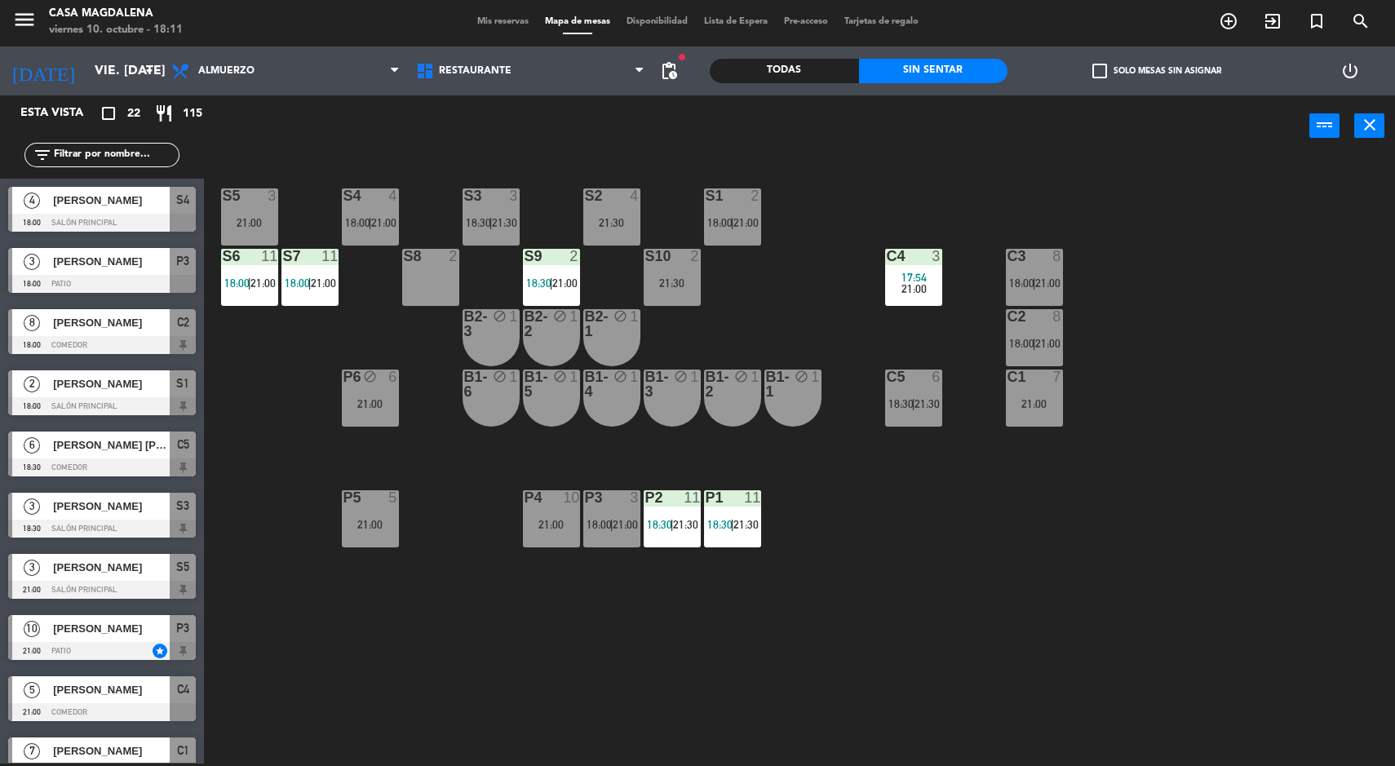
scroll to position [2, 0]
click at [450, 250] on div "2" at bounding box center [454, 256] width 10 height 15
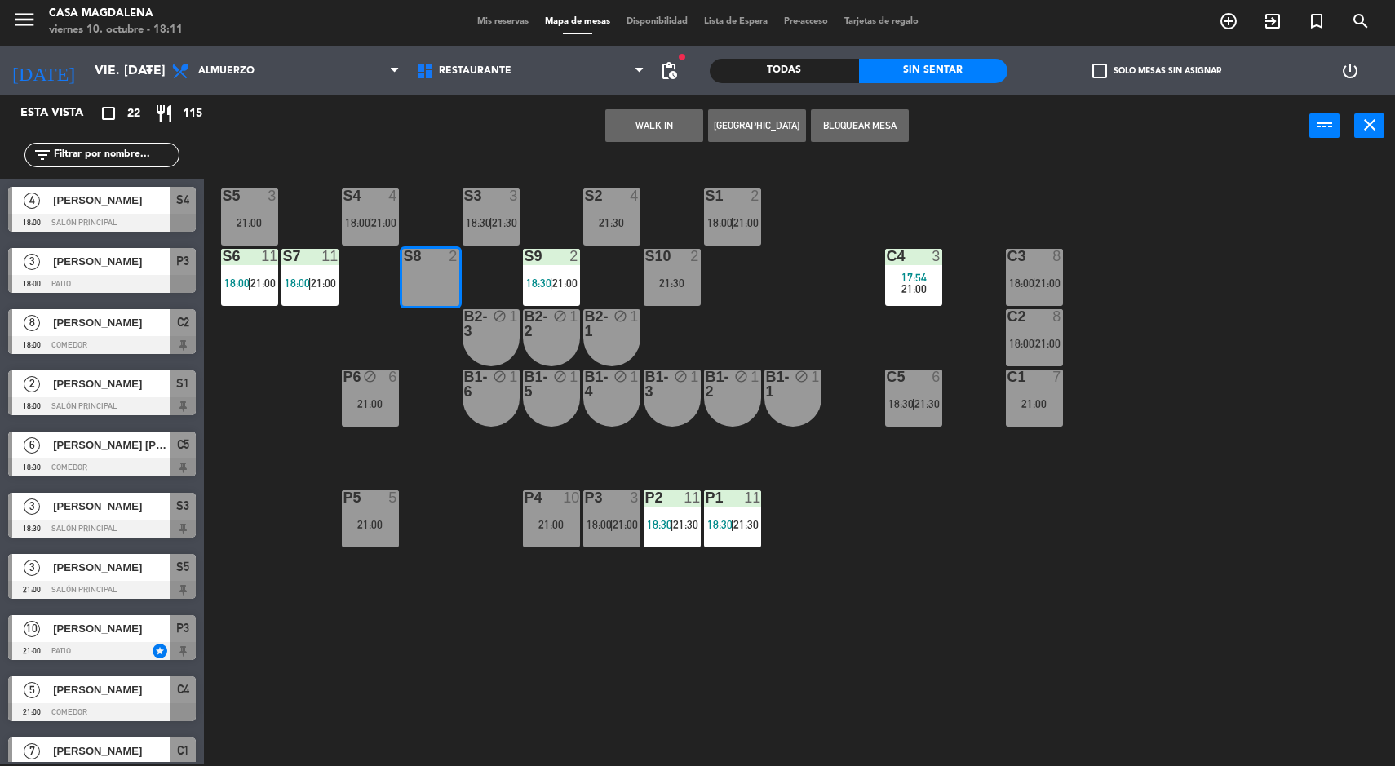
click at [857, 122] on button "Bloquear Mesa" at bounding box center [860, 125] width 98 height 33
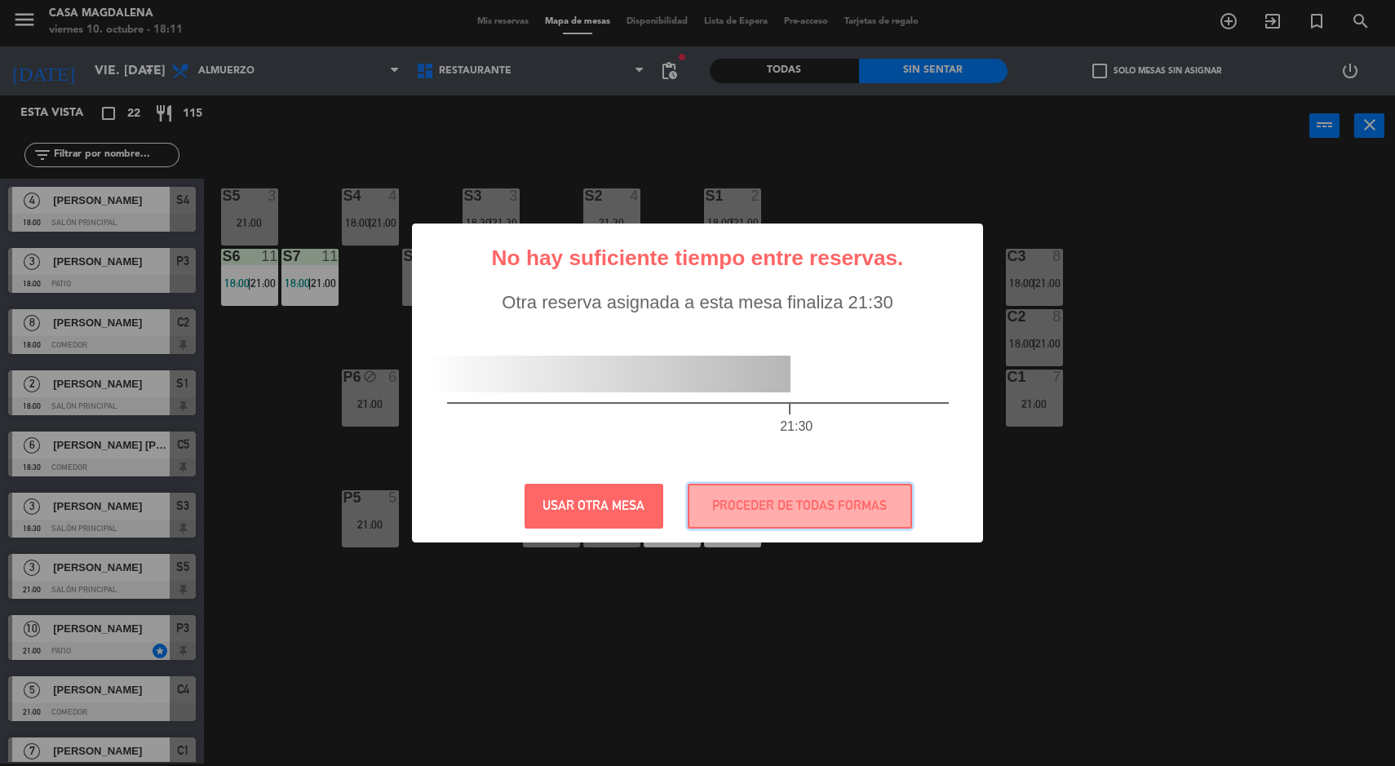
click at [836, 511] on button "PROCEDER DE TODAS FORMAS" at bounding box center [800, 506] width 224 height 45
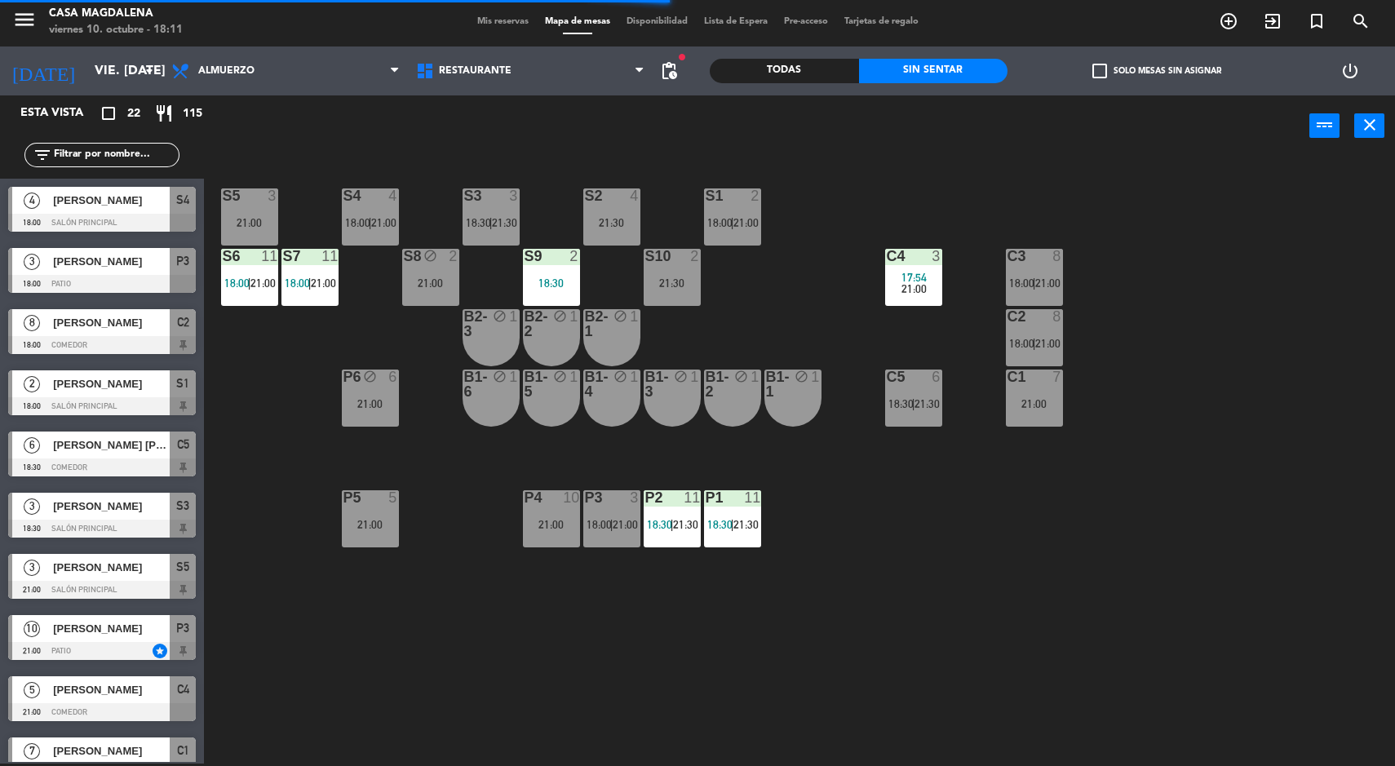
click at [276, 196] on div "3" at bounding box center [273, 195] width 10 height 15
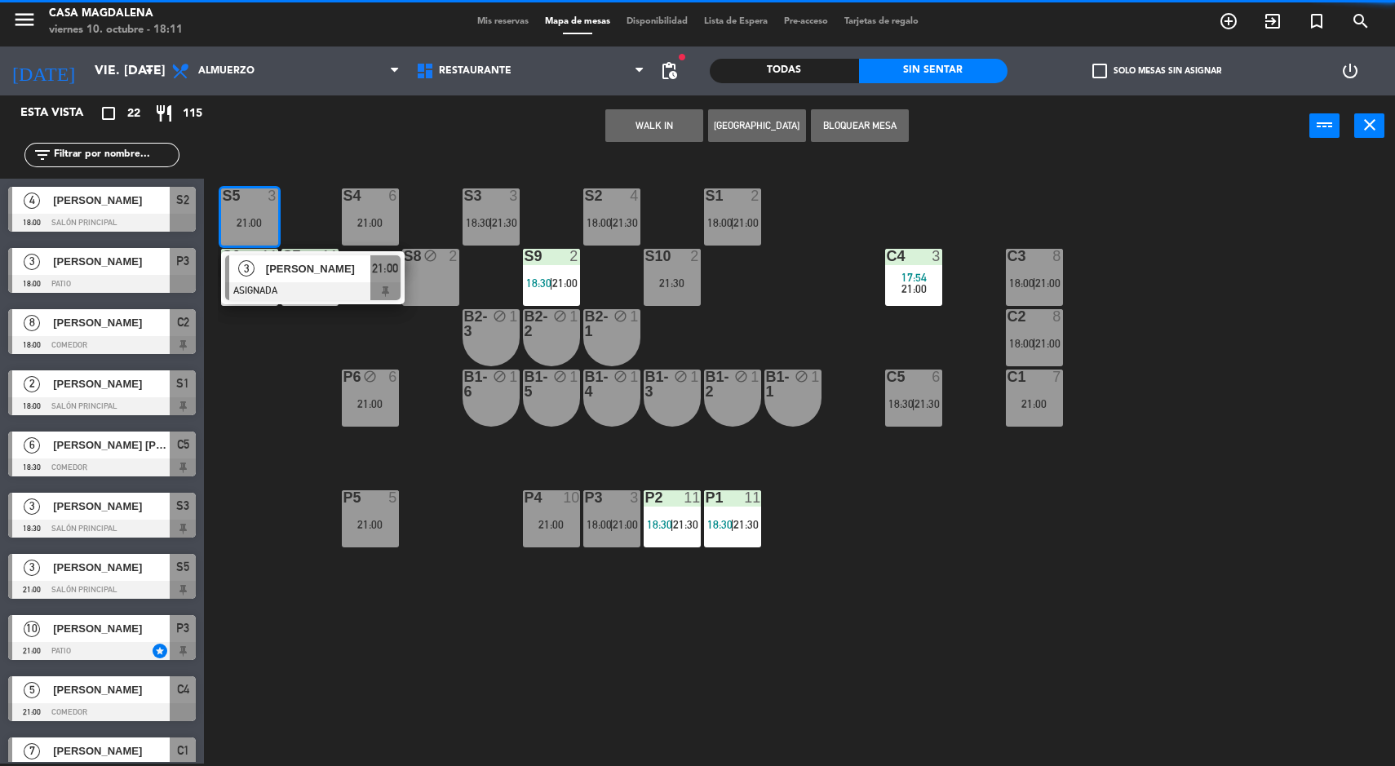
click at [698, 135] on button "WALK IN" at bounding box center [654, 125] width 98 height 33
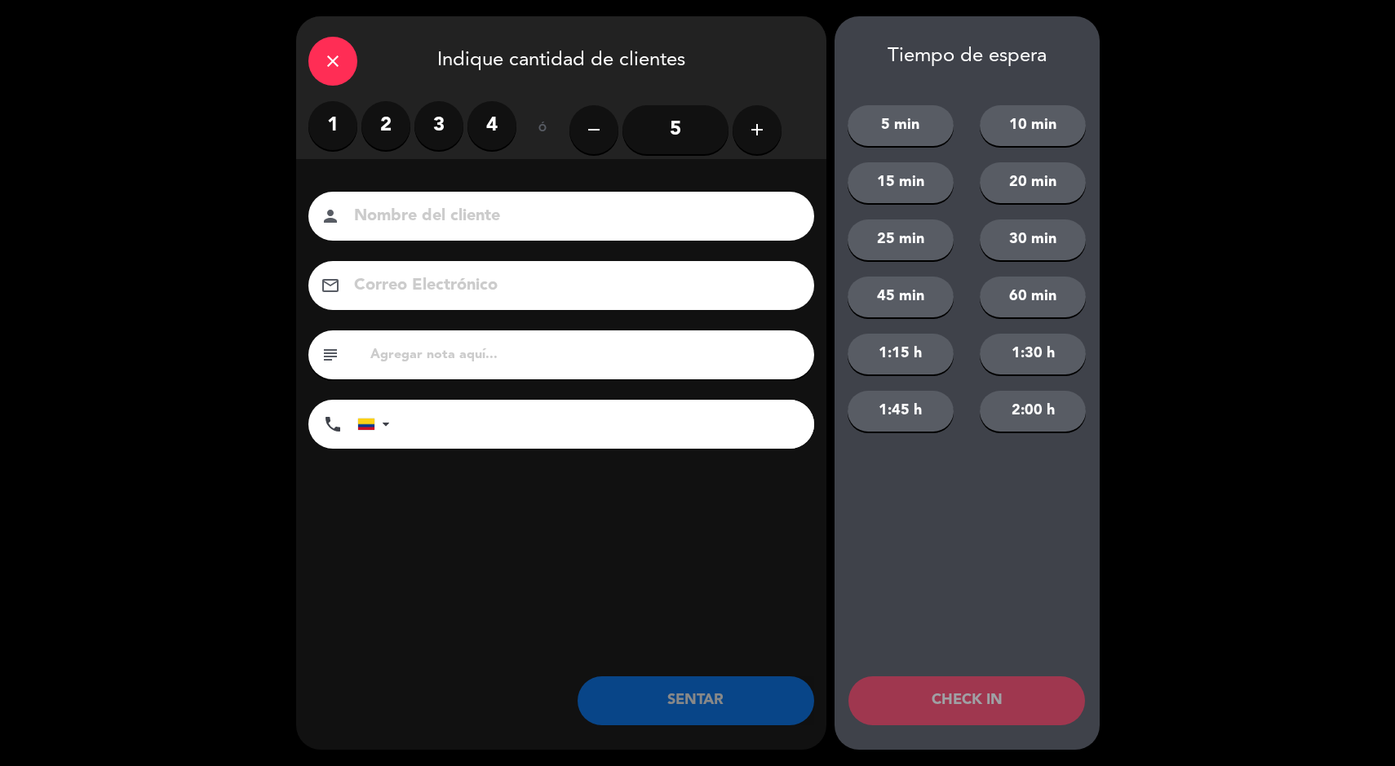
click at [461, 106] on div "1 2 3 4" at bounding box center [412, 125] width 208 height 49
click at [434, 111] on label "3" at bounding box center [438, 125] width 49 height 49
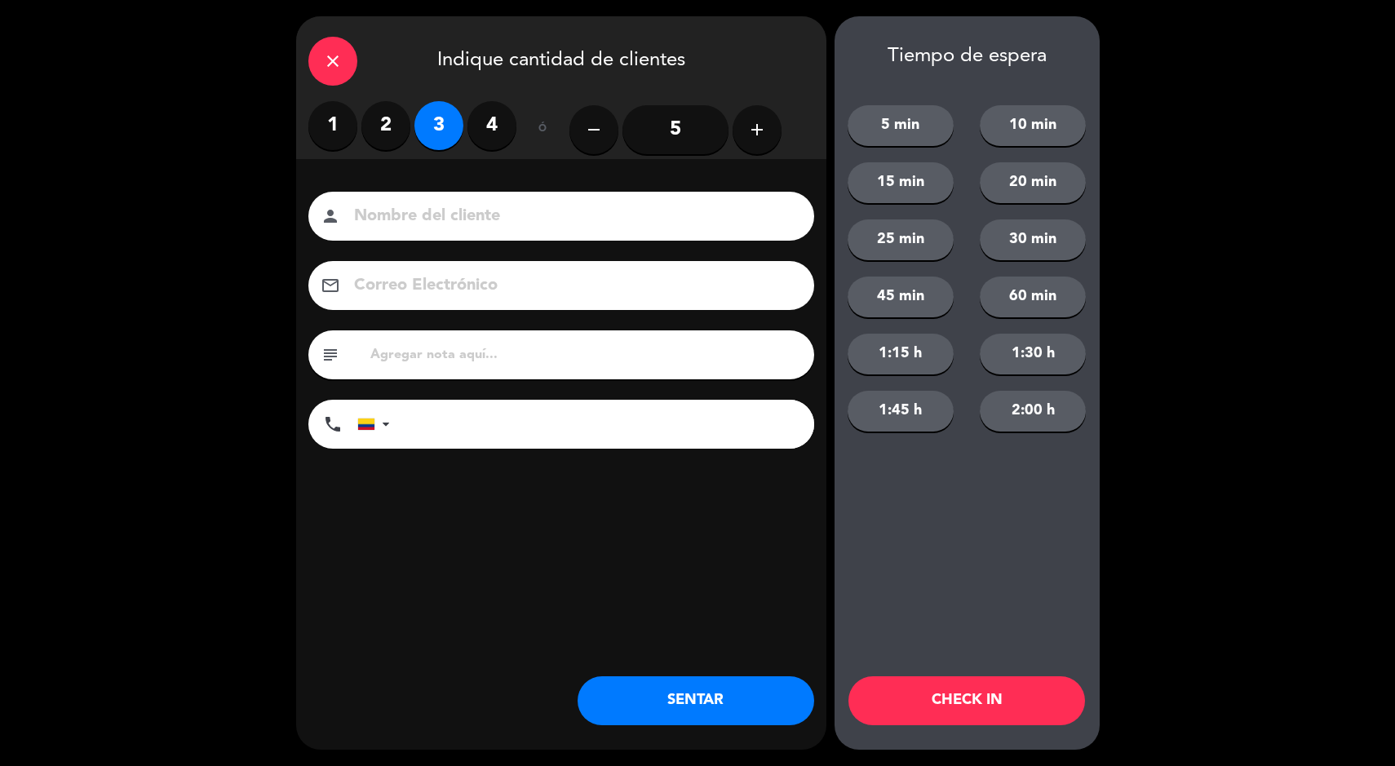
click at [692, 700] on button "SENTAR" at bounding box center [696, 700] width 237 height 49
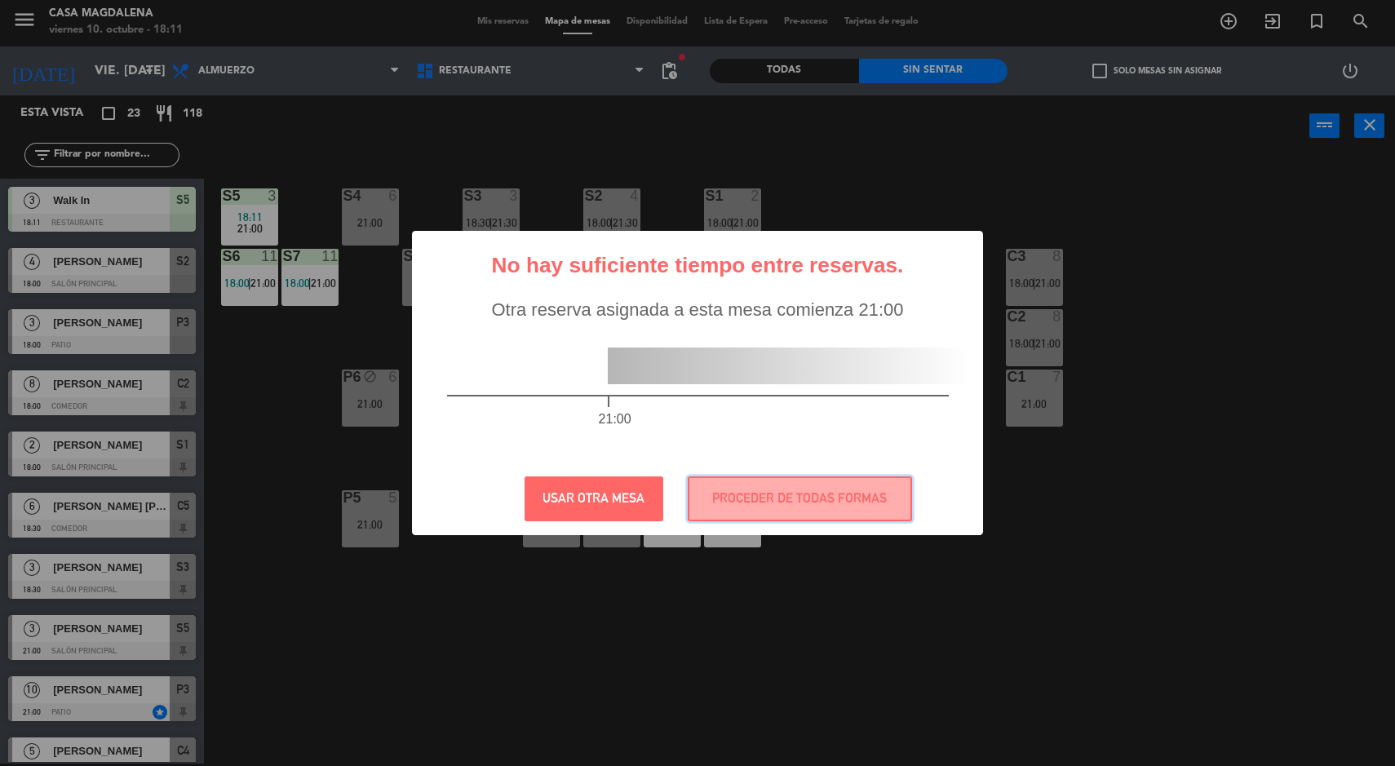
click at [812, 498] on button "PROCEDER DE TODAS FORMAS" at bounding box center [800, 498] width 224 height 45
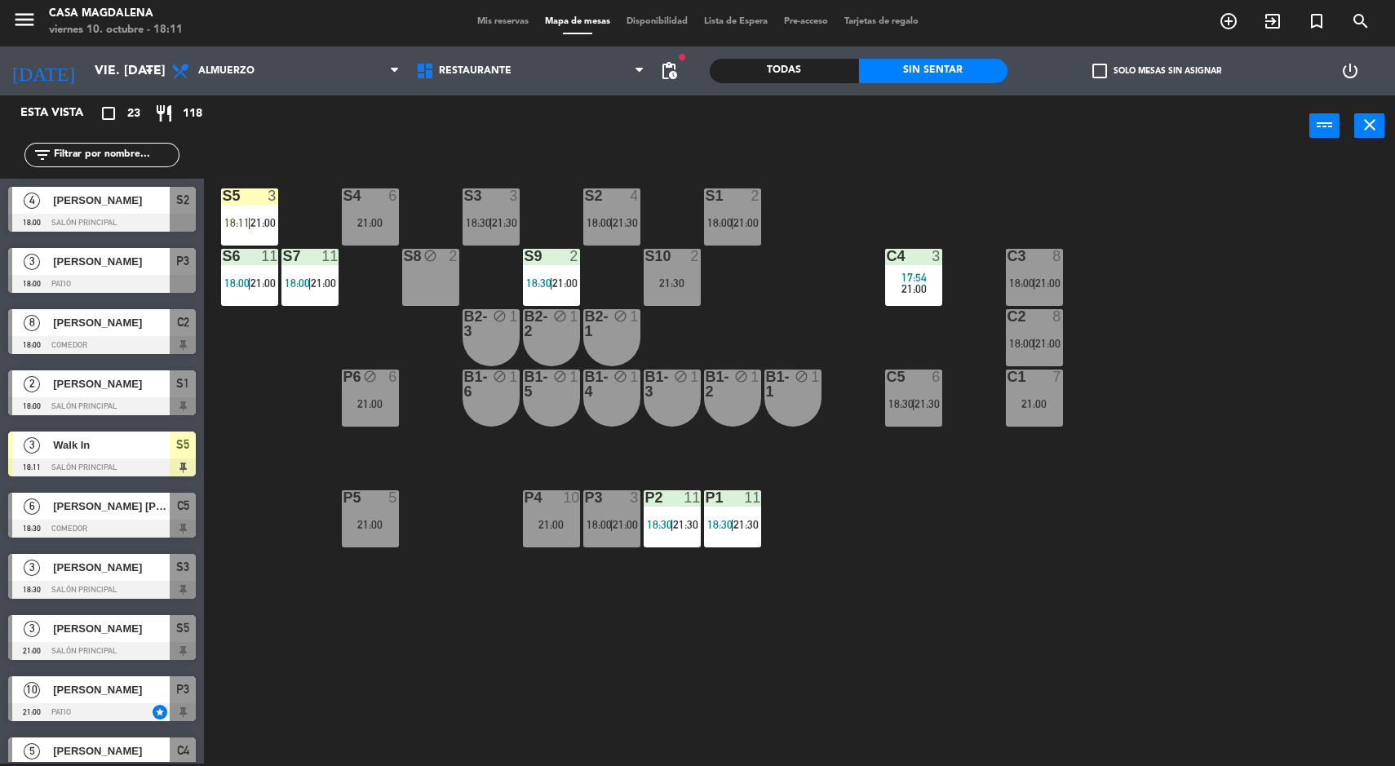
click at [245, 218] on span "18:11" at bounding box center [236, 222] width 25 height 13
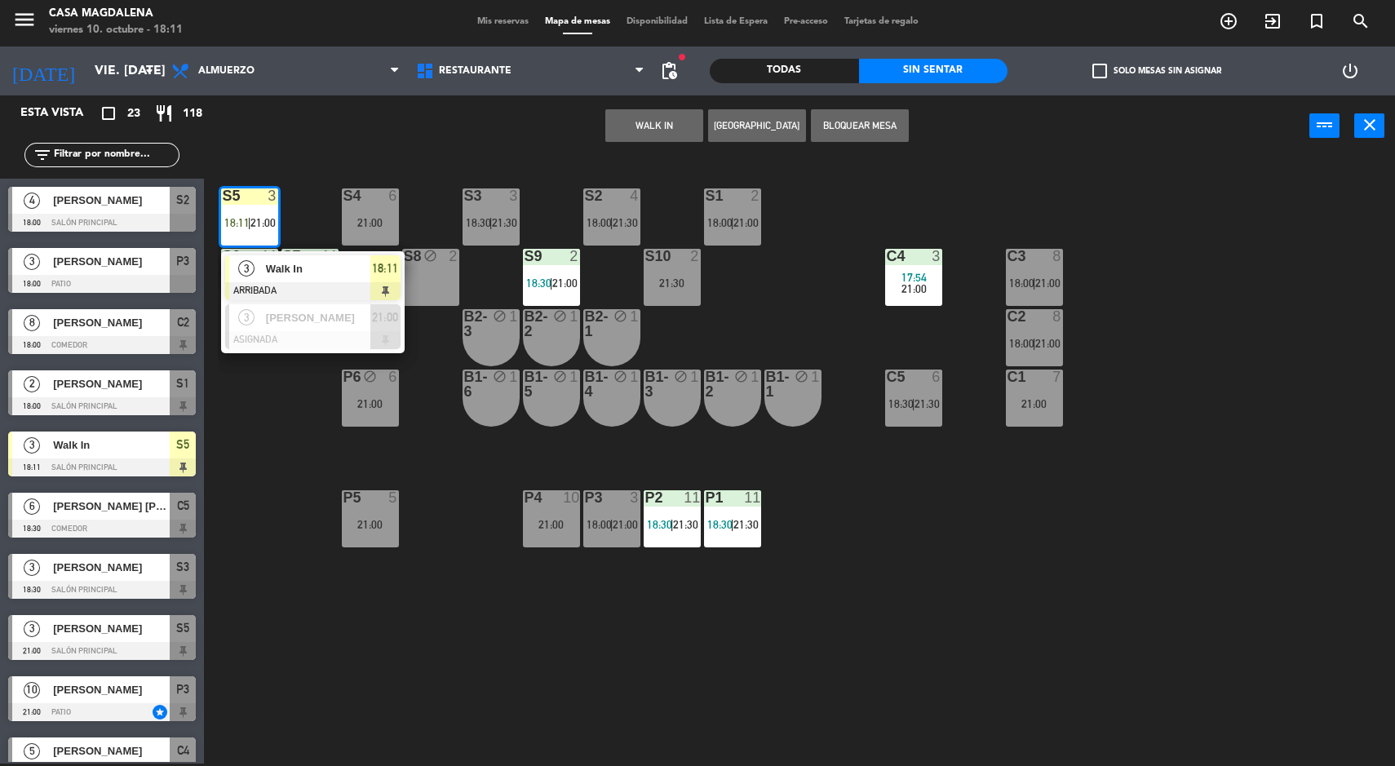
click at [257, 272] on div "3" at bounding box center [246, 268] width 35 height 27
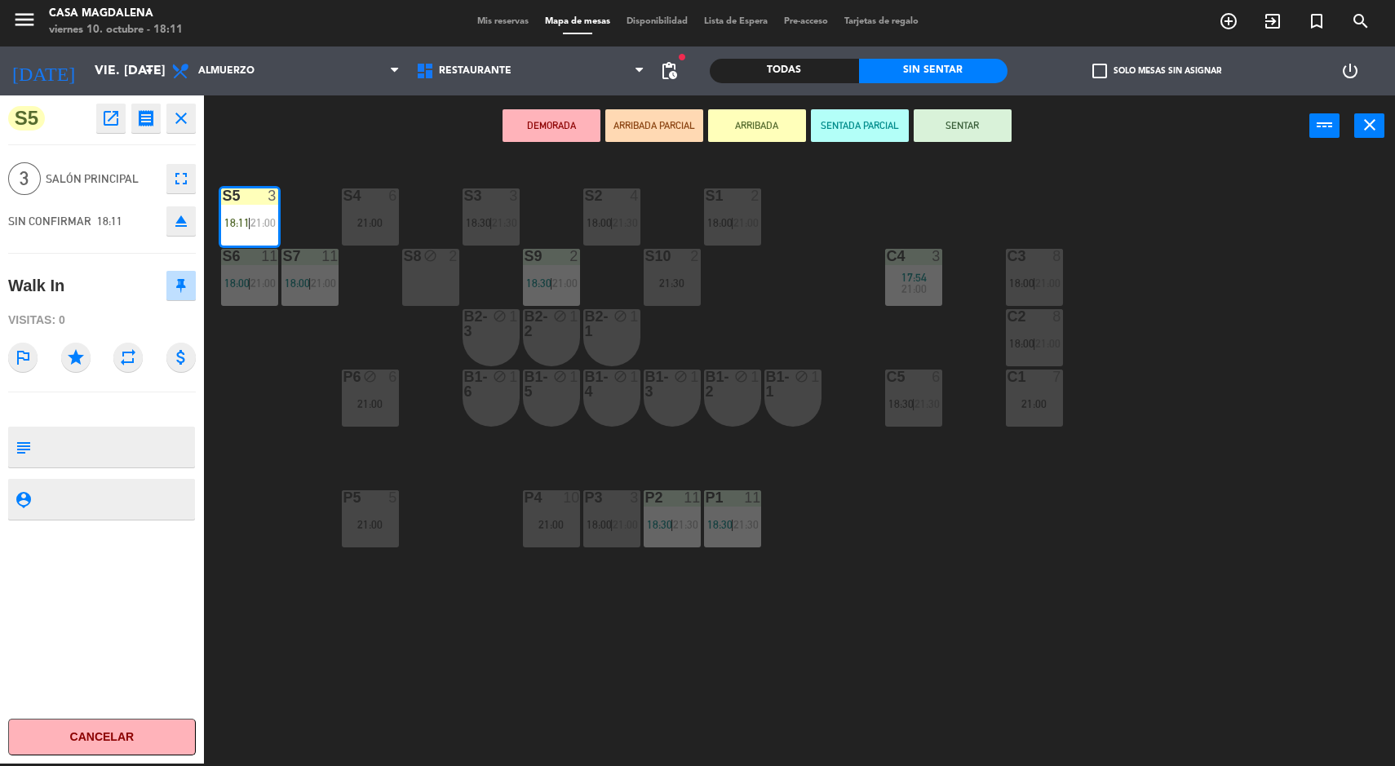
click at [965, 114] on button "SENTAR" at bounding box center [963, 125] width 98 height 33
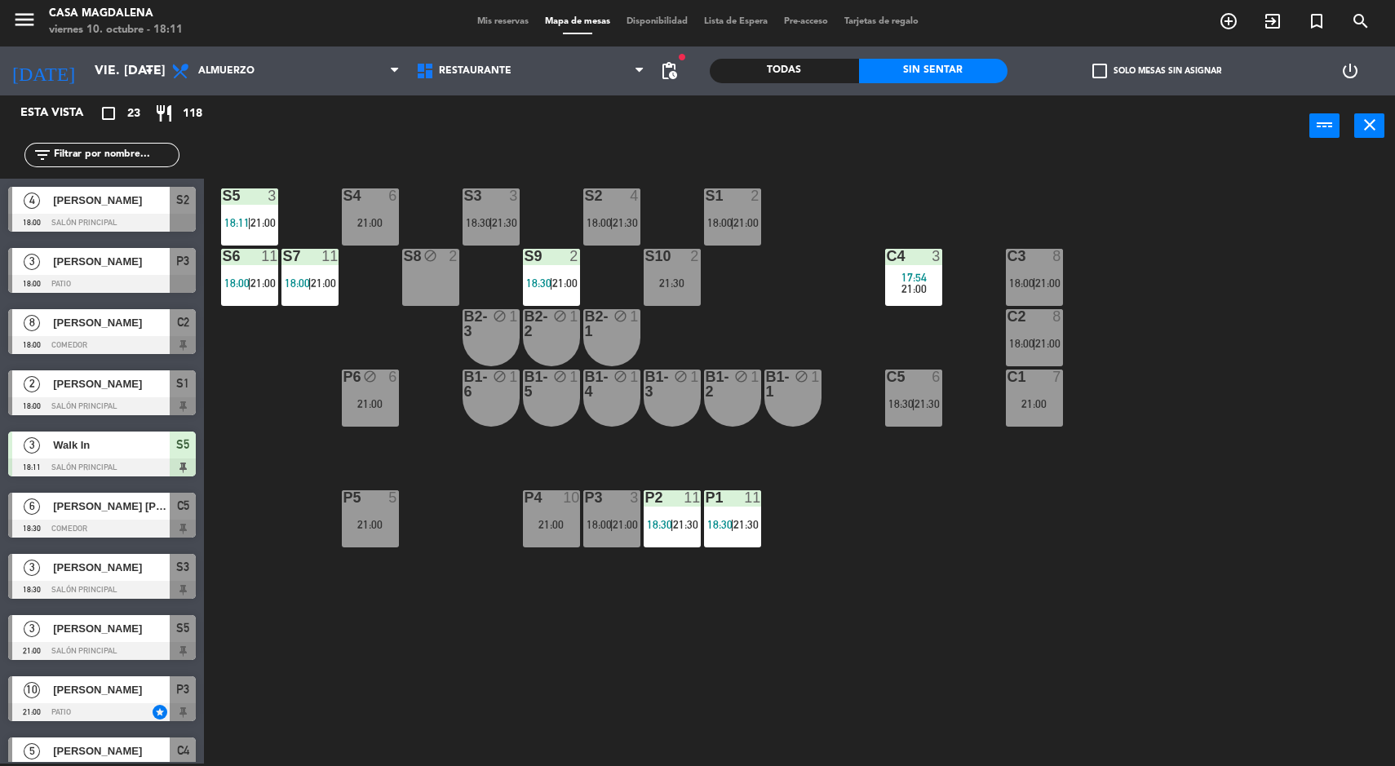
click at [1236, 551] on div "S5 3 18:11 | 21:00 S4 6 21:00 S3 3 18:30 | 21:30 S2 4 18:00 | 21:30 S1 2 18:00 …" at bounding box center [806, 462] width 1177 height 607
click at [755, 221] on span "21:00" at bounding box center [745, 222] width 25 height 13
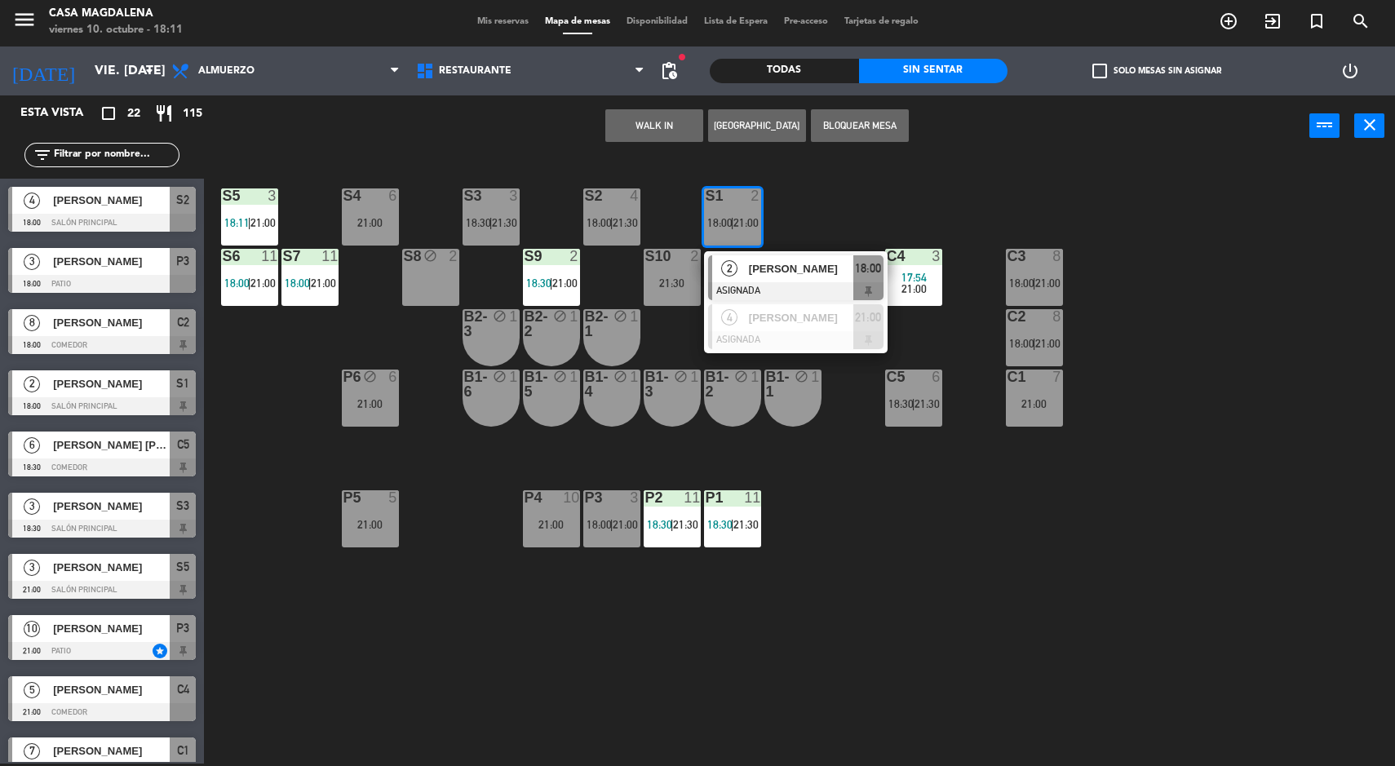
click at [764, 257] on div "[PERSON_NAME]" at bounding box center [800, 268] width 106 height 27
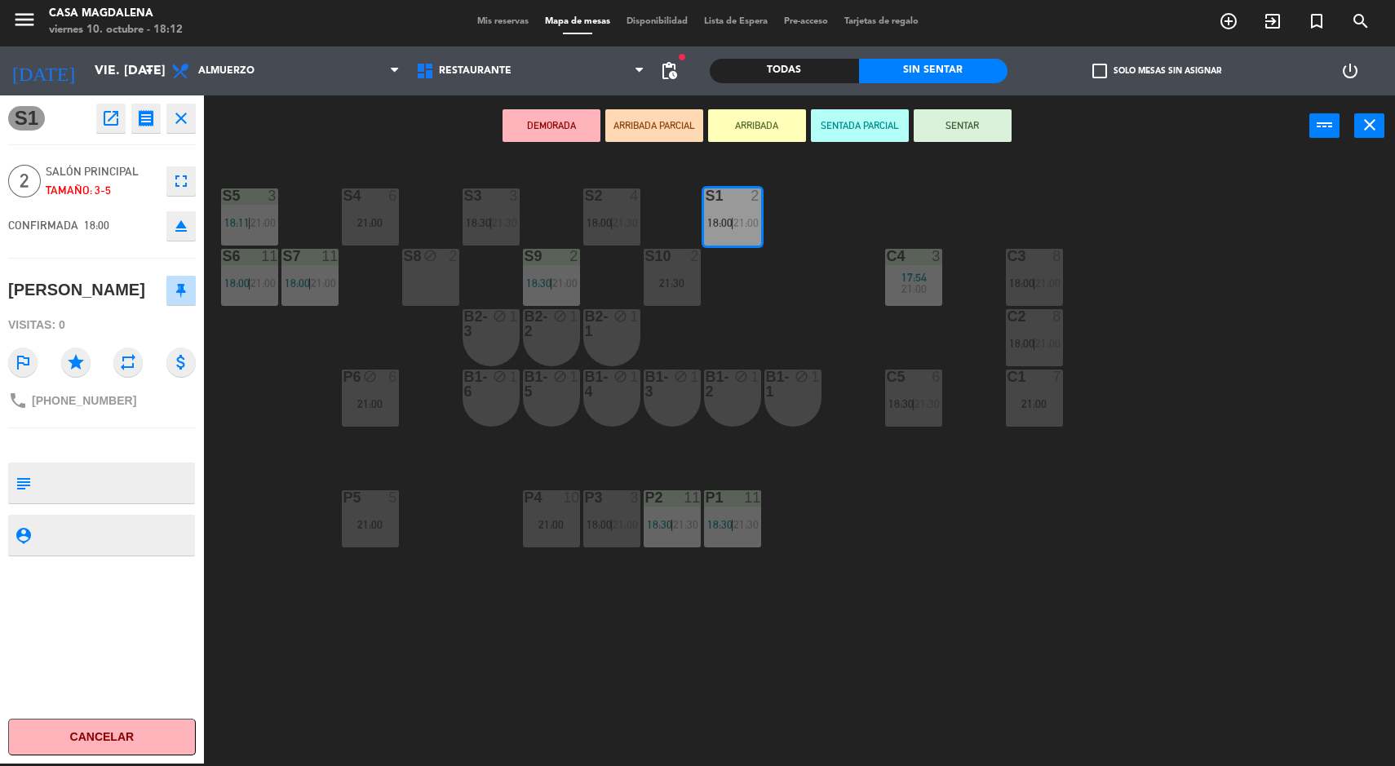
click at [980, 136] on button "SENTAR" at bounding box center [963, 125] width 98 height 33
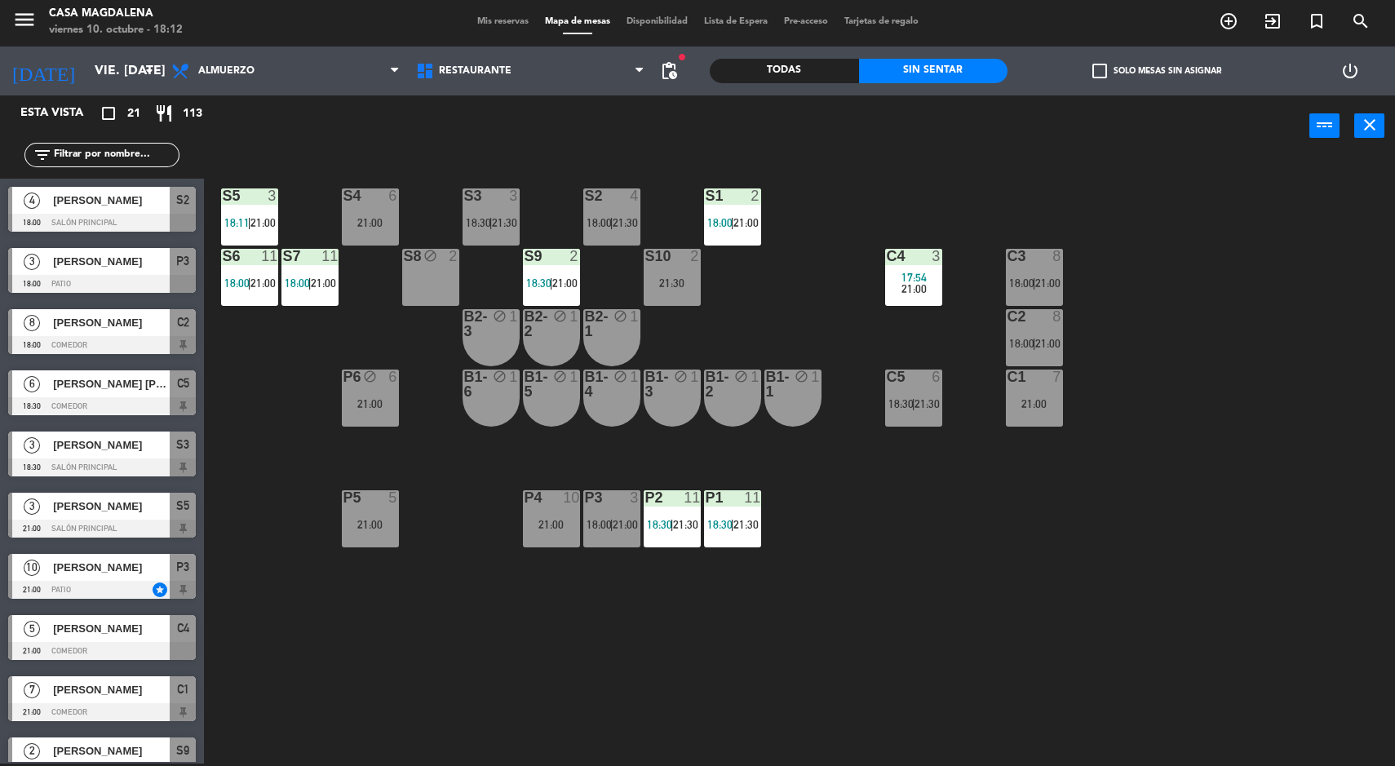
click at [1233, 590] on div "S5 3 18:11 | 21:00 S4 6 21:00 S3 3 18:30 | 21:30 S2 4 18:00 | 21:30 S1 2 18:00 …" at bounding box center [806, 462] width 1177 height 607
click at [290, 702] on div "S5 3 18:11 | 21:00 S4 6 21:00 S3 3 18:30 | 21:30 S2 4 18:00 | 21:30 S1 2 18:00 …" at bounding box center [806, 462] width 1177 height 607
click at [586, 189] on div "S2" at bounding box center [585, 195] width 1 height 15
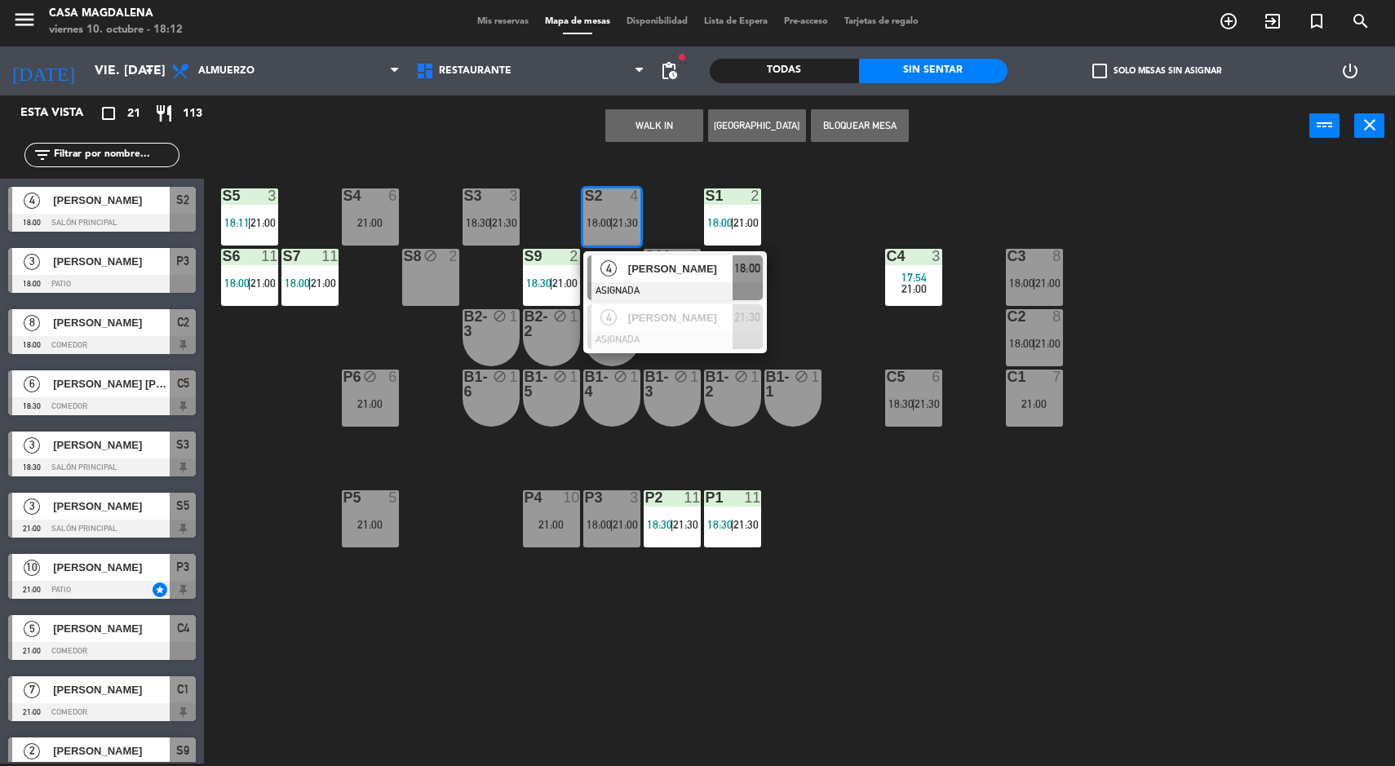
click at [657, 224] on div "S5 3 18:11 | 21:00 S4 6 21:00 S3 3 18:30 | 21:30 S2 4 18:00 | 21:30 4 [PERSON_N…" at bounding box center [806, 462] width 1177 height 607
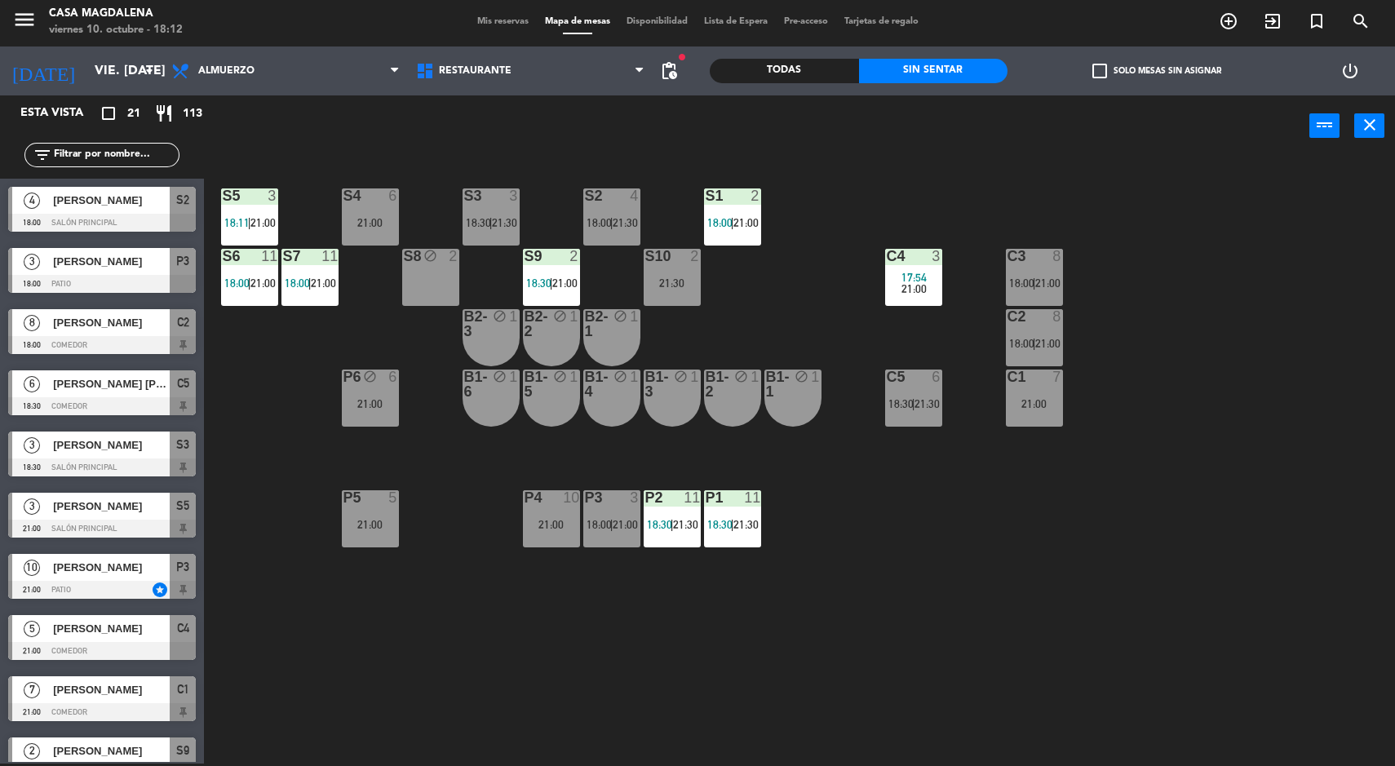
click at [381, 684] on div "S5 3 18:11 | 21:00 S4 6 21:00 S3 3 18:30 | 21:30 S2 4 18:00 | 21:30 S1 2 18:00 …" at bounding box center [806, 462] width 1177 height 607
click at [418, 716] on div "S5 3 18:11 | 21:00 S4 6 21:00 S3 3 18:30 | 21:30 S2 4 18:00 | 21:30 S1 2 18:00 …" at bounding box center [806, 462] width 1177 height 607
click at [440, 277] on div "S8 block 2" at bounding box center [430, 277] width 57 height 57
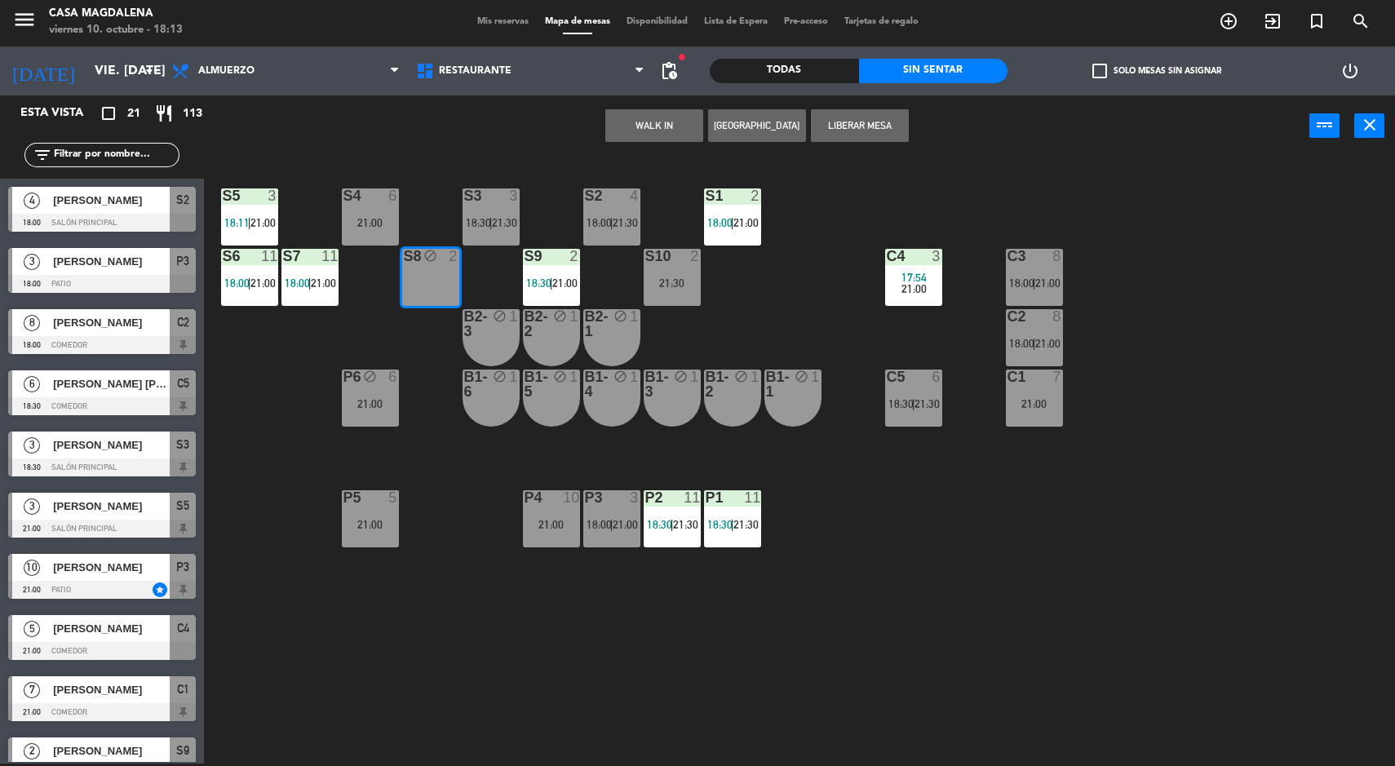
click at [659, 125] on button "WALK IN" at bounding box center [654, 125] width 98 height 33
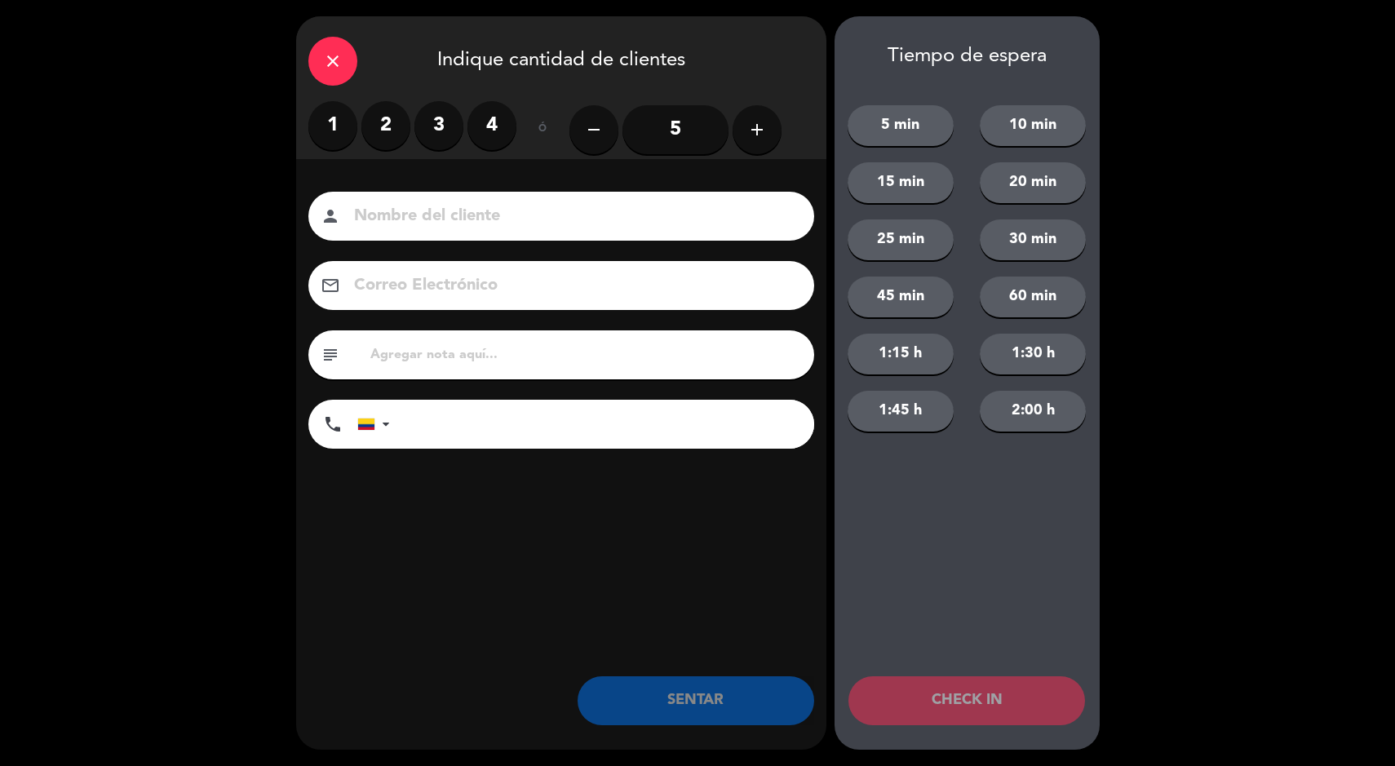
click at [401, 115] on label "2" at bounding box center [385, 125] width 49 height 49
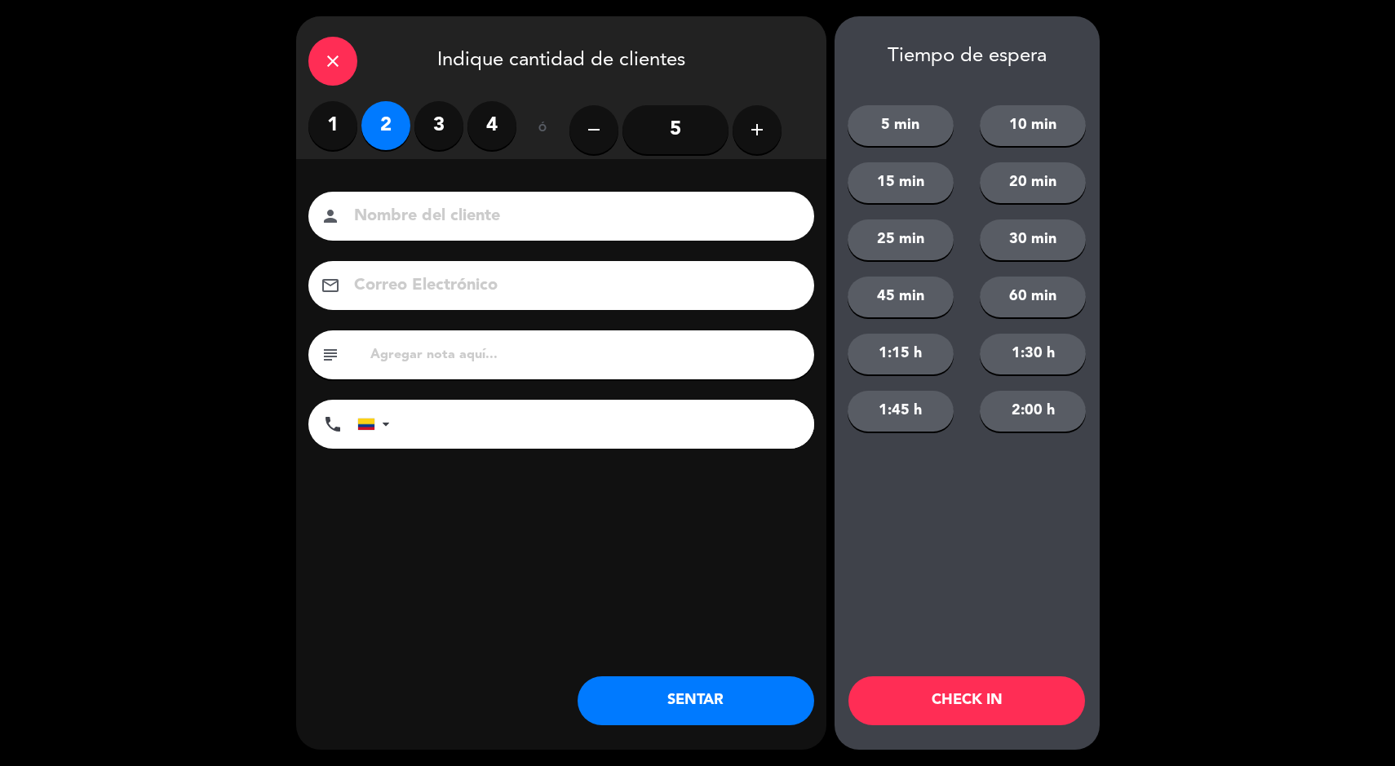
click at [692, 681] on button "SENTAR" at bounding box center [696, 700] width 237 height 49
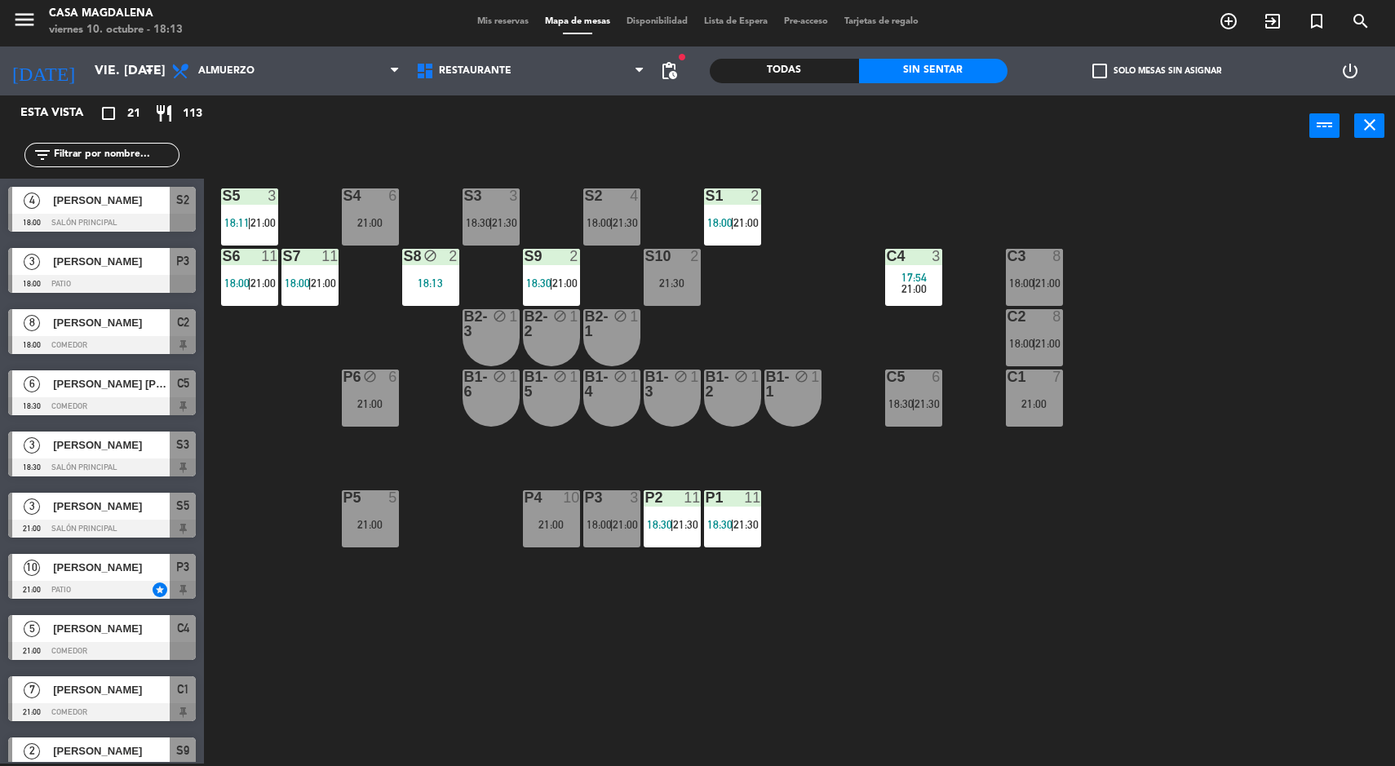
click at [442, 271] on div "S8 block 2 18:13" at bounding box center [430, 277] width 57 height 57
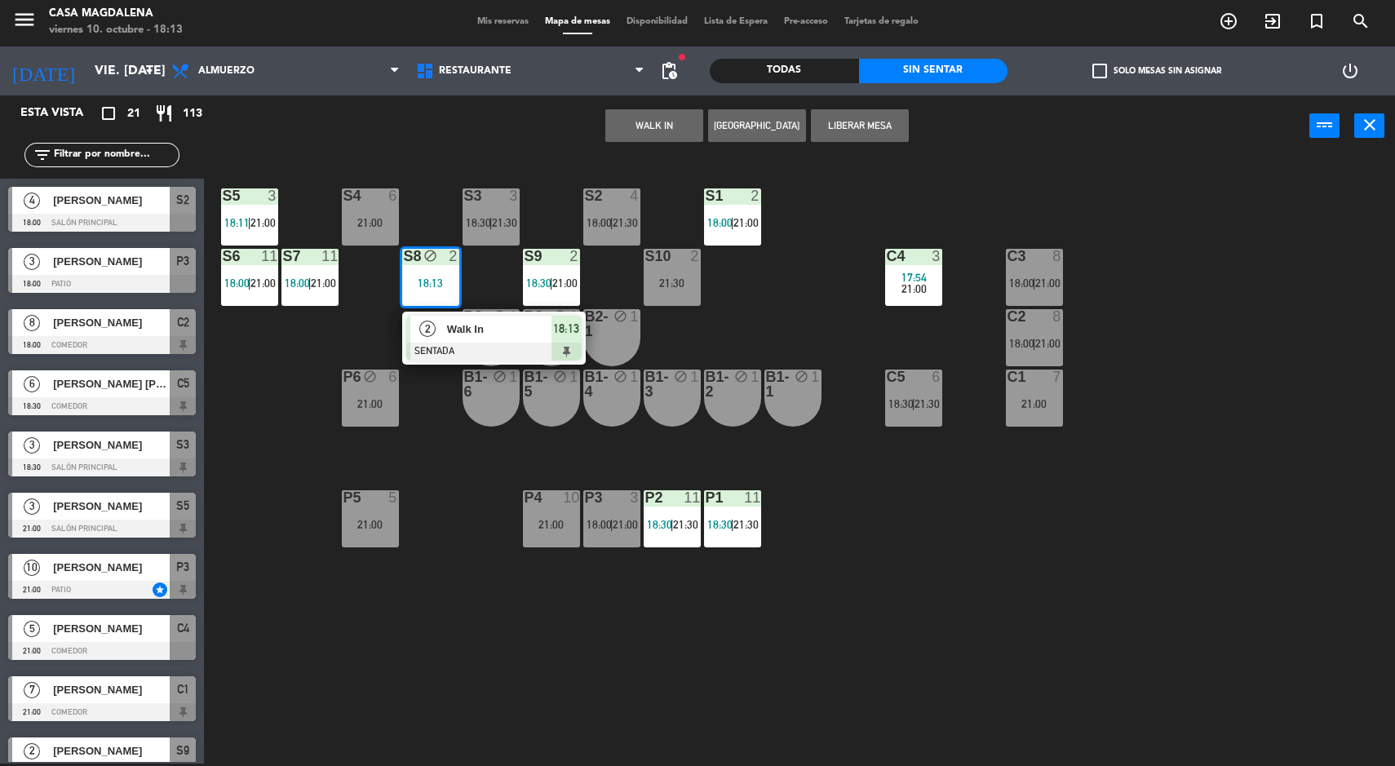
click at [670, 277] on div "21:30" at bounding box center [672, 282] width 57 height 11
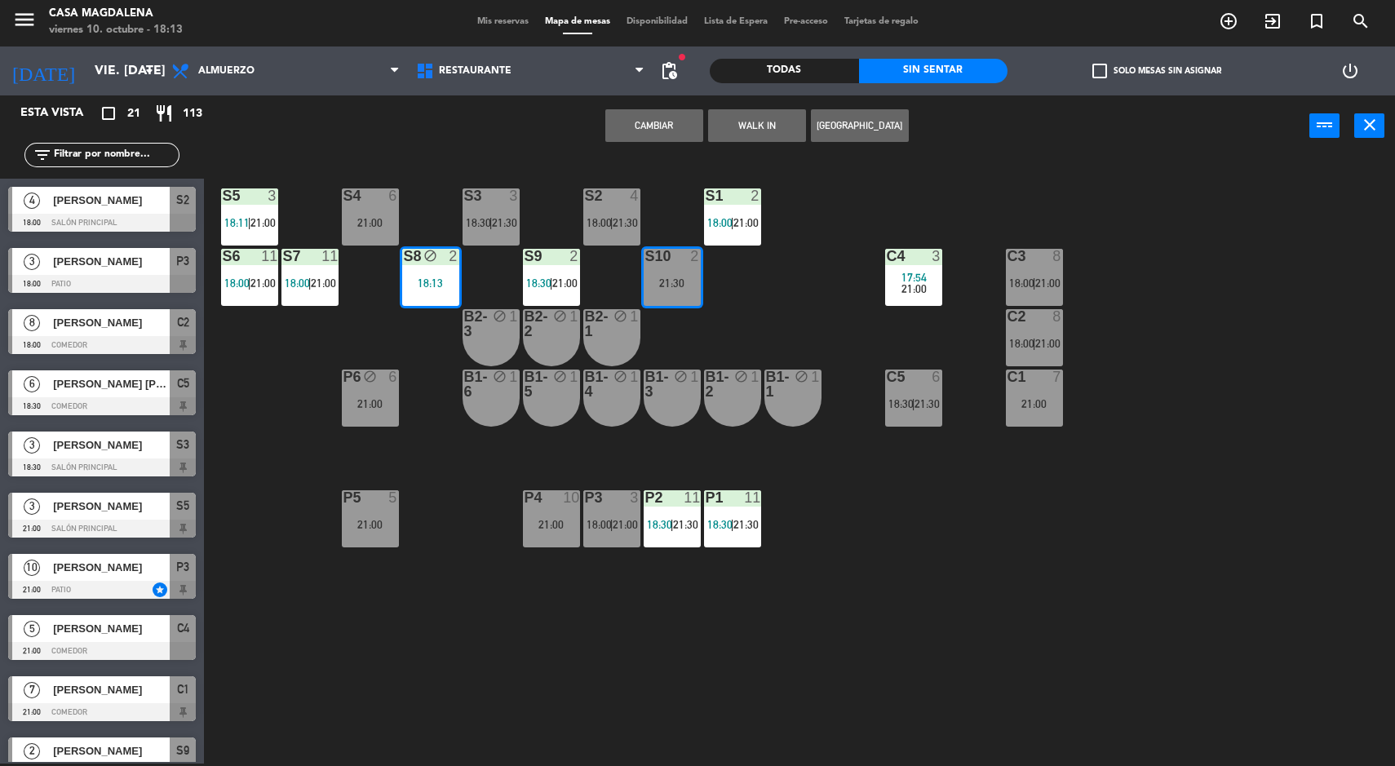
click at [650, 126] on button "Cambiar" at bounding box center [654, 125] width 98 height 33
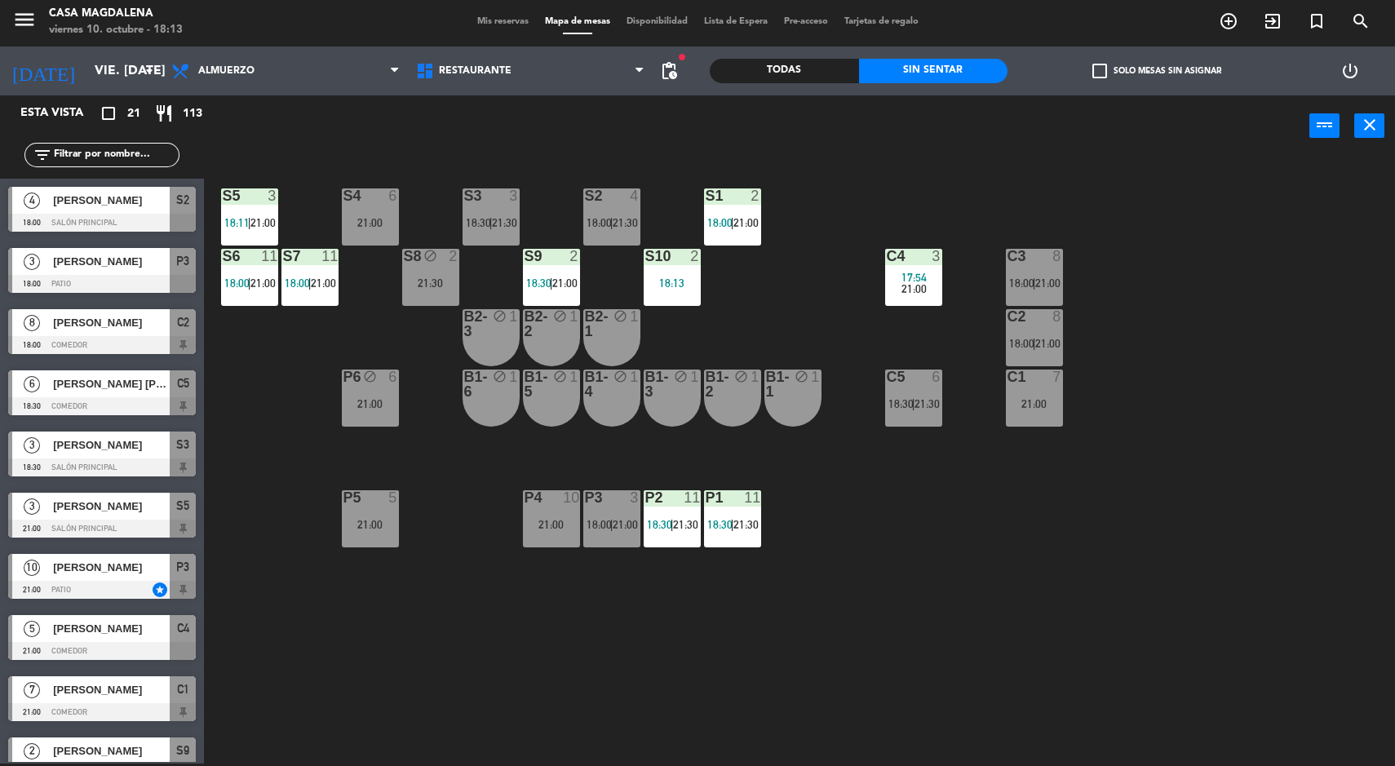
click at [551, 281] on span "|" at bounding box center [551, 283] width 3 height 13
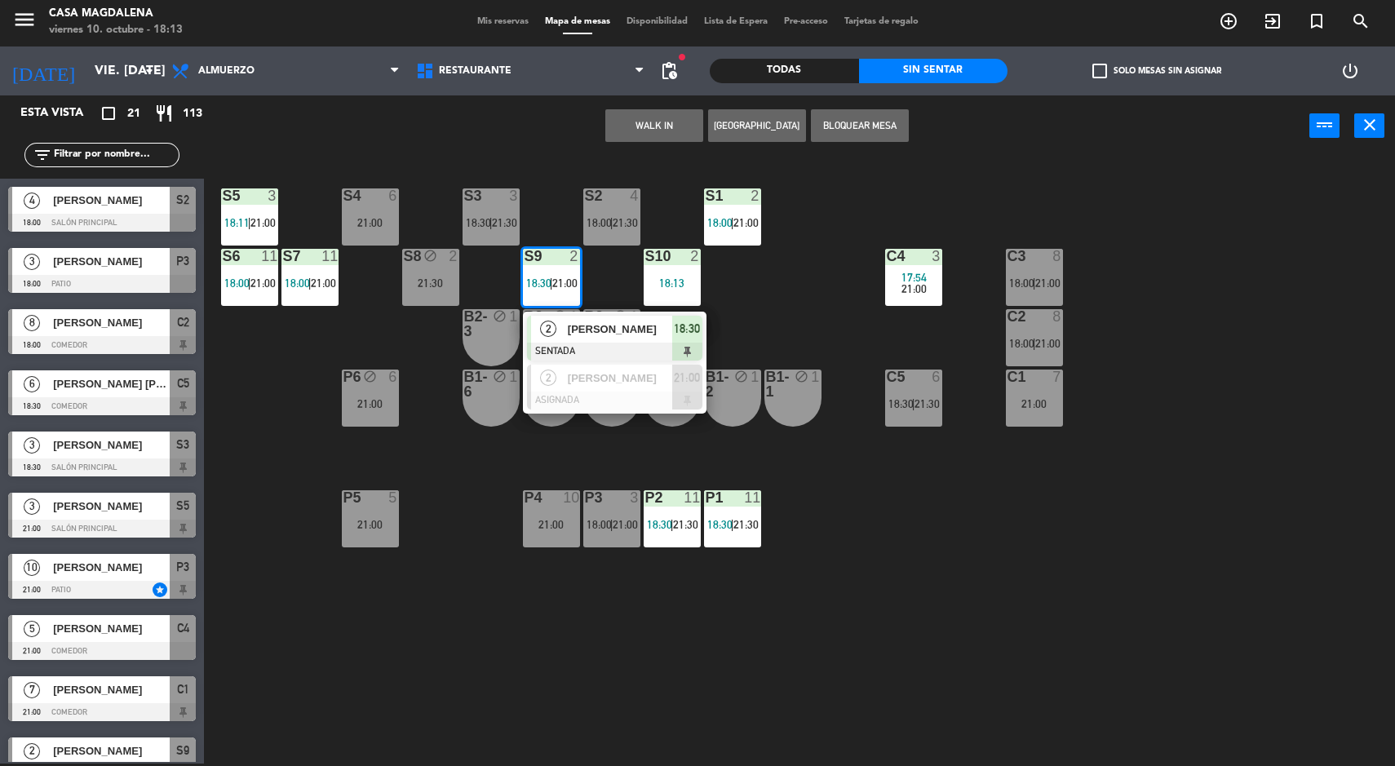
click at [626, 410] on div "2 [PERSON_NAME] ASIGNADA 21:00" at bounding box center [615, 387] width 184 height 53
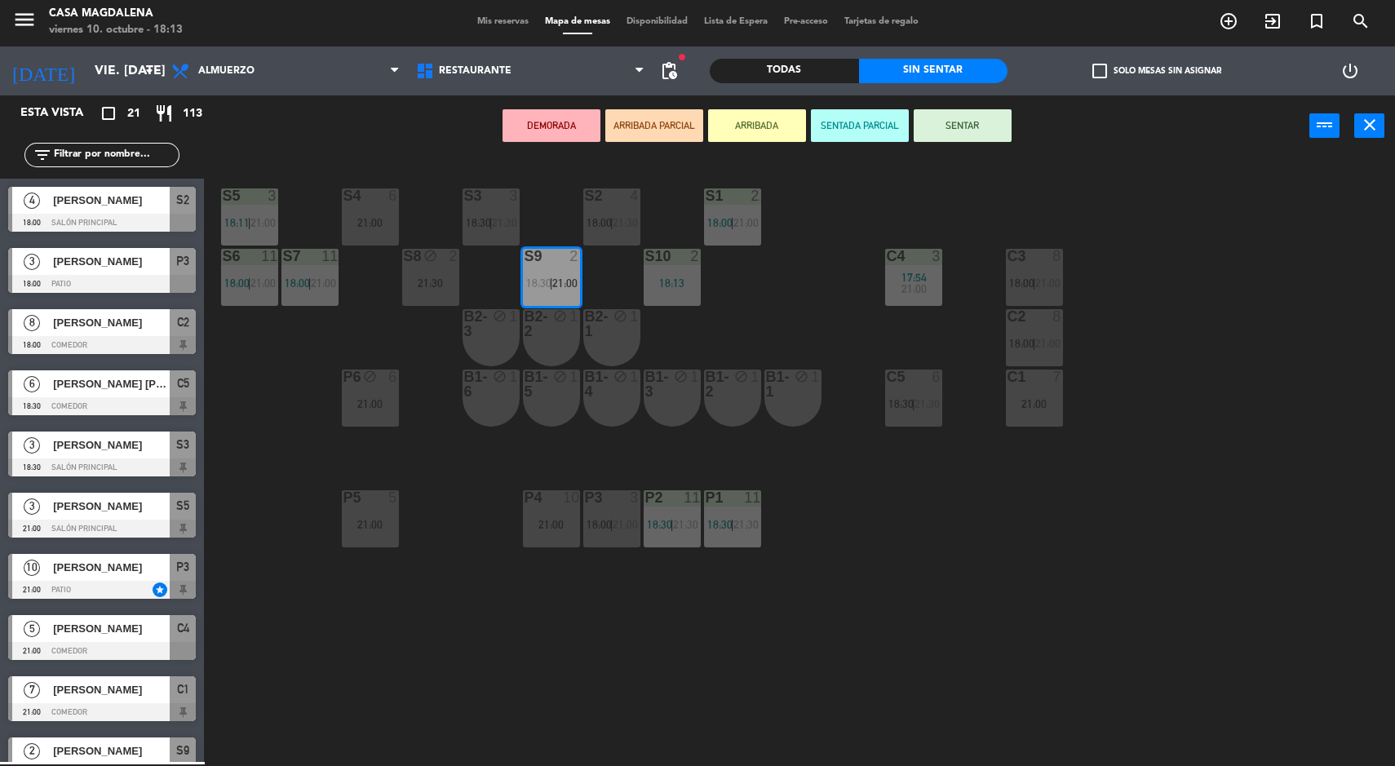
click at [446, 257] on div "2" at bounding box center [457, 256] width 27 height 15
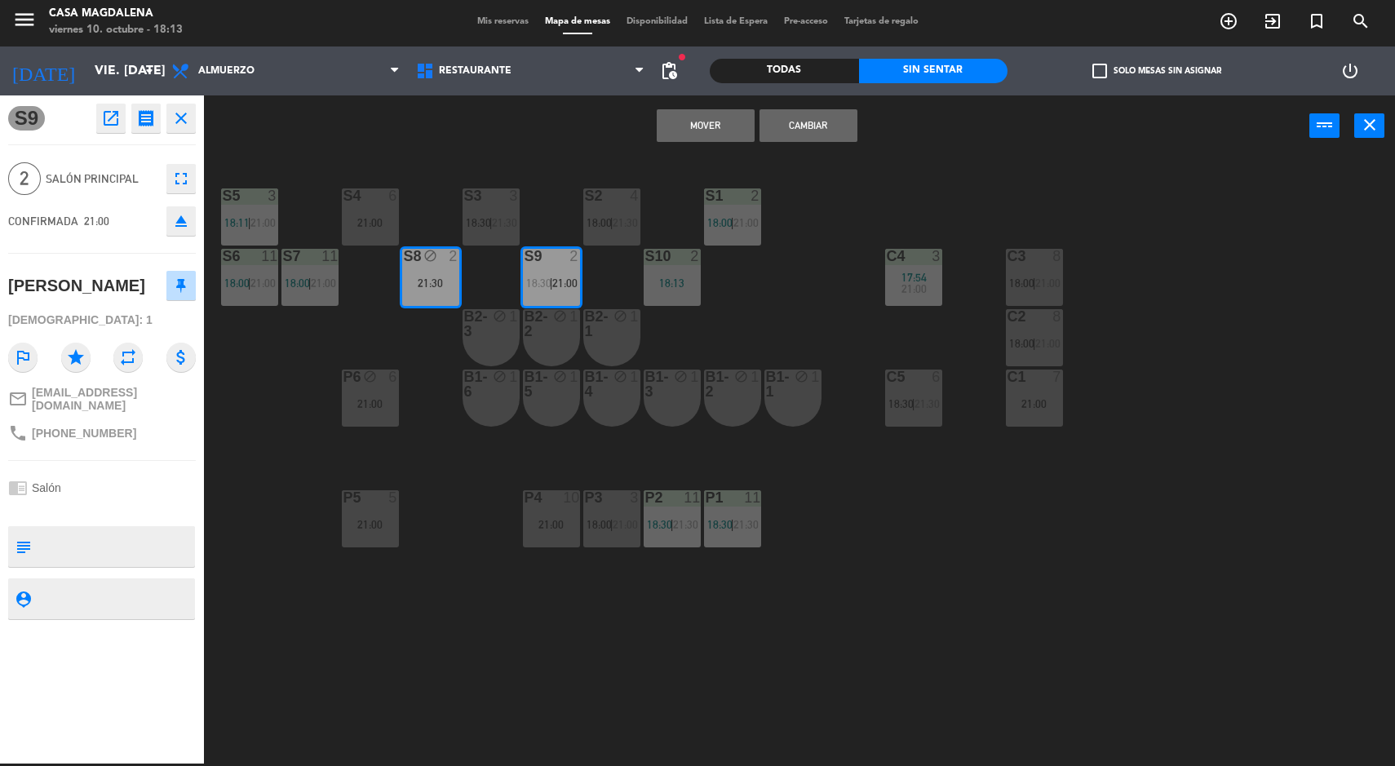
click at [812, 139] on button "Cambiar" at bounding box center [808, 125] width 98 height 33
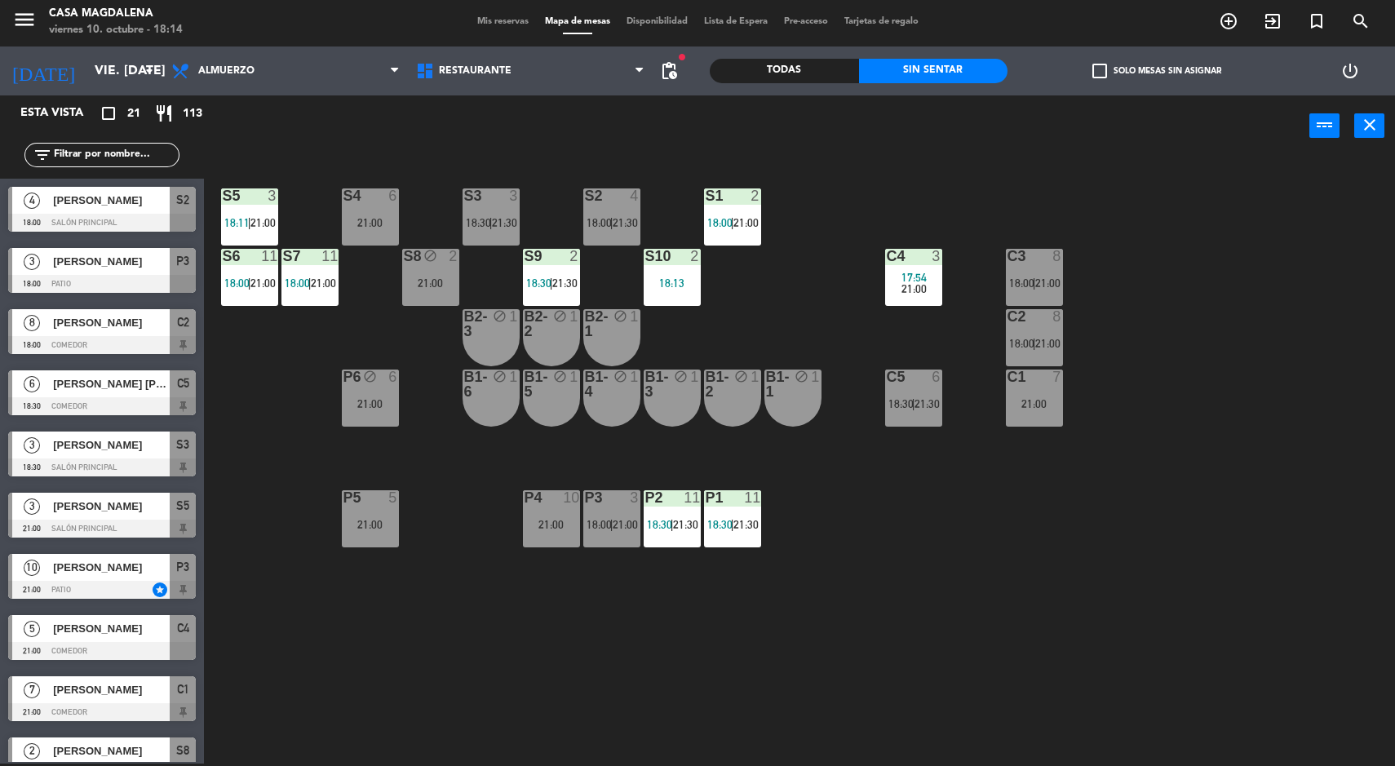
click at [141, 71] on icon "arrow_drop_down" at bounding box center [149, 71] width 20 height 20
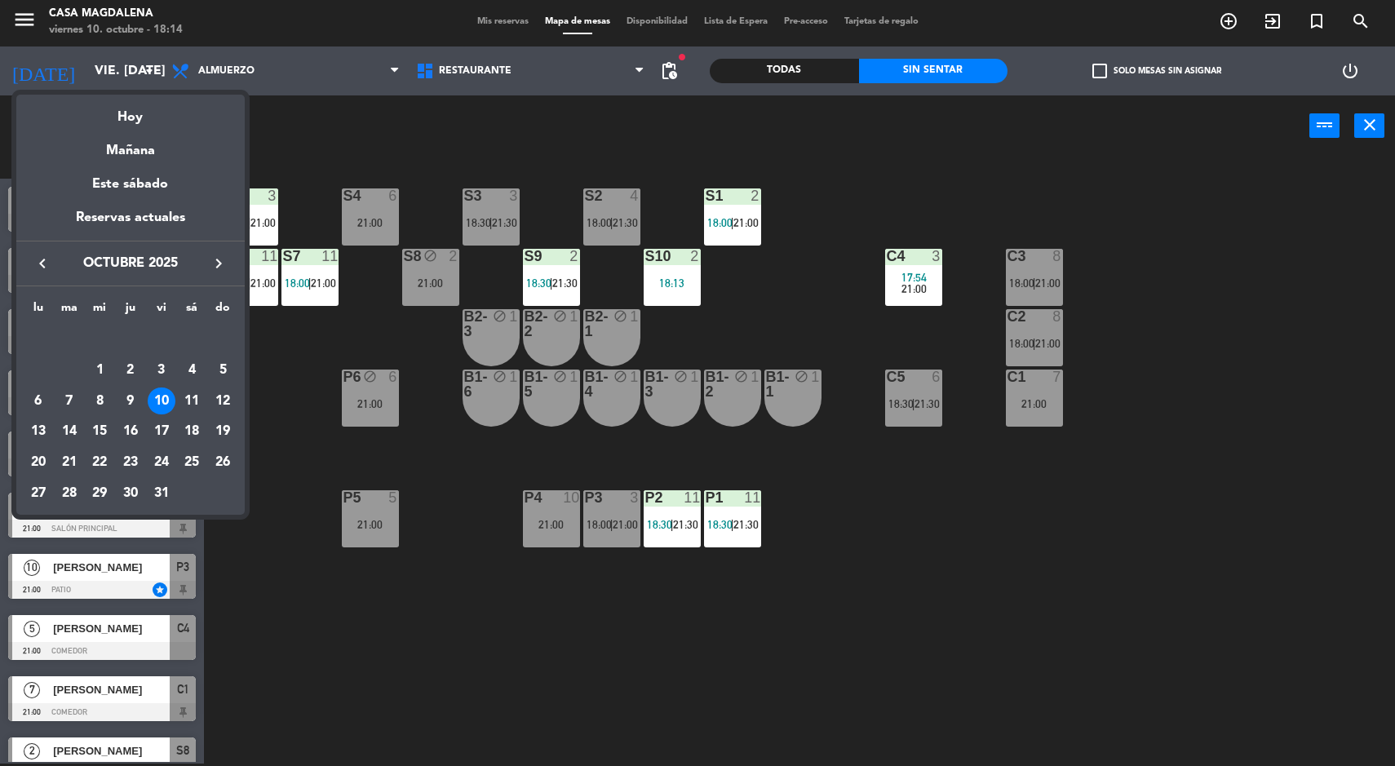
click at [144, 188] on div "Este sábado" at bounding box center [130, 185] width 228 height 46
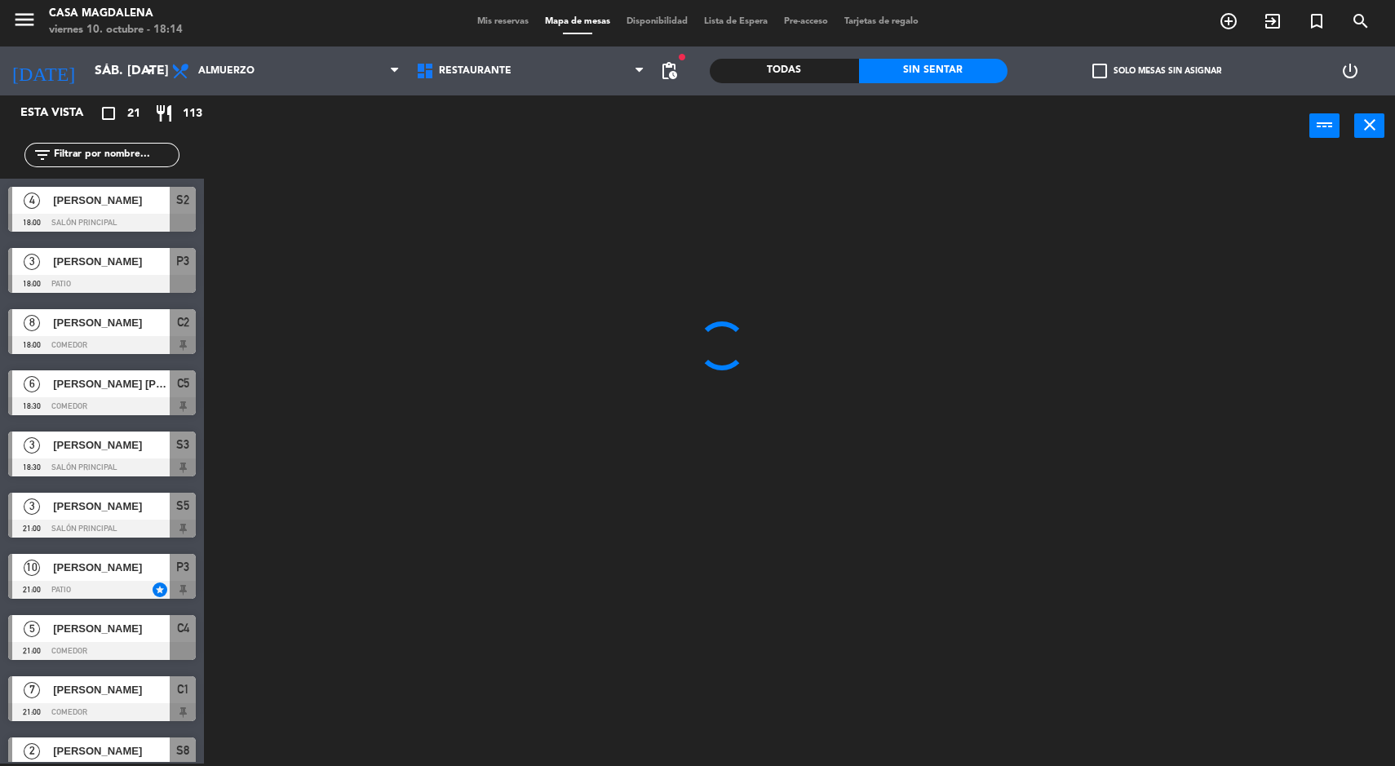
click at [118, 75] on input "sáb. [DATE]" at bounding box center [172, 71] width 172 height 32
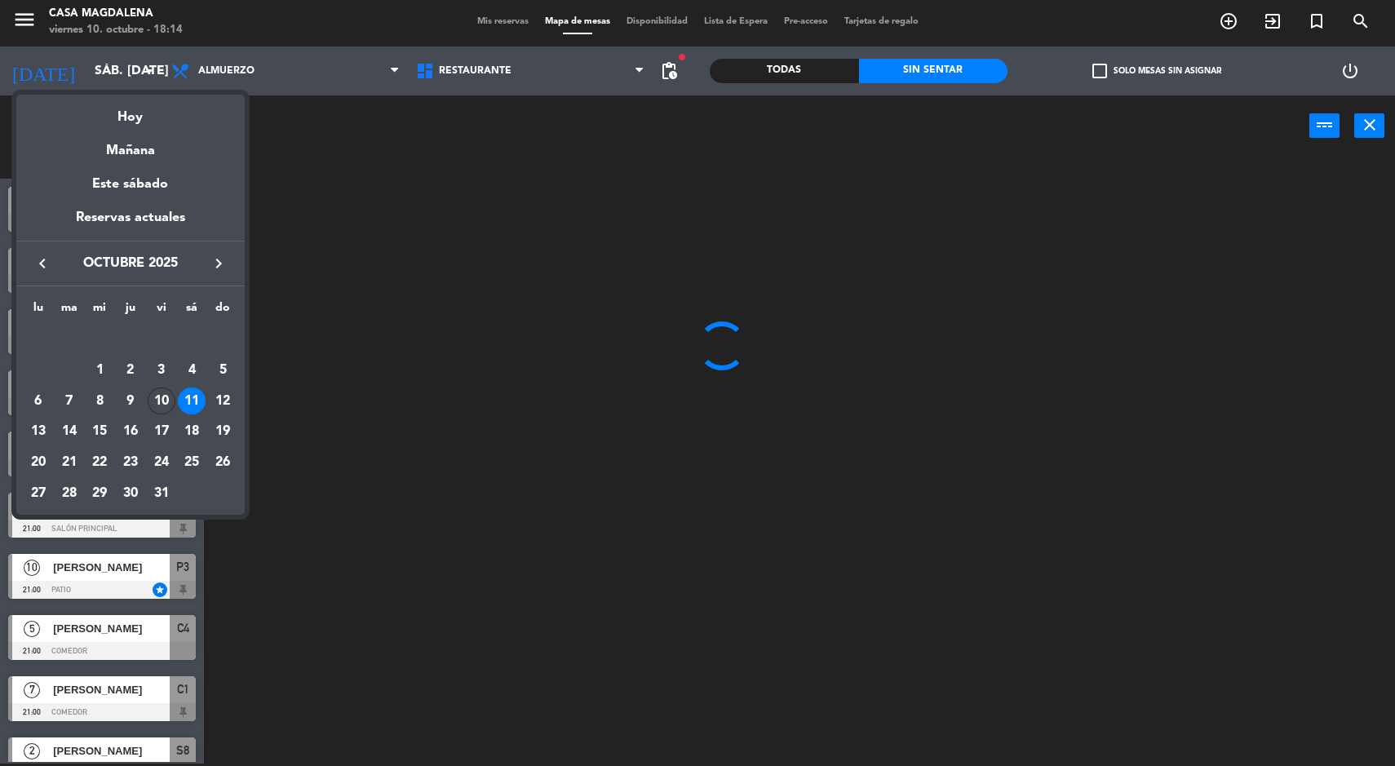
click at [135, 137] on div "Mañana" at bounding box center [130, 144] width 228 height 33
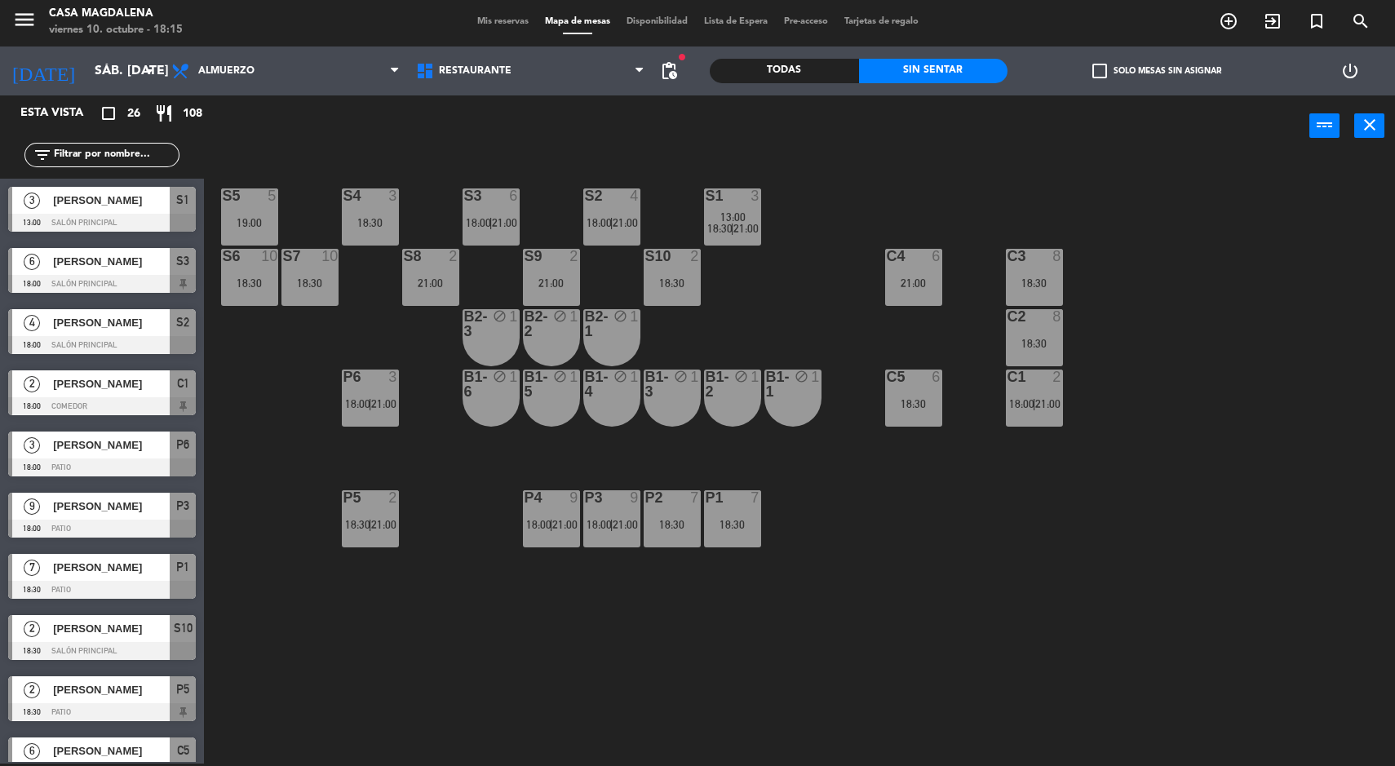
click at [105, 86] on input "sáb. [DATE]" at bounding box center [172, 71] width 172 height 32
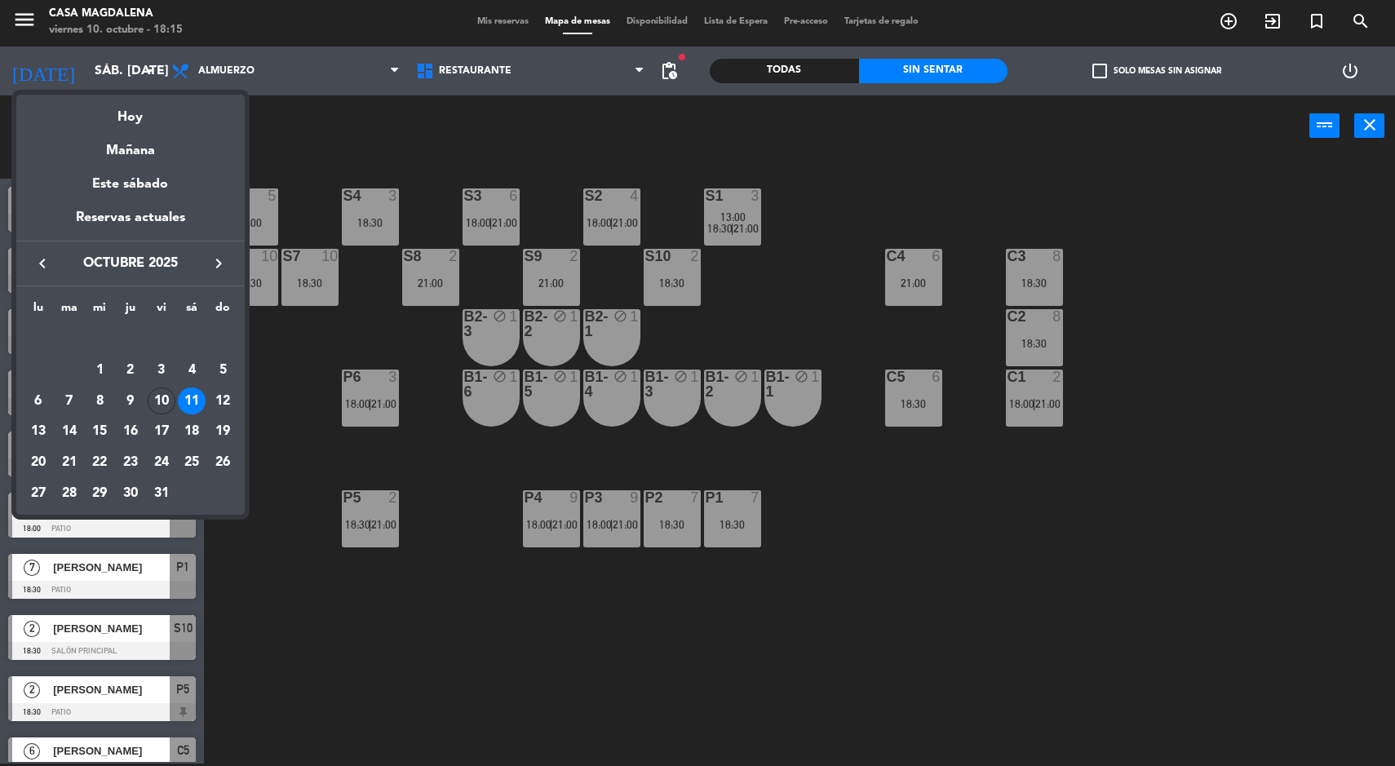
click at [120, 68] on div at bounding box center [697, 383] width 1395 height 766
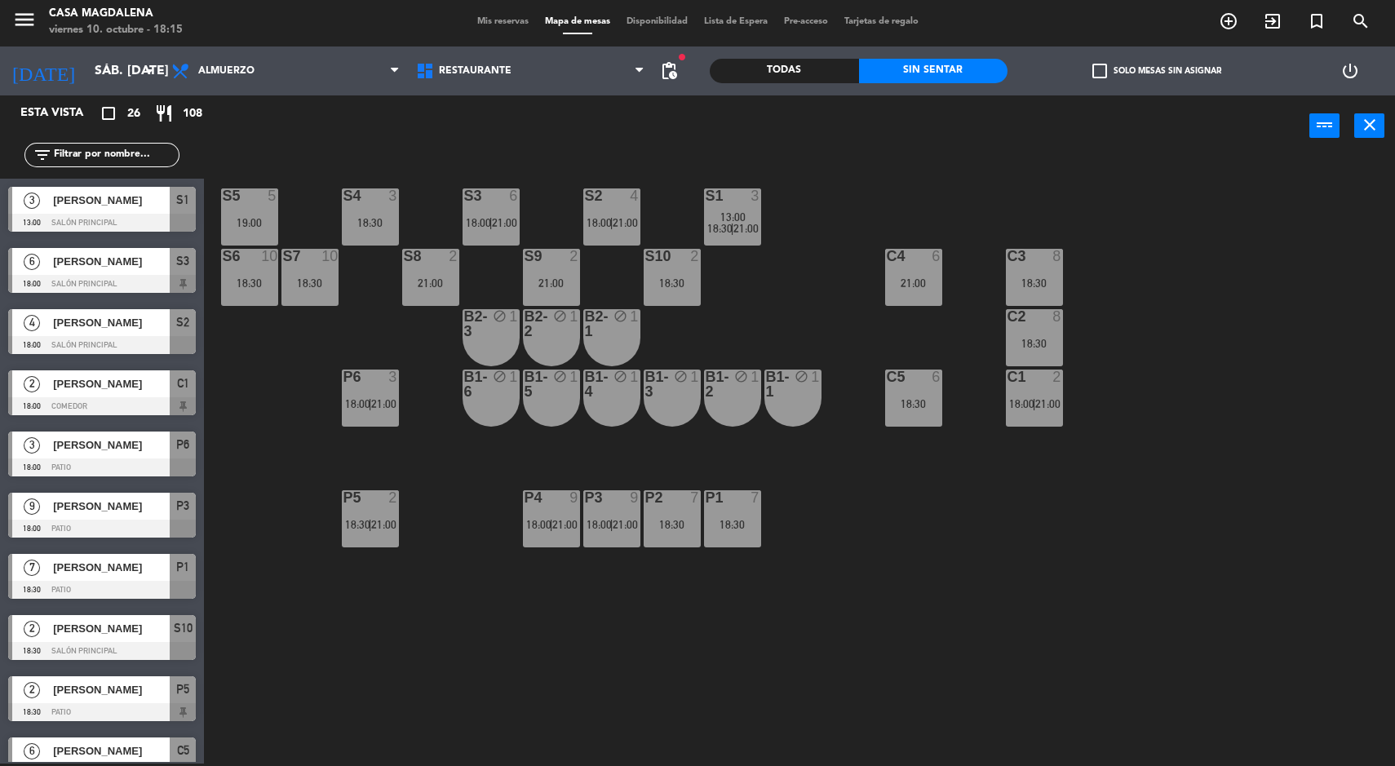
click at [86, 70] on input "sáb. [DATE]" at bounding box center [172, 71] width 172 height 32
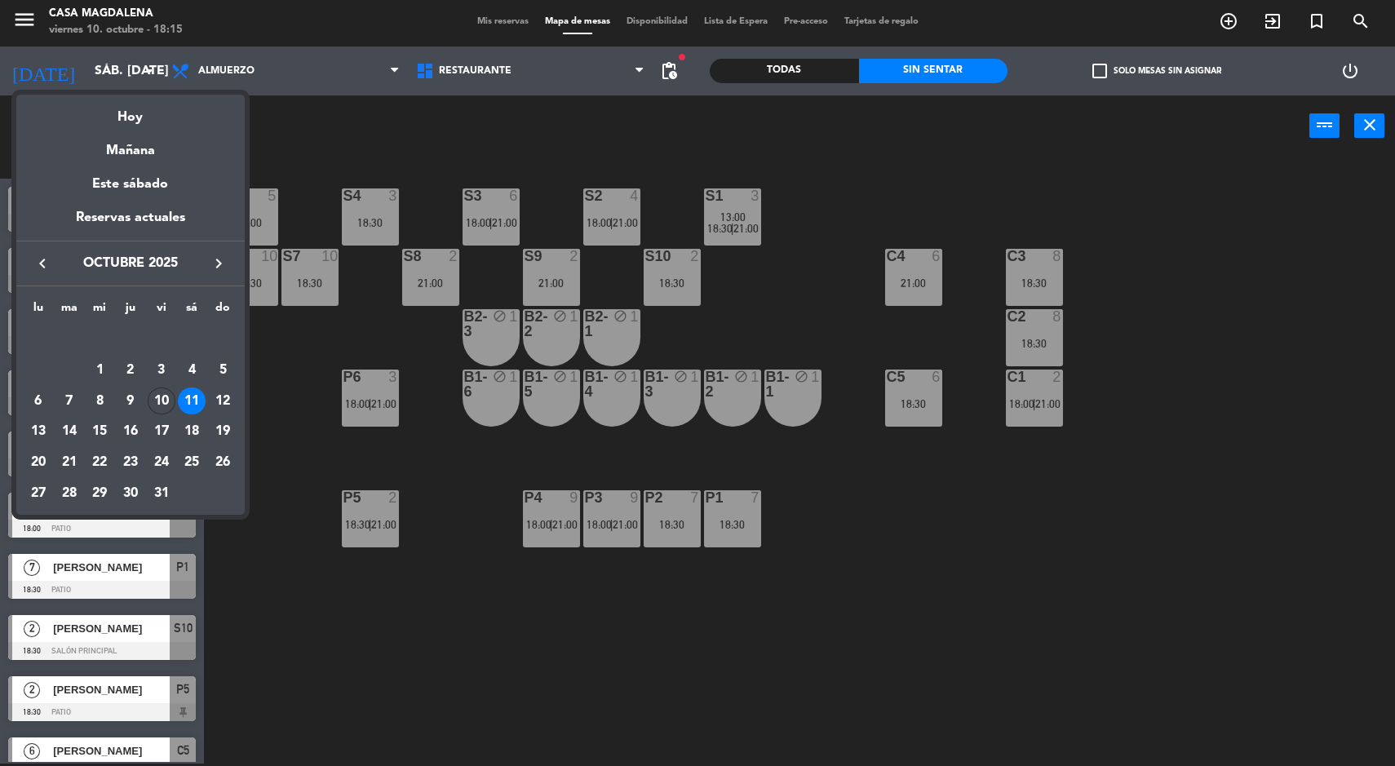
click at [127, 115] on div "Hoy" at bounding box center [130, 111] width 228 height 33
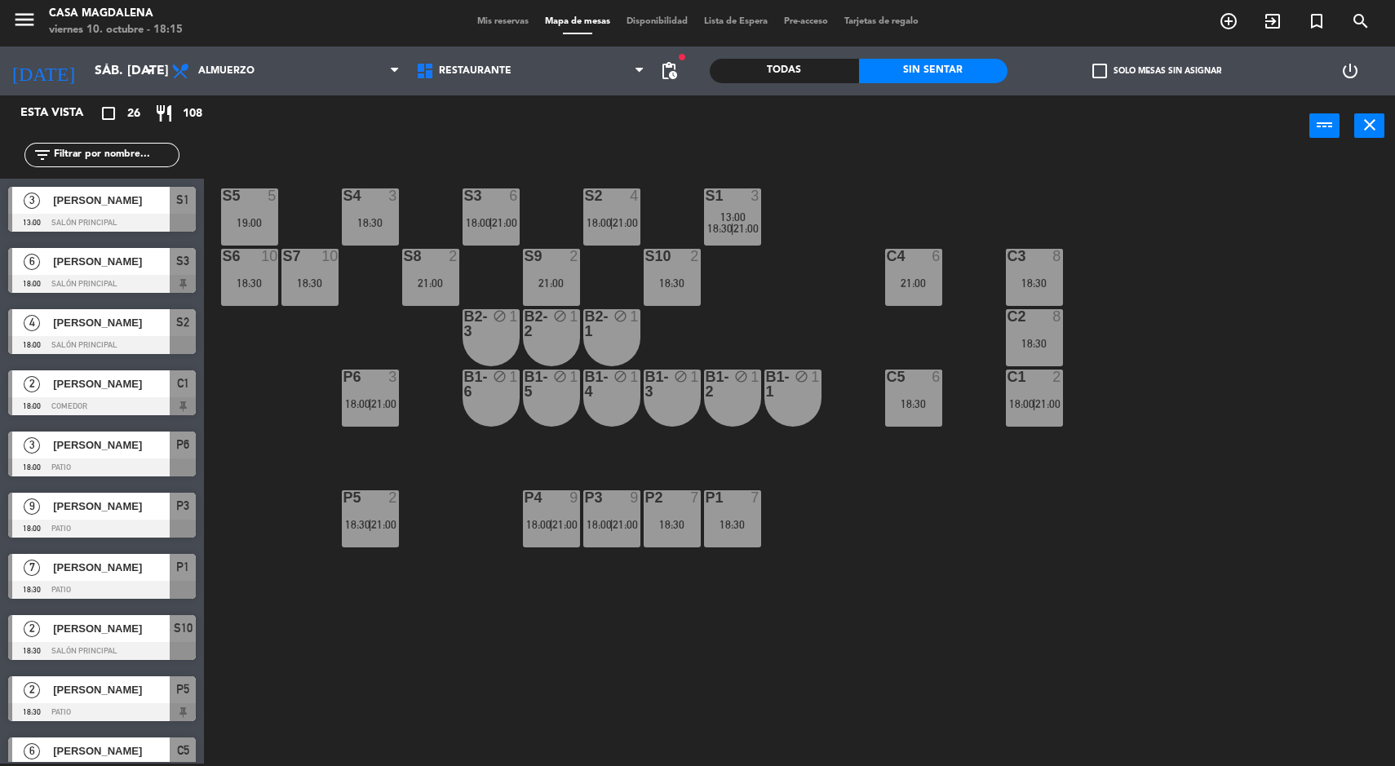
type input "vie. [DATE]"
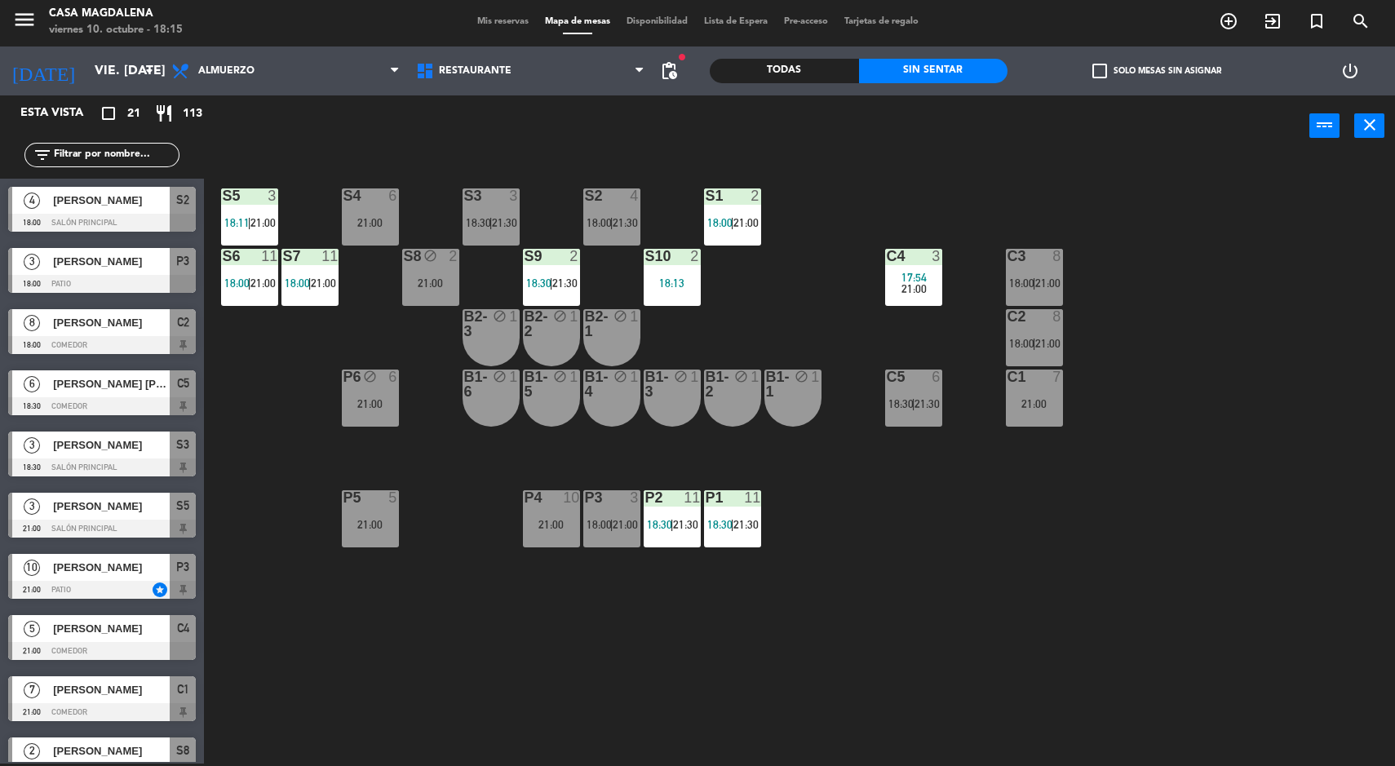
click at [612, 216] on span "|" at bounding box center [611, 222] width 3 height 13
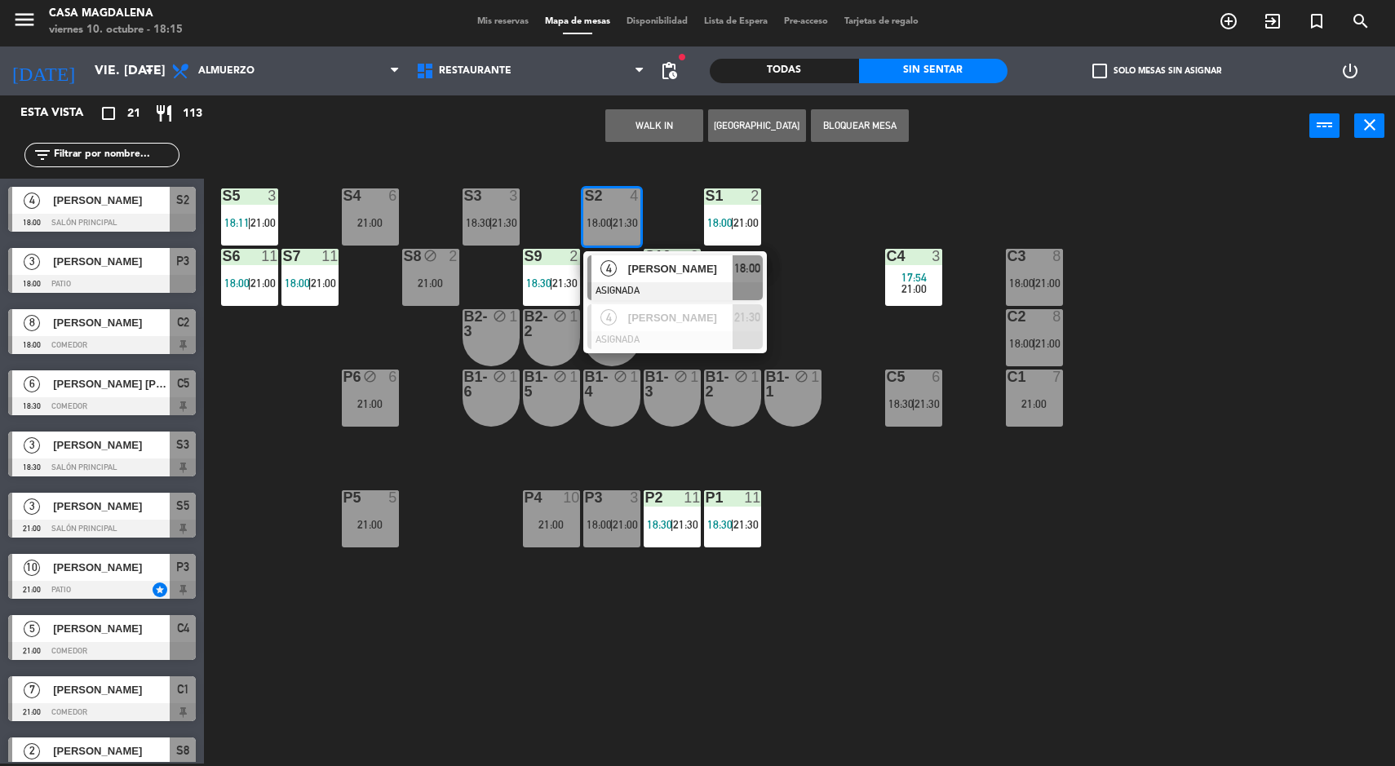
click at [271, 357] on div "S5 3 18:11 | 21:00 S4 6 21:00 S3 3 18:30 | 21:30 S2 4 18:00 | 21:30 4 [PERSON_N…" at bounding box center [806, 462] width 1177 height 607
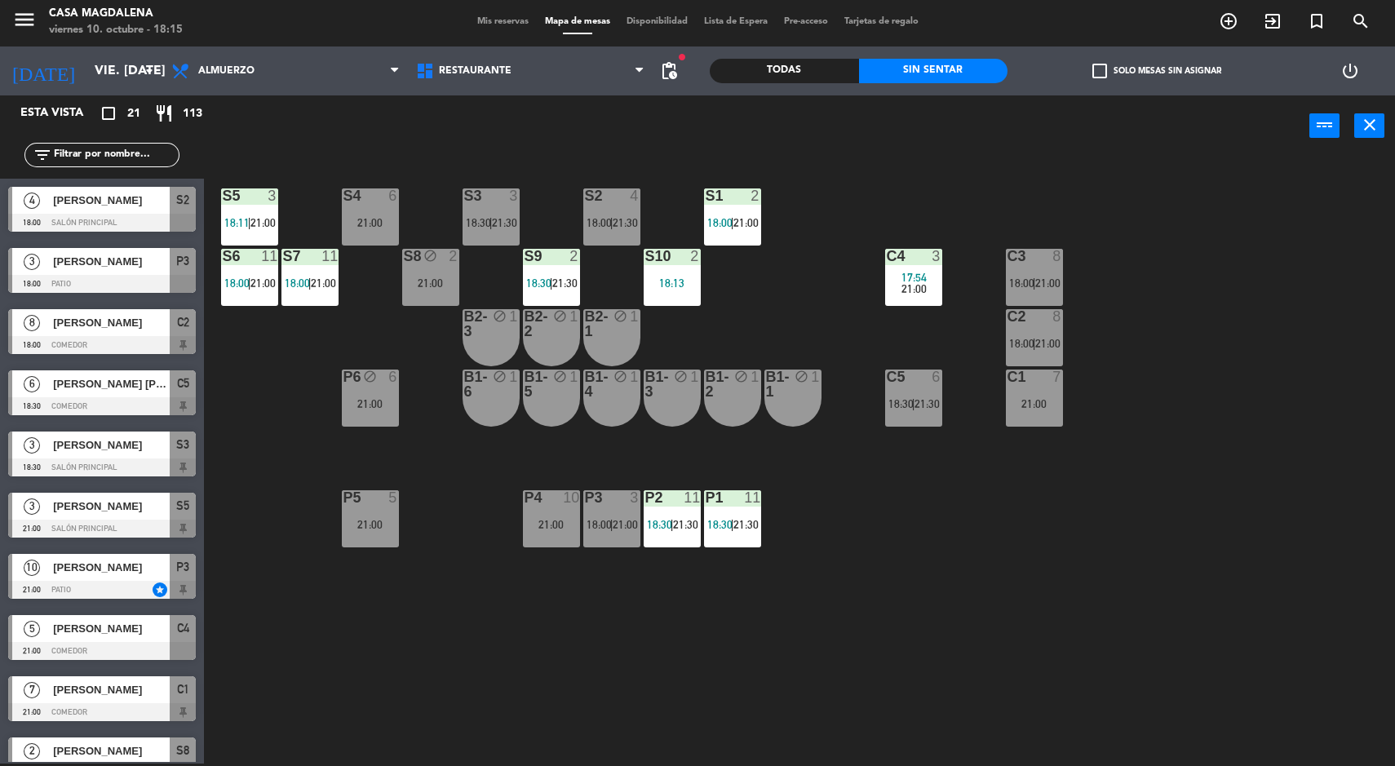
click at [116, 270] on div "[PERSON_NAME]" at bounding box center [110, 261] width 118 height 27
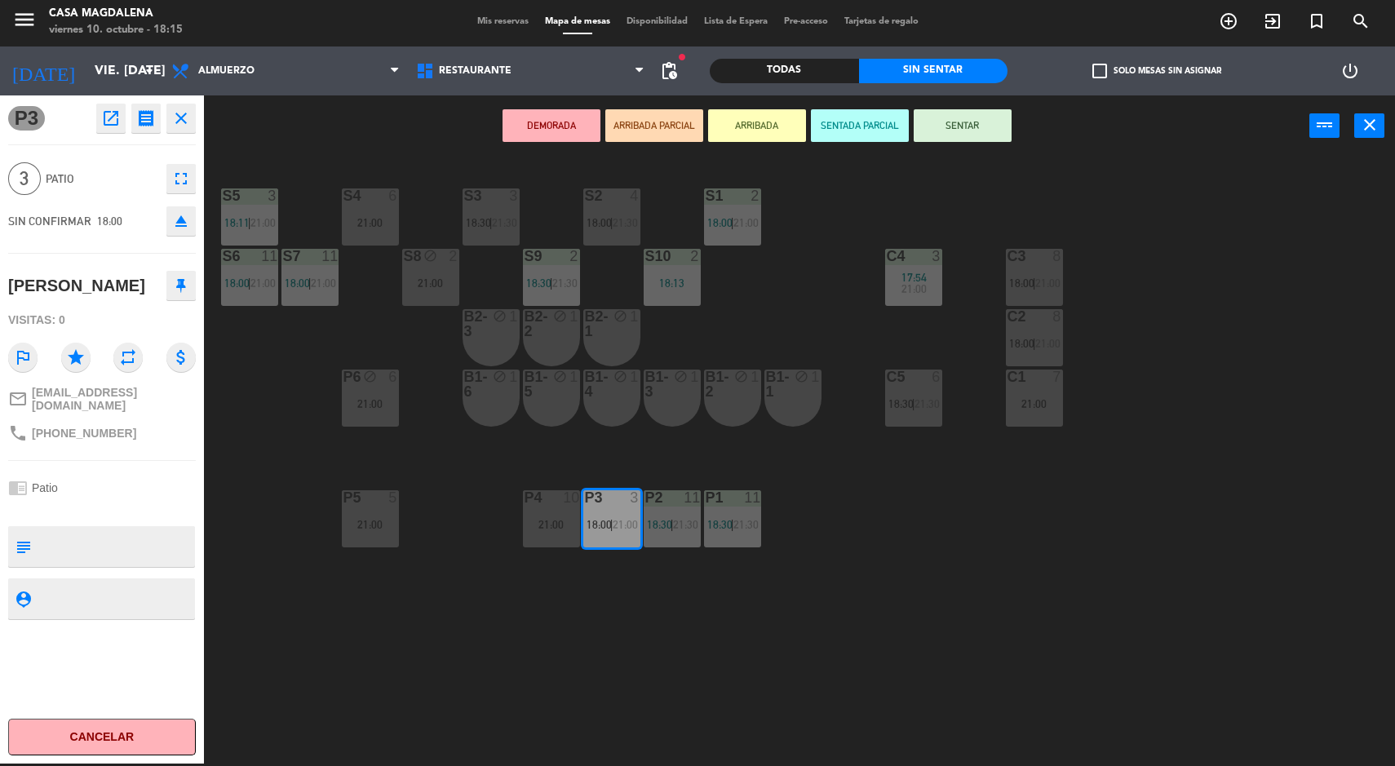
click at [64, 747] on button "Cancelar" at bounding box center [102, 737] width 188 height 37
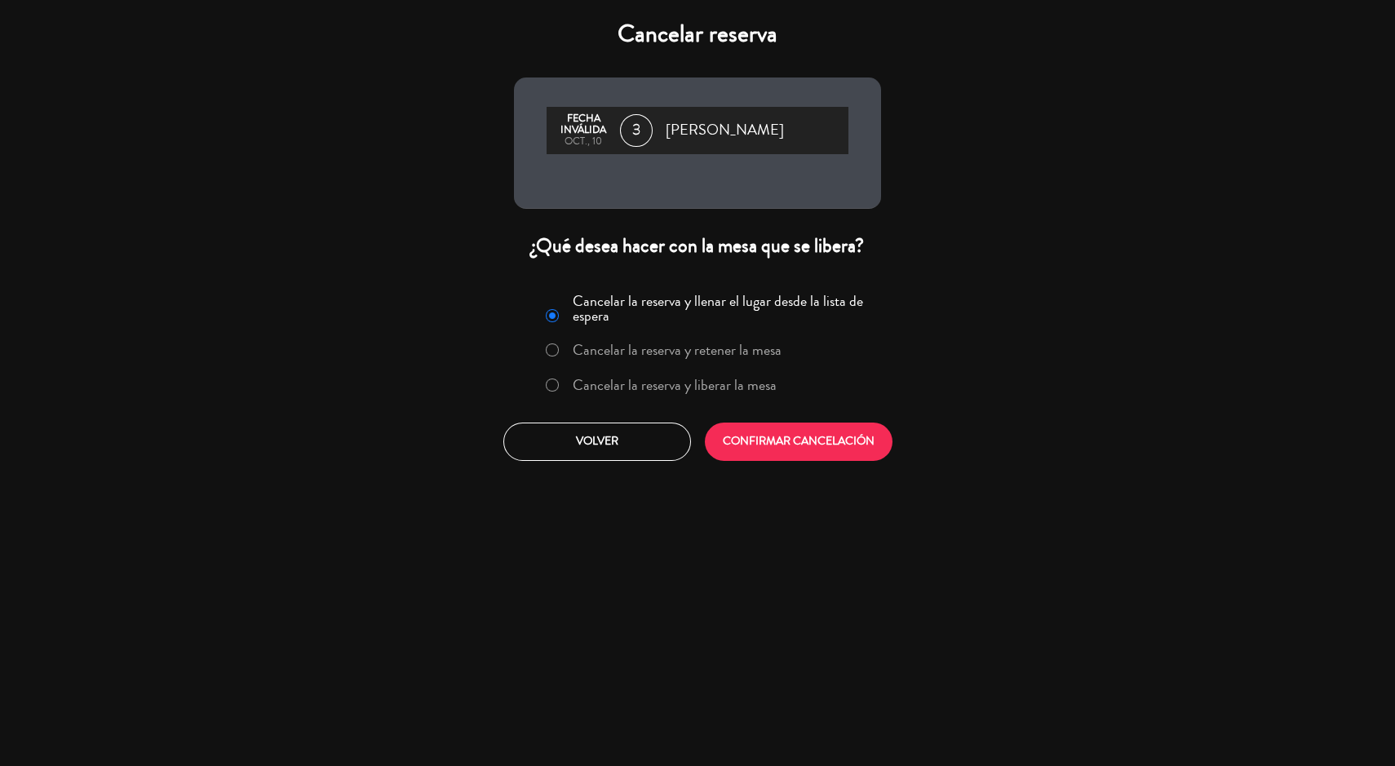
click at [549, 382] on input "Cancelar la reserva y liberar la mesa" at bounding box center [551, 383] width 11 height 11
radio input "true"
click at [826, 440] on button "CONFIRMAR CANCELACIÓN" at bounding box center [799, 442] width 188 height 38
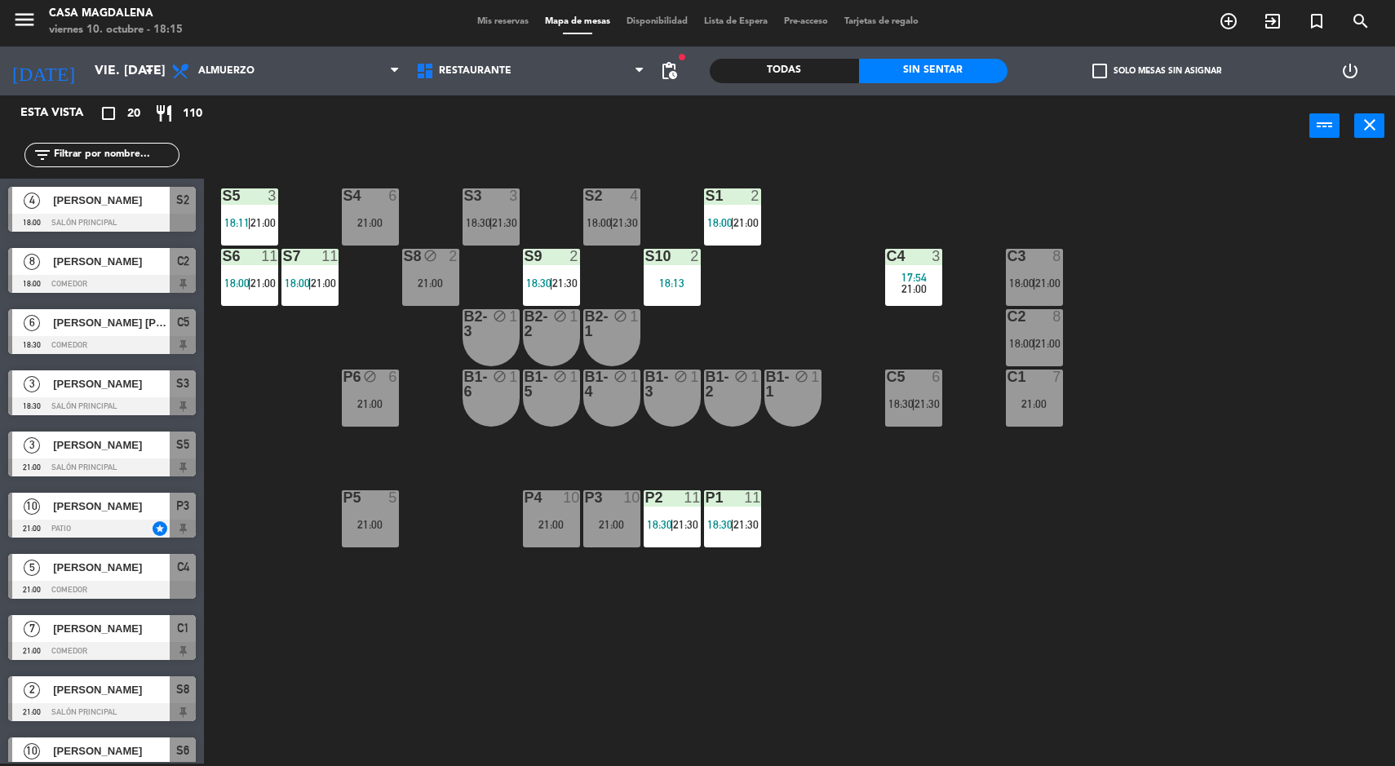
click at [60, 317] on span "[PERSON_NAME] [PERSON_NAME]" at bounding box center [111, 322] width 117 height 17
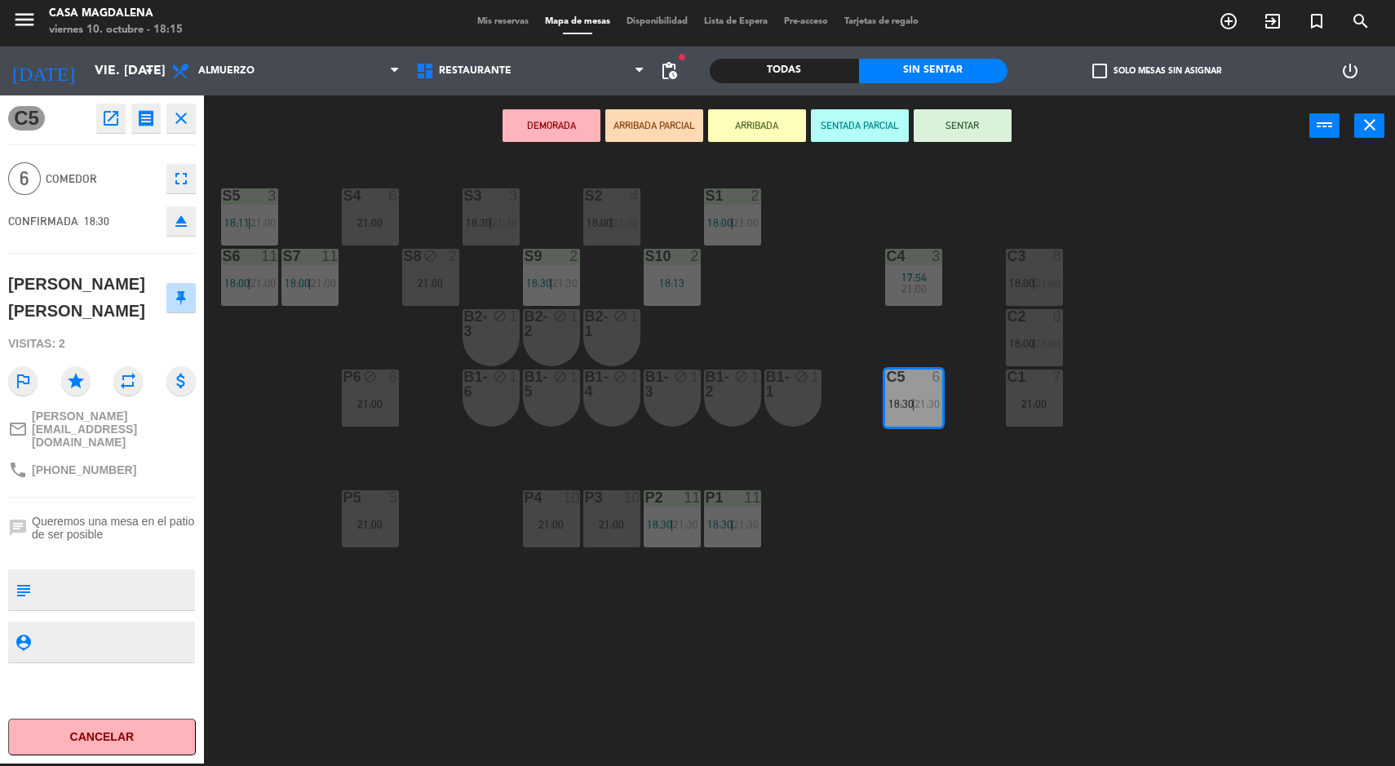
click at [345, 529] on div "21:00" at bounding box center [370, 524] width 57 height 11
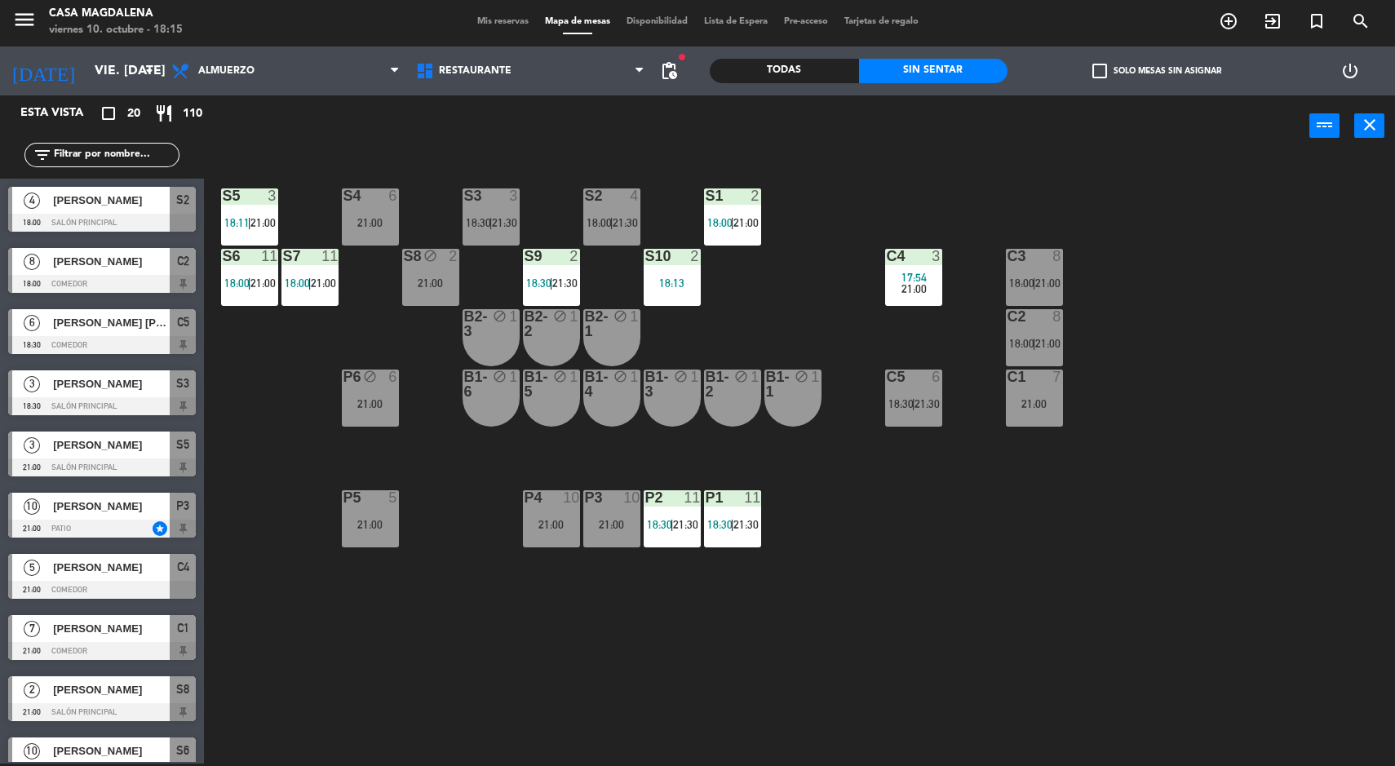
click at [423, 645] on div "S5 3 18:11 | 21:00 S4 6 21:00 S3 3 18:30 | 21:30 S2 4 18:00 | 21:30 S1 2 18:00 …" at bounding box center [806, 462] width 1177 height 607
click at [1039, 272] on div "C3 8 18:00 | 21:00" at bounding box center [1034, 277] width 57 height 57
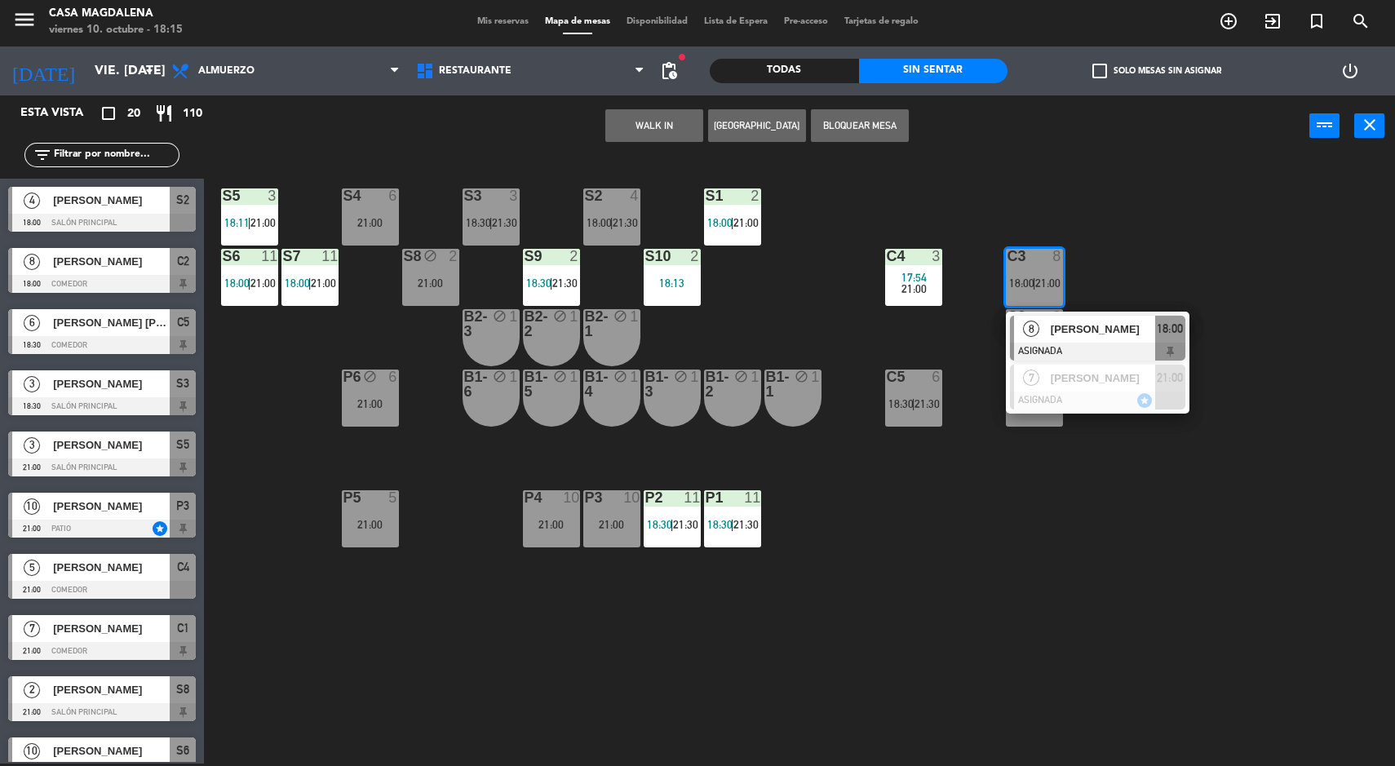
click at [1079, 328] on span "[PERSON_NAME]" at bounding box center [1103, 329] width 104 height 17
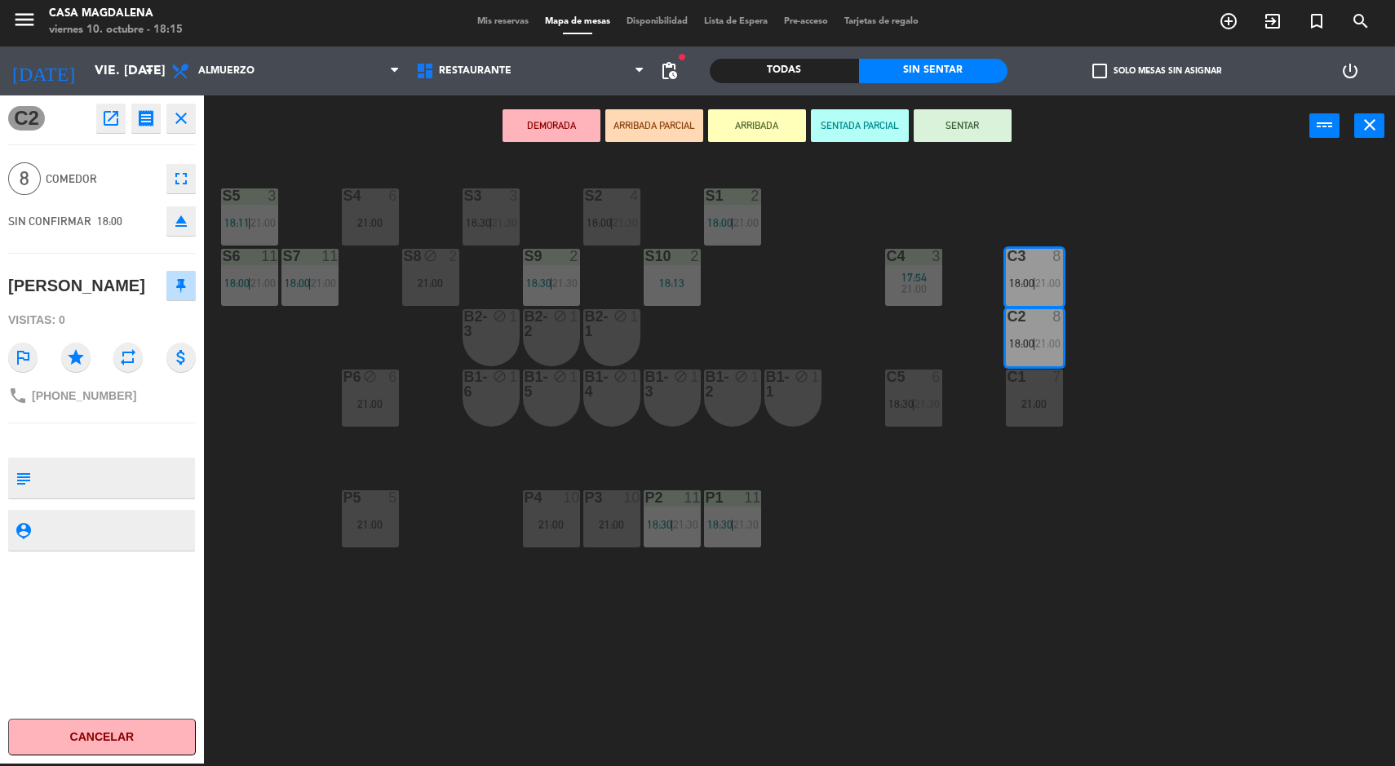
click at [114, 723] on button "Cancelar" at bounding box center [102, 737] width 188 height 37
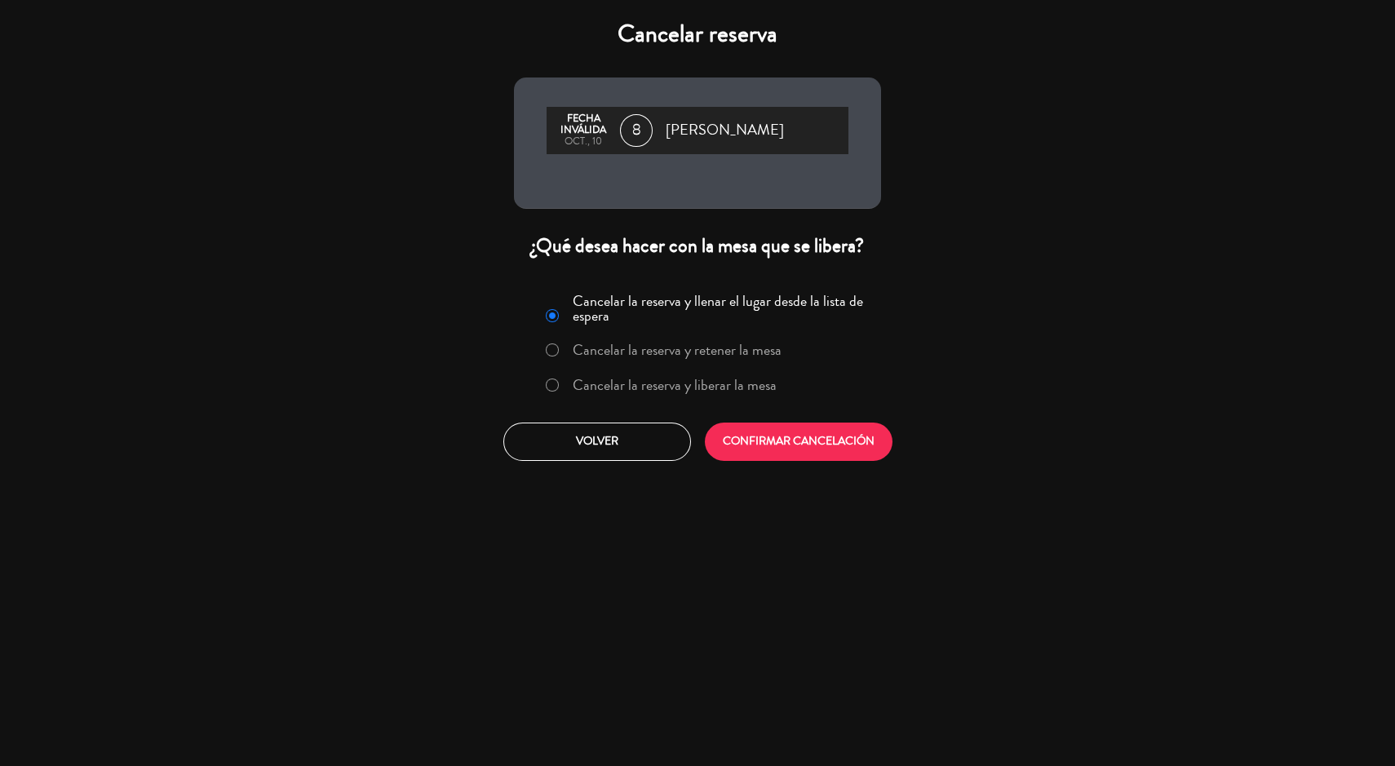
click at [640, 345] on label "Cancelar la reserva y retener la mesa" at bounding box center [677, 350] width 209 height 15
click at [721, 387] on label "Cancelar la reserva y liberar la mesa" at bounding box center [675, 385] width 204 height 15
click at [810, 423] on button "CONFIRMAR CANCELACIÓN" at bounding box center [799, 442] width 188 height 38
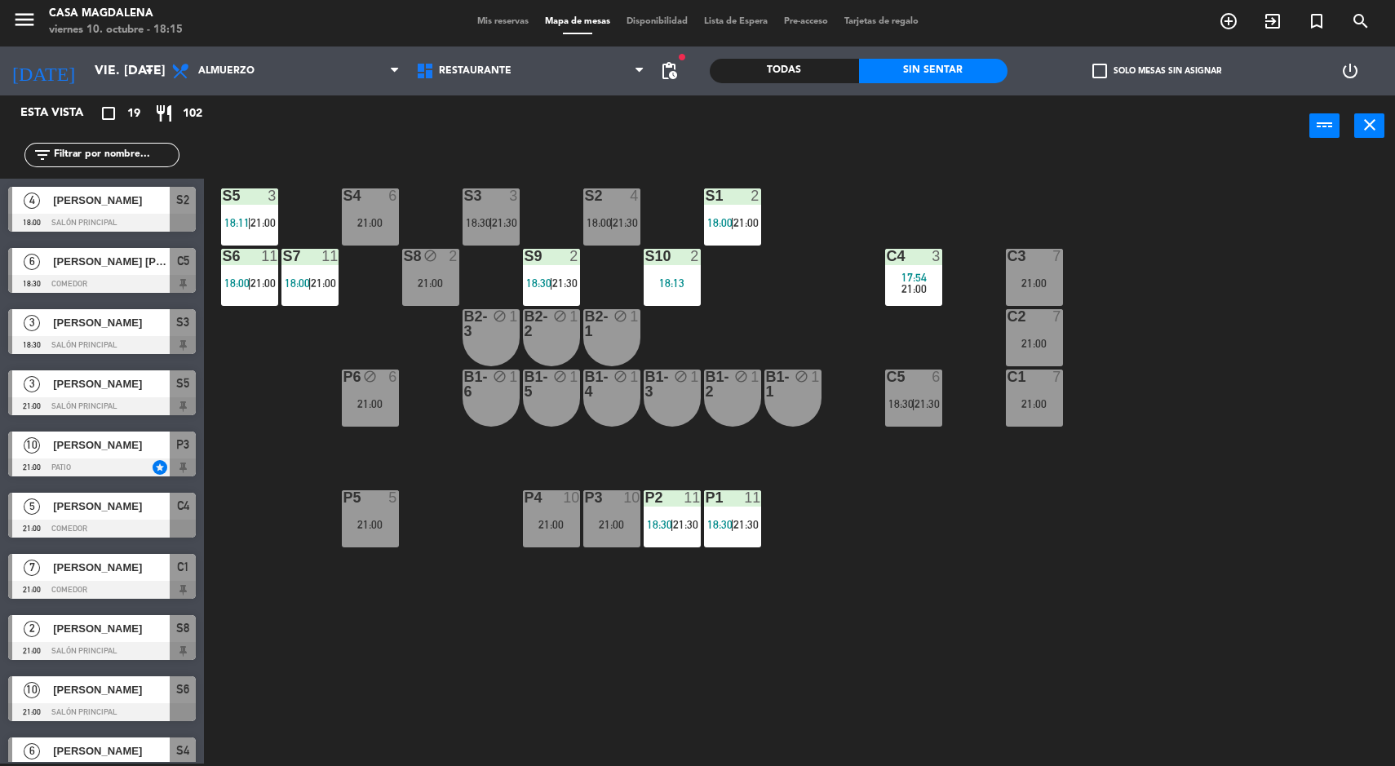
click at [44, 221] on div at bounding box center [102, 223] width 188 height 18
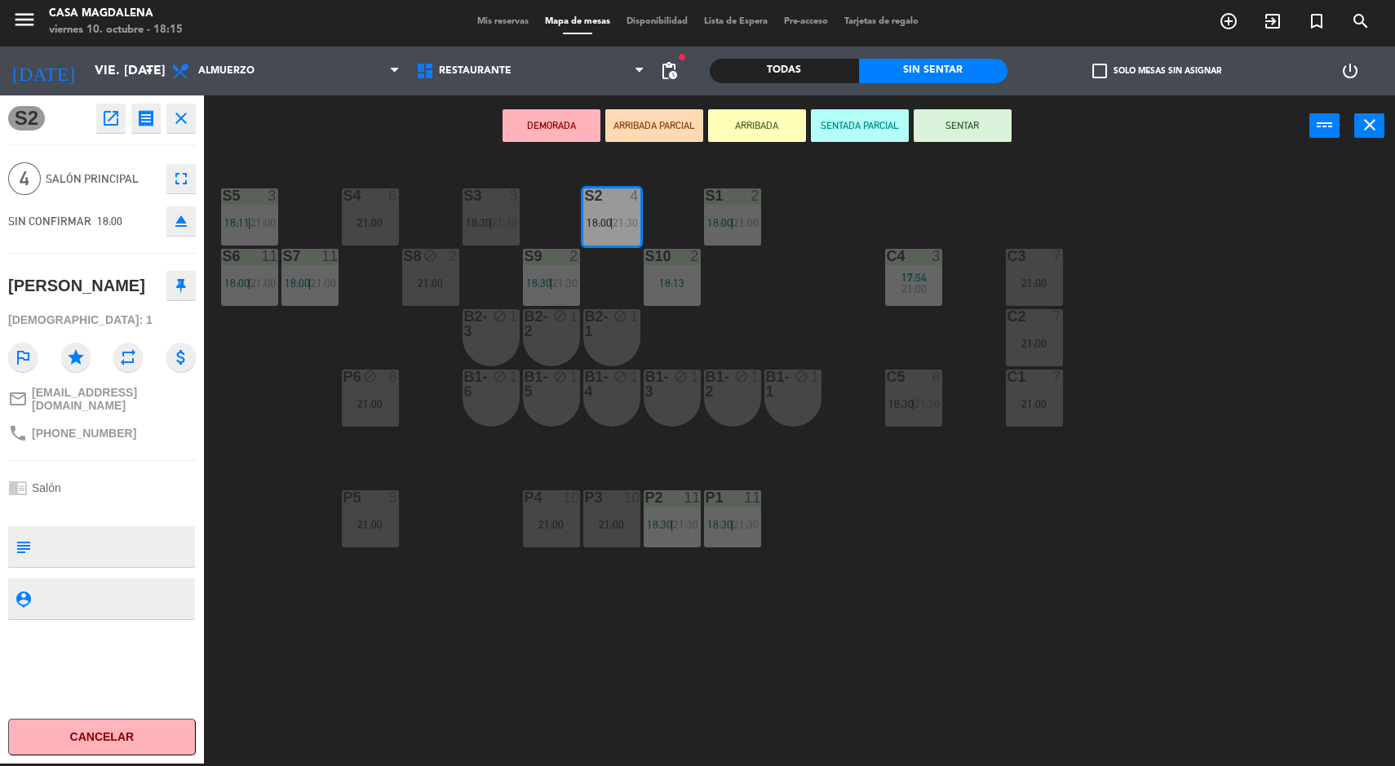
click at [119, 749] on button "Cancelar" at bounding box center [102, 737] width 188 height 37
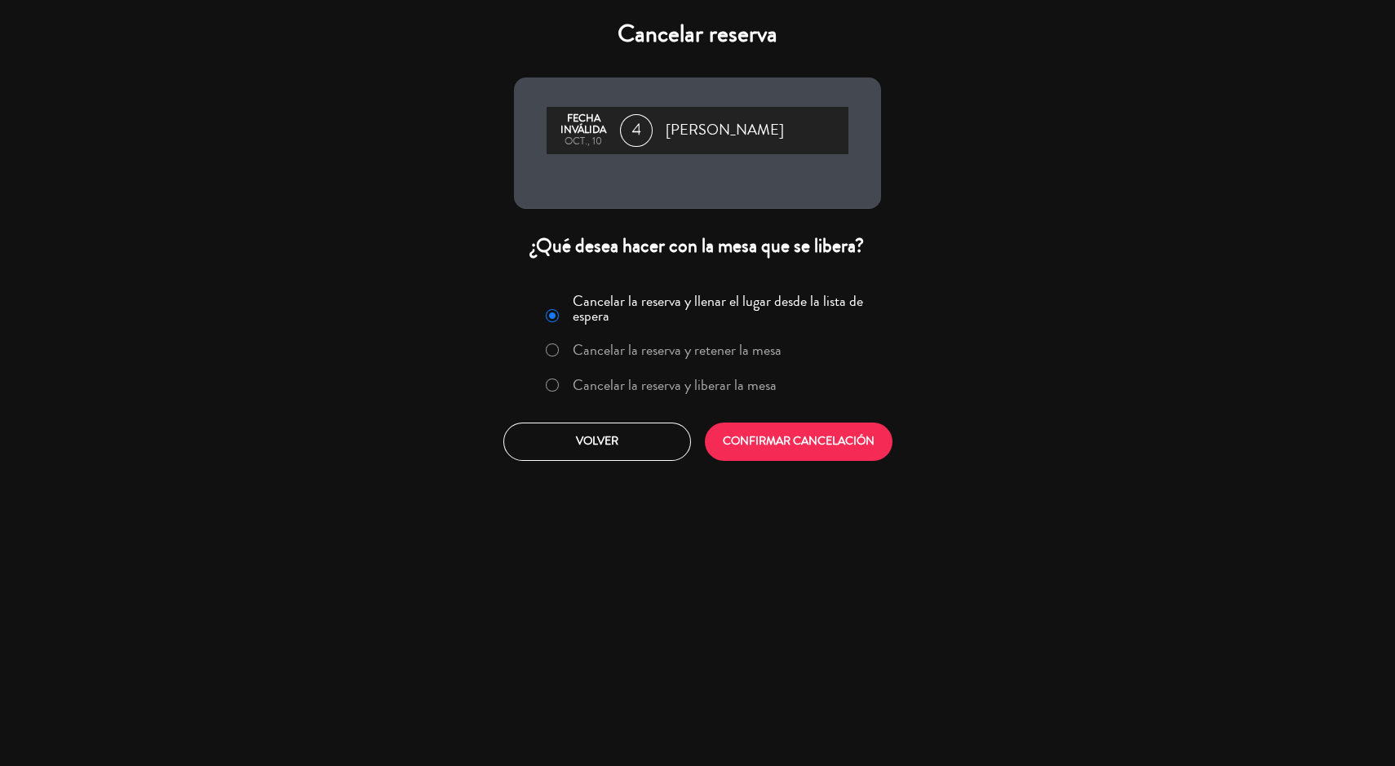
click at [587, 384] on label "Cancelar la reserva y liberar la mesa" at bounding box center [675, 385] width 204 height 15
click at [834, 425] on button "CONFIRMAR CANCELACIÓN" at bounding box center [799, 442] width 188 height 38
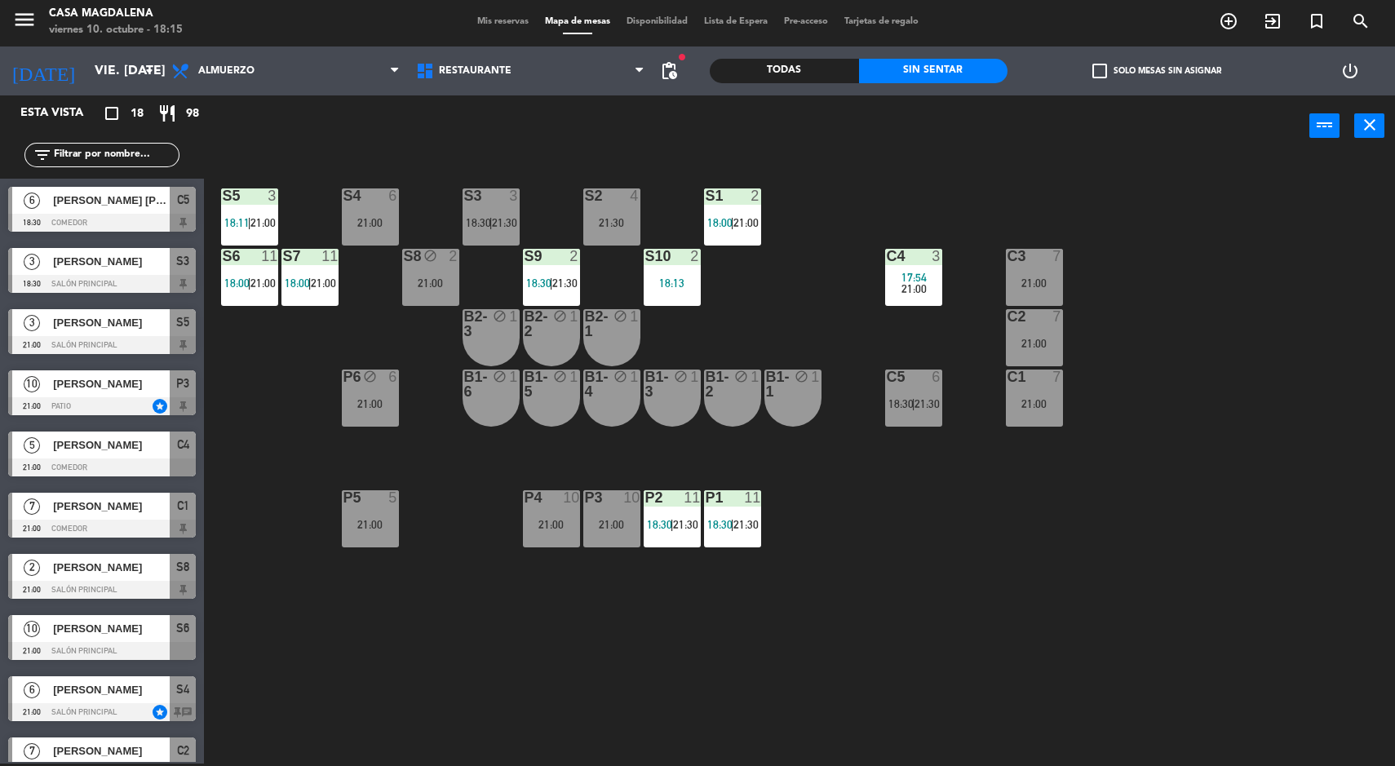
click at [317, 287] on span "21:00" at bounding box center [323, 283] width 25 height 13
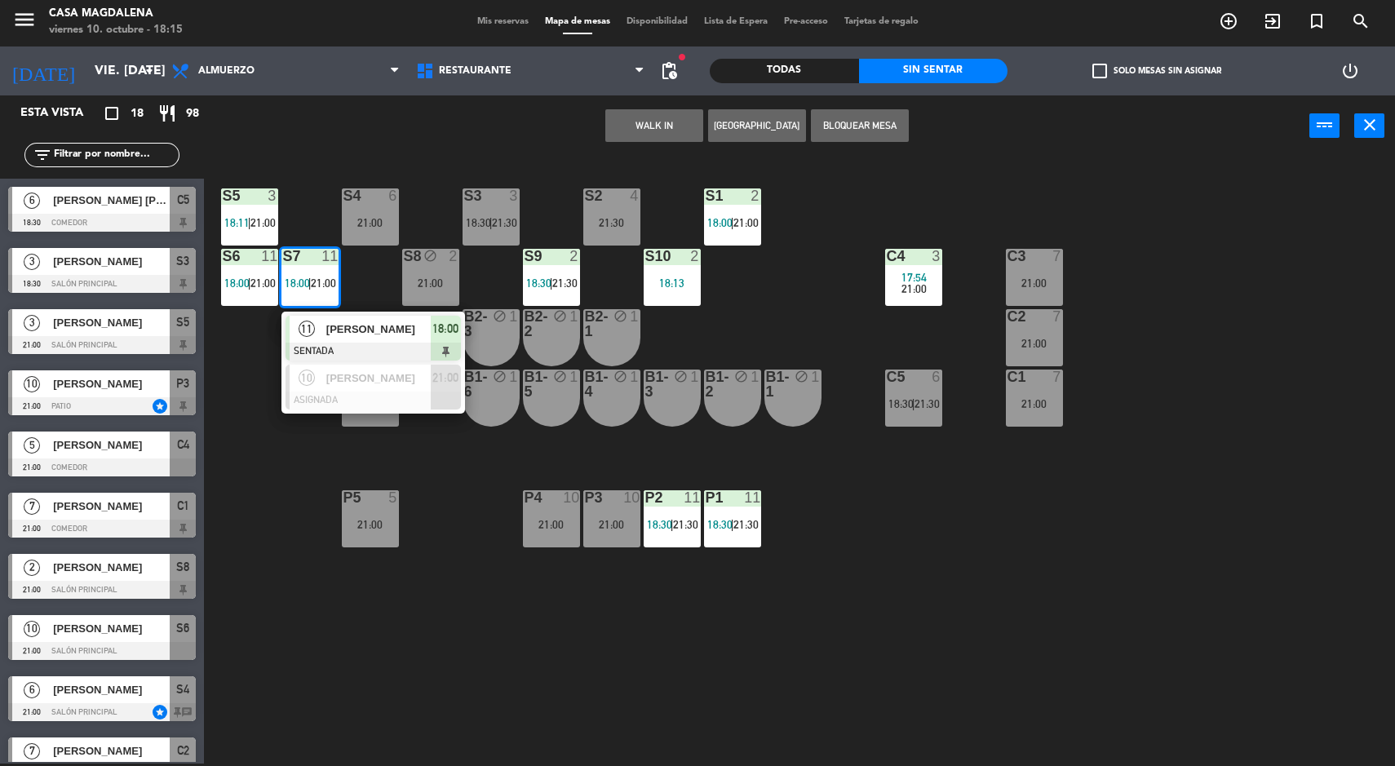
click at [255, 432] on div "S5 3 18:11 | 21:00 S4 6 21:00 S3 3 18:30 | 21:30 S2 4 21:30 S1 2 18:00 | 21:00 …" at bounding box center [806, 462] width 1177 height 607
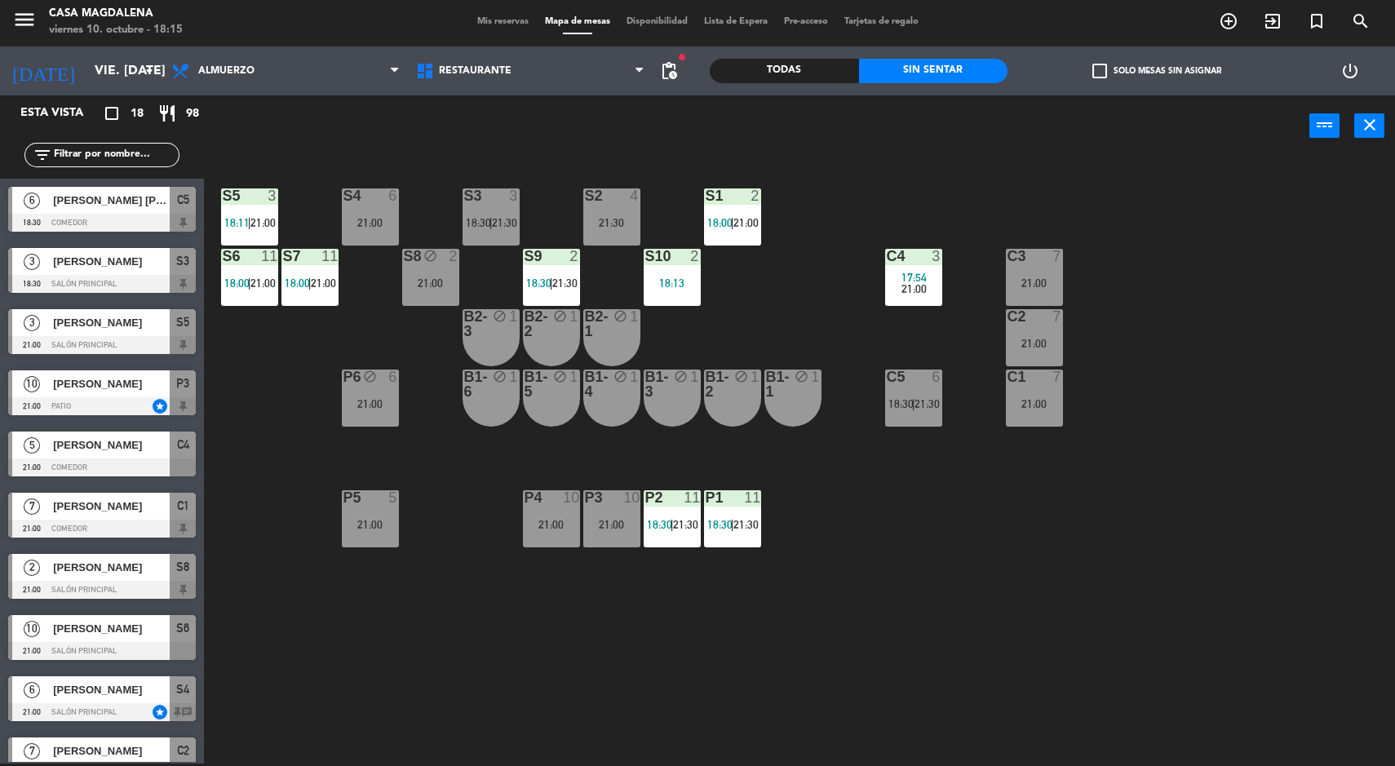
click at [276, 435] on div "S5 3 18:11 | 21:00 S4 6 21:00 S3 3 18:30 | 21:30 S2 4 21:30 S1 2 18:00 | 21:00 …" at bounding box center [806, 462] width 1177 height 607
click at [273, 445] on div "S5 3 18:11 | 21:00 S4 6 21:00 S3 3 18:30 | 21:30 S2 4 21:30 S1 2 18:00 | 21:00 …" at bounding box center [806, 462] width 1177 height 607
click at [231, 434] on div "S5 3 18:11 | 21:00 S4 6 21:00 S3 3 18:30 | 21:30 S2 4 21:30 S1 2 18:00 | 21:00 …" at bounding box center [806, 462] width 1177 height 607
click at [91, 401] on div at bounding box center [102, 406] width 188 height 18
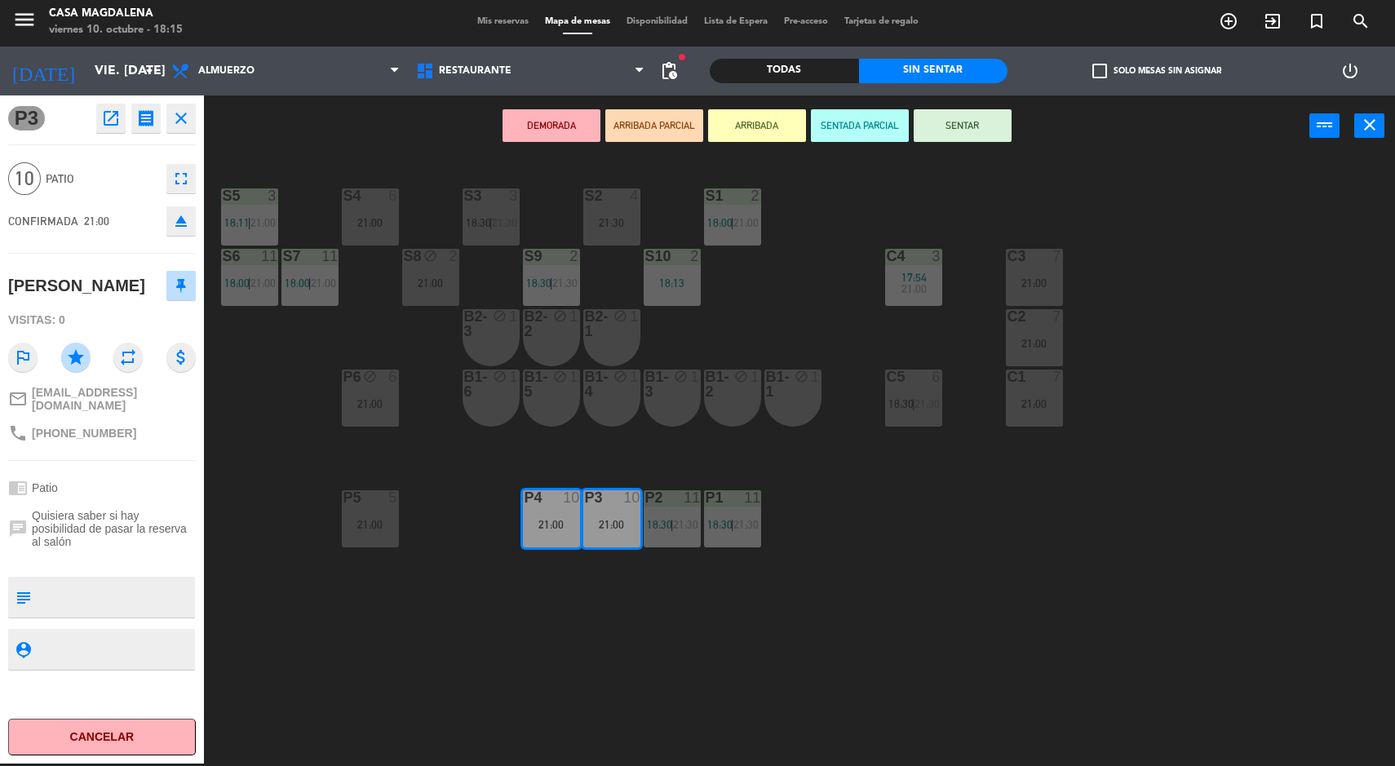
click at [270, 422] on div "S5 3 18:11 | 21:00 S4 6 21:00 S3 3 18:30 | 21:30 S2 4 21:30 S1 2 18:00 | 21:00 …" at bounding box center [806, 462] width 1177 height 607
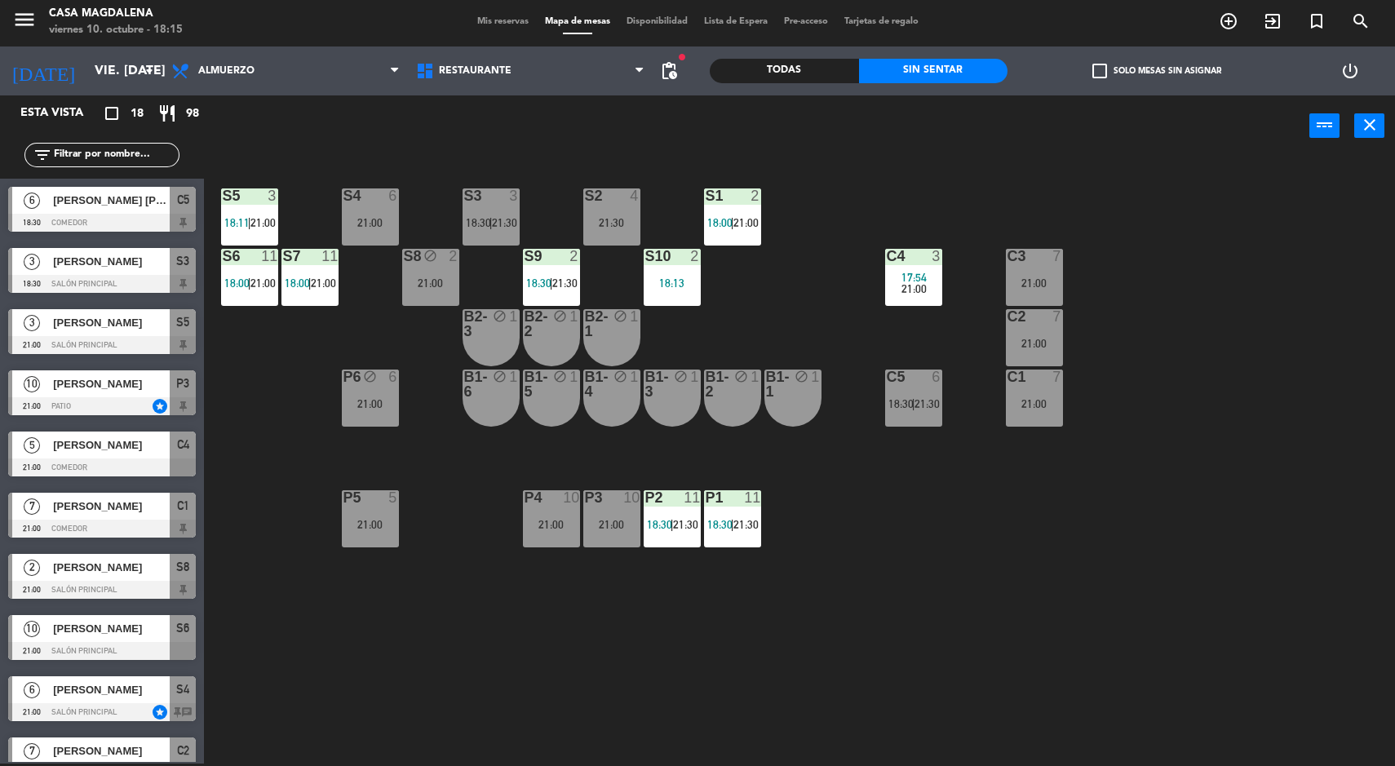
click at [750, 21] on span "Lista de Espera" at bounding box center [736, 21] width 80 height 9
click at [768, 65] on div "Todas" at bounding box center [784, 71] width 149 height 24
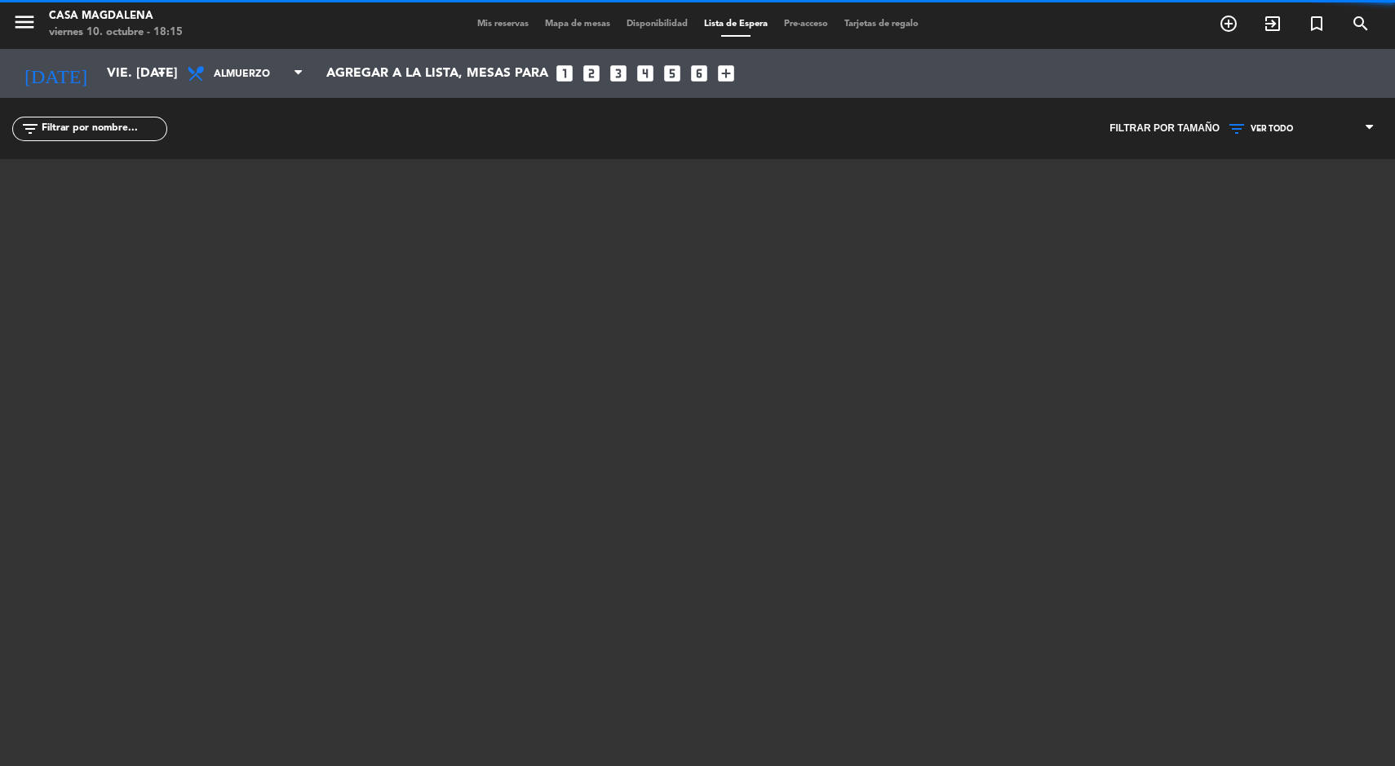
click at [484, 24] on span "Mis reservas" at bounding box center [503, 24] width 68 height 9
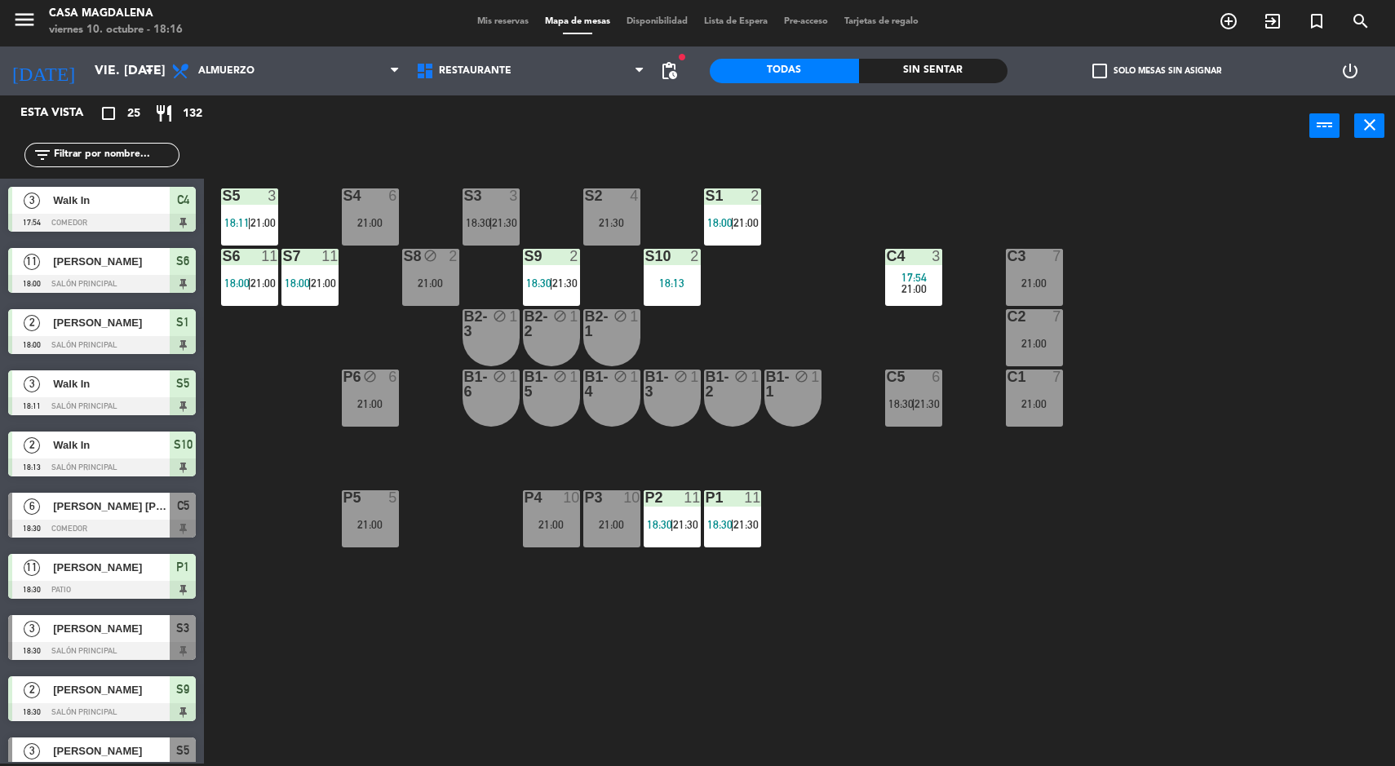
click at [698, 296] on div "S10 2 18:13" at bounding box center [672, 277] width 57 height 57
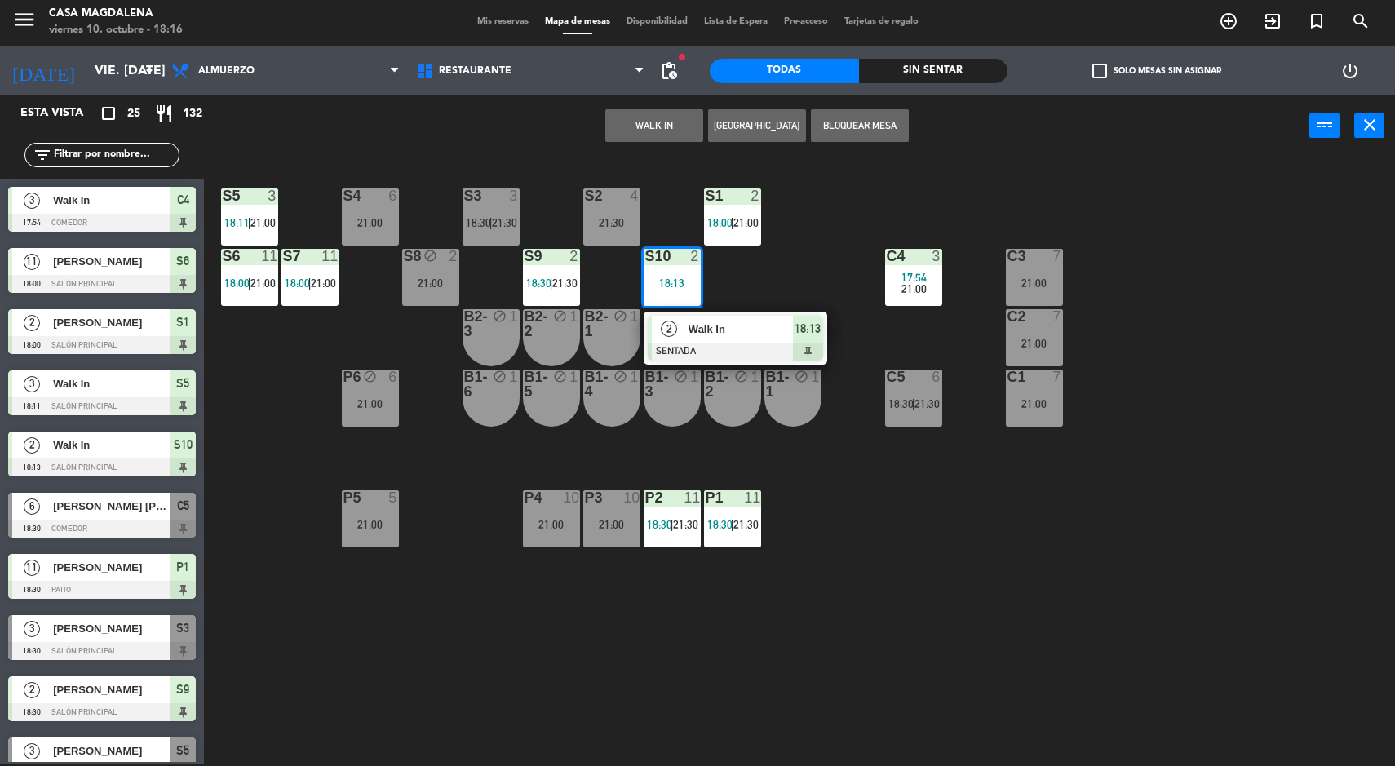
click at [727, 322] on span "Walk In" at bounding box center [740, 329] width 104 height 17
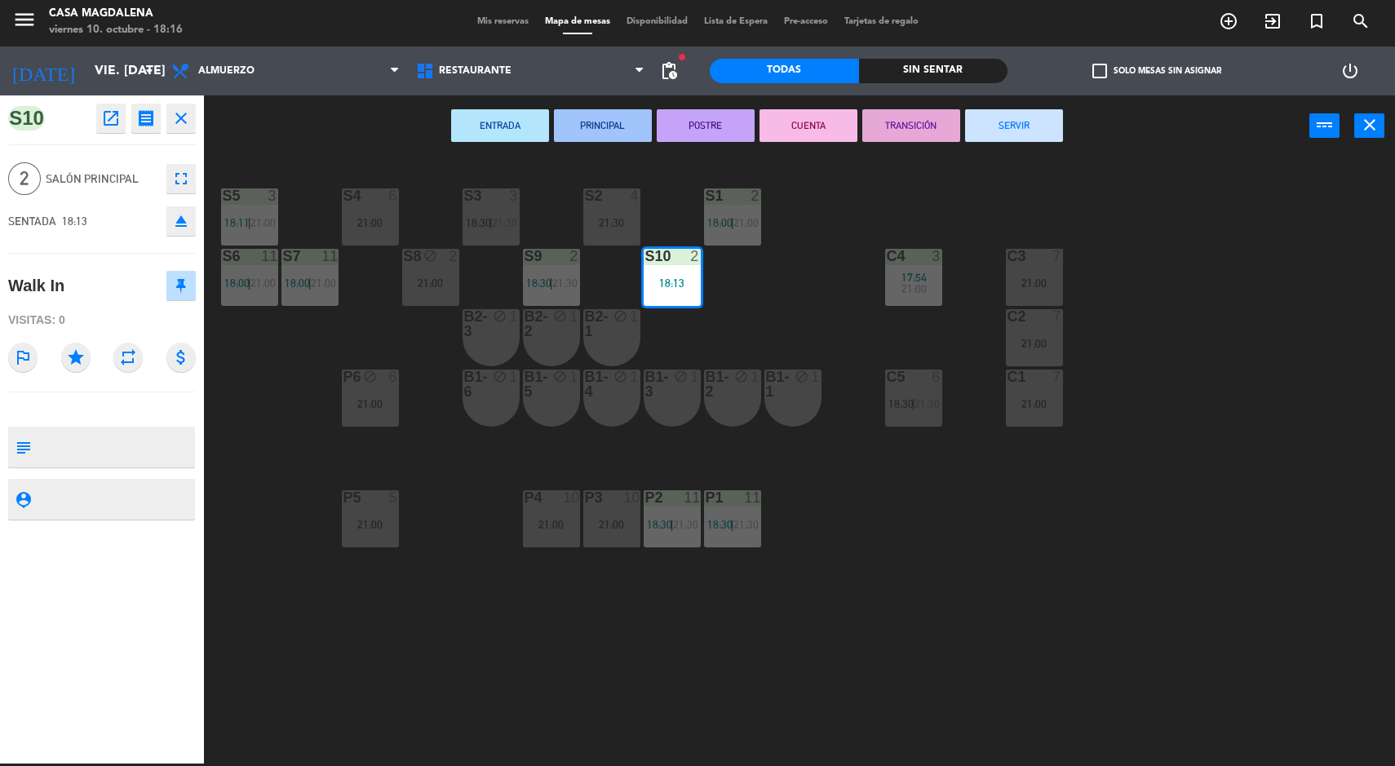
click at [985, 130] on button "SERVIR" at bounding box center [1014, 125] width 98 height 33
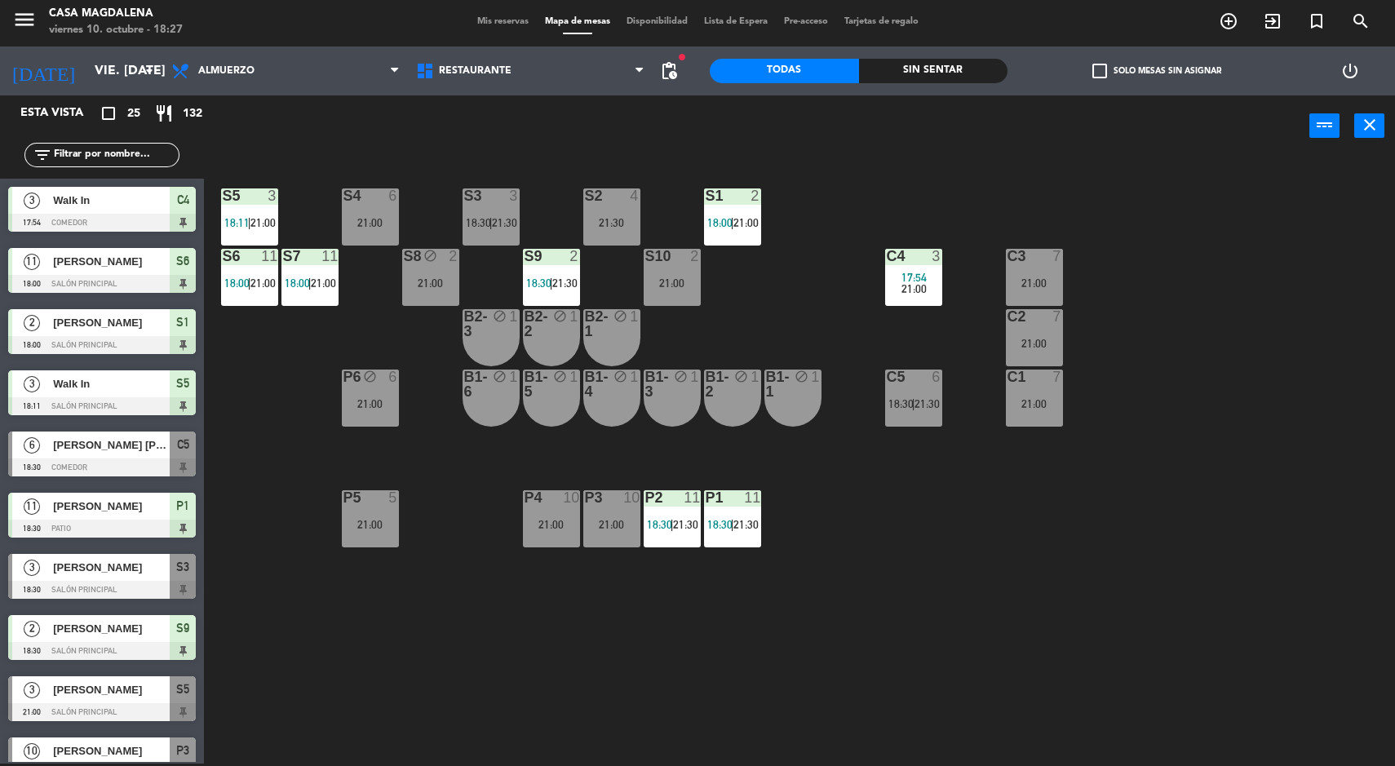
click at [88, 69] on input "vie. [DATE]" at bounding box center [172, 71] width 172 height 32
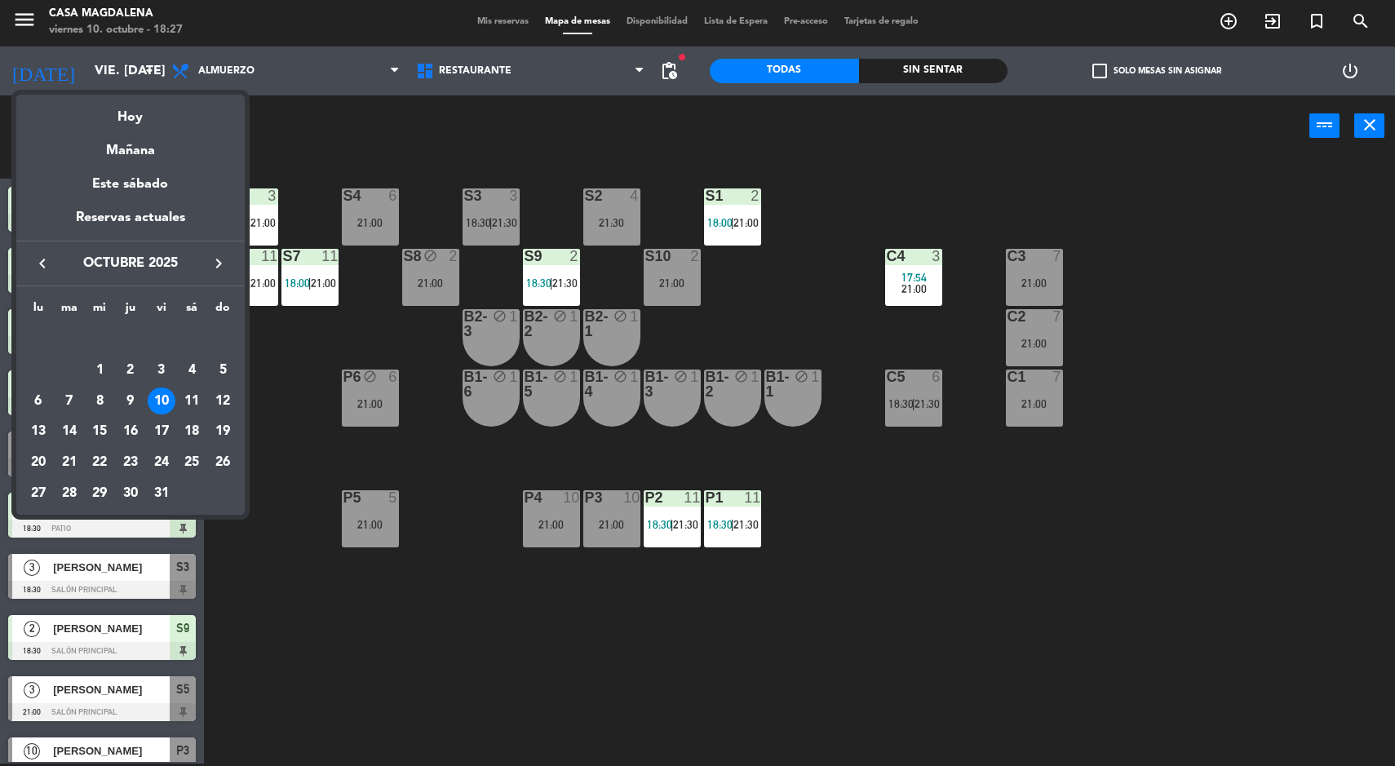
click at [107, 146] on div "Mañana" at bounding box center [130, 144] width 228 height 33
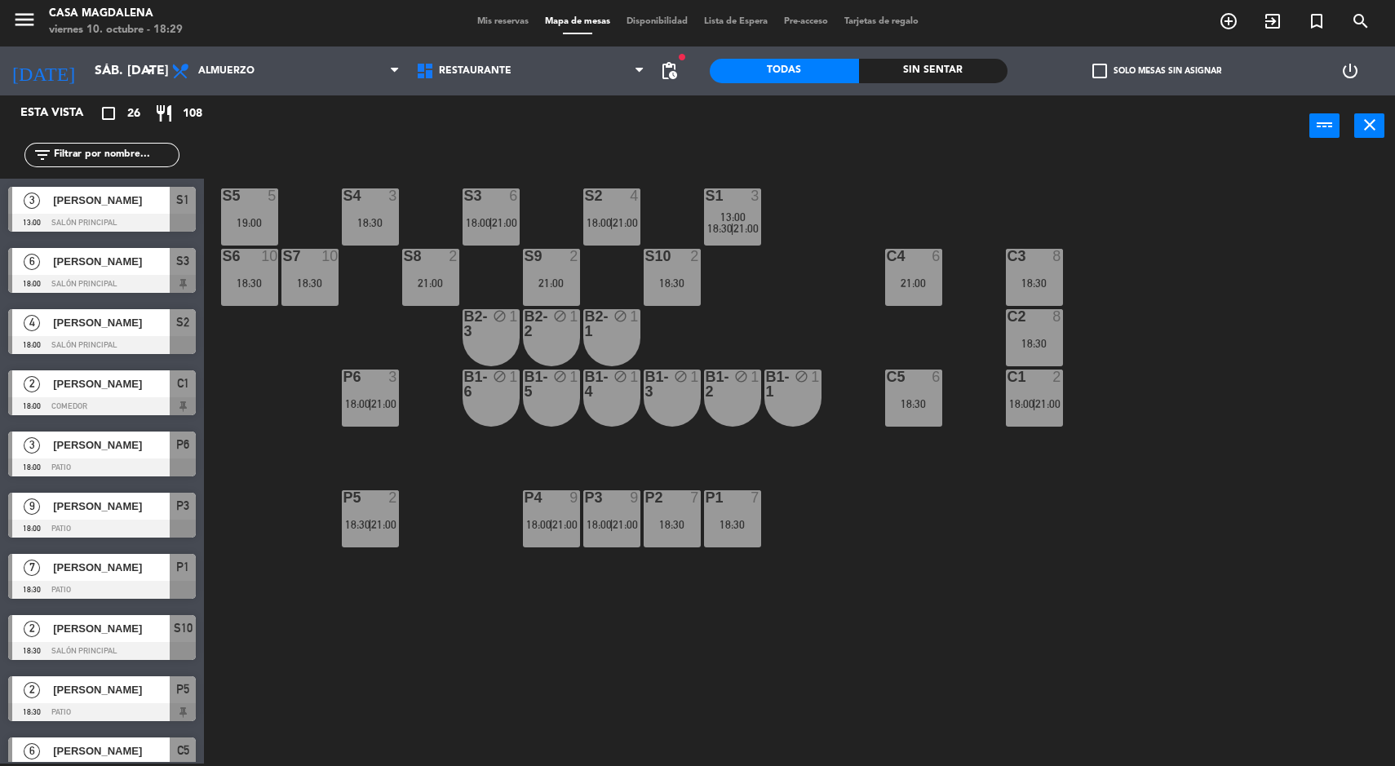
click at [86, 69] on input "sáb. [DATE]" at bounding box center [172, 71] width 172 height 32
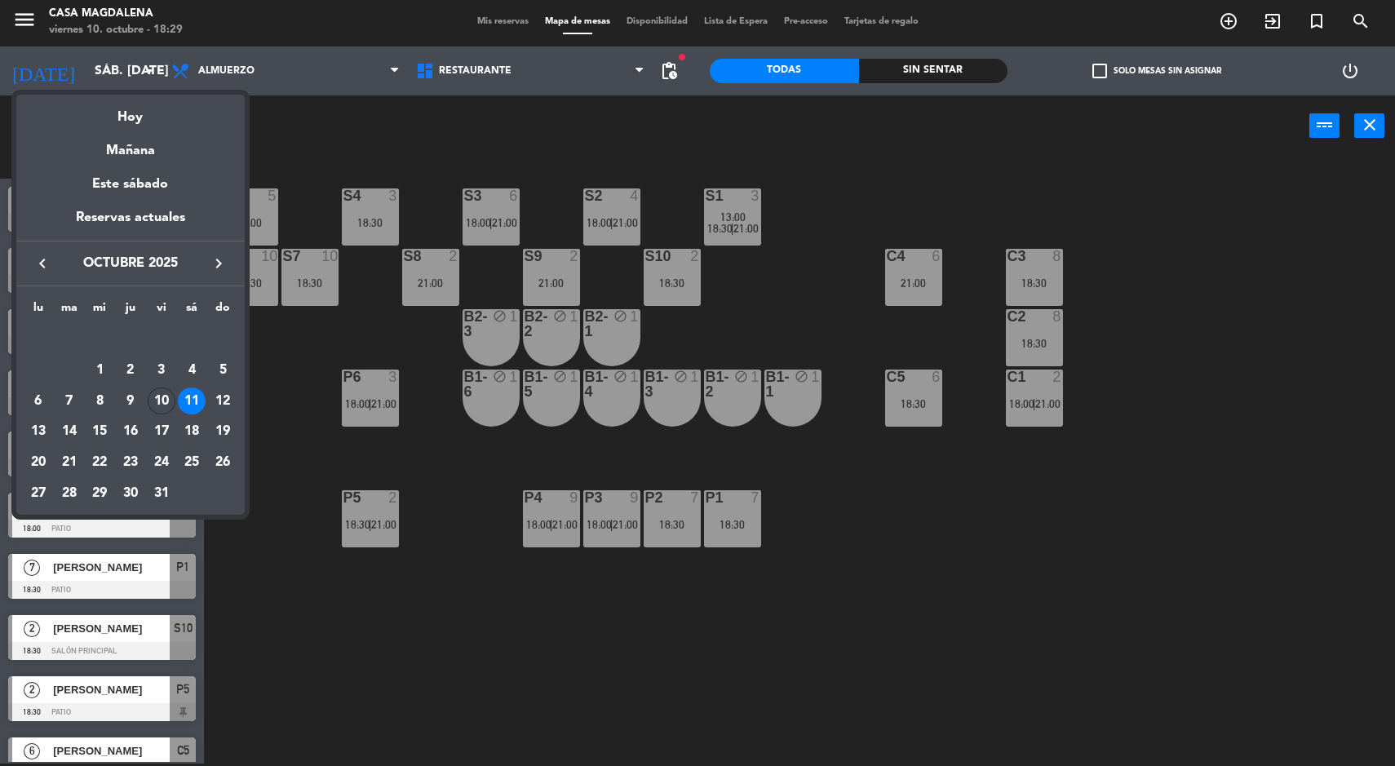
click at [123, 119] on div "Hoy" at bounding box center [130, 111] width 228 height 33
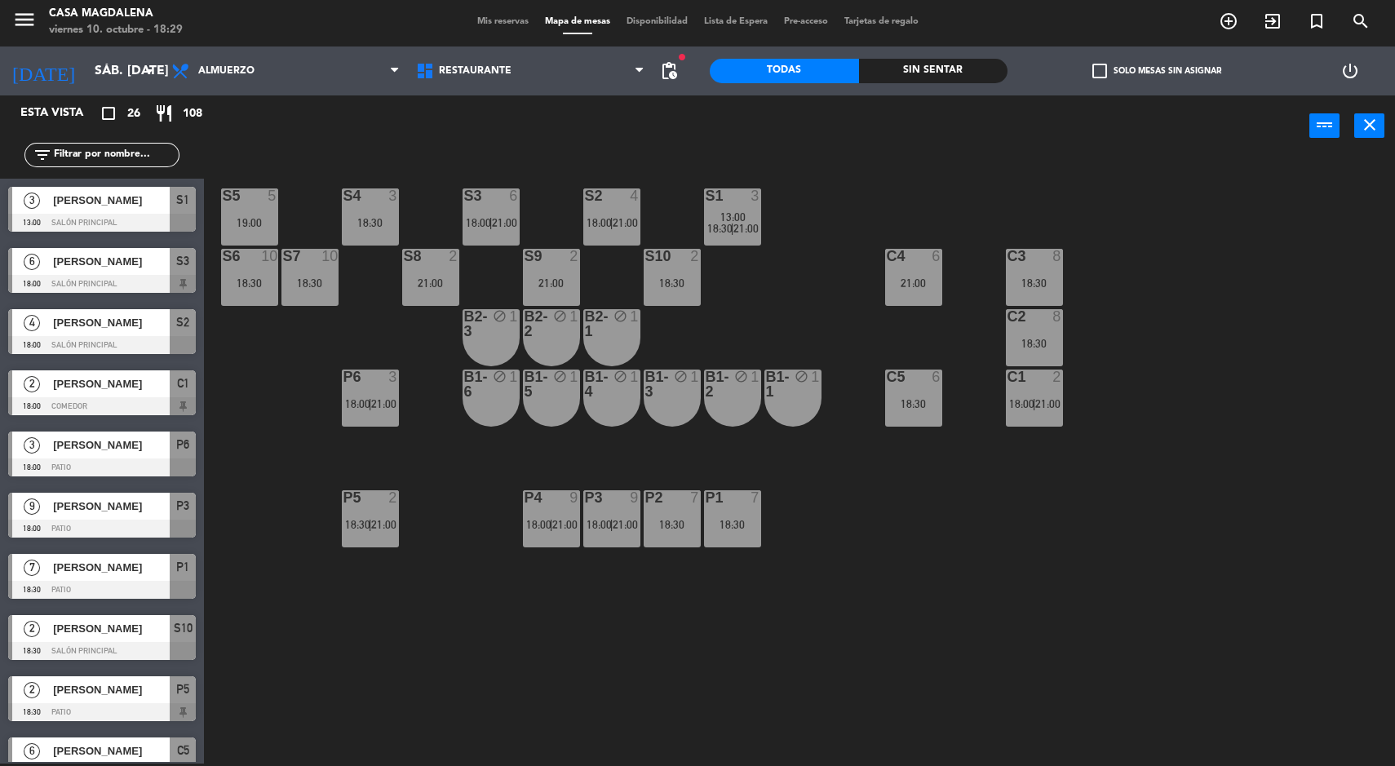
type input "vie. [DATE]"
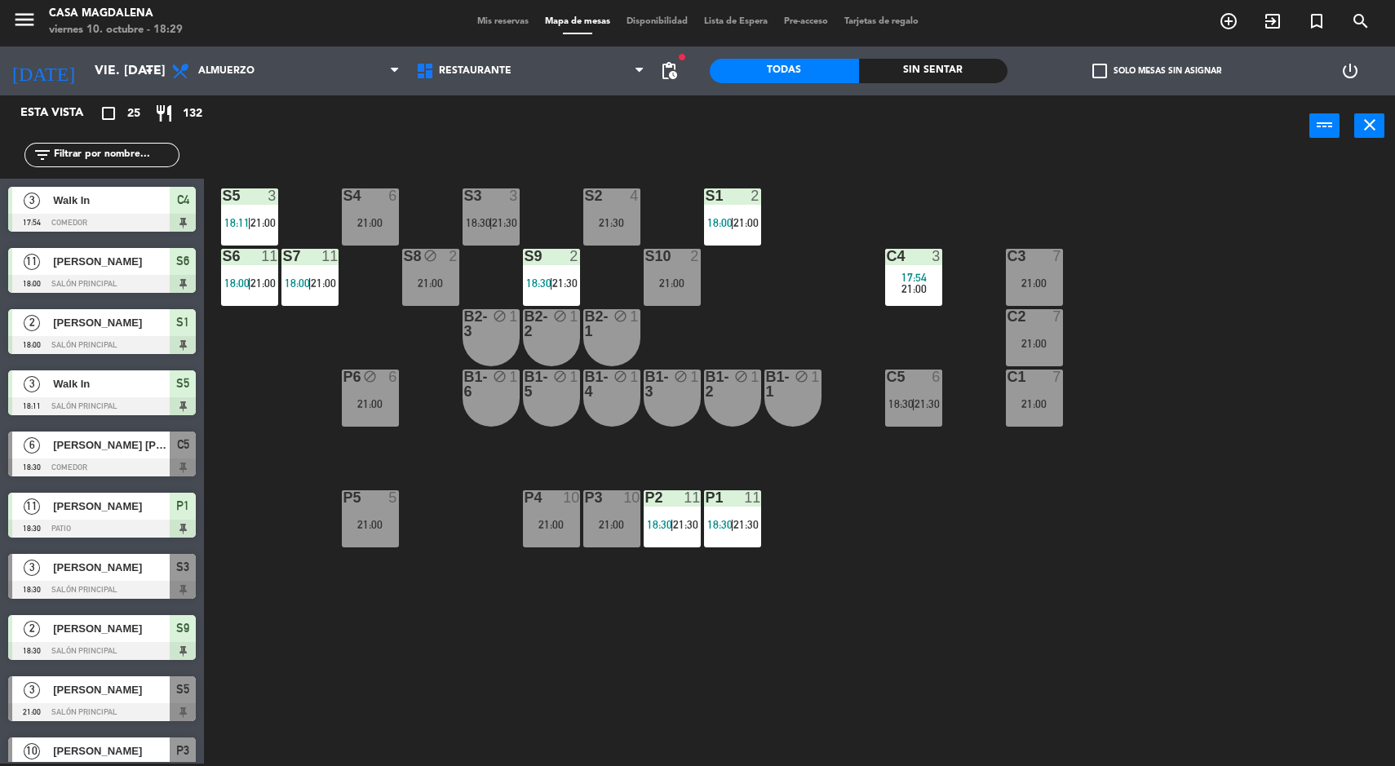
click at [449, 277] on div "21:00" at bounding box center [430, 282] width 57 height 11
click at [800, 492] on div "S5 3 18:11 | 21:00 S4 6 21:00 S3 3 18:30 | 21:30 S2 4 21:30 S1 2 18:00 | 21:00 …" at bounding box center [806, 462] width 1177 height 607
click at [666, 296] on div "S10 2 21:00" at bounding box center [672, 277] width 57 height 57
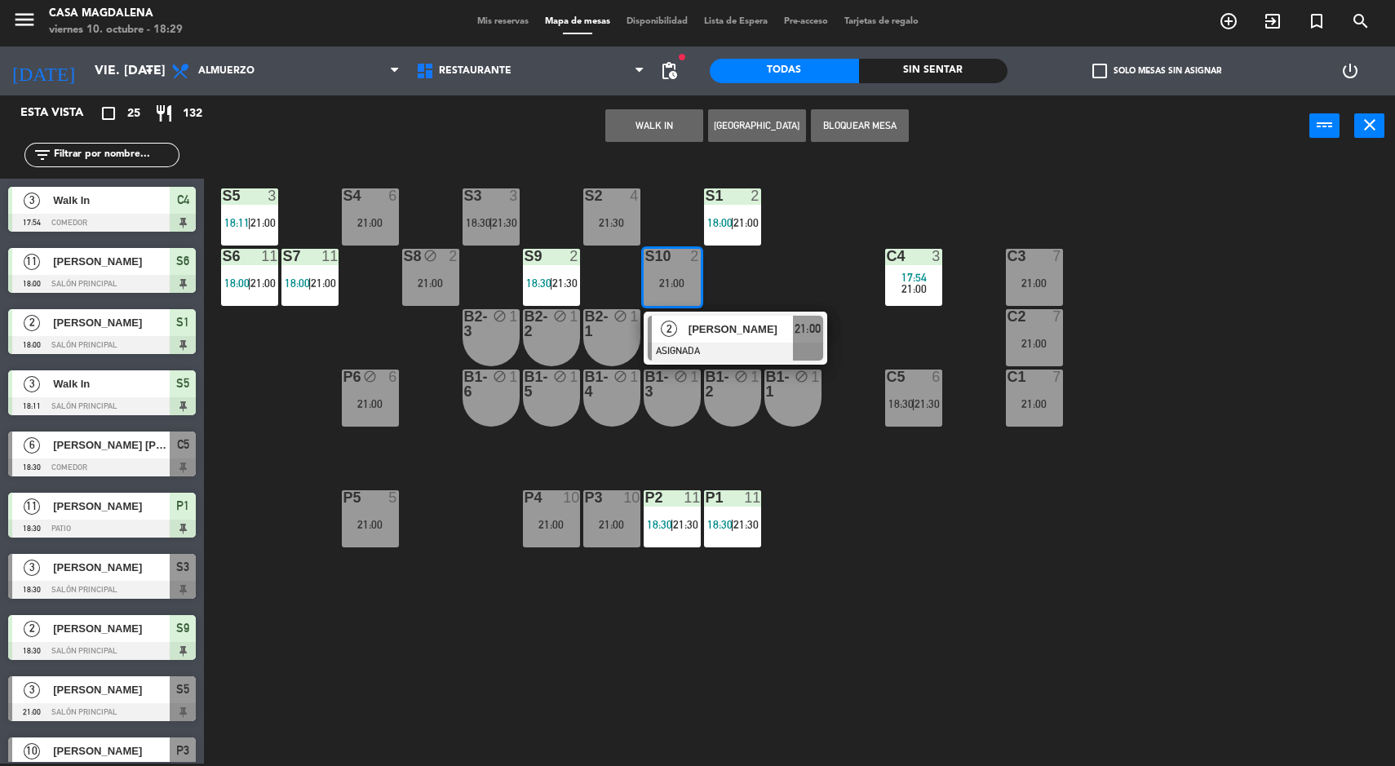
click at [715, 343] on div at bounding box center [735, 352] width 175 height 18
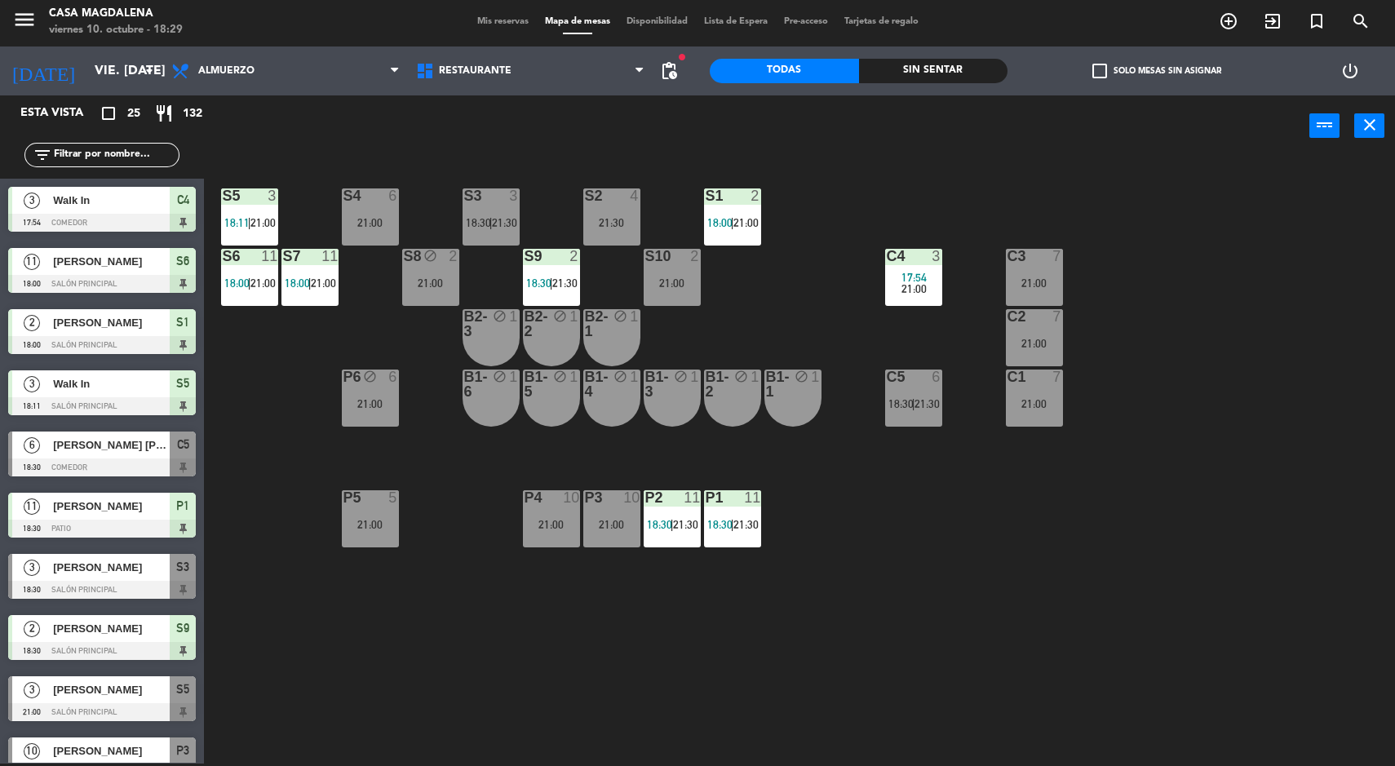
scroll to position [2, 0]
click at [826, 451] on div "S5 3 18:11 | 21:00 S4 6 21:00 S3 3 18:30 | 21:30 S2 4 21:30 S1 2 18:00 | 21:00 …" at bounding box center [806, 462] width 1177 height 607
click at [1051, 334] on div "C2 7 21:00" at bounding box center [1034, 337] width 57 height 57
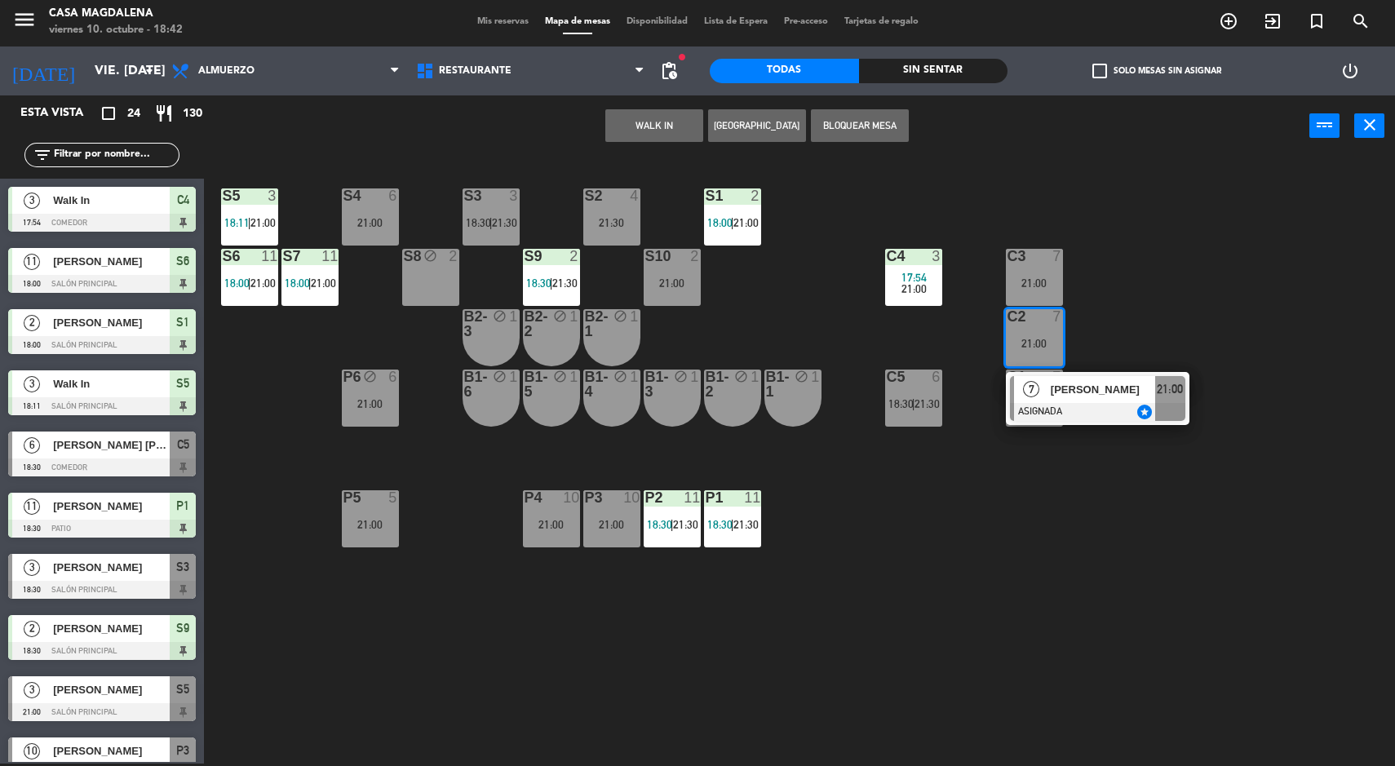
click at [1259, 282] on div "S5 3 18:11 | 21:00 S4 6 21:00 S3 3 18:30 | 21:30 S2 4 21:30 S1 2 18:00 | 21:00 …" at bounding box center [806, 462] width 1177 height 607
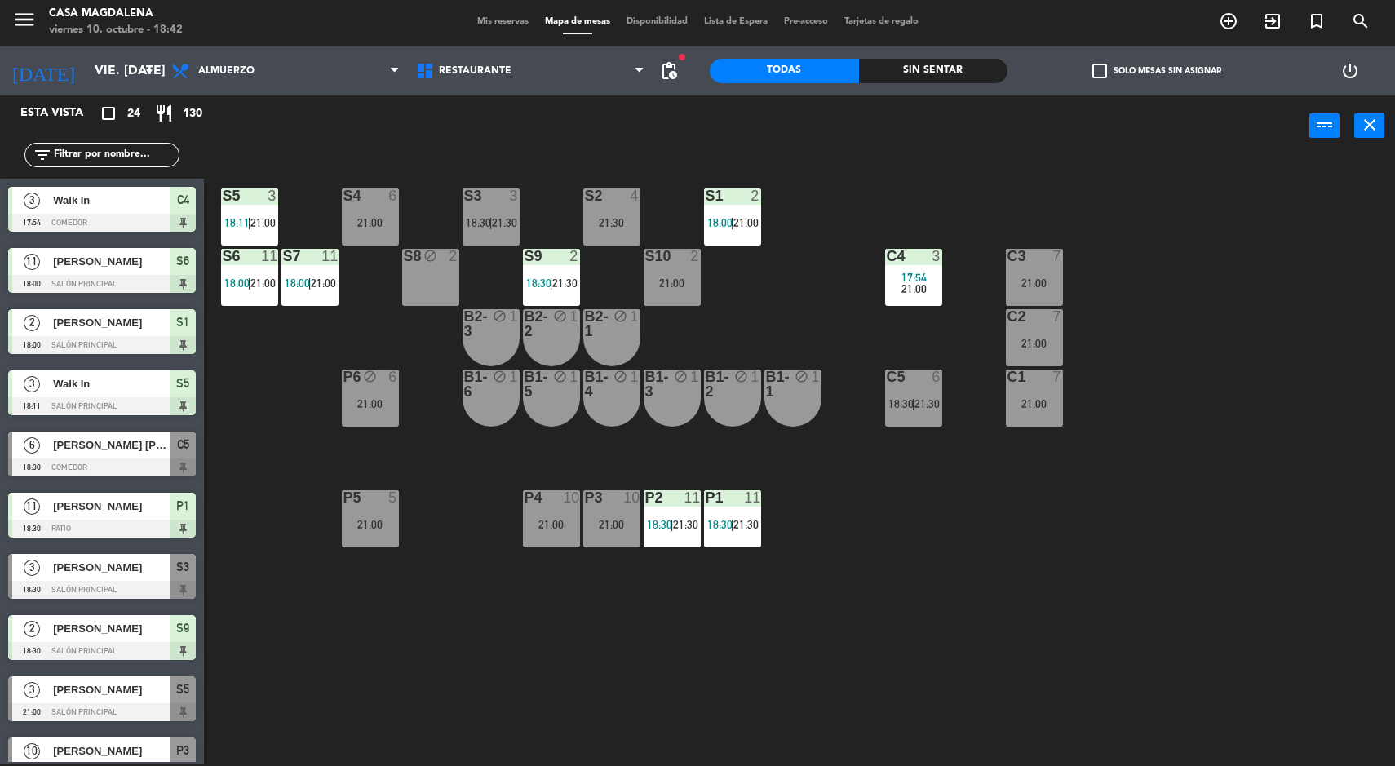
click at [906, 82] on div "Sin sentar" at bounding box center [933, 71] width 149 height 24
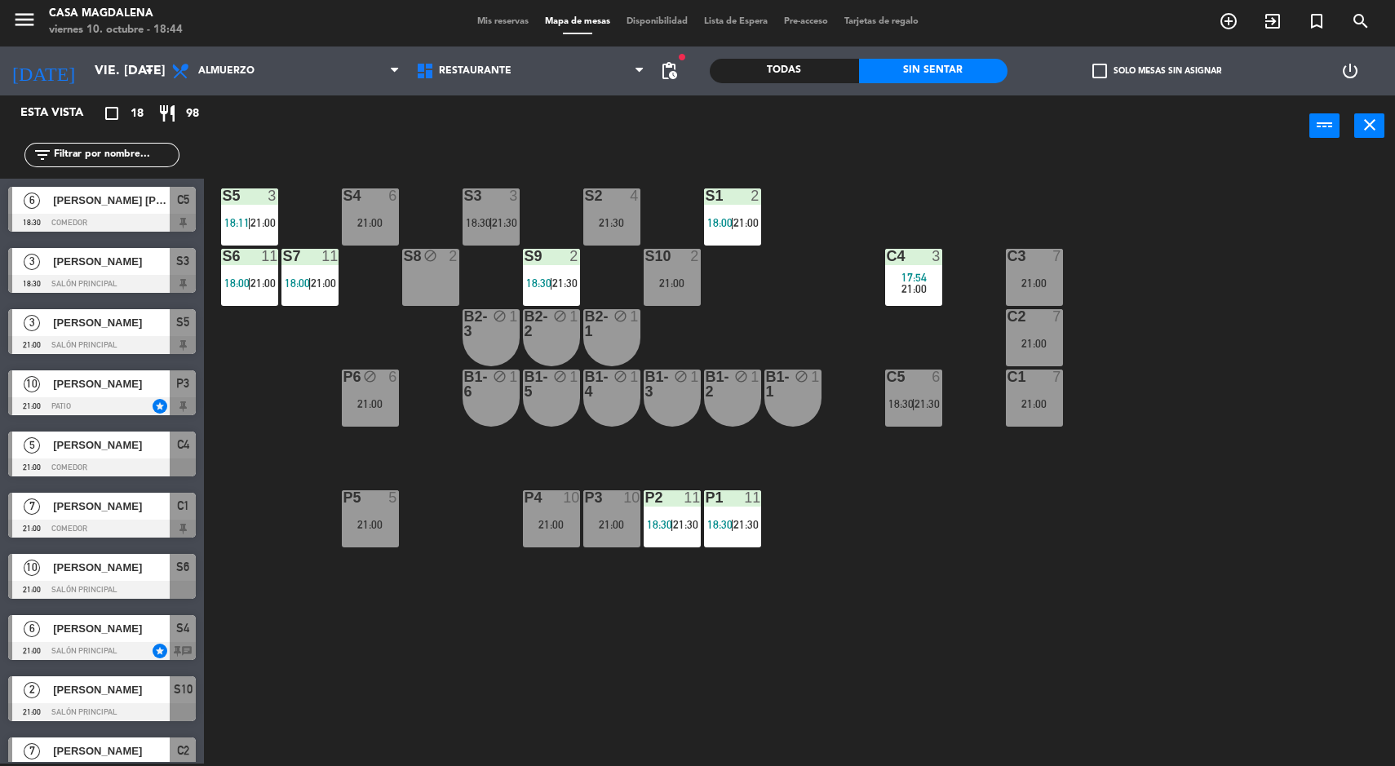
click at [1003, 519] on div "S5 3 18:11 | 21:00 S4 6 21:00 S3 3 18:30 | 21:30 S2 4 21:30 S1 2 18:00 | 21:00 …" at bounding box center [806, 462] width 1177 height 607
click at [1125, 712] on div "S5 3 18:11 | 21:00 S4 6 21:00 S3 3 18:30 | 21:30 S2 4 21:30 S1 2 18:00 | 21:00 …" at bounding box center [806, 462] width 1177 height 607
click at [33, 13] on icon "menu" at bounding box center [24, 19] width 24 height 24
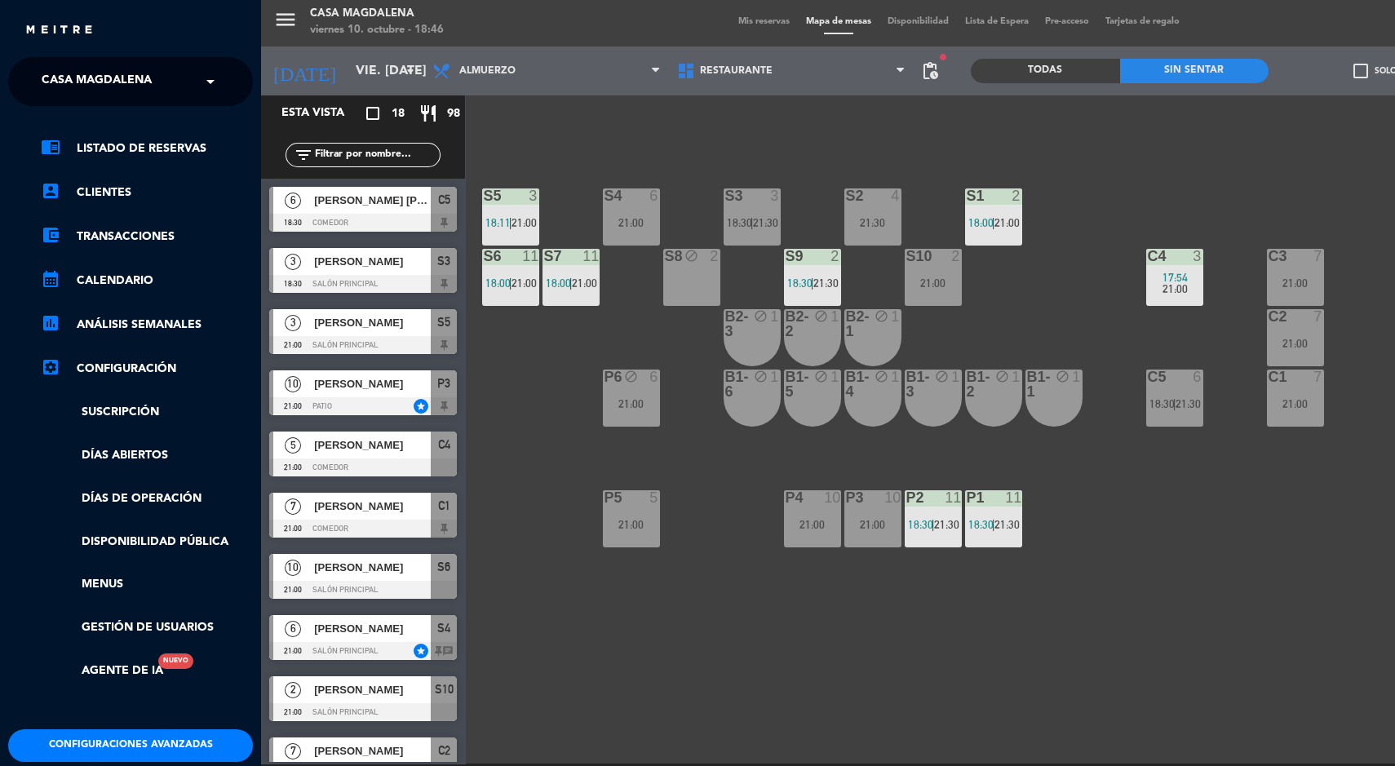
click at [82, 80] on span "Casa Magdalena" at bounding box center [97, 81] width 110 height 34
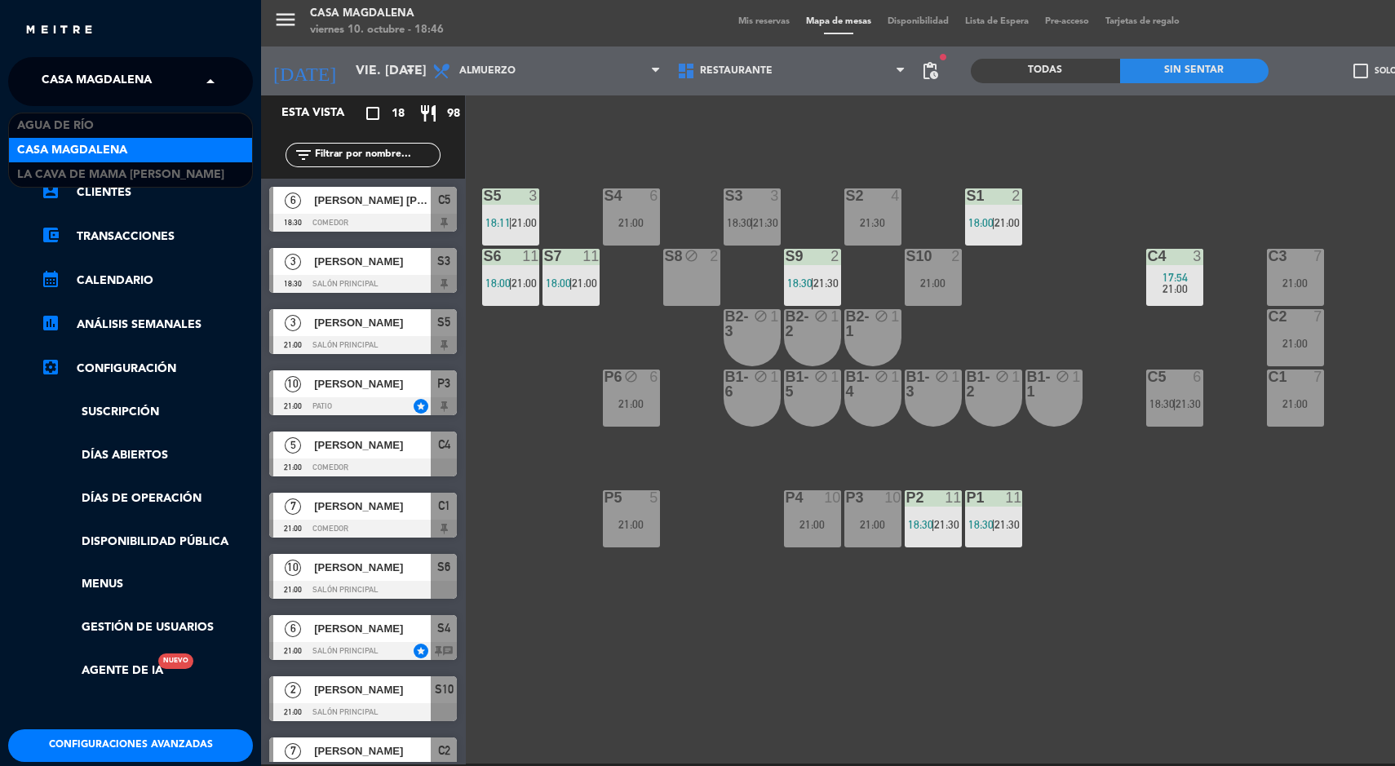
click at [74, 176] on span "La Cava de Mama [PERSON_NAME]" at bounding box center [120, 175] width 207 height 19
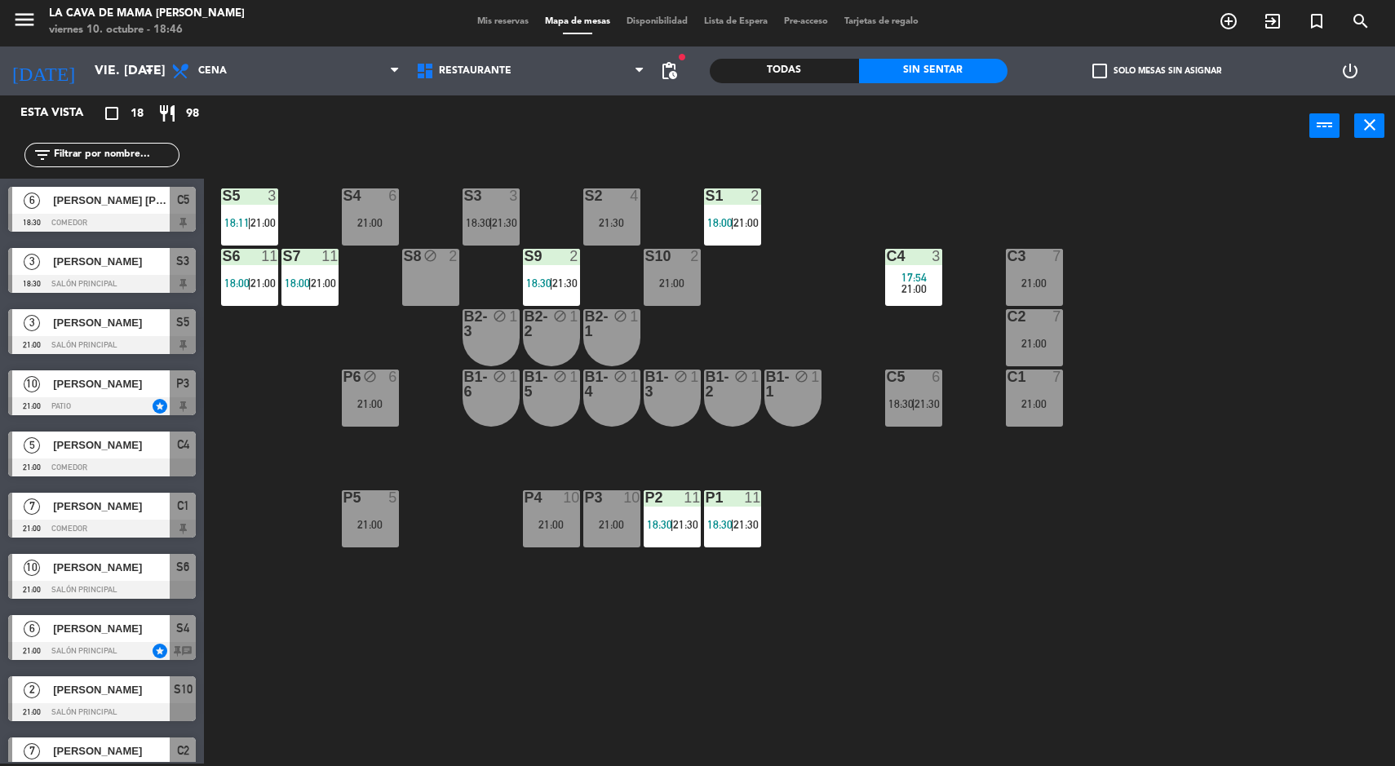
click at [471, 17] on span "Mis reservas" at bounding box center [503, 21] width 68 height 9
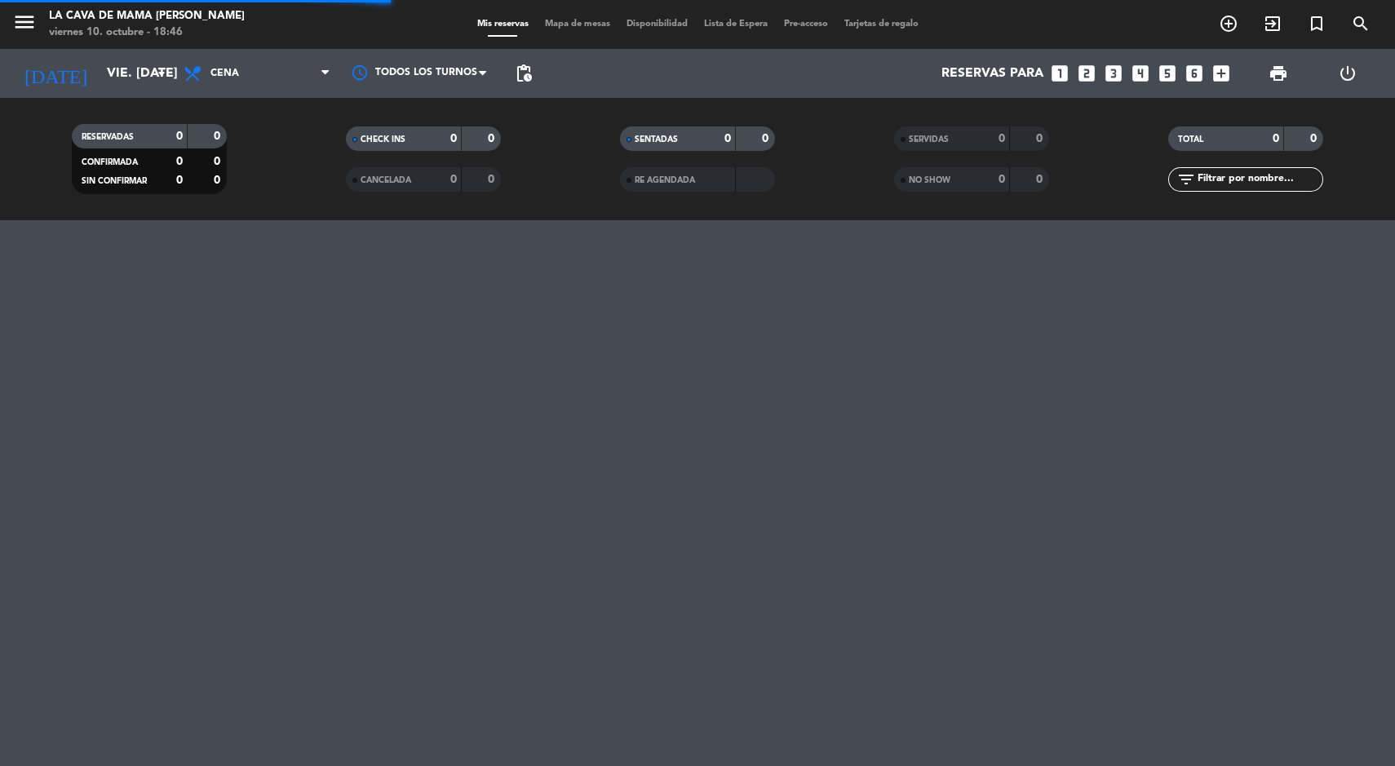
click at [567, 24] on span "Mapa de mesas" at bounding box center [578, 24] width 82 height 9
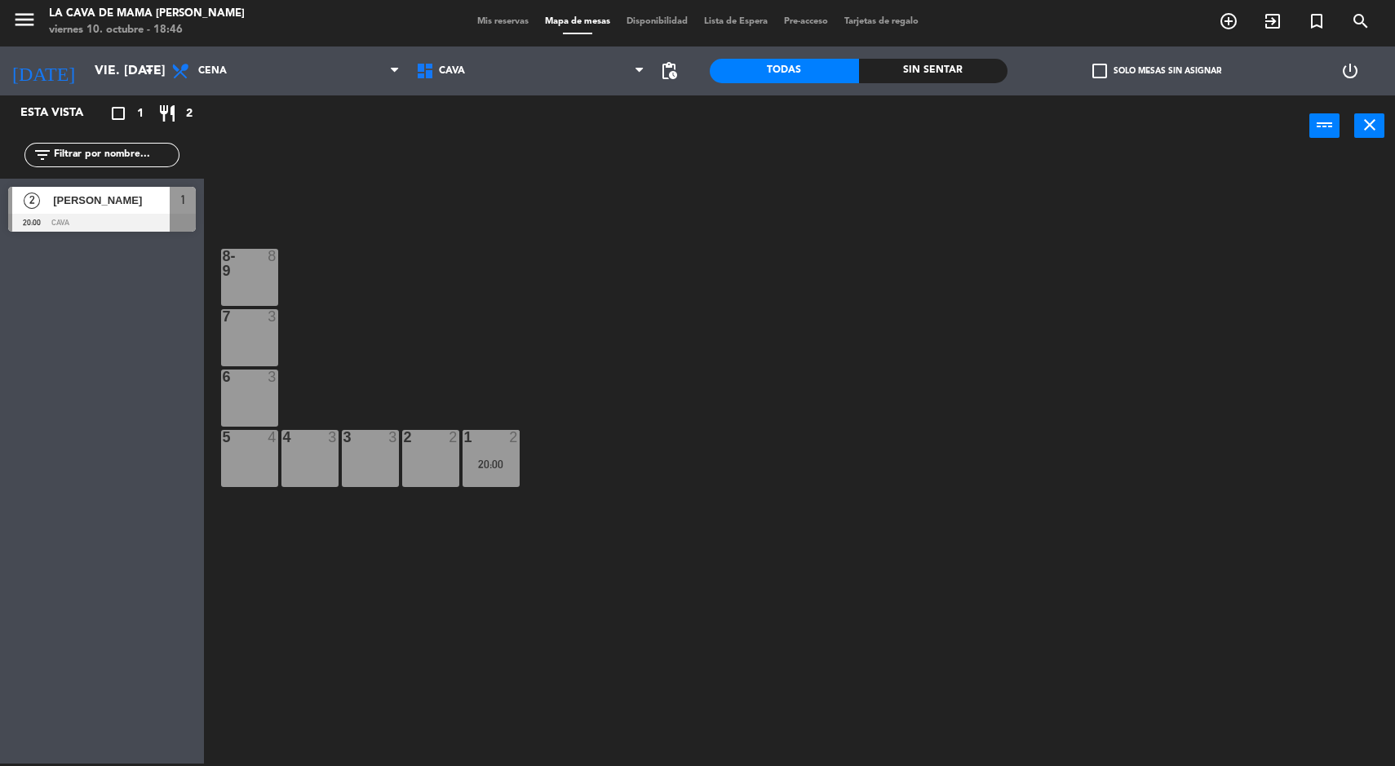
click at [481, 463] on div "20:00" at bounding box center [491, 463] width 57 height 11
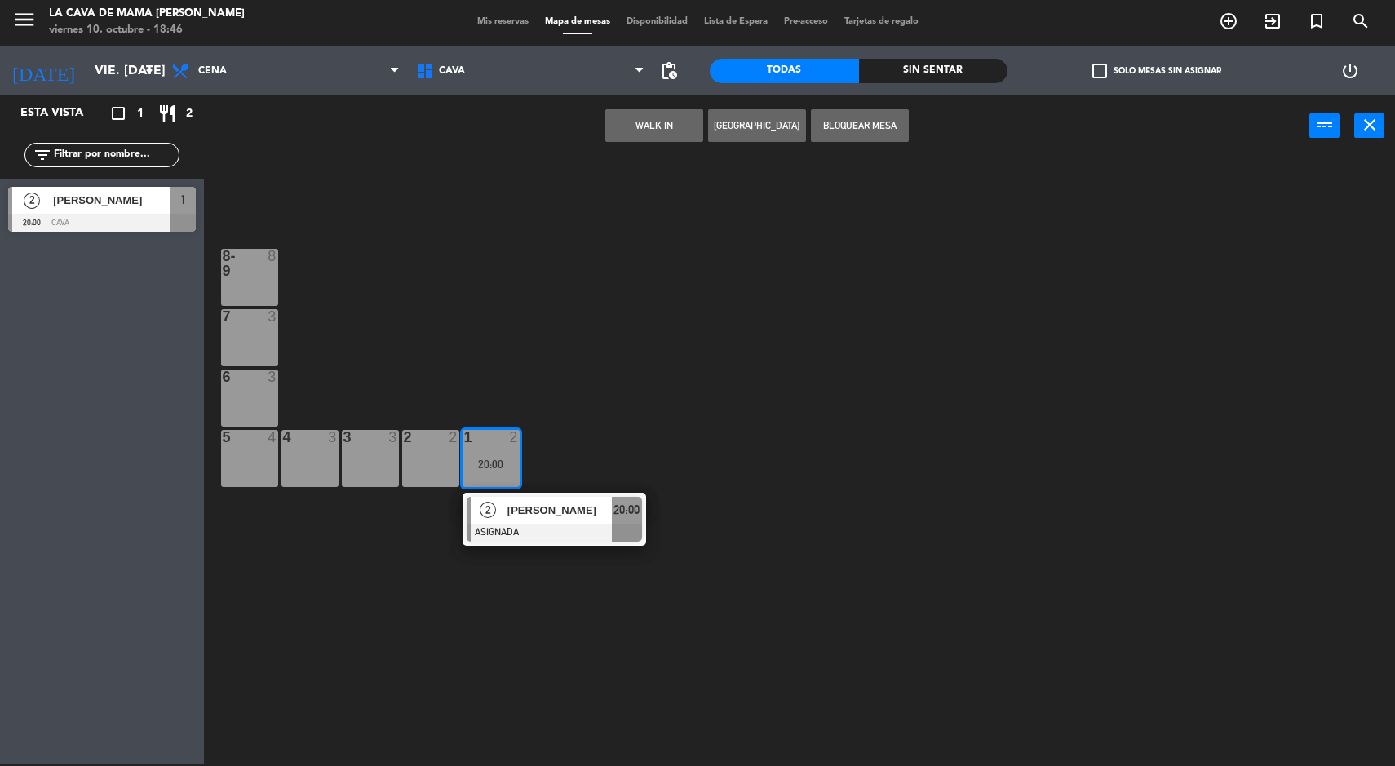
click at [521, 511] on span "[PERSON_NAME]" at bounding box center [559, 510] width 104 height 17
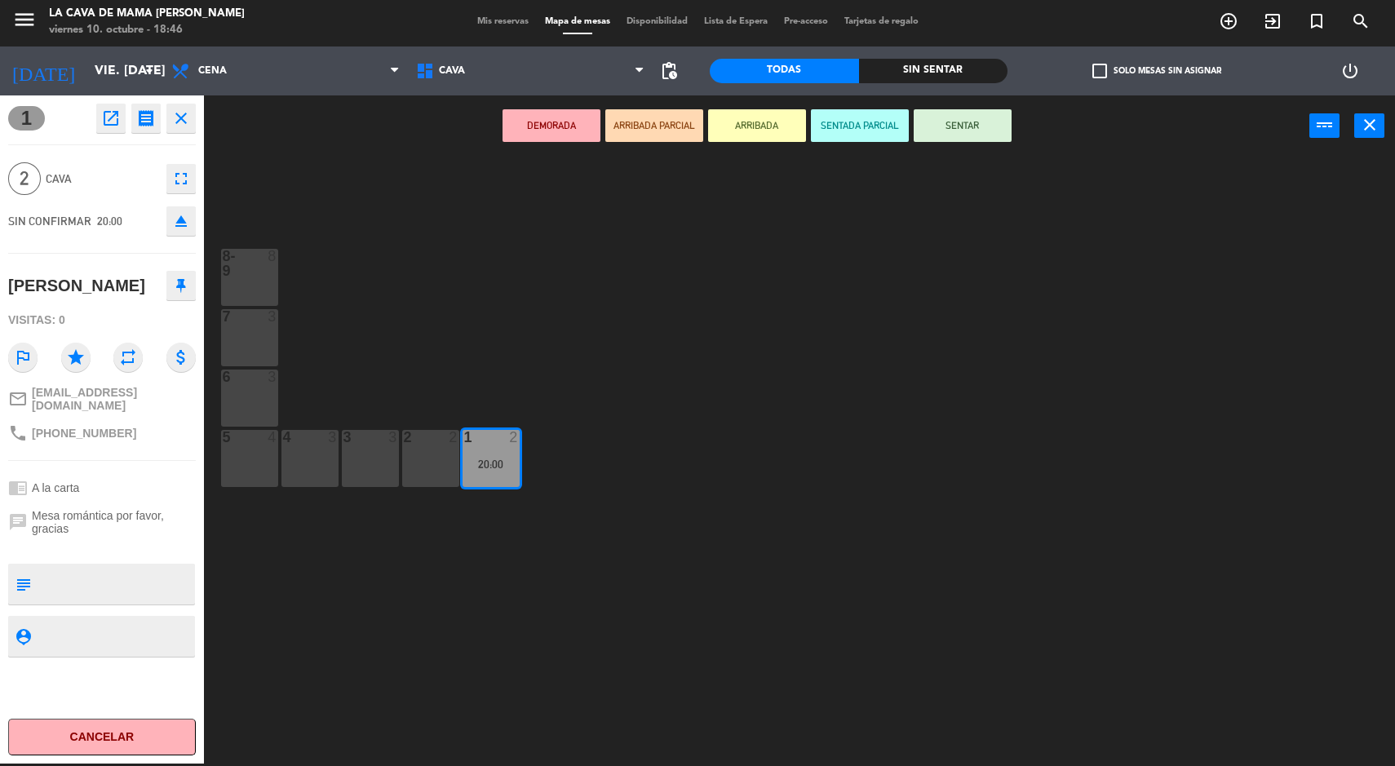
click at [239, 275] on div at bounding box center [249, 263] width 27 height 29
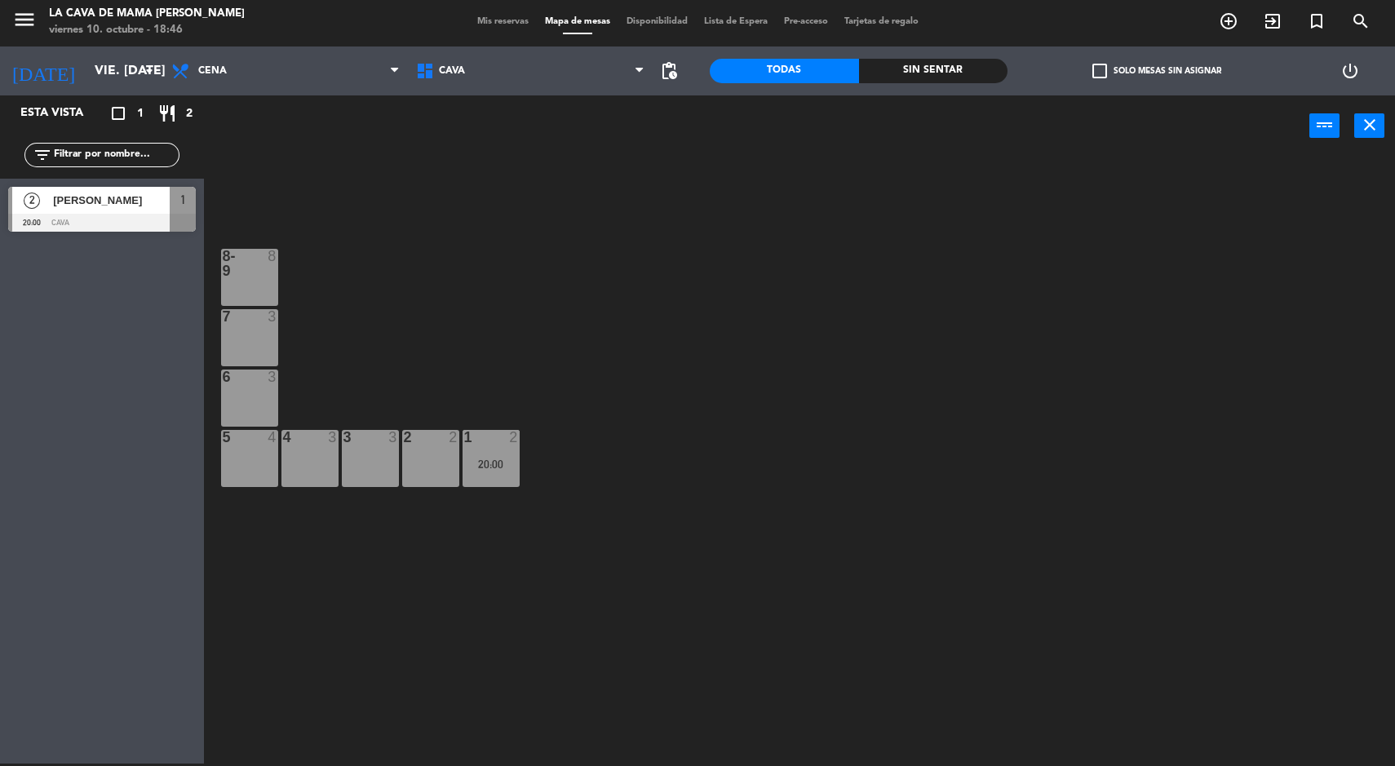
click at [505, 286] on div "8-9 8 7 3 6 3 5 4 4 3 3 3 2 2 1 2 20:00" at bounding box center [806, 462] width 1177 height 607
click at [242, 316] on div at bounding box center [249, 316] width 27 height 15
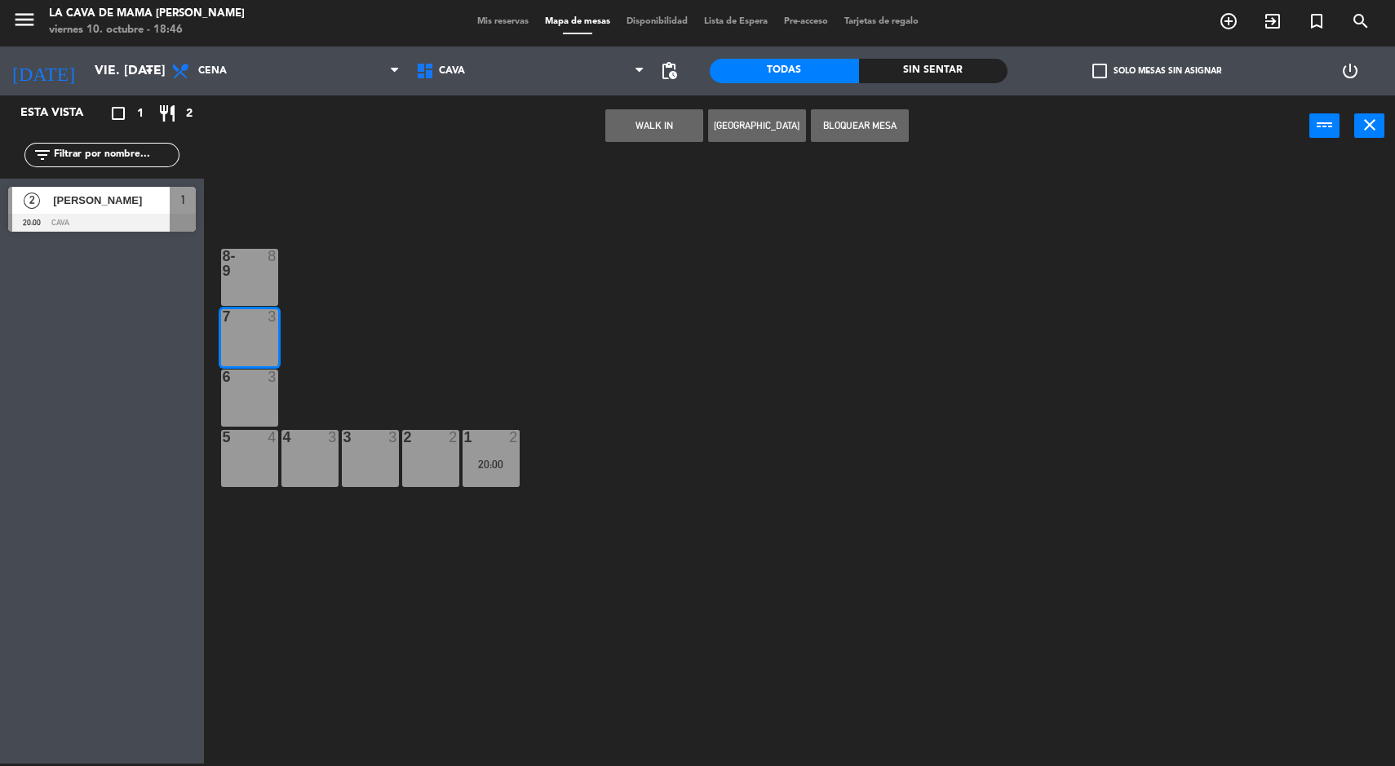
click at [862, 122] on button "Bloquear Mesa" at bounding box center [860, 125] width 98 height 33
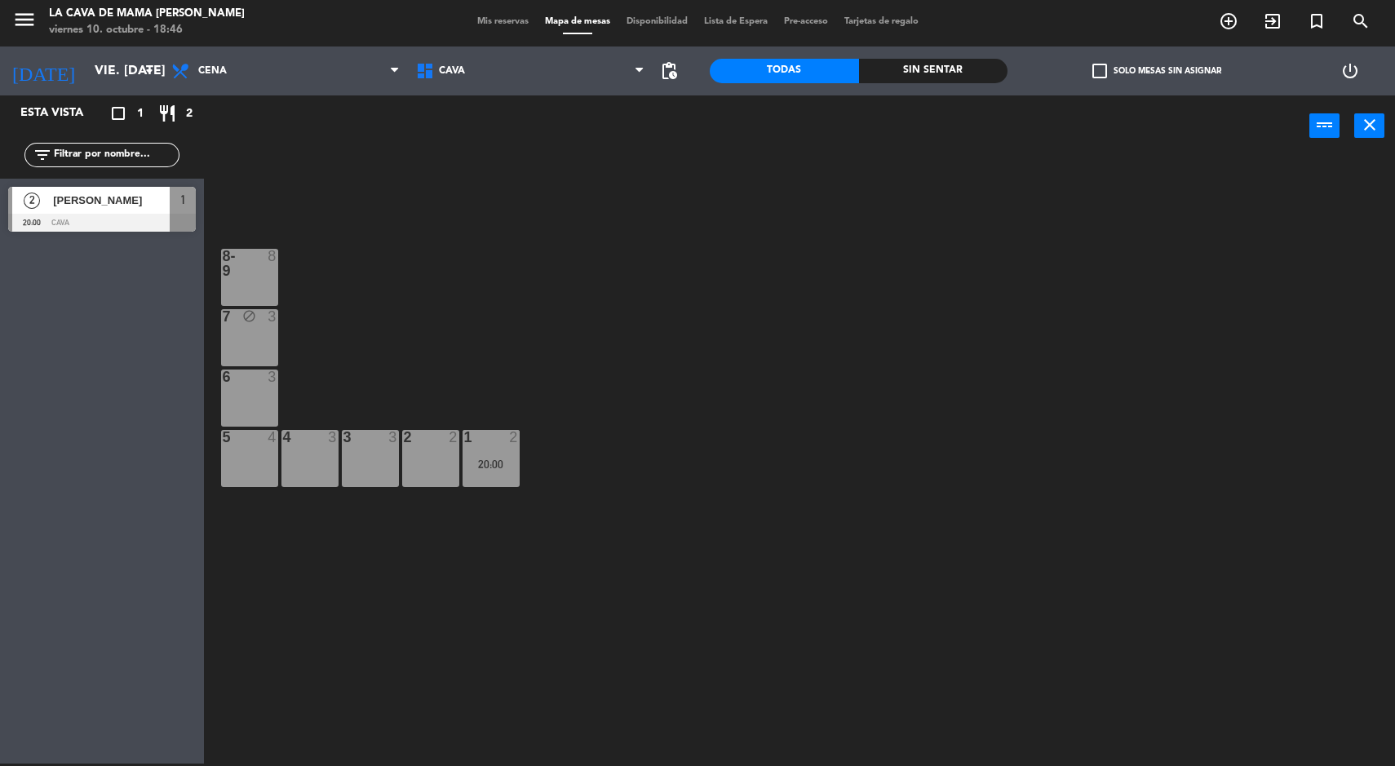
click at [496, 468] on div "20:00" at bounding box center [491, 463] width 57 height 11
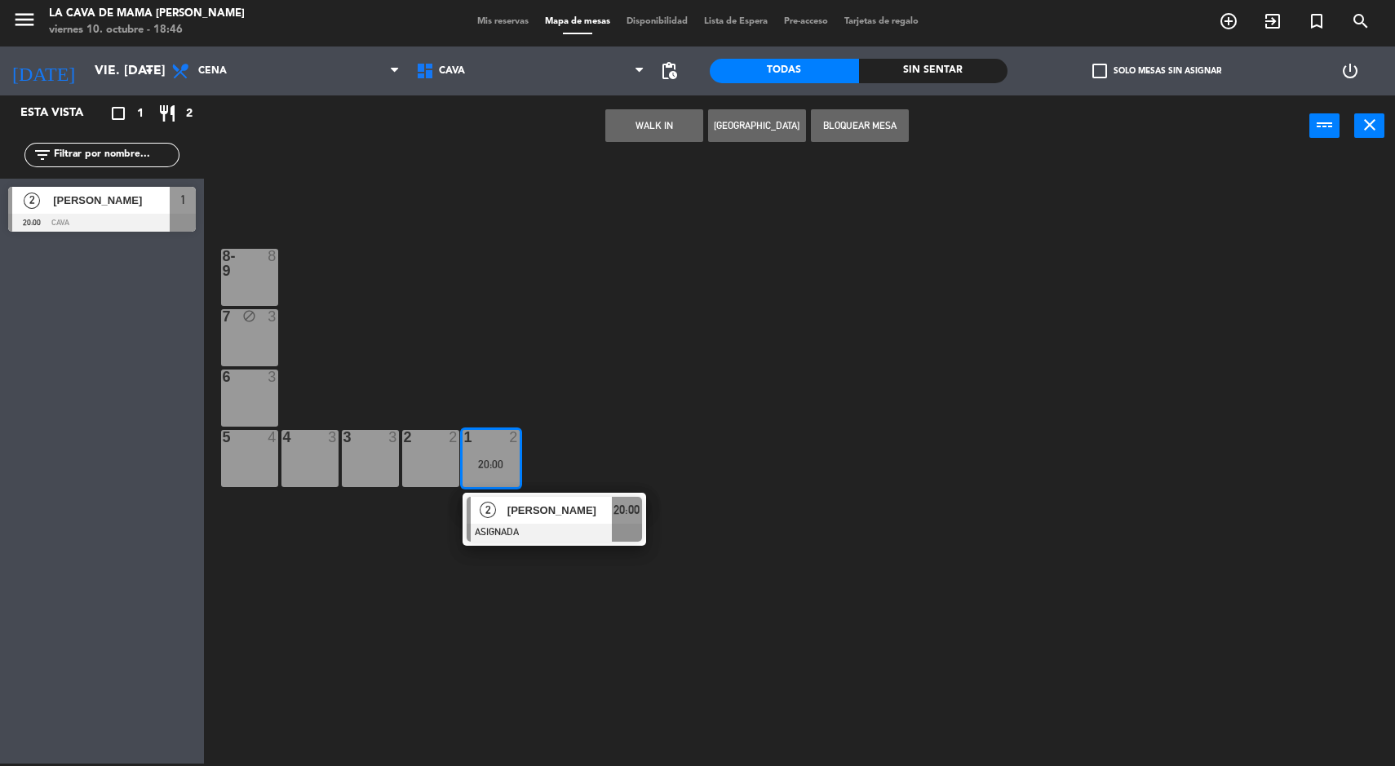
click at [534, 526] on div at bounding box center [554, 533] width 175 height 18
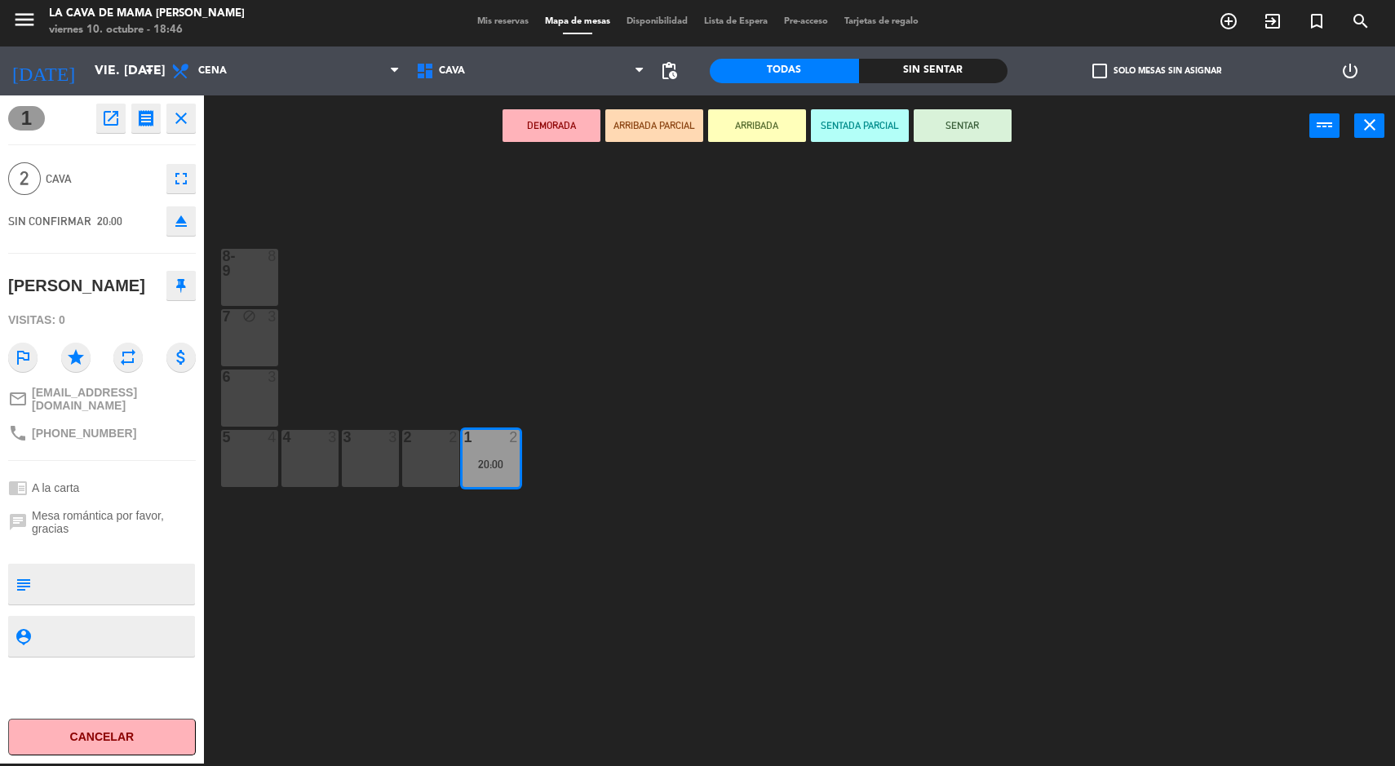
click at [254, 277] on div at bounding box center [249, 263] width 27 height 29
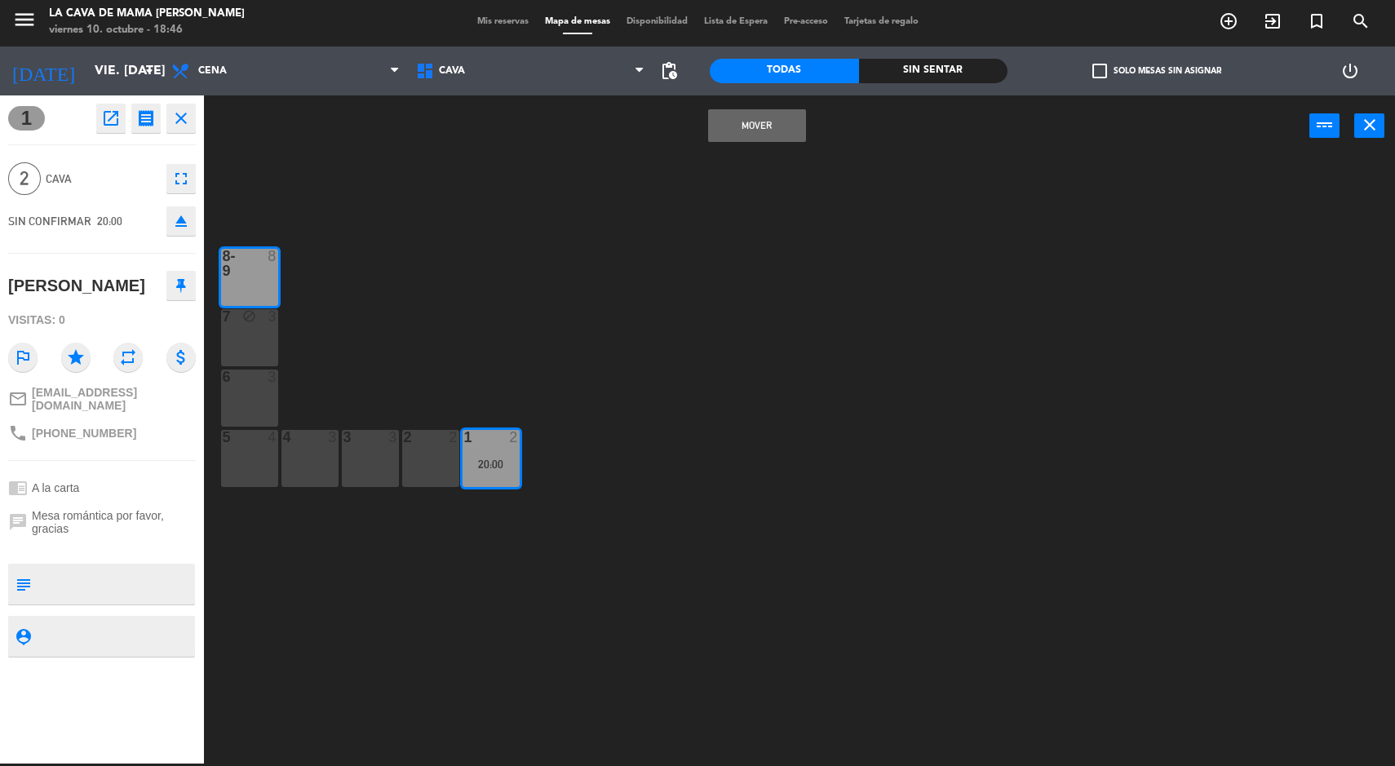
click at [769, 127] on button "Mover" at bounding box center [757, 125] width 98 height 33
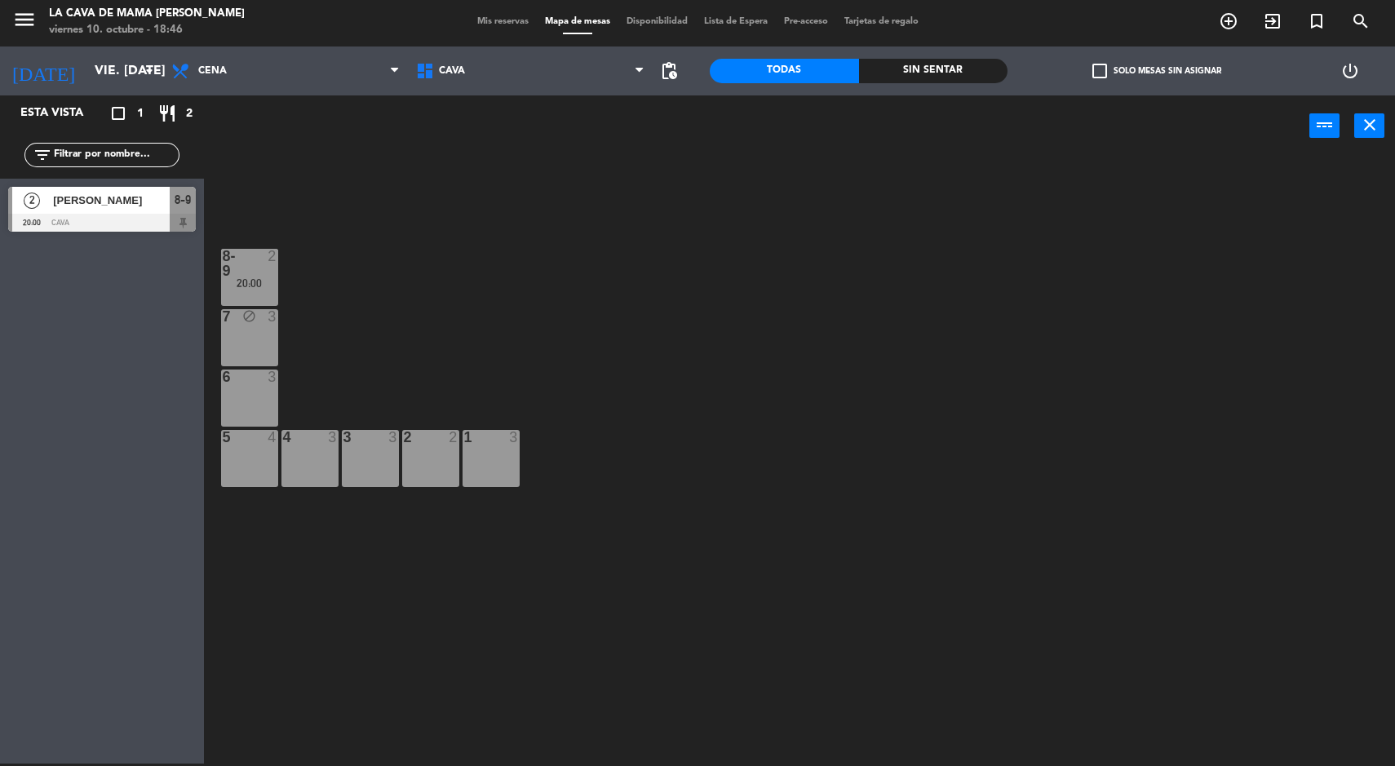
click at [489, 451] on div "1 3" at bounding box center [491, 458] width 57 height 57
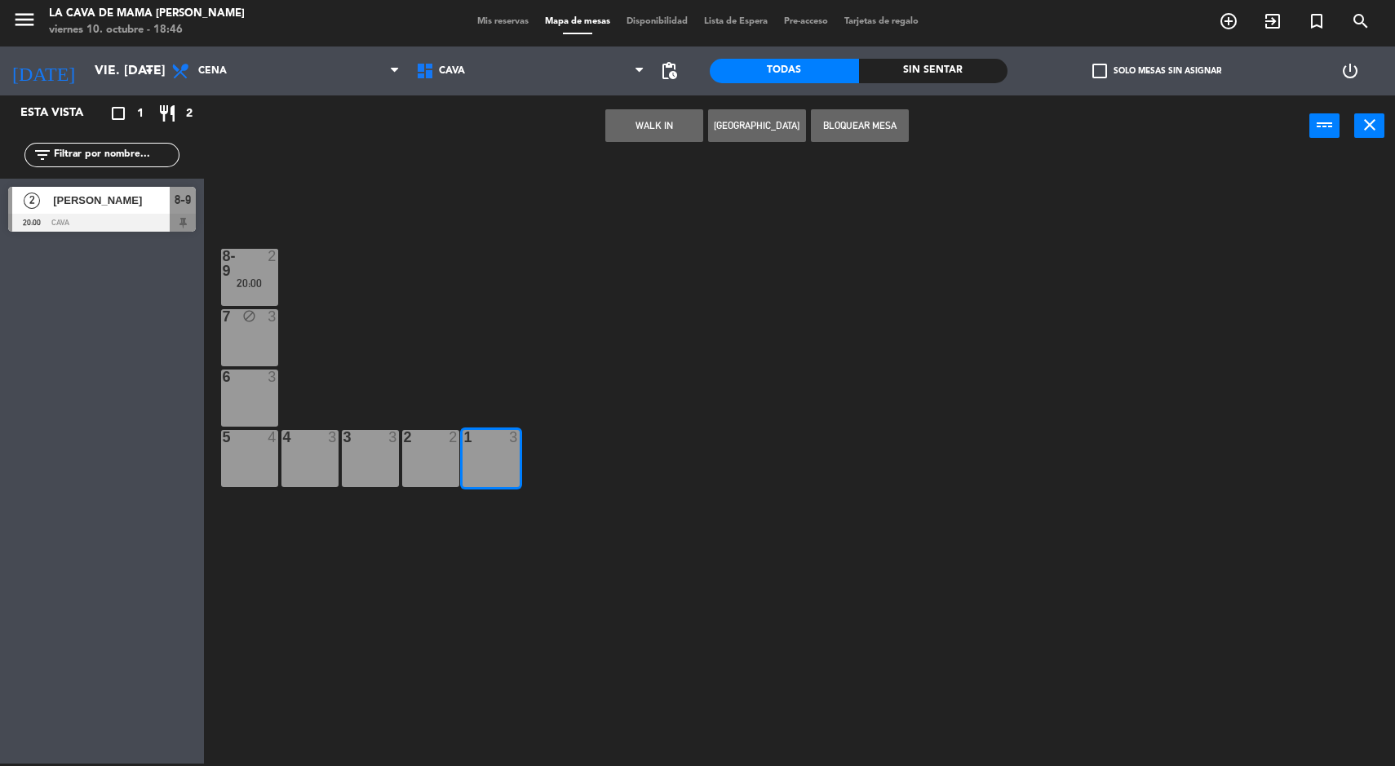
click at [455, 467] on div "2 2" at bounding box center [430, 458] width 57 height 57
click at [405, 458] on div "2 2" at bounding box center [430, 458] width 57 height 57
click at [342, 458] on div "3 3" at bounding box center [370, 458] width 57 height 57
click at [410, 449] on div "2 2" at bounding box center [430, 458] width 57 height 57
click at [386, 471] on div "3 3" at bounding box center [370, 458] width 57 height 57
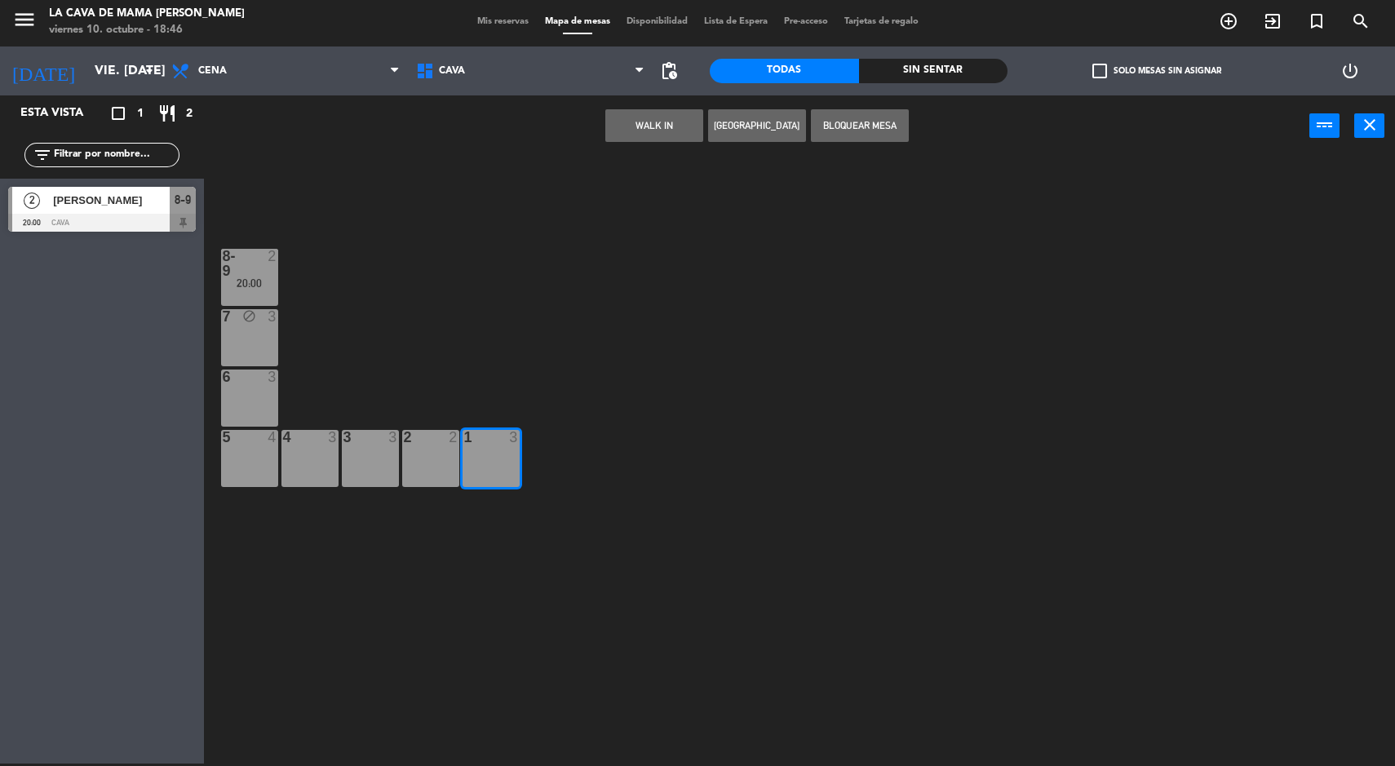
click at [457, 455] on div "2 2" at bounding box center [430, 458] width 57 height 57
click at [416, 454] on div "2 2" at bounding box center [430, 458] width 57 height 57
click at [338, 457] on div "4 3" at bounding box center [309, 458] width 57 height 57
click at [337, 439] on div "3" at bounding box center [343, 437] width 27 height 15
click at [440, 453] on div "2 2" at bounding box center [430, 458] width 57 height 57
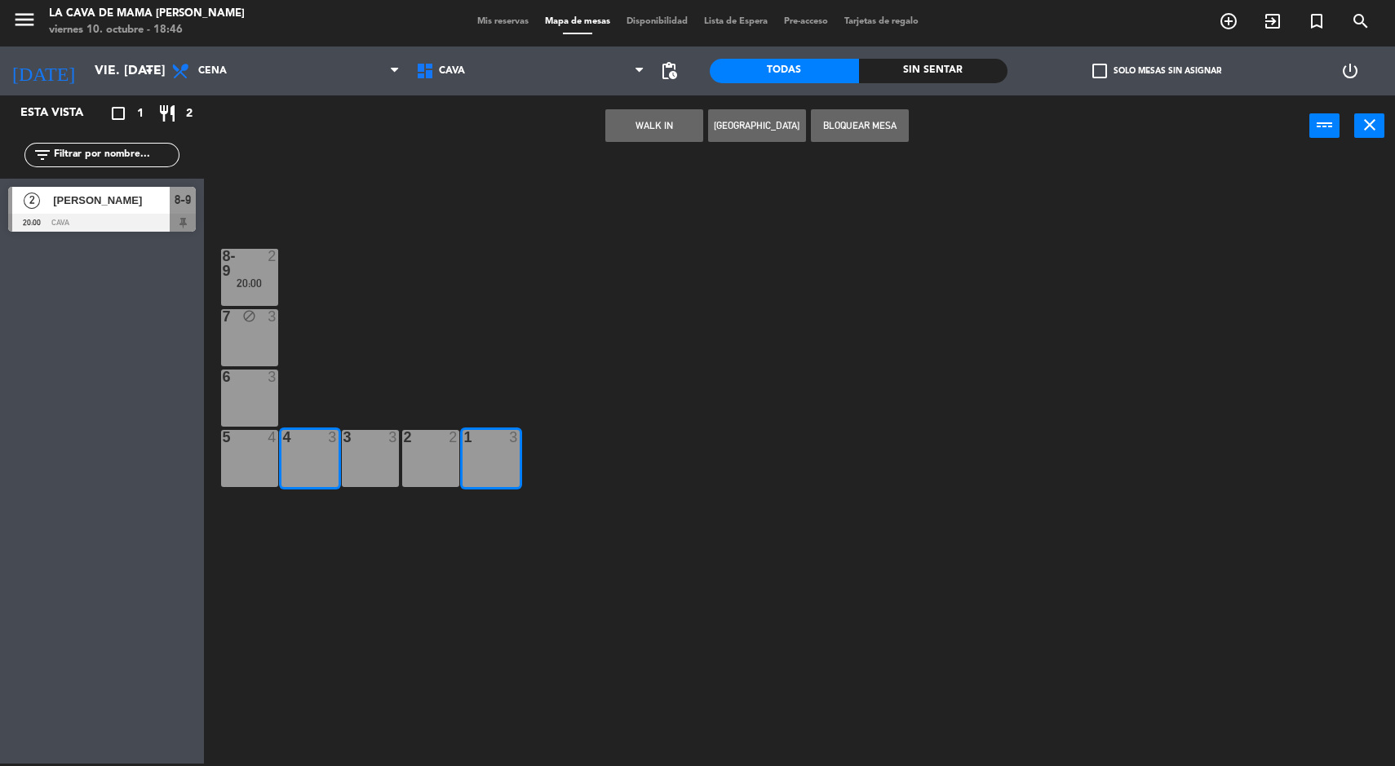
click at [302, 459] on div "4 3" at bounding box center [309, 458] width 57 height 57
click at [426, 445] on div "2 2" at bounding box center [430, 458] width 57 height 57
click at [392, 450] on div "3 3" at bounding box center [370, 458] width 57 height 57
click at [324, 454] on div "4 3" at bounding box center [309, 458] width 57 height 57
click at [241, 451] on div "5 4" at bounding box center [249, 458] width 57 height 57
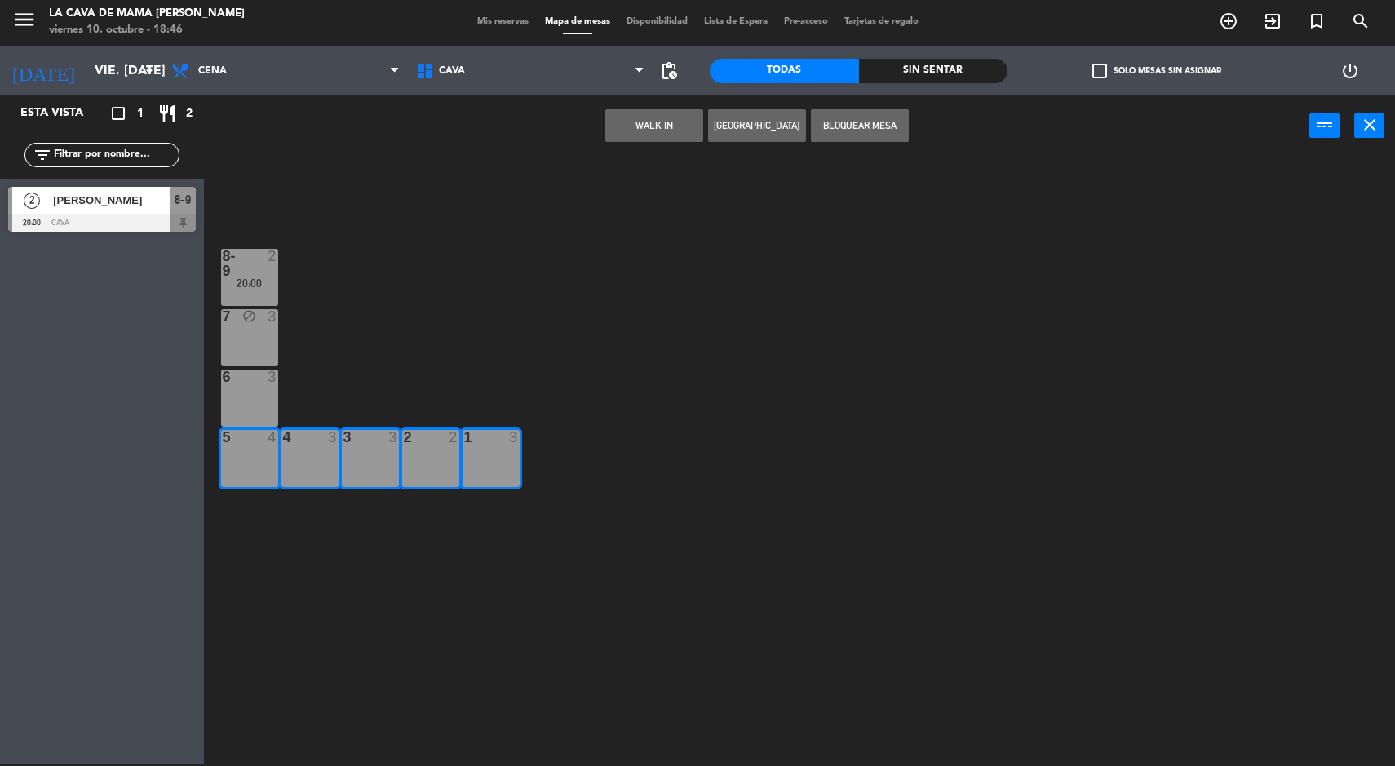
click at [640, 131] on button "WALK IN" at bounding box center [654, 125] width 98 height 33
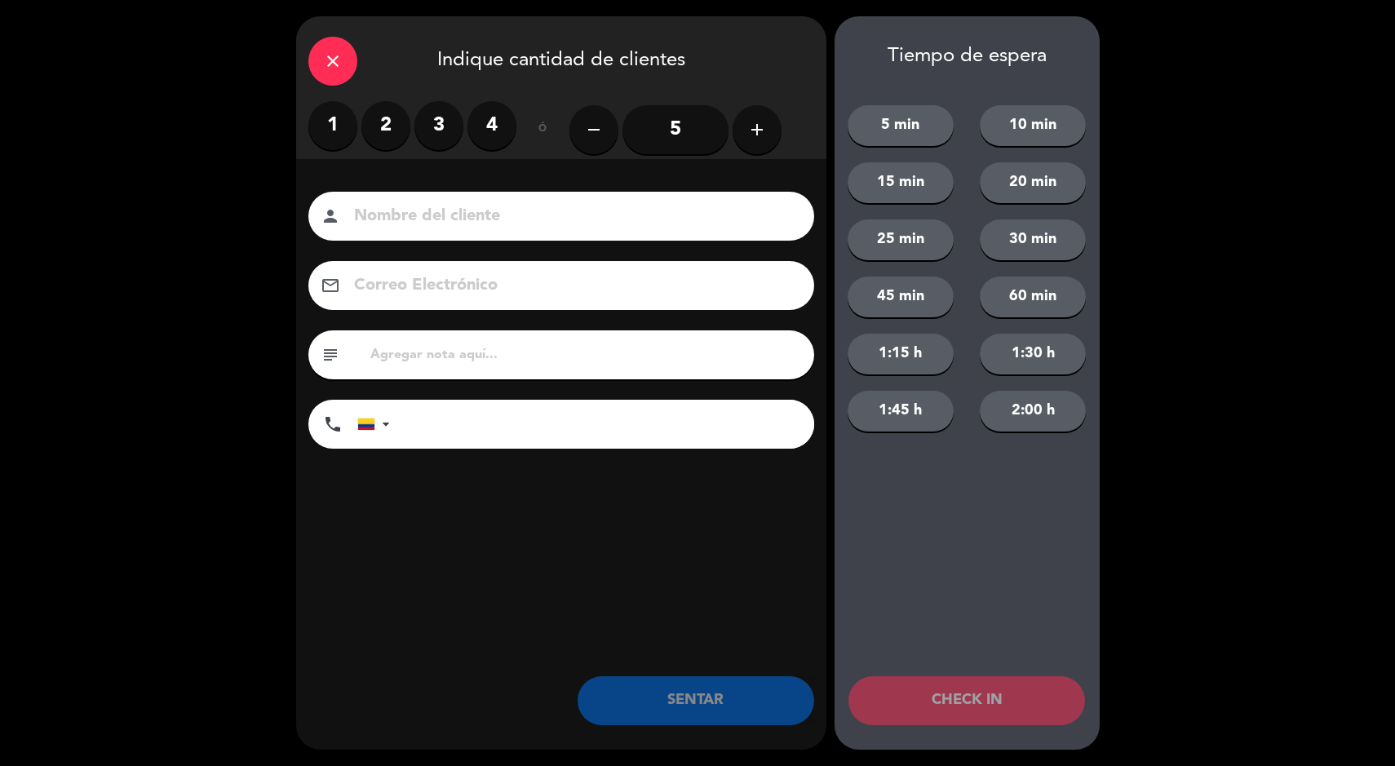
click at [779, 121] on button "add" at bounding box center [757, 129] width 49 height 49
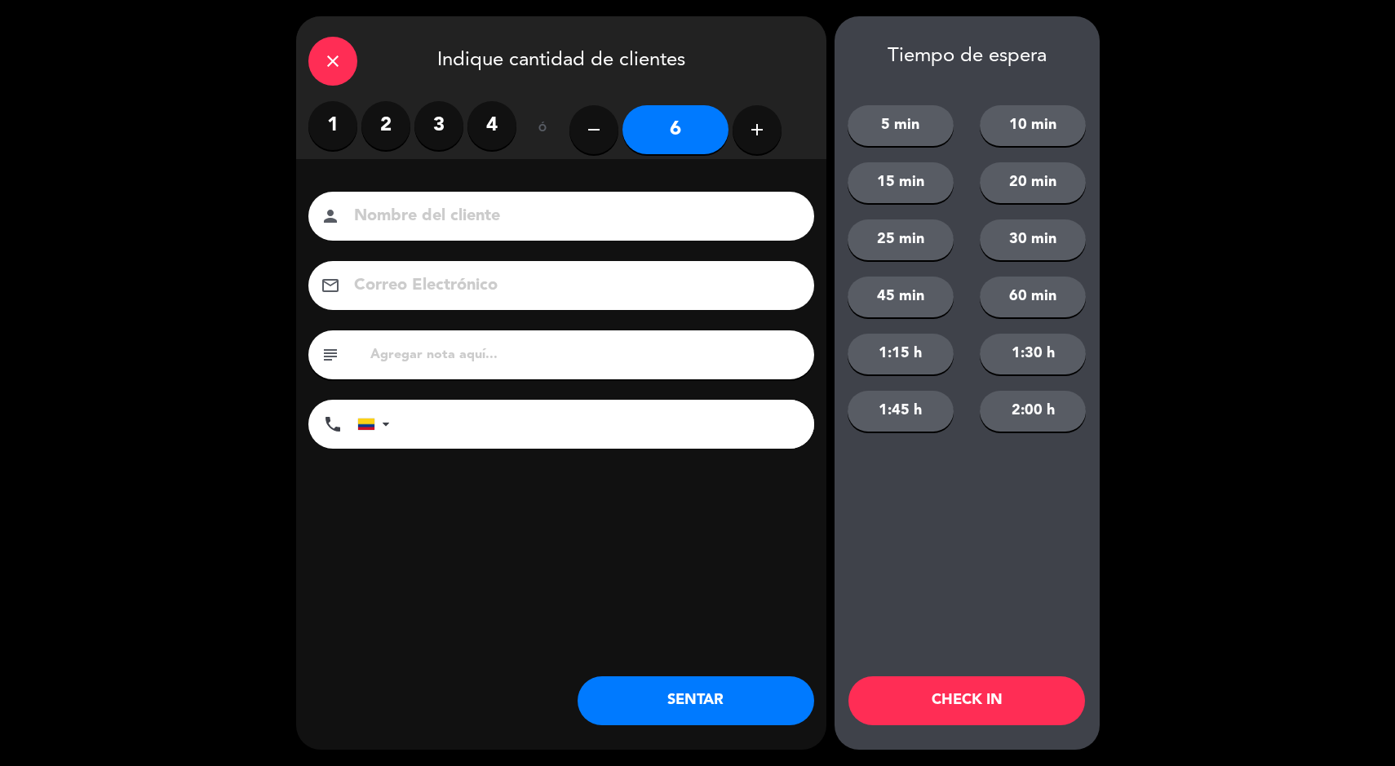
click at [756, 120] on icon "add" at bounding box center [757, 130] width 20 height 20
click at [761, 117] on button "add" at bounding box center [757, 129] width 49 height 49
click at [765, 125] on icon "add" at bounding box center [757, 130] width 20 height 20
click at [757, 129] on icon "add" at bounding box center [757, 130] width 20 height 20
type input "10"
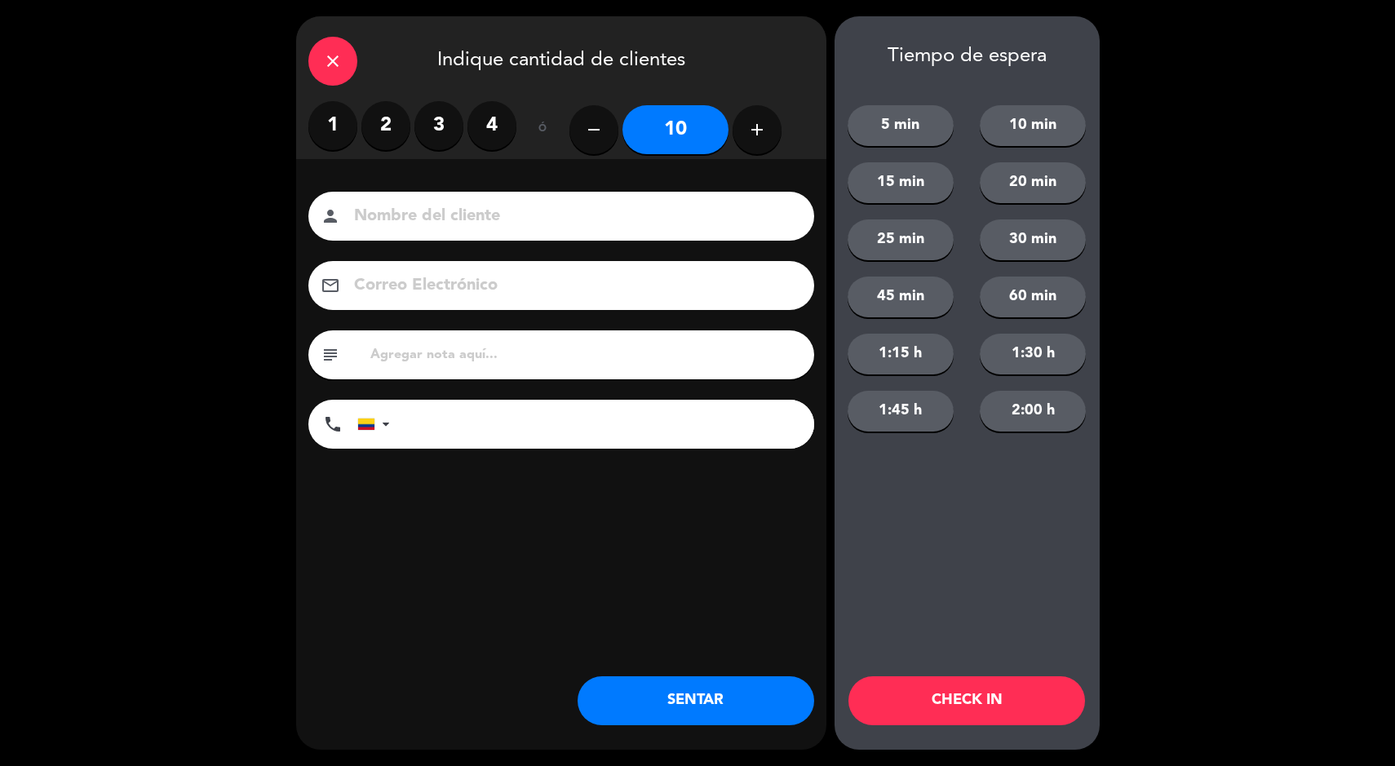
click at [702, 696] on button "SENTAR" at bounding box center [696, 700] width 237 height 49
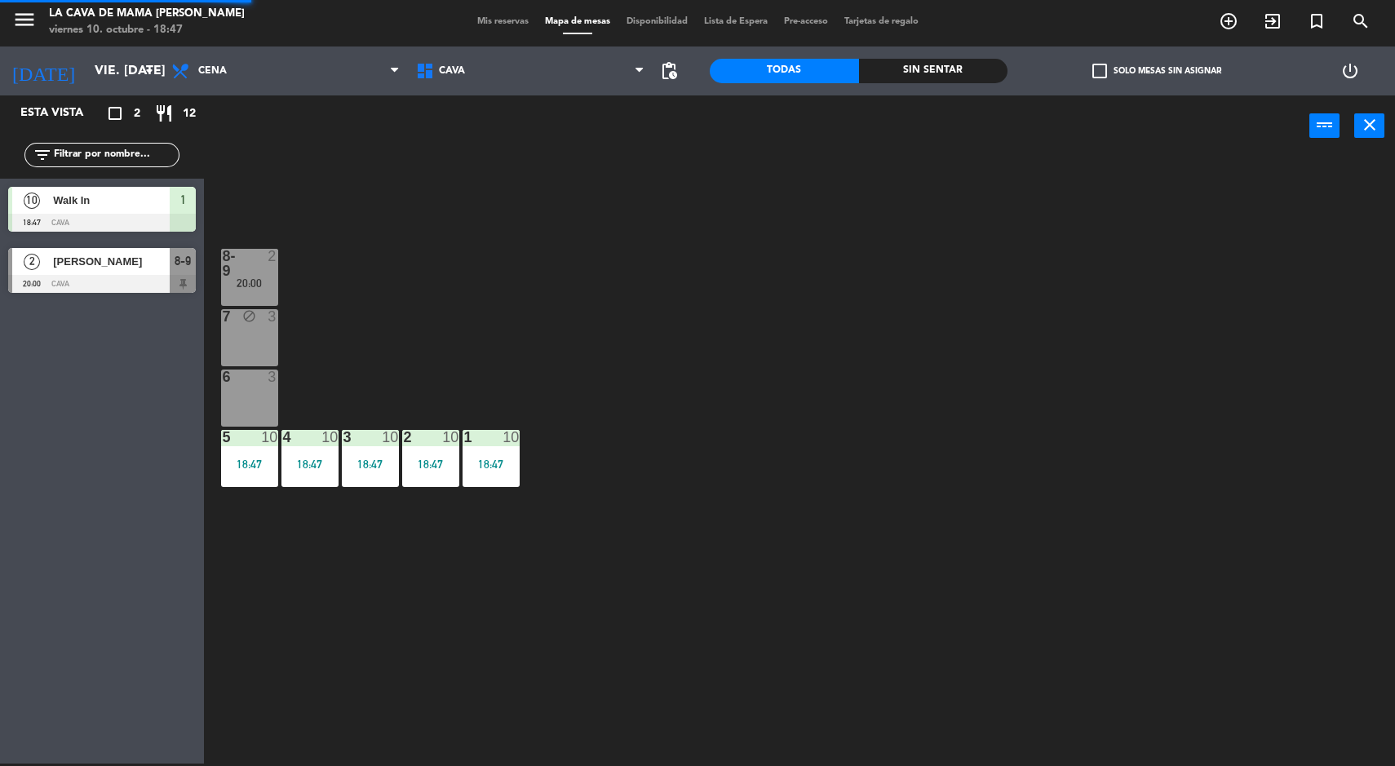
click at [384, 644] on div "8-9 2 20:00 7 block 3 6 3 5 10 18:47 4 10 18:47 3 10 18:47 2 10 18:47 1 10 18:47" at bounding box center [806, 462] width 1177 height 607
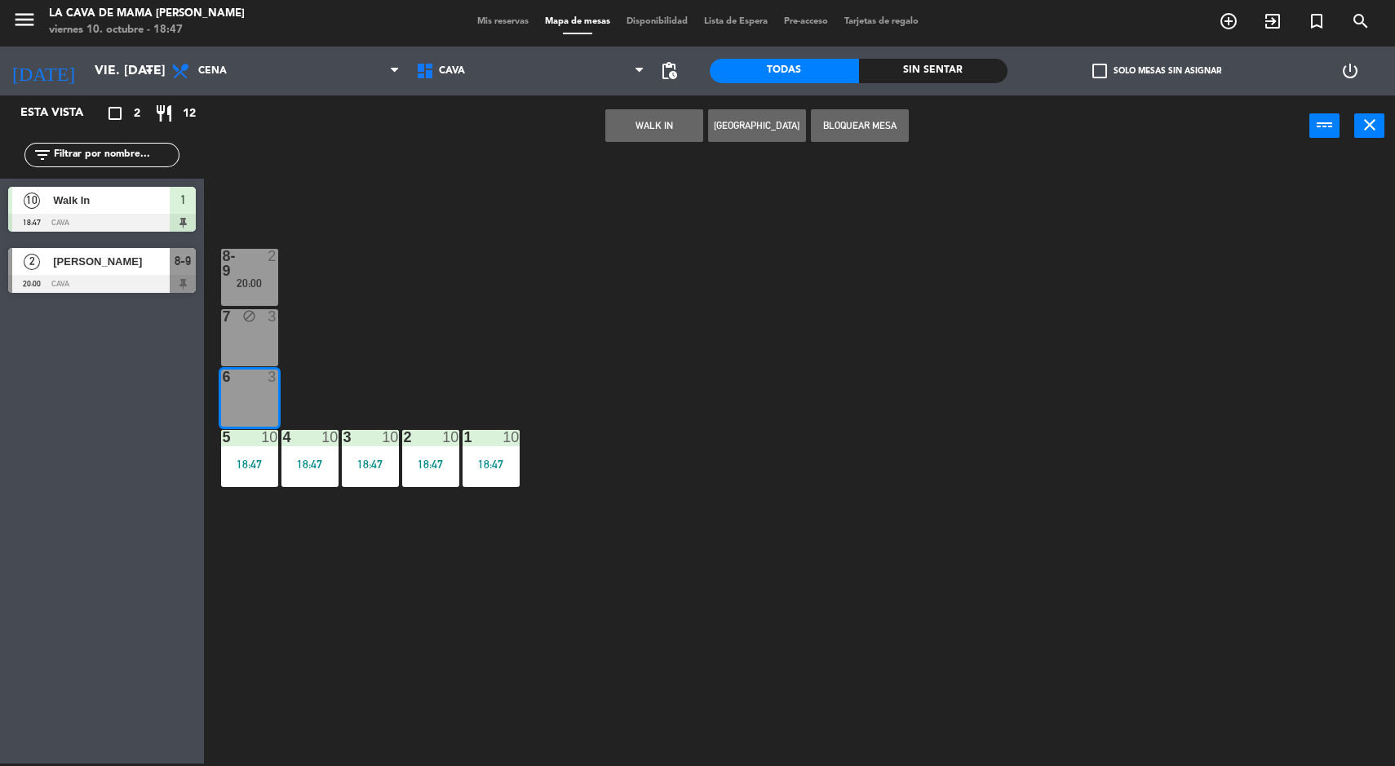
click at [365, 620] on div "8-9 2 20:00 7 block 3 6 3 5 10 18:47 4 10 18:47 3 10 18:47 2 10 18:47 1 10 18:47" at bounding box center [806, 462] width 1177 height 607
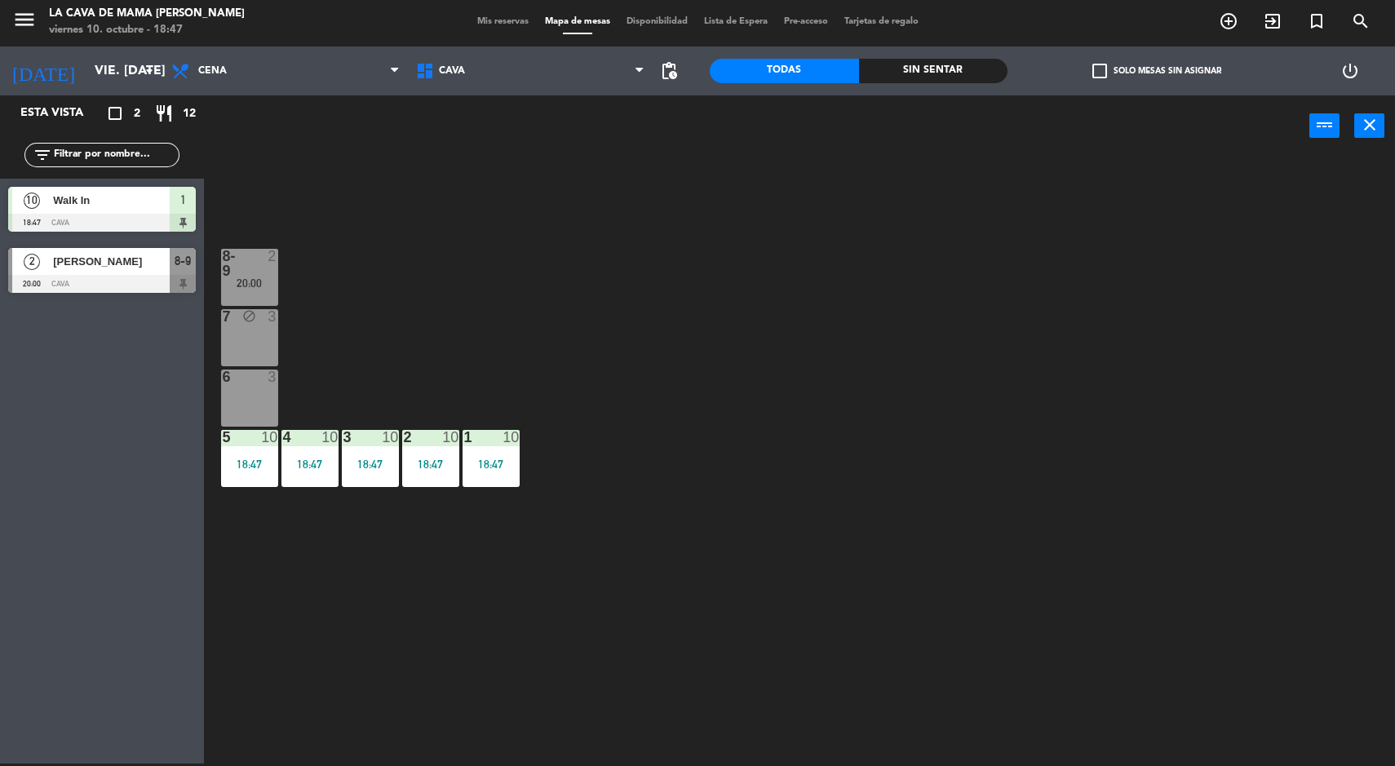
click at [20, 72] on icon "[DATE]" at bounding box center [43, 71] width 86 height 36
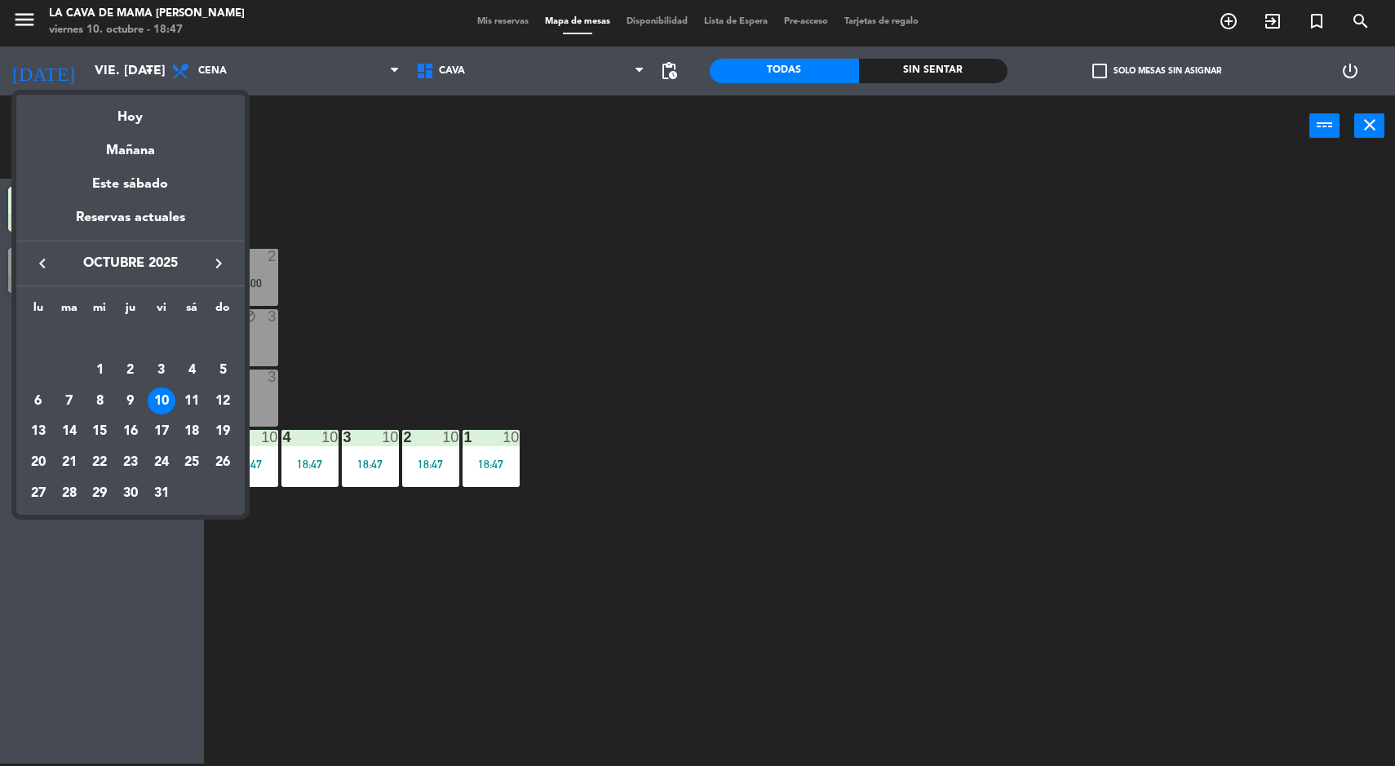
click at [1237, 319] on div at bounding box center [697, 383] width 1395 height 766
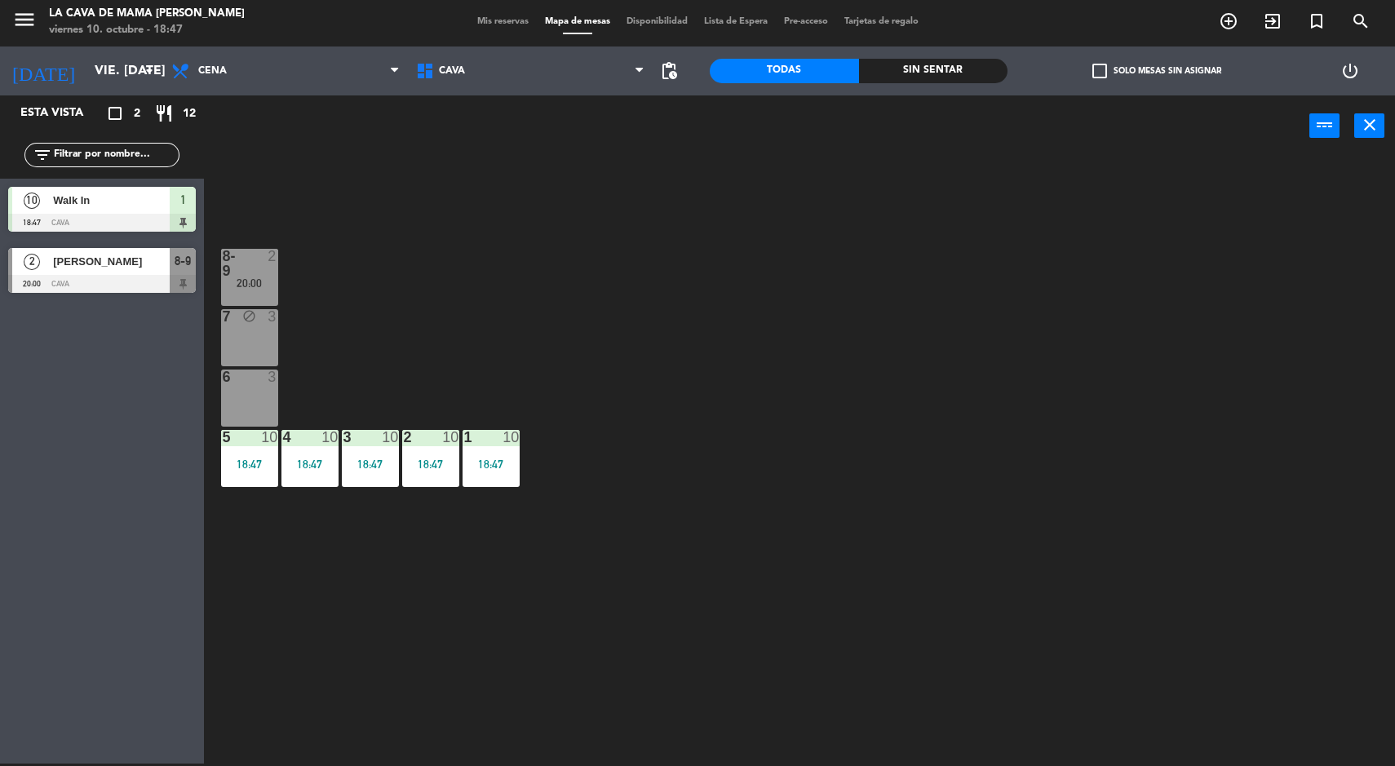
click at [95, 77] on input "vie. [DATE]" at bounding box center [172, 71] width 172 height 32
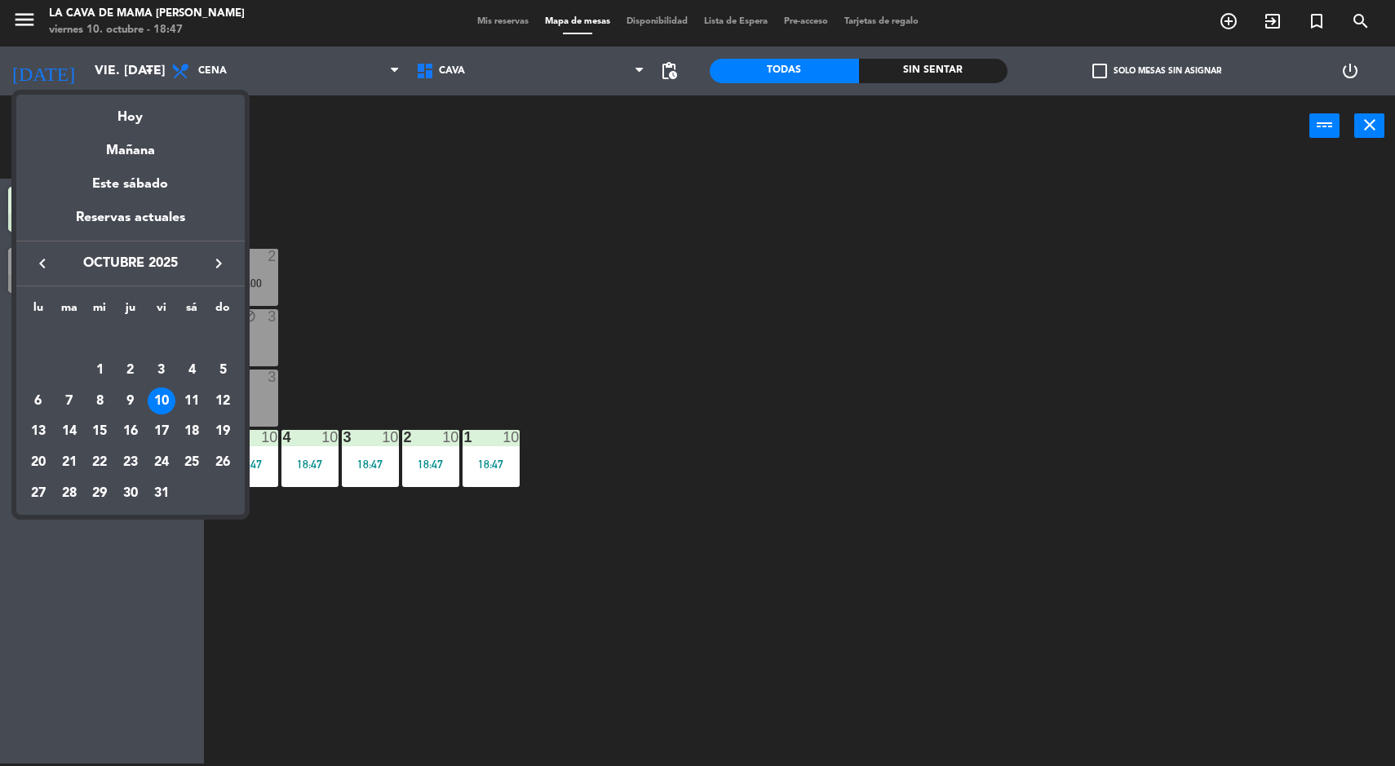
click at [114, 152] on div "Mañana" at bounding box center [130, 144] width 228 height 33
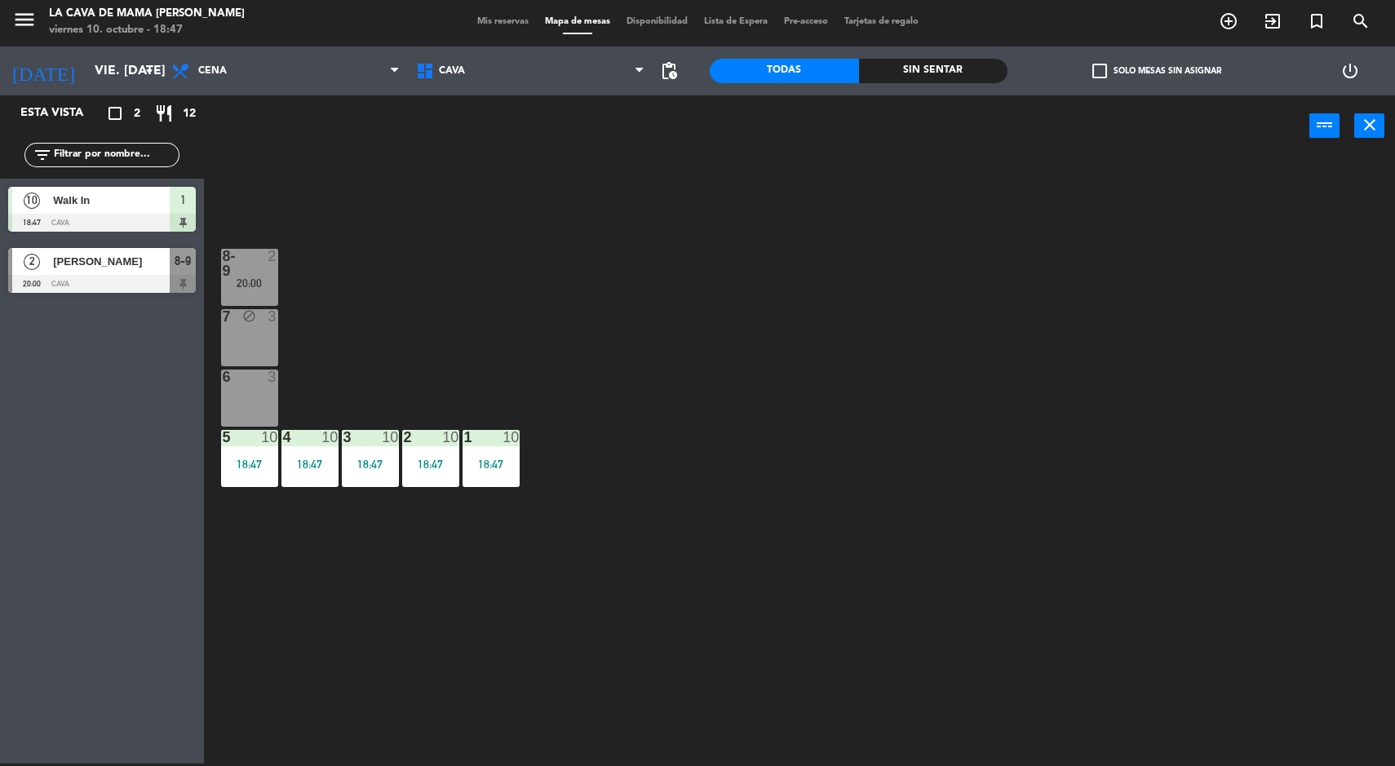
type input "sáb. [DATE]"
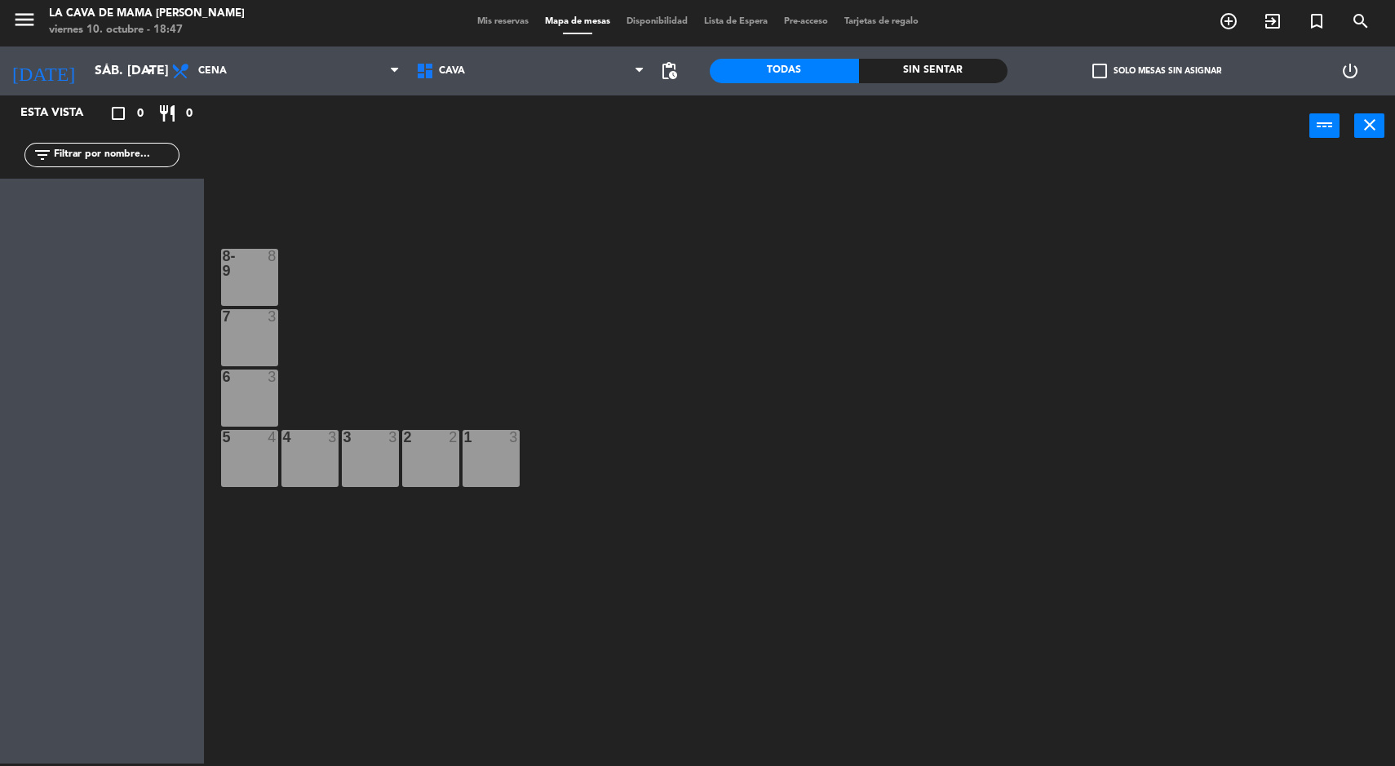
click at [23, 20] on icon "menu" at bounding box center [24, 19] width 24 height 24
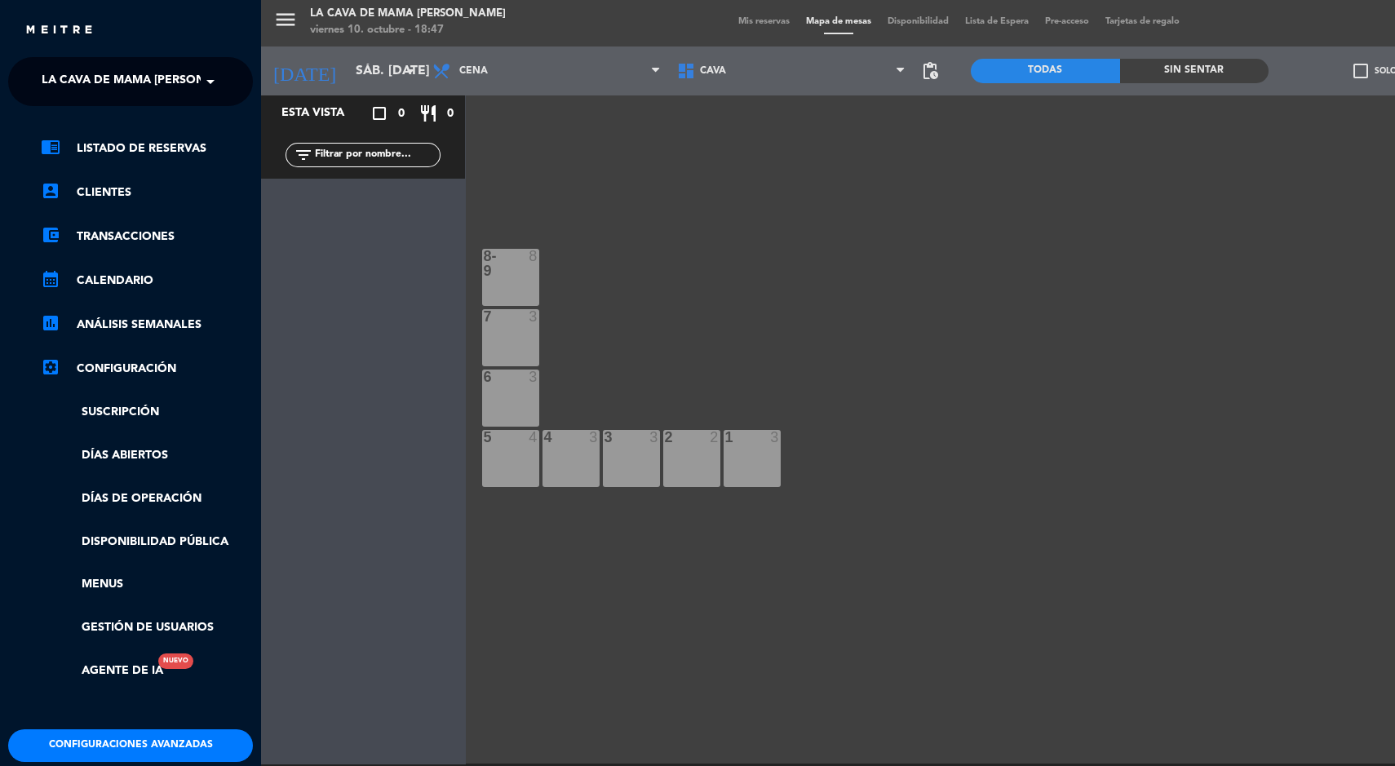
click at [79, 85] on span "La Cava de Mama [PERSON_NAME]" at bounding box center [145, 81] width 207 height 34
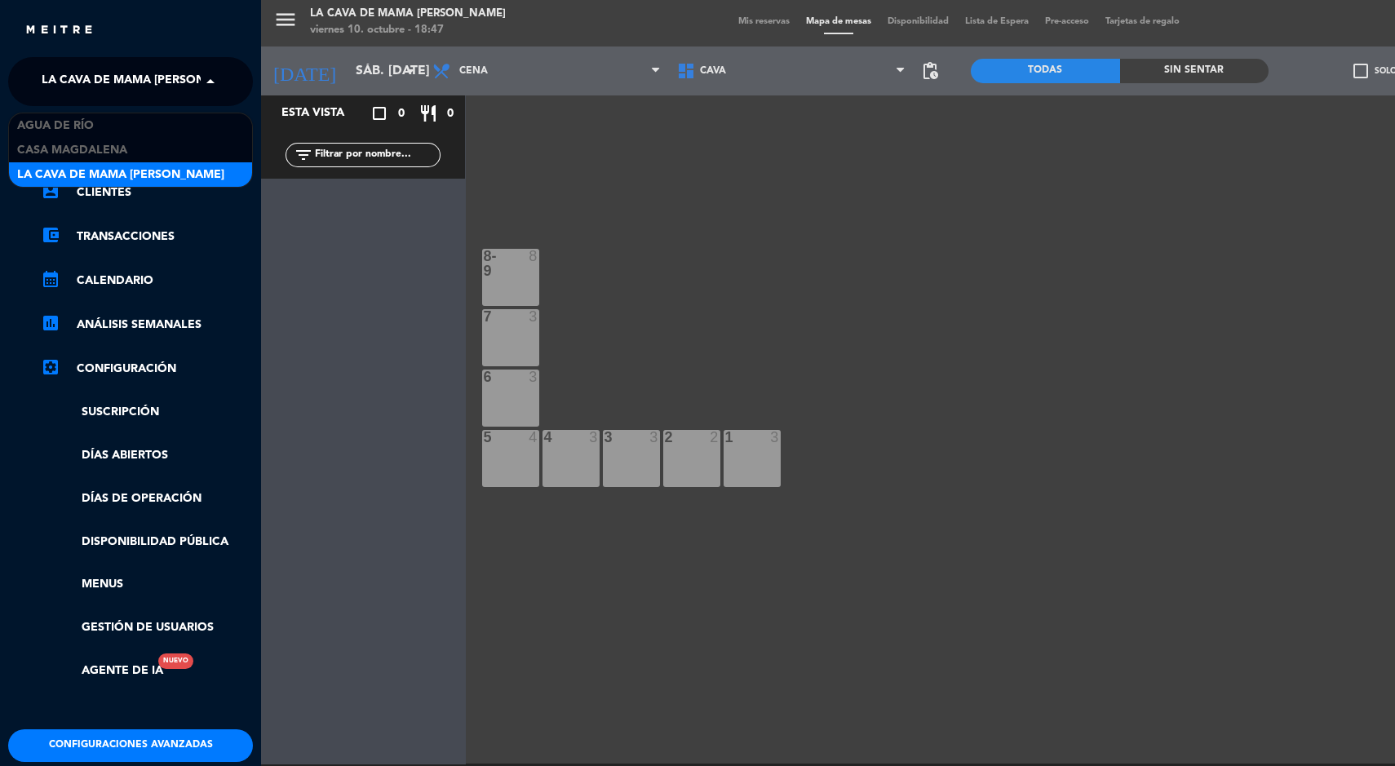
click at [62, 149] on span "Casa Magdalena" at bounding box center [72, 150] width 110 height 19
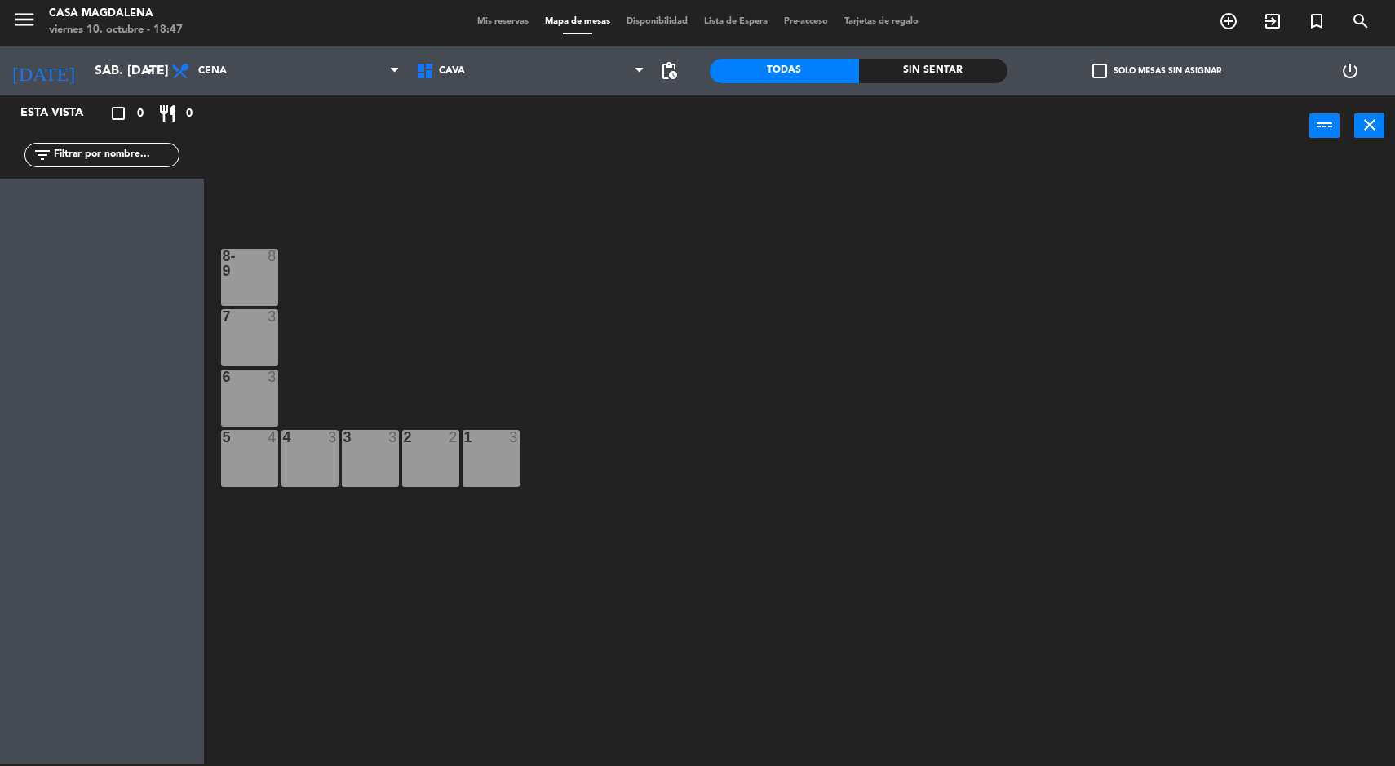
click at [1378, 398] on div "8-9 8 7 3 6 3 5 4 4 3 3 3 2 2 1 3" at bounding box center [806, 462] width 1177 height 607
click at [469, 26] on span "Mis reservas" at bounding box center [503, 21] width 68 height 9
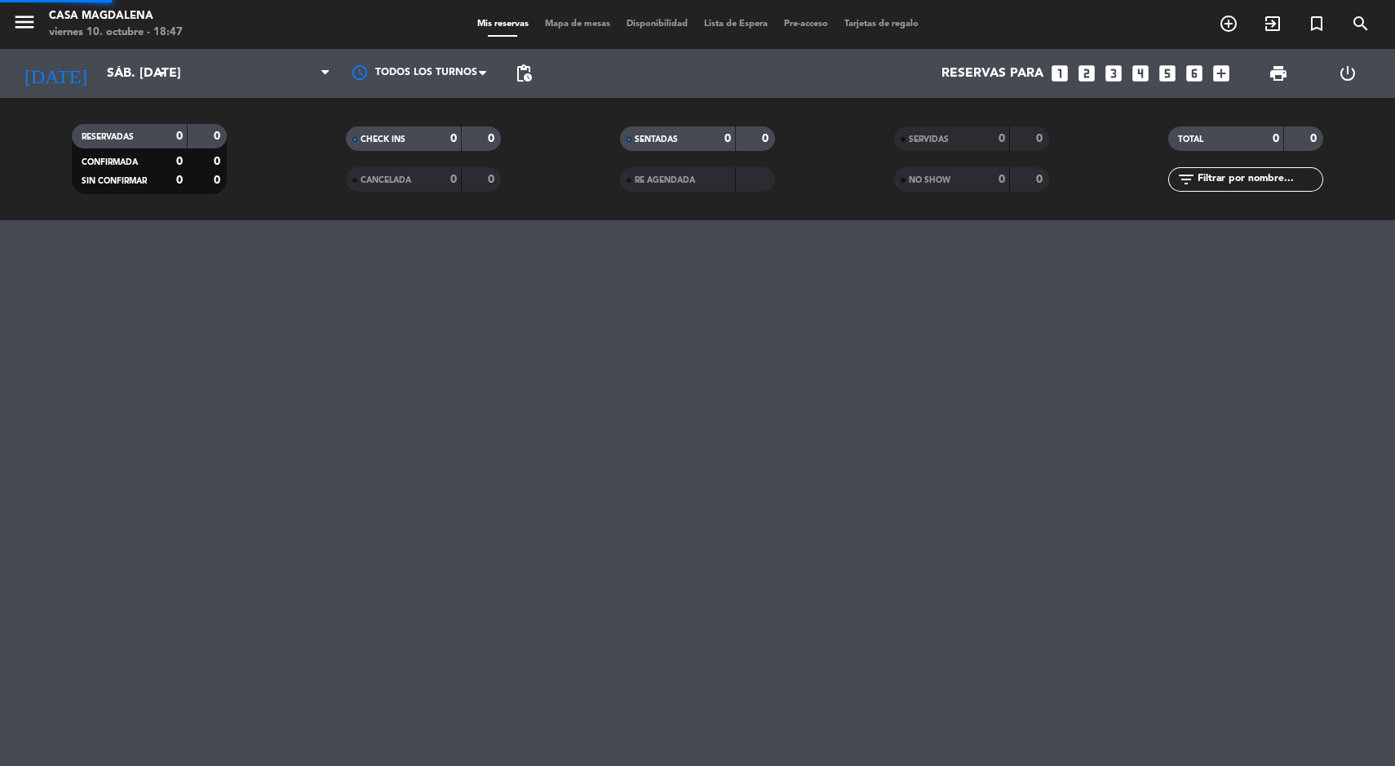
click at [539, 21] on span "Mapa de mesas" at bounding box center [578, 24] width 82 height 9
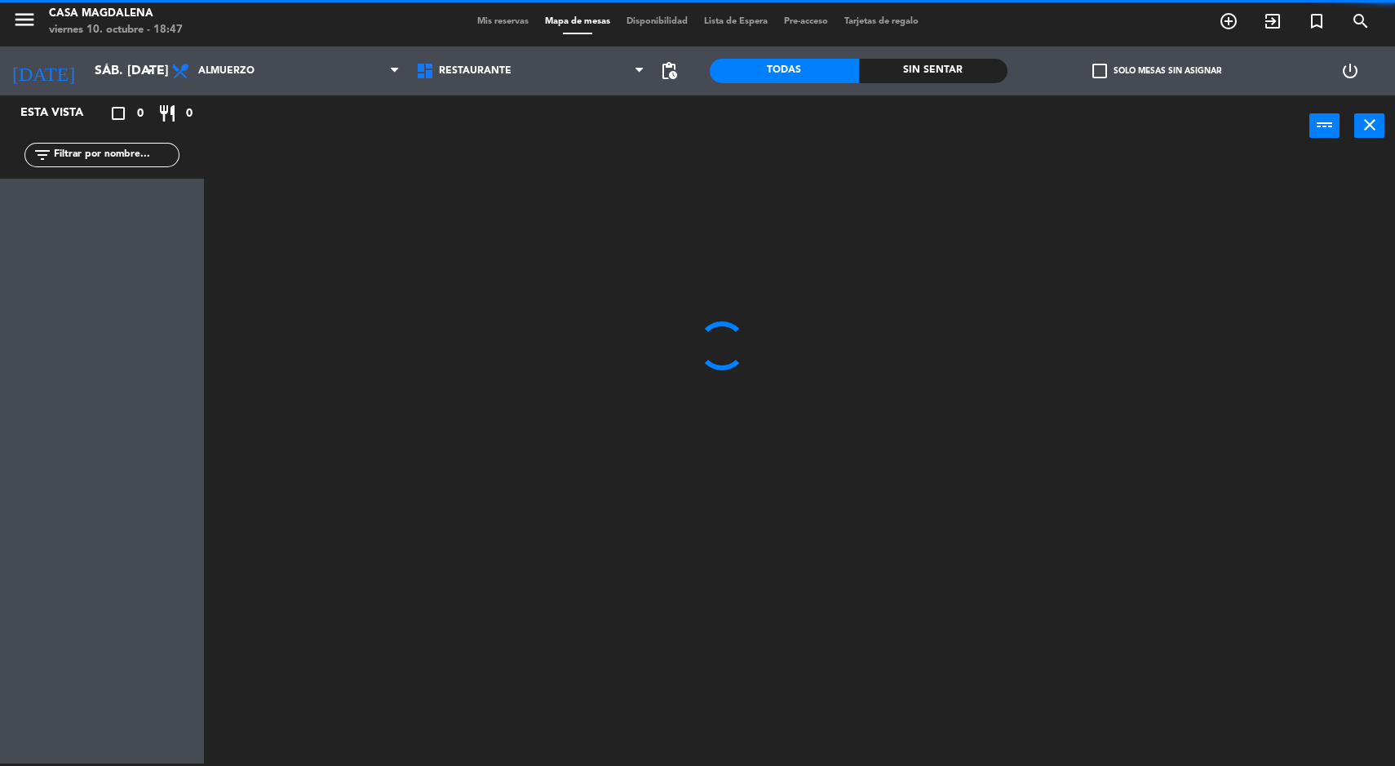
click at [86, 55] on input "sáb. [DATE]" at bounding box center [172, 71] width 172 height 32
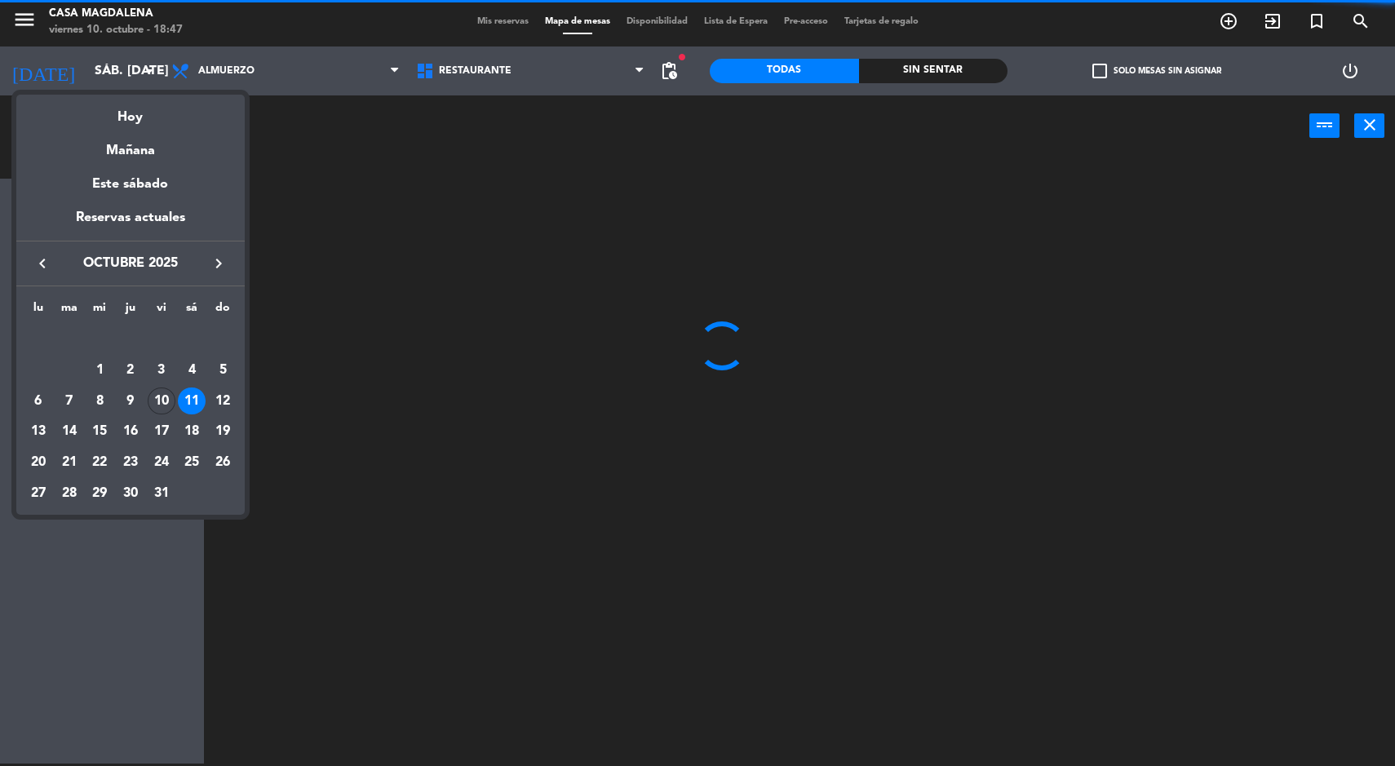
click at [138, 124] on div "Hoy" at bounding box center [130, 111] width 228 height 33
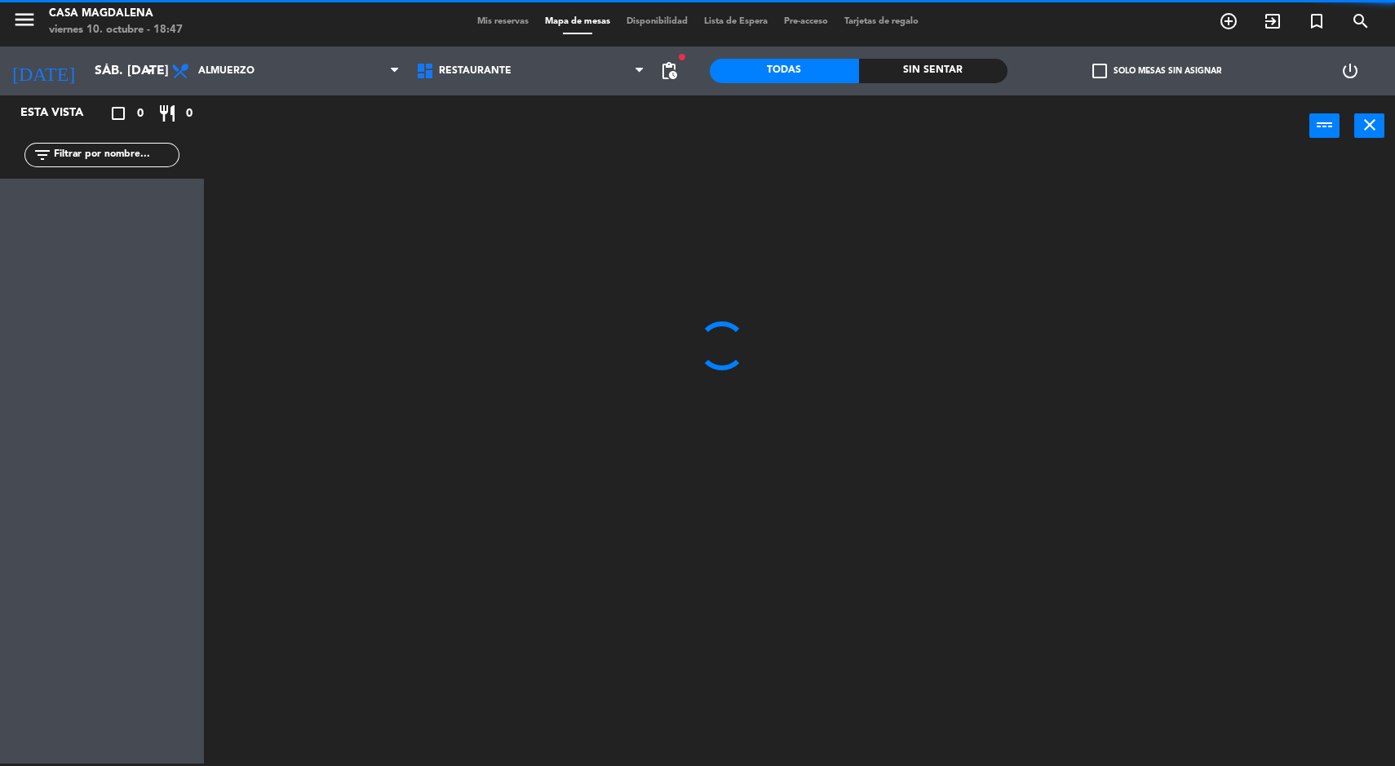
type input "vie. [DATE]"
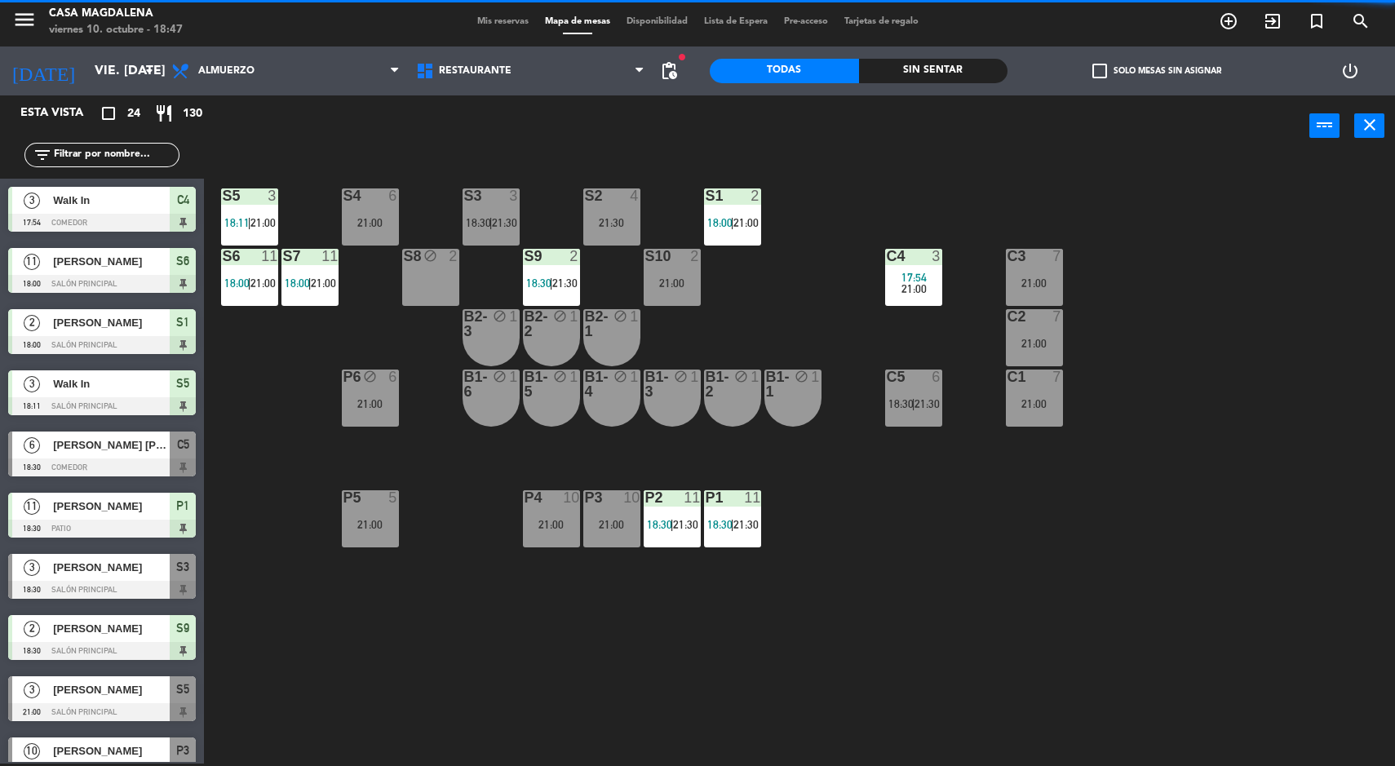
click at [282, 471] on div "S5 3 18:11 | 21:00 S4 6 21:00 S3 3 18:30 | 21:30 S2 4 21:30 S1 2 18:00 | 21:00 …" at bounding box center [806, 462] width 1177 height 607
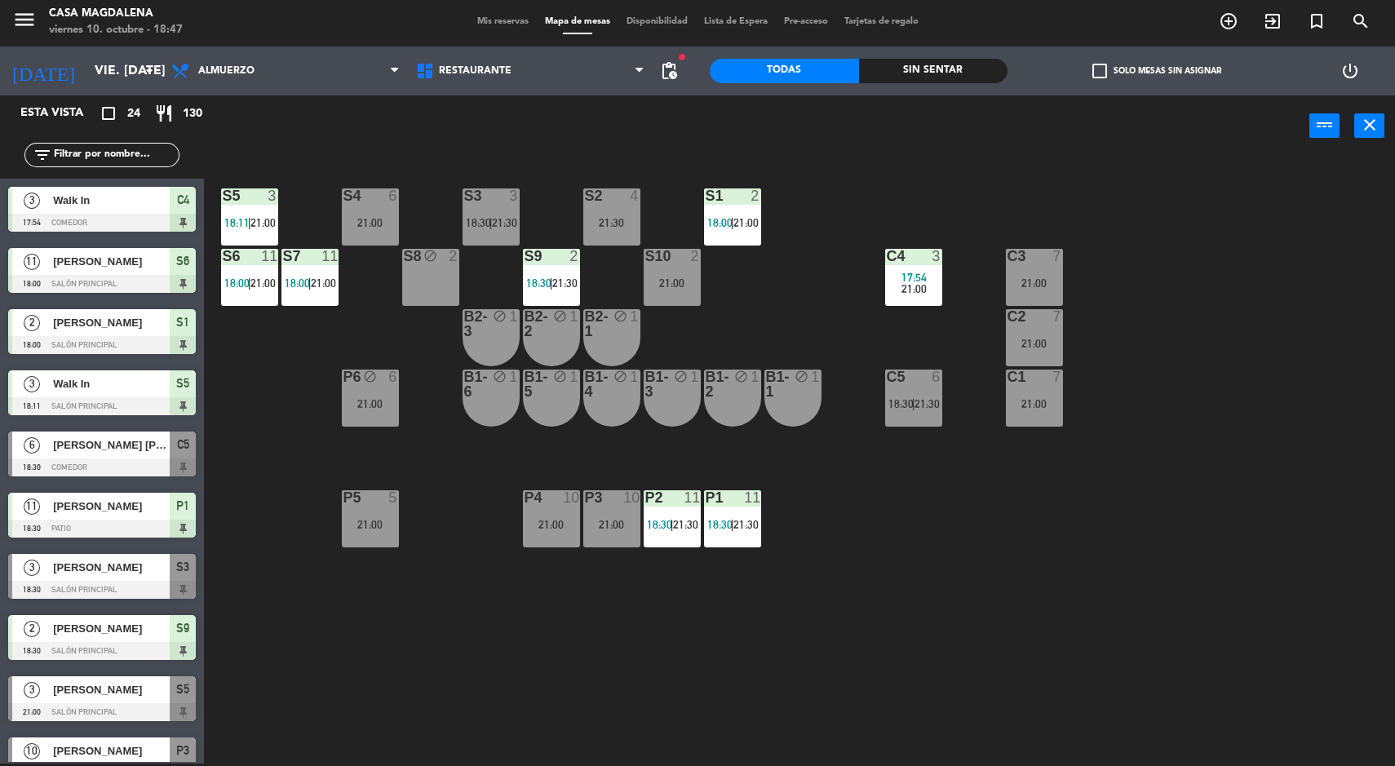
click at [233, 439] on div "S5 3 18:11 | 21:00 S4 6 21:00 S3 3 18:30 | 21:30 S2 4 21:30 S1 2 18:00 | 21:00 …" at bounding box center [806, 462] width 1177 height 607
click at [220, 426] on div "S5 3 18:11 | 21:00 S4 6 21:00 S3 3 18:30 | 21:30 S2 4 21:30 S1 2 18:00 | 21:00 …" at bounding box center [806, 462] width 1177 height 607
click at [250, 534] on div "S5 3 18:11 | 21:00 S4 6 21:00 S3 3 18:30 | 21:30 S2 4 21:30 S1 2 18:00 | 21:00 …" at bounding box center [806, 462] width 1177 height 607
click at [336, 641] on div "S5 3 18:11 | 21:00 S4 6 21:00 S3 3 18:30 | 21:30 S2 4 21:30 S1 2 18:00 | 21:00 …" at bounding box center [806, 462] width 1177 height 607
click at [388, 737] on div "S5 3 18:11 | 21:00 S4 6 21:00 S3 3 18:30 | 21:30 S2 4 21:30 S1 2 18:00 | 21:00 …" at bounding box center [806, 462] width 1177 height 607
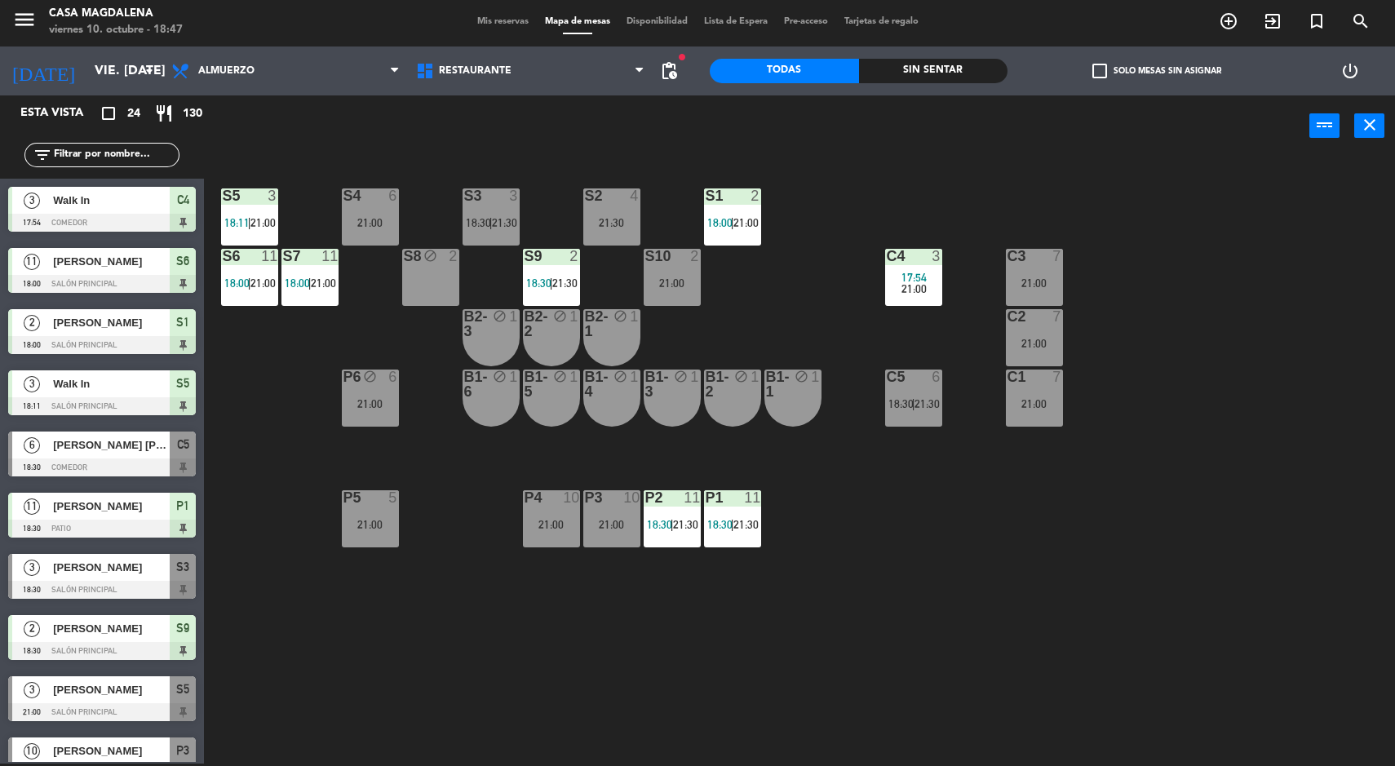
click at [392, 728] on div "S5 3 18:11 | 21:00 S4 6 21:00 S3 3 18:30 | 21:30 S2 4 21:30 S1 2 18:00 | 21:00 …" at bounding box center [806, 462] width 1177 height 607
click at [392, 711] on div "S5 3 18:11 | 21:00 S4 6 21:00 S3 3 18:30 | 21:30 S2 4 21:30 S1 2 18:00 | 21:00 …" at bounding box center [806, 462] width 1177 height 607
click at [927, 65] on div "Sin sentar" at bounding box center [933, 71] width 149 height 24
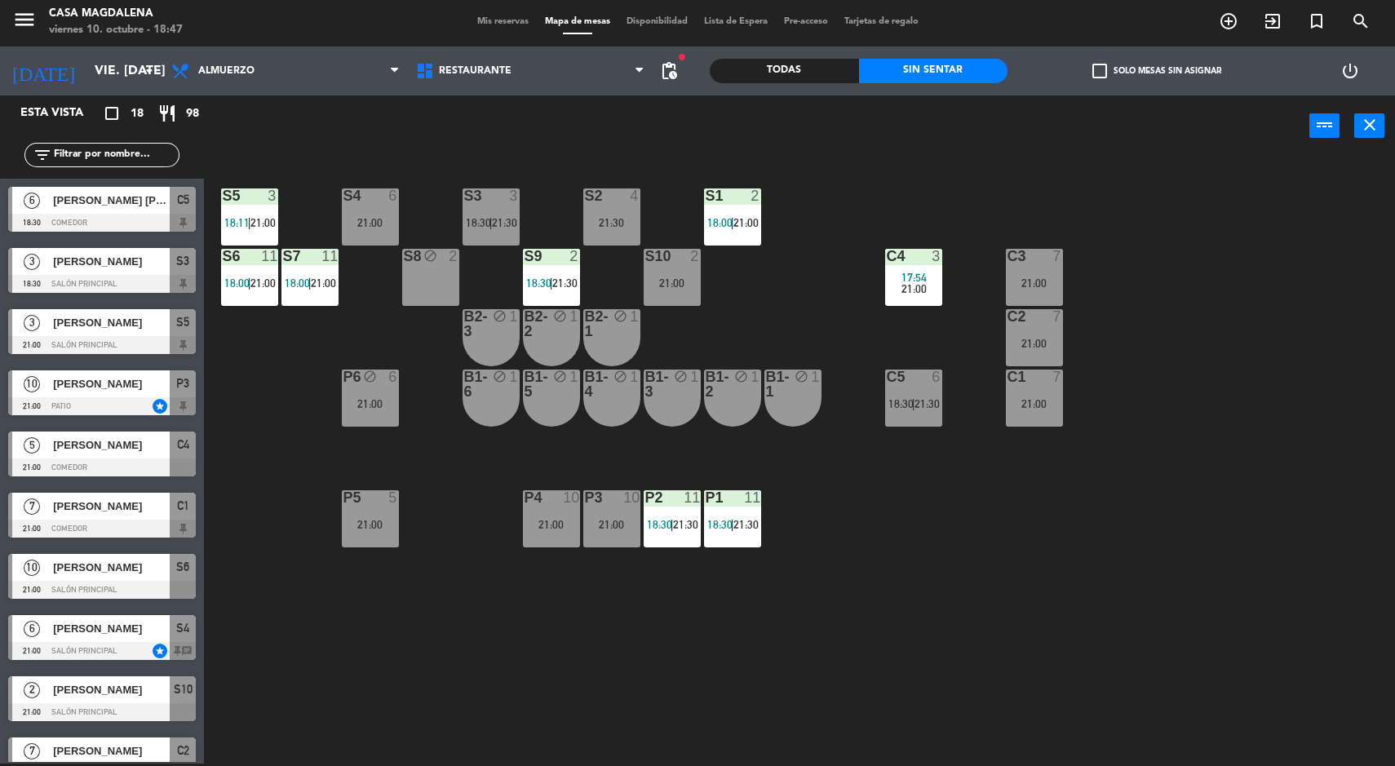
click at [60, 206] on span "[PERSON_NAME] [PERSON_NAME]" at bounding box center [111, 200] width 117 height 17
click at [310, 585] on div "S5 3 18:11 | 21:00 S4 6 21:00 S3 3 18:30 | 21:30 S2 4 21:30 S1 2 18:00 | 21:00 …" at bounding box center [806, 462] width 1177 height 607
click at [42, 261] on div "3" at bounding box center [31, 261] width 39 height 27
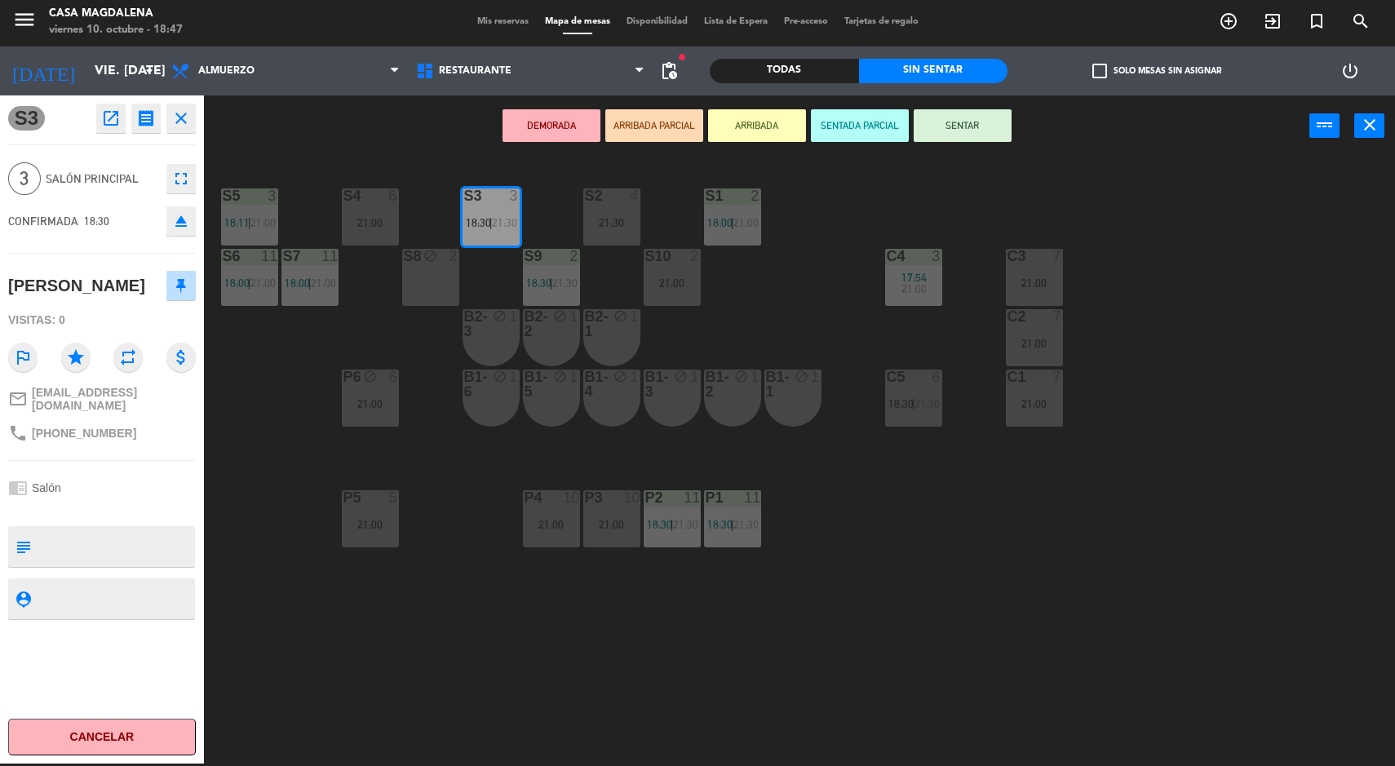
click at [1006, 121] on button "SENTAR" at bounding box center [963, 125] width 98 height 33
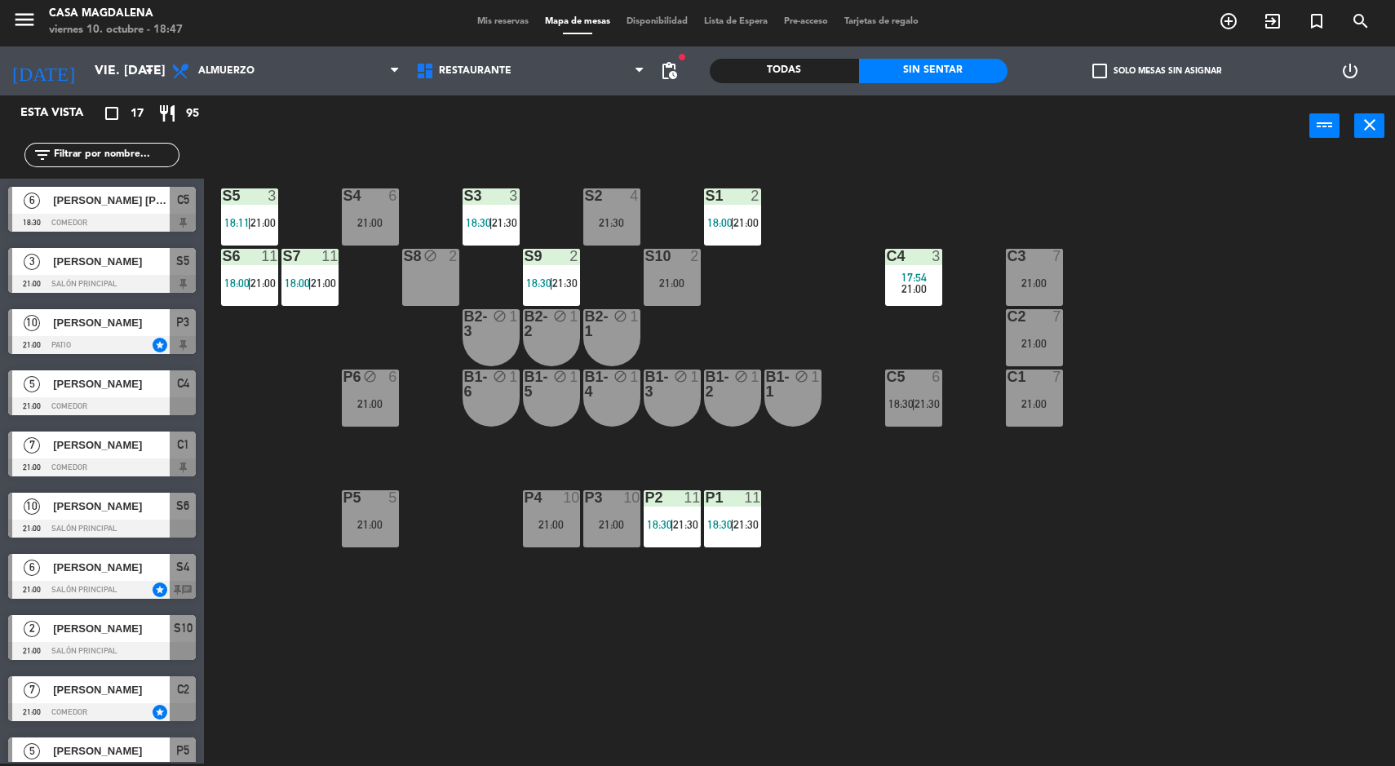
click at [10, 201] on div at bounding box center [10, 209] width 4 height 45
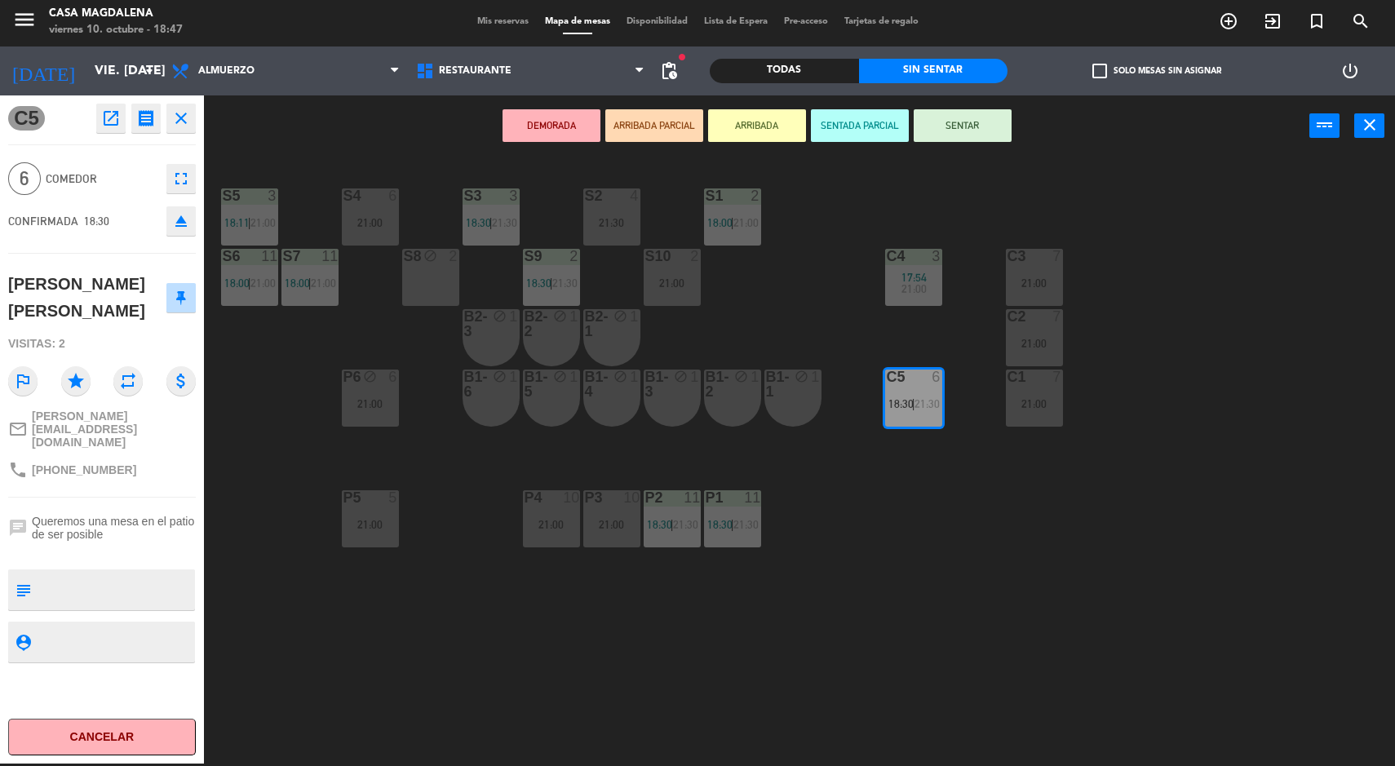
click at [272, 485] on div "S5 3 18:11 | 21:00 S4 6 21:00 S3 3 18:30 | 21:30 S2 4 21:30 S1 2 18:00 | 21:00 …" at bounding box center [806, 462] width 1177 height 607
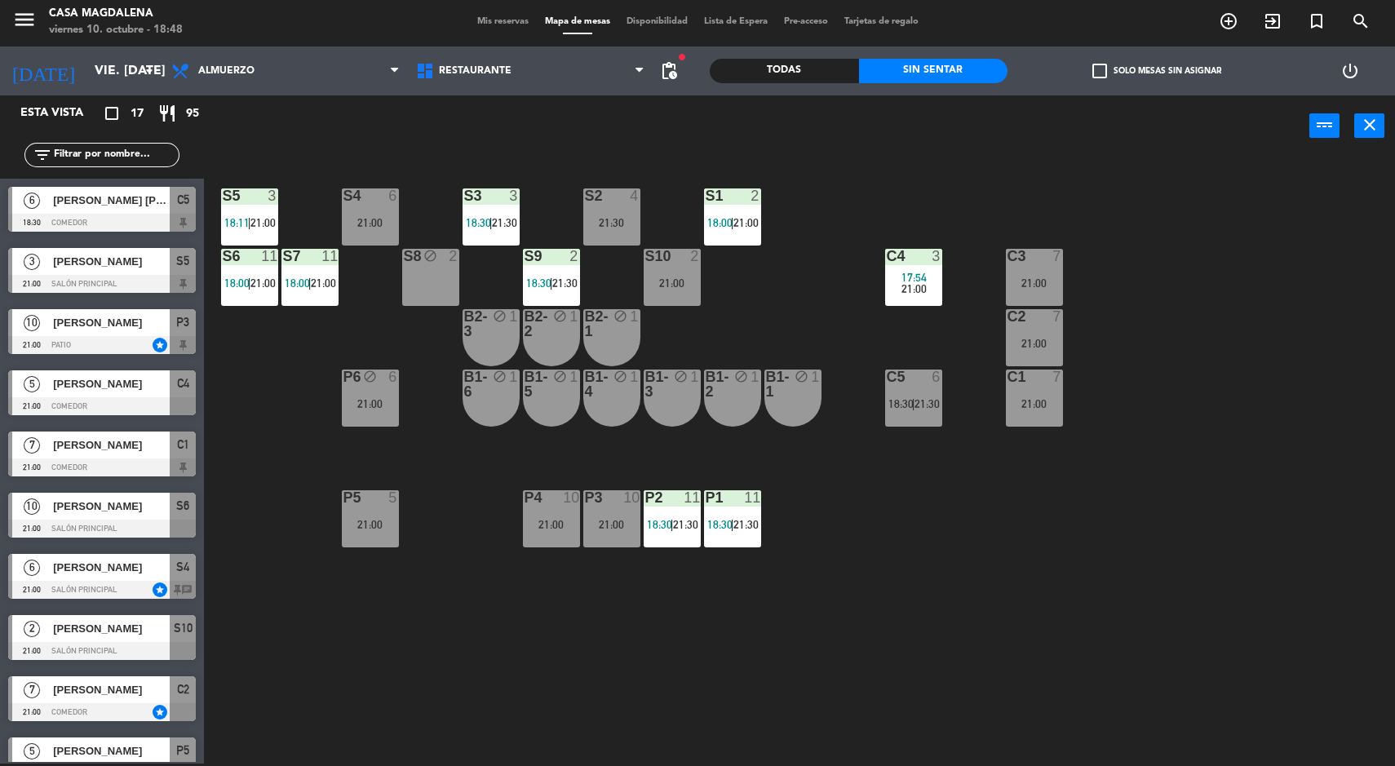
click at [184, 209] on span "C5" at bounding box center [183, 200] width 12 height 20
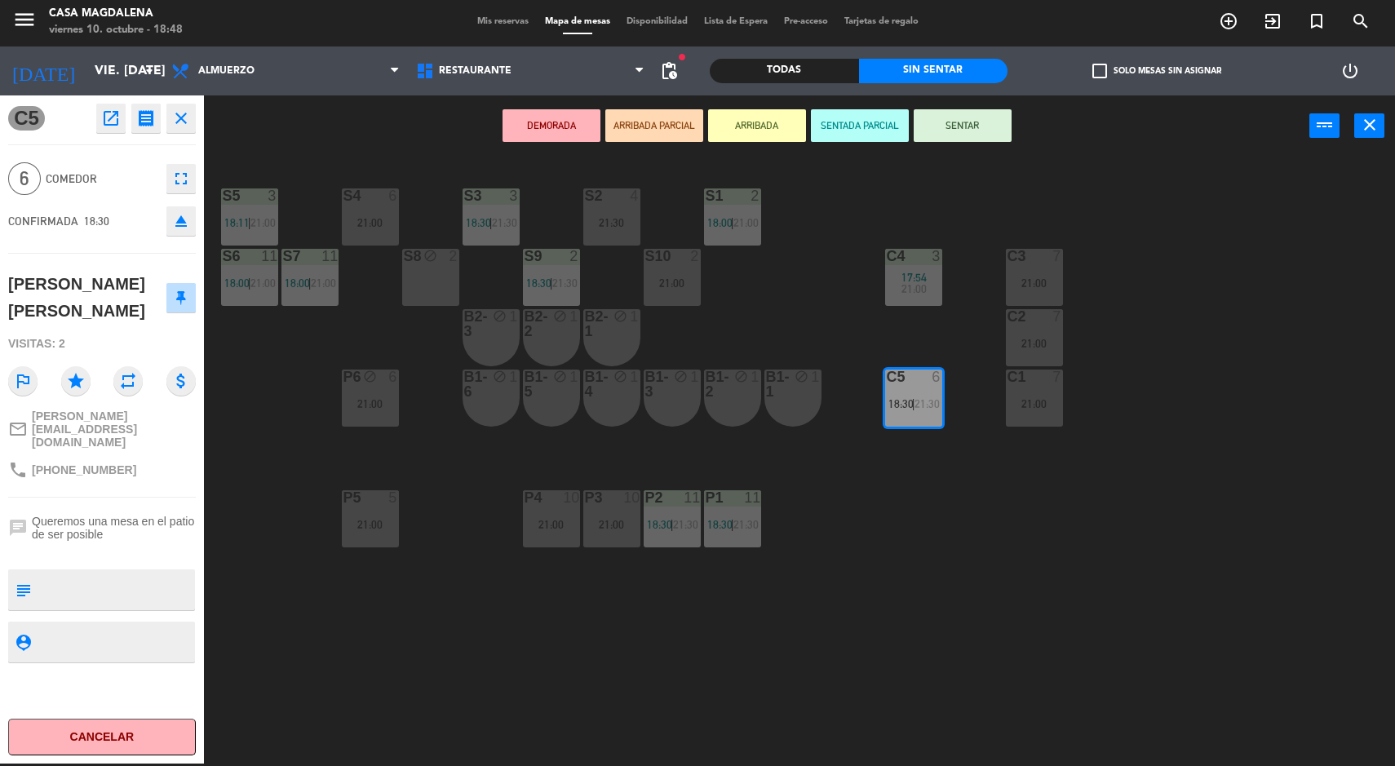
click at [967, 121] on button "SENTAR" at bounding box center [963, 125] width 98 height 33
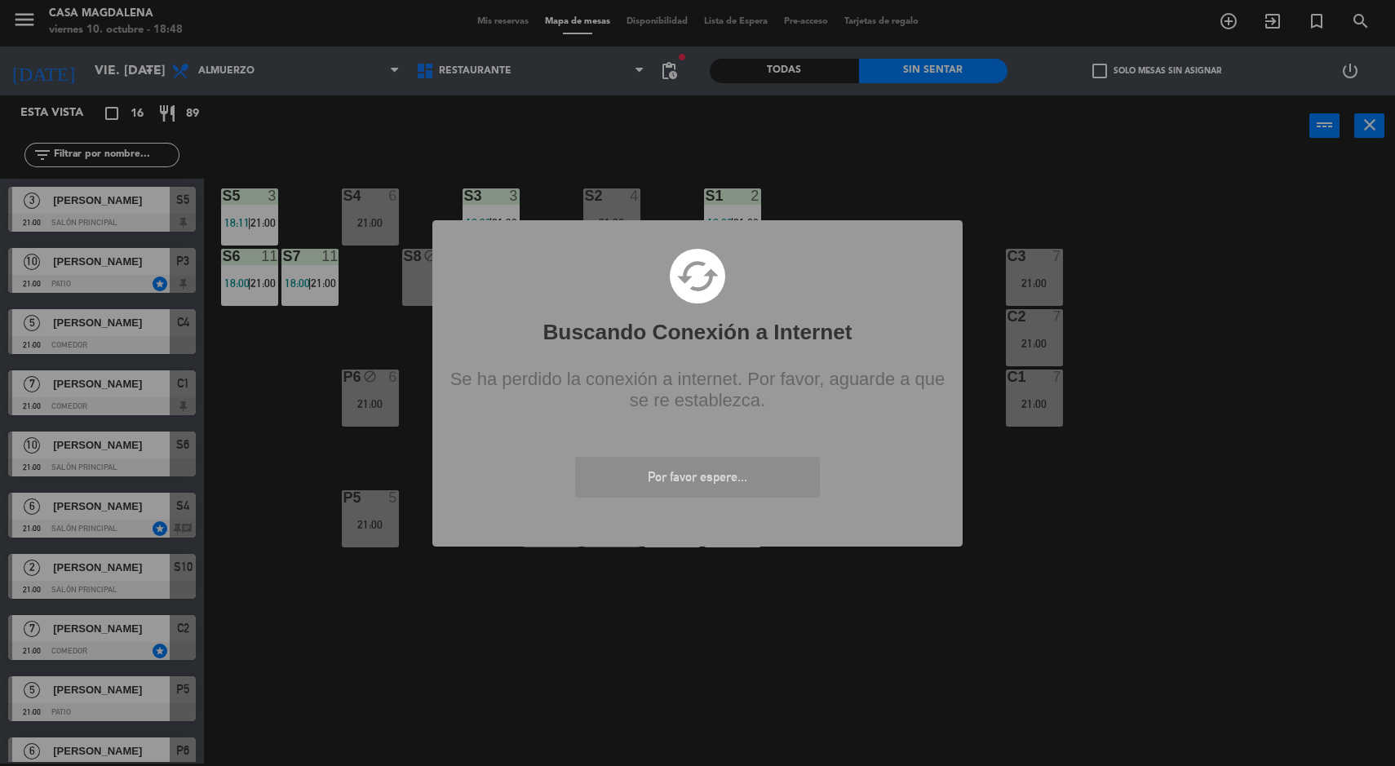
click at [416, 689] on div "? ! i Buscando Conexión a Internet × cached Se ha perdido la conexión a interne…" at bounding box center [697, 383] width 1395 height 766
